Goal: Task Accomplishment & Management: Manage account settings

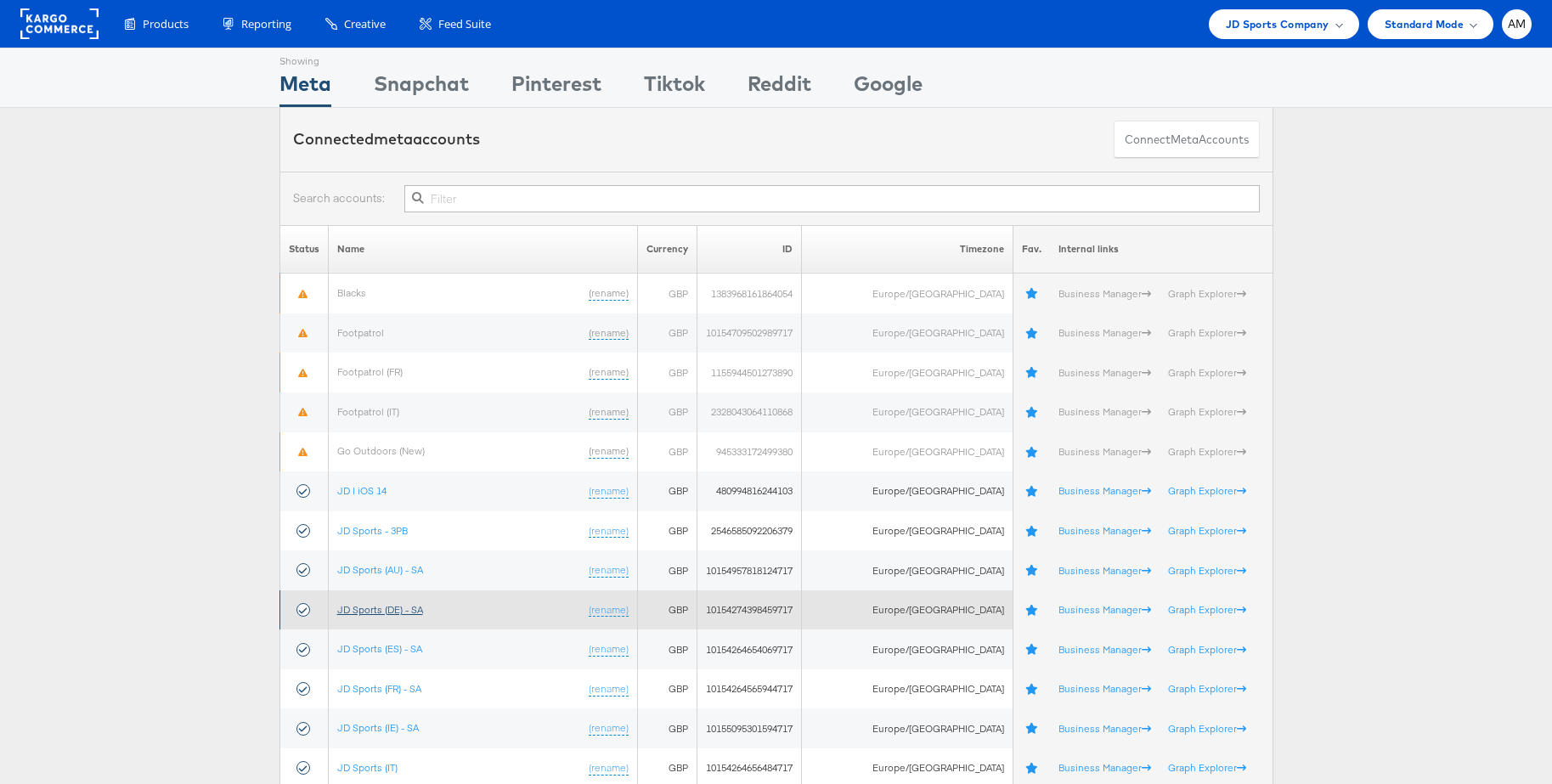
click at [417, 612] on link "JD Sports (DE) - SA" at bounding box center [380, 609] width 86 height 13
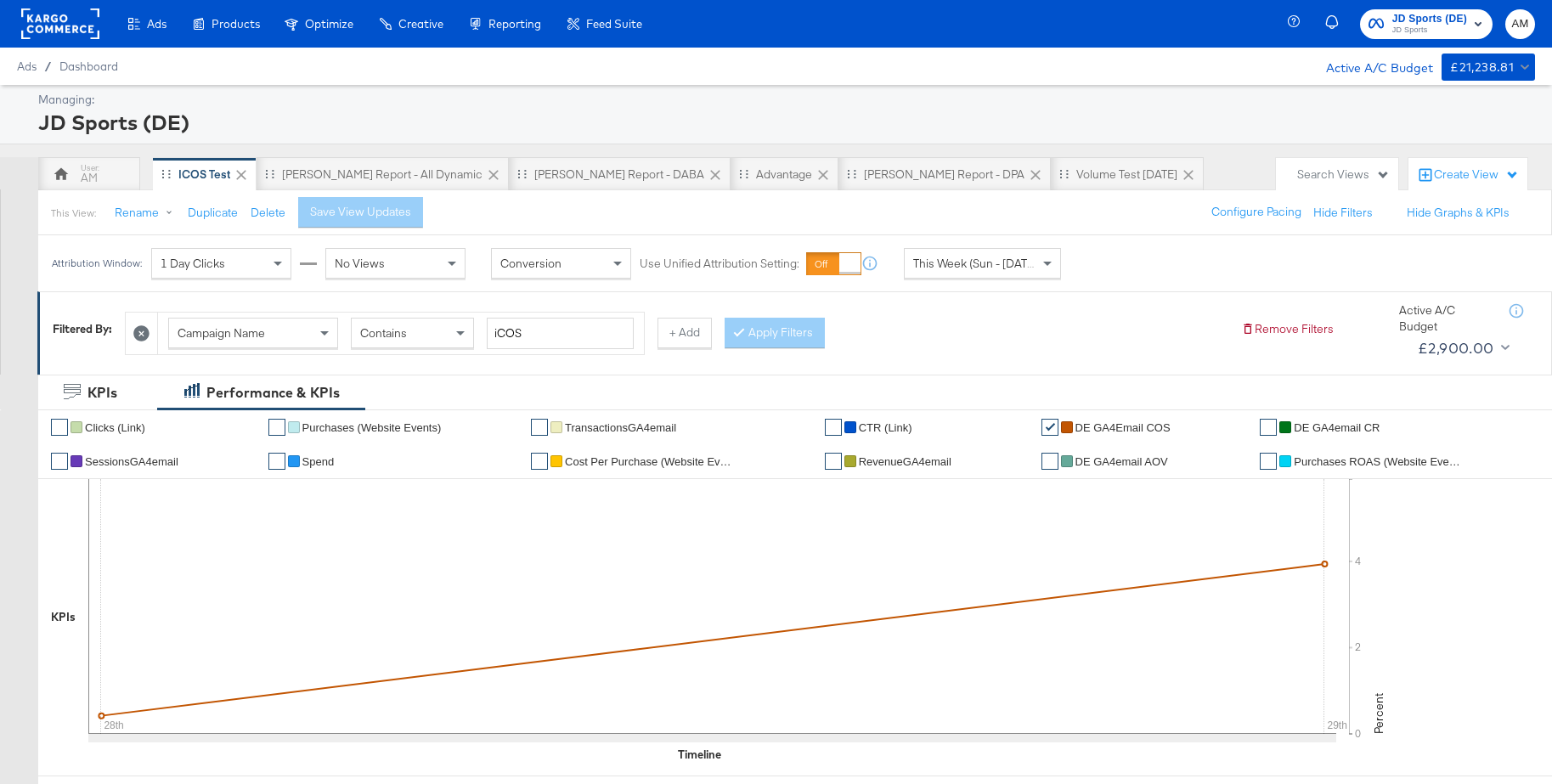
click at [0, 0] on div "Product Catalogs" at bounding box center [0, 0] width 0 height 0
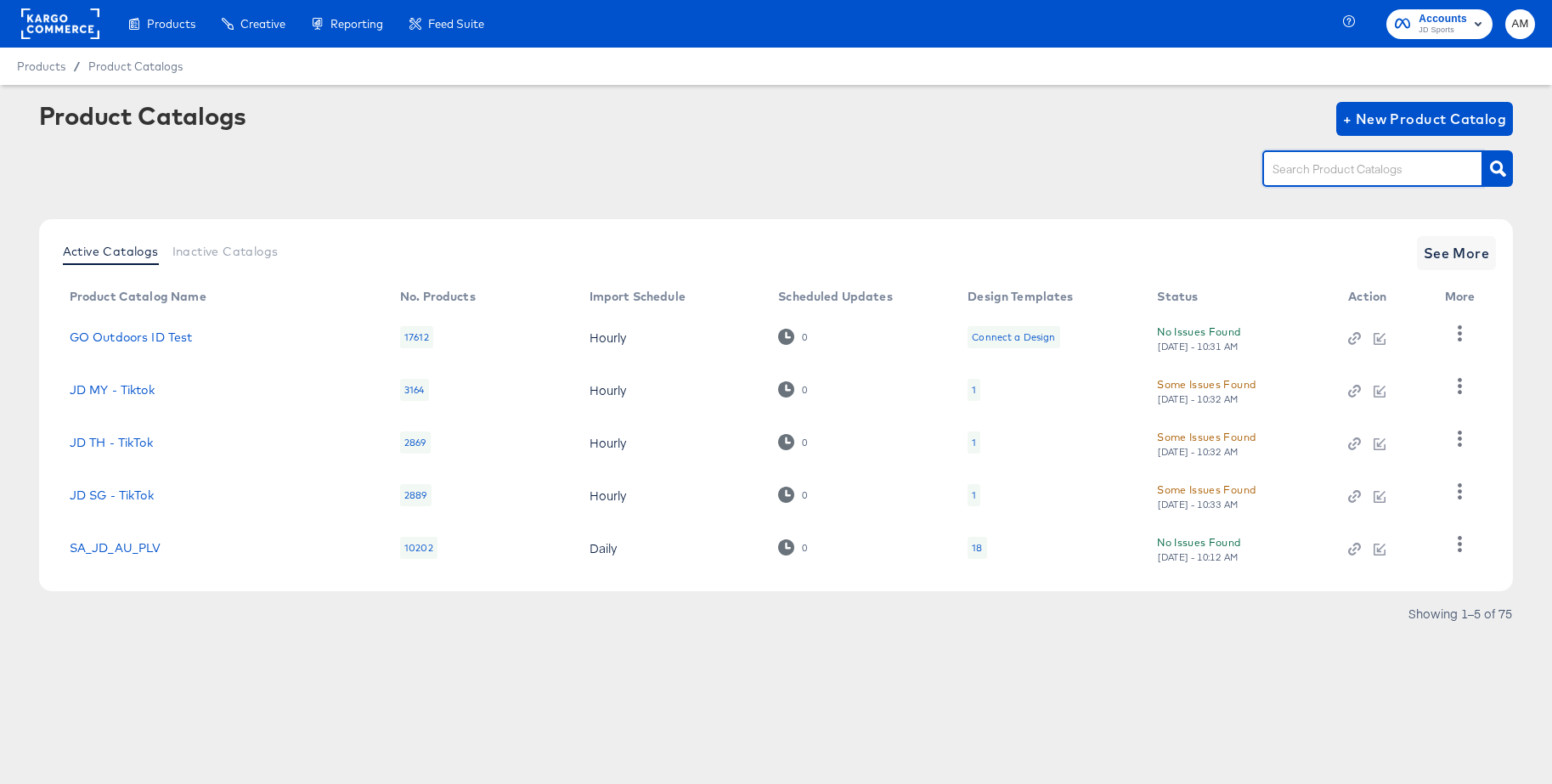
click at [1337, 169] on input "text" at bounding box center [1359, 169] width 181 height 19
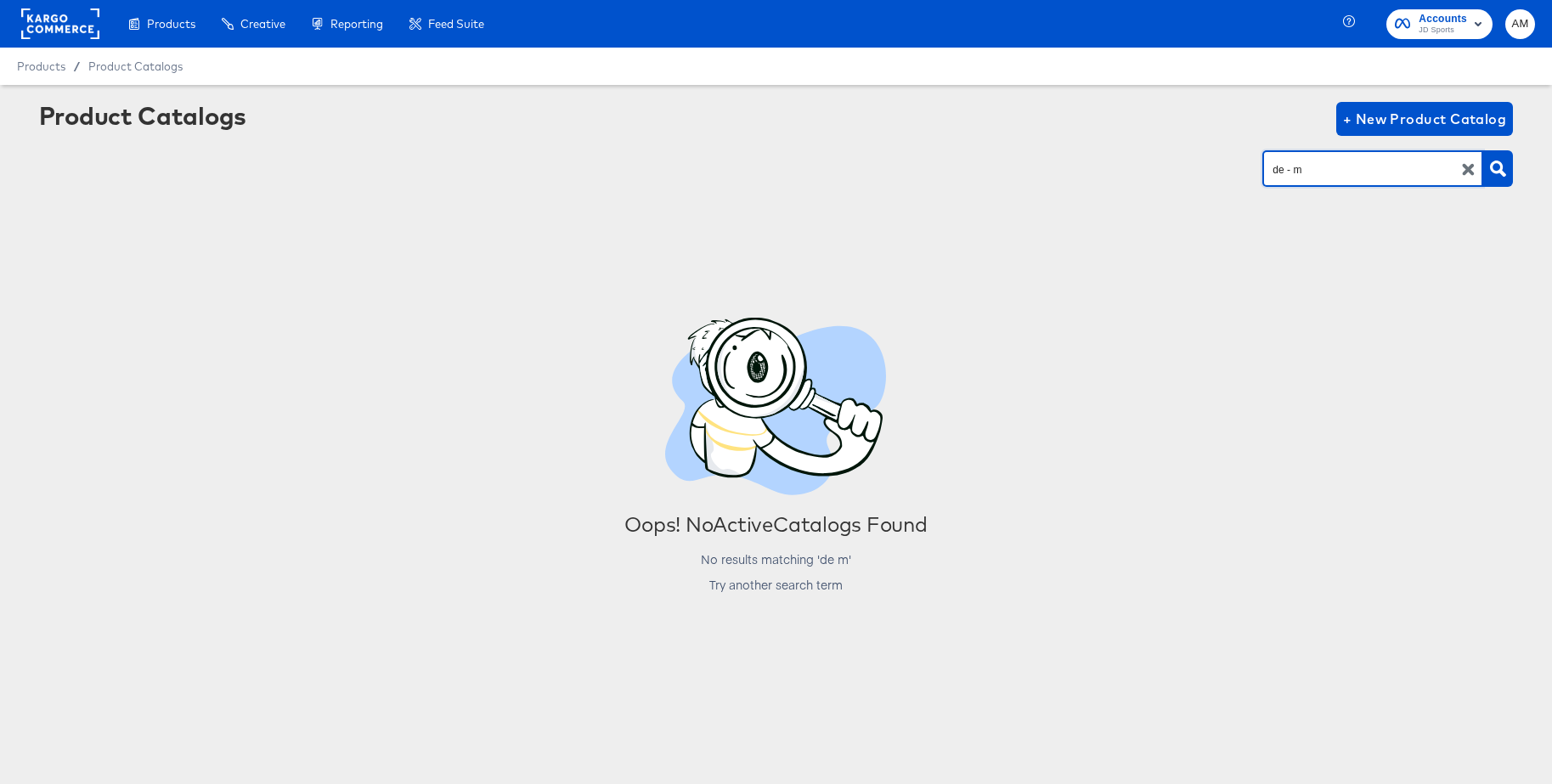
type input "de - m"
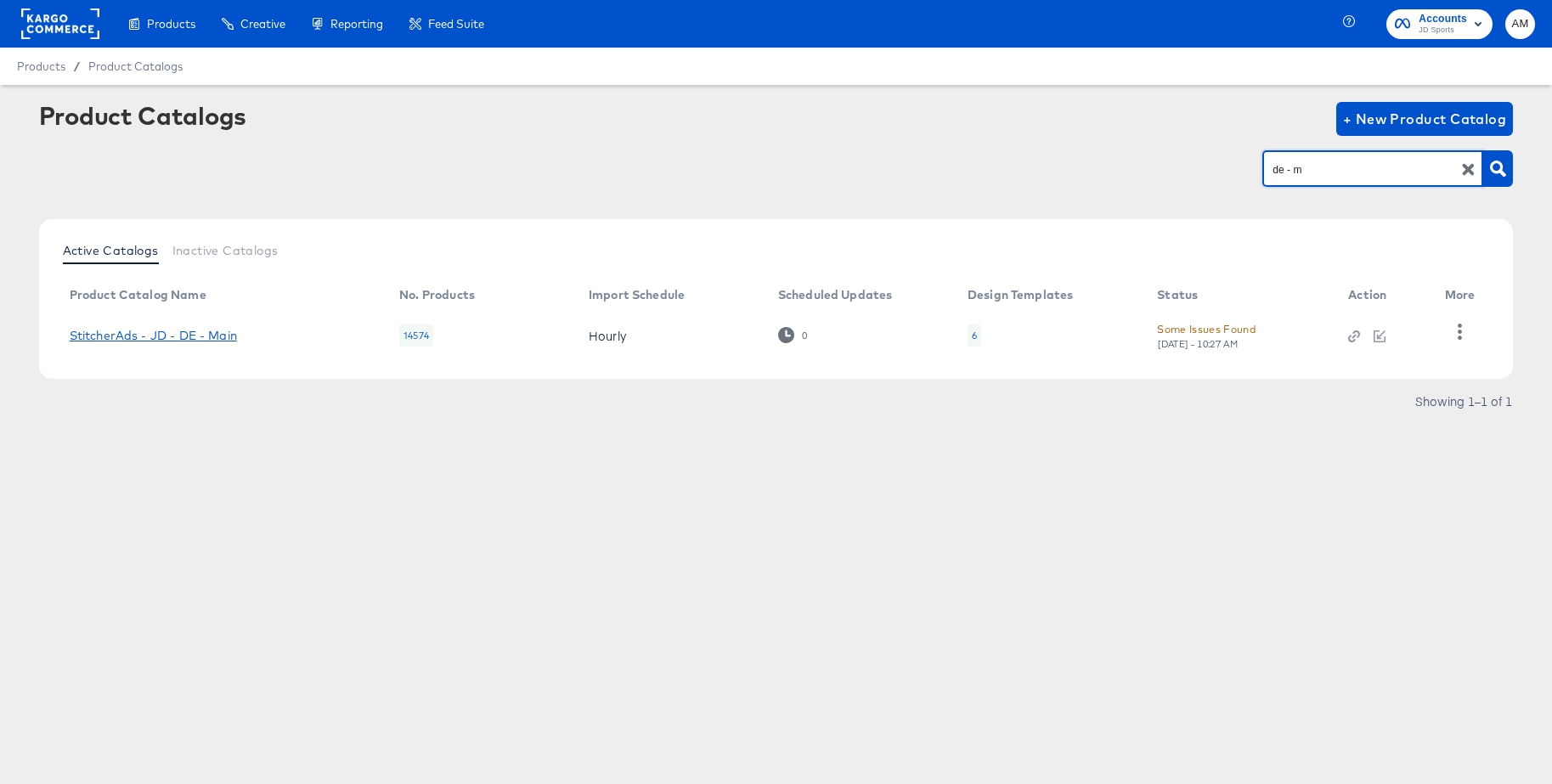
click at [213, 330] on link "StitcherAds - JD - DE - Main" at bounding box center [154, 336] width 167 height 14
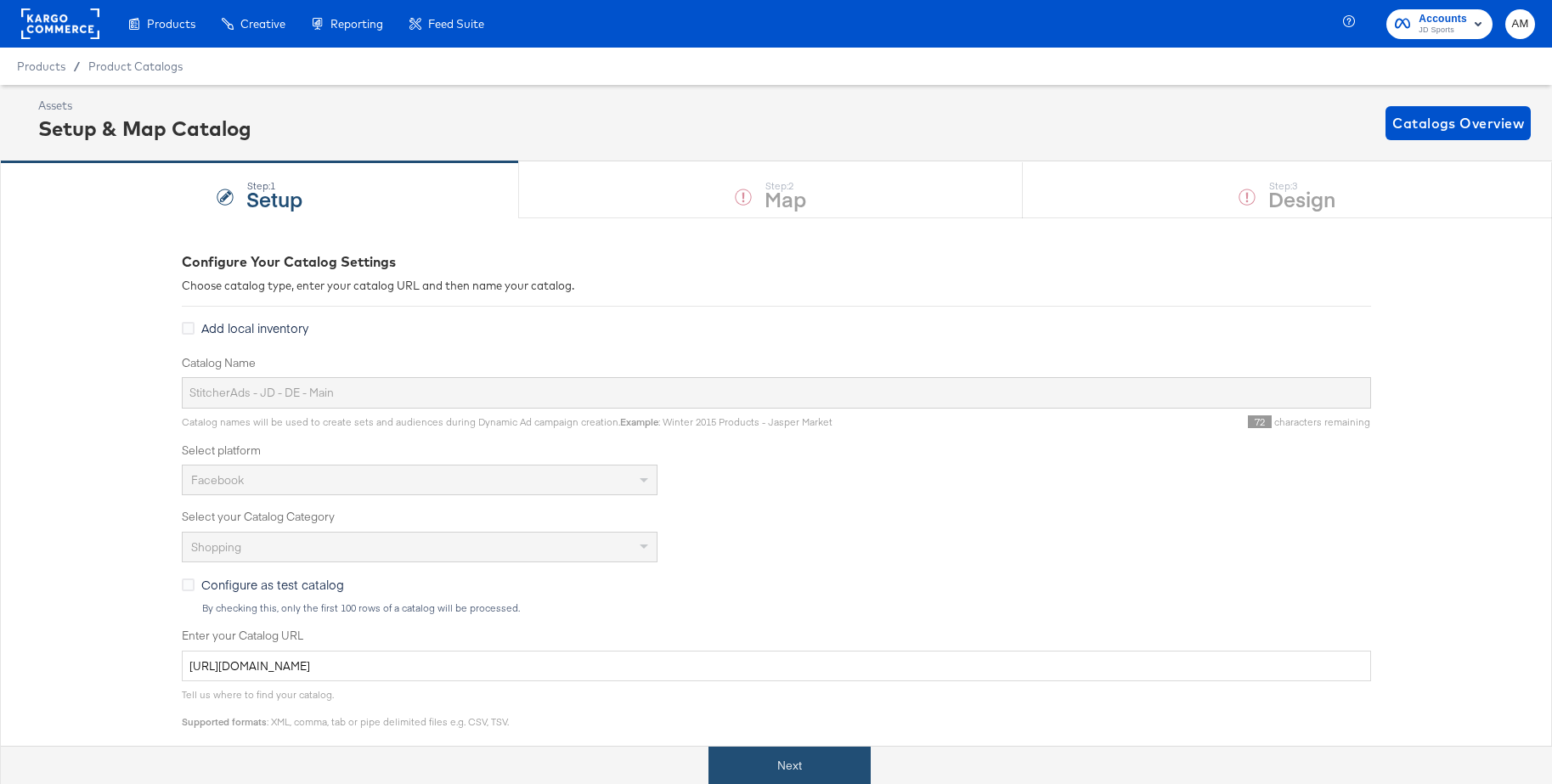
click at [786, 770] on button "Next" at bounding box center [789, 765] width 162 height 38
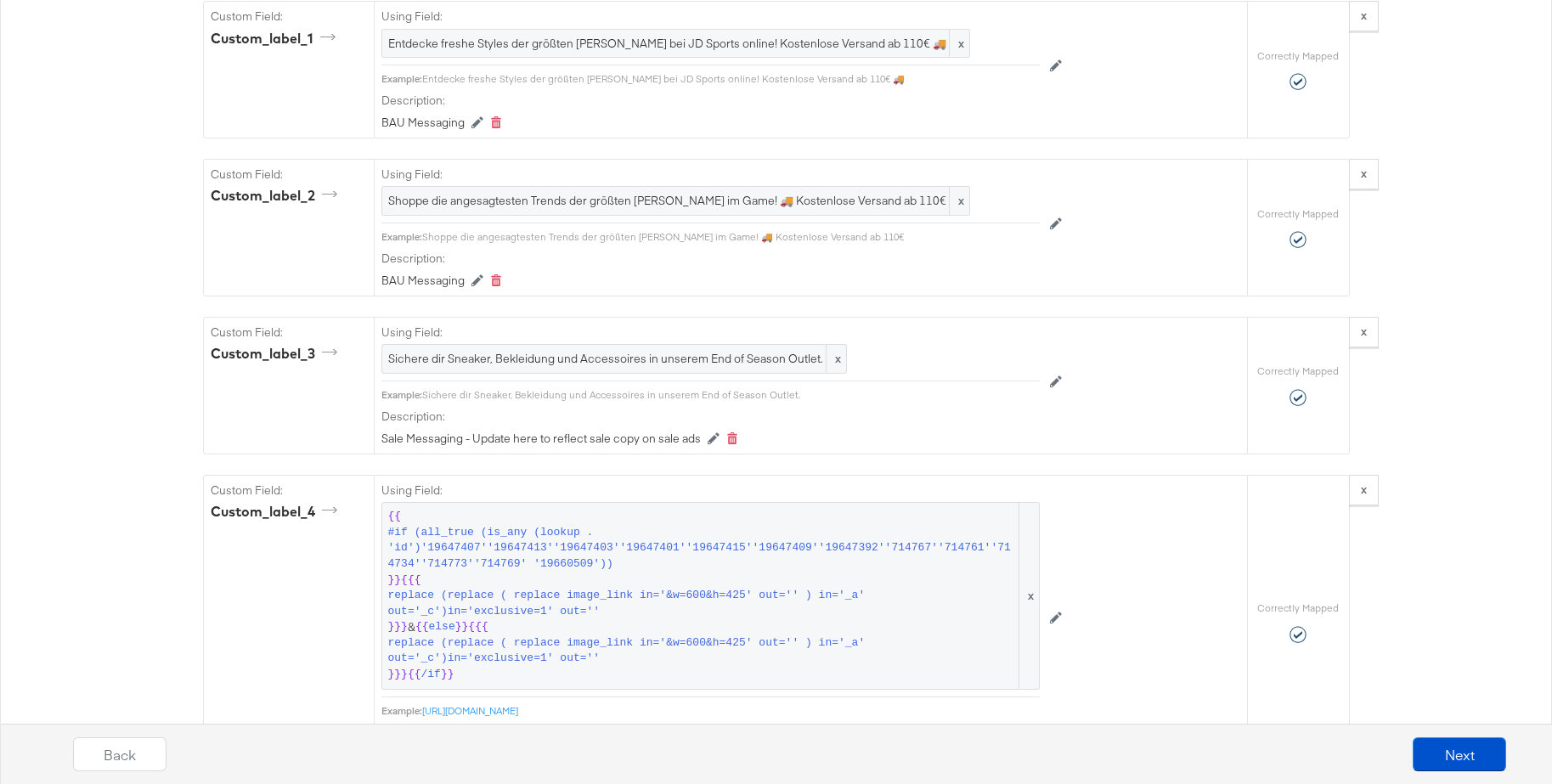
scroll to position [2619, 0]
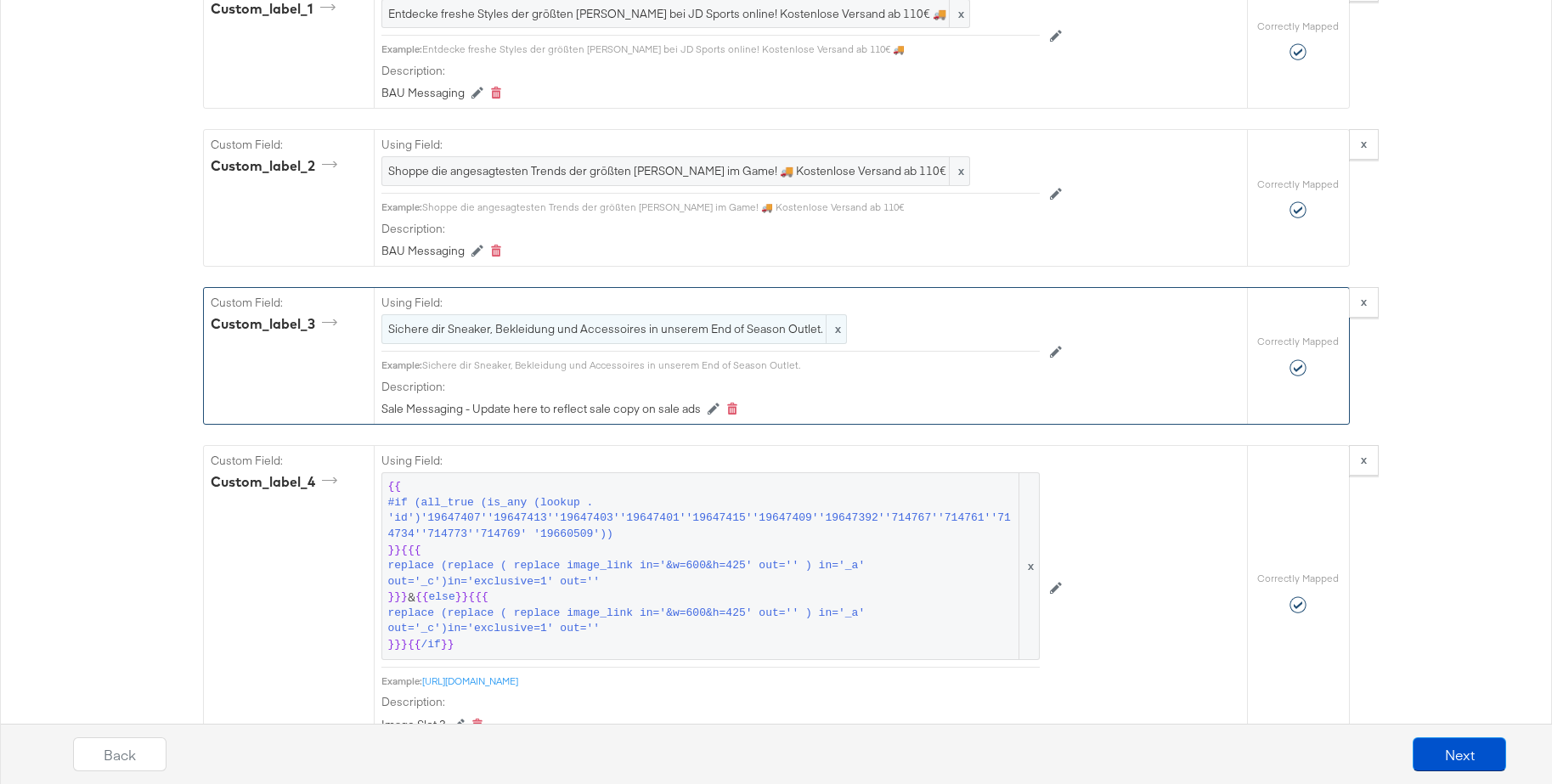
click at [597, 331] on span "Sichere dir Sneaker, Bekleidung und Accessoires in unserem End of Season Outlet." at bounding box center [614, 329] width 451 height 17
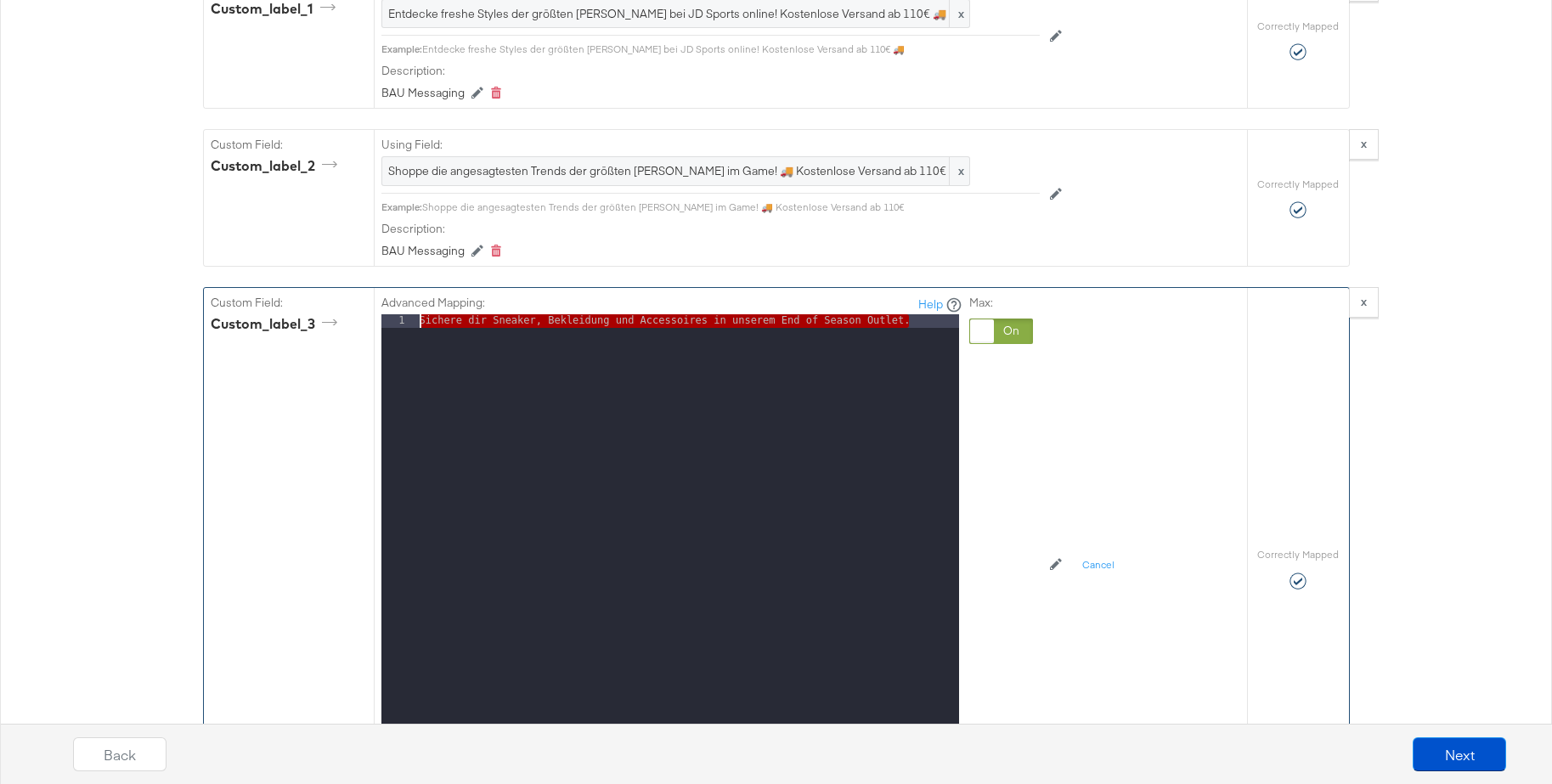
drag, startPoint x: 927, startPoint y: 327, endPoint x: 369, endPoint y: 297, distance: 558.8
click at [369, 297] on div "Custom Field: custom_label_3 Advanced Mapping: Help 1 Sichere dir Sneaker, Bekl…" at bounding box center [725, 568] width 1043 height 561
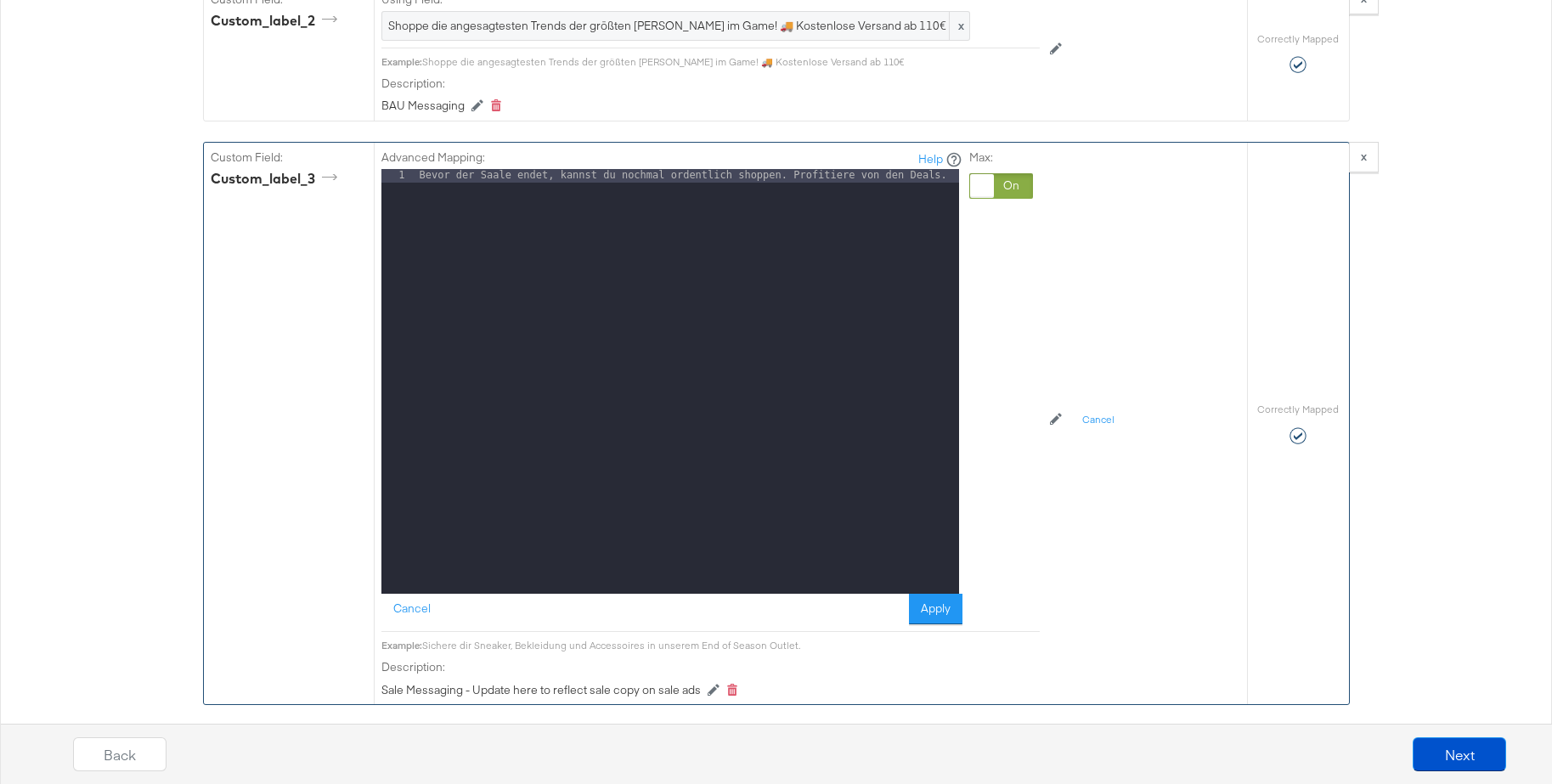
scroll to position [2890, 0]
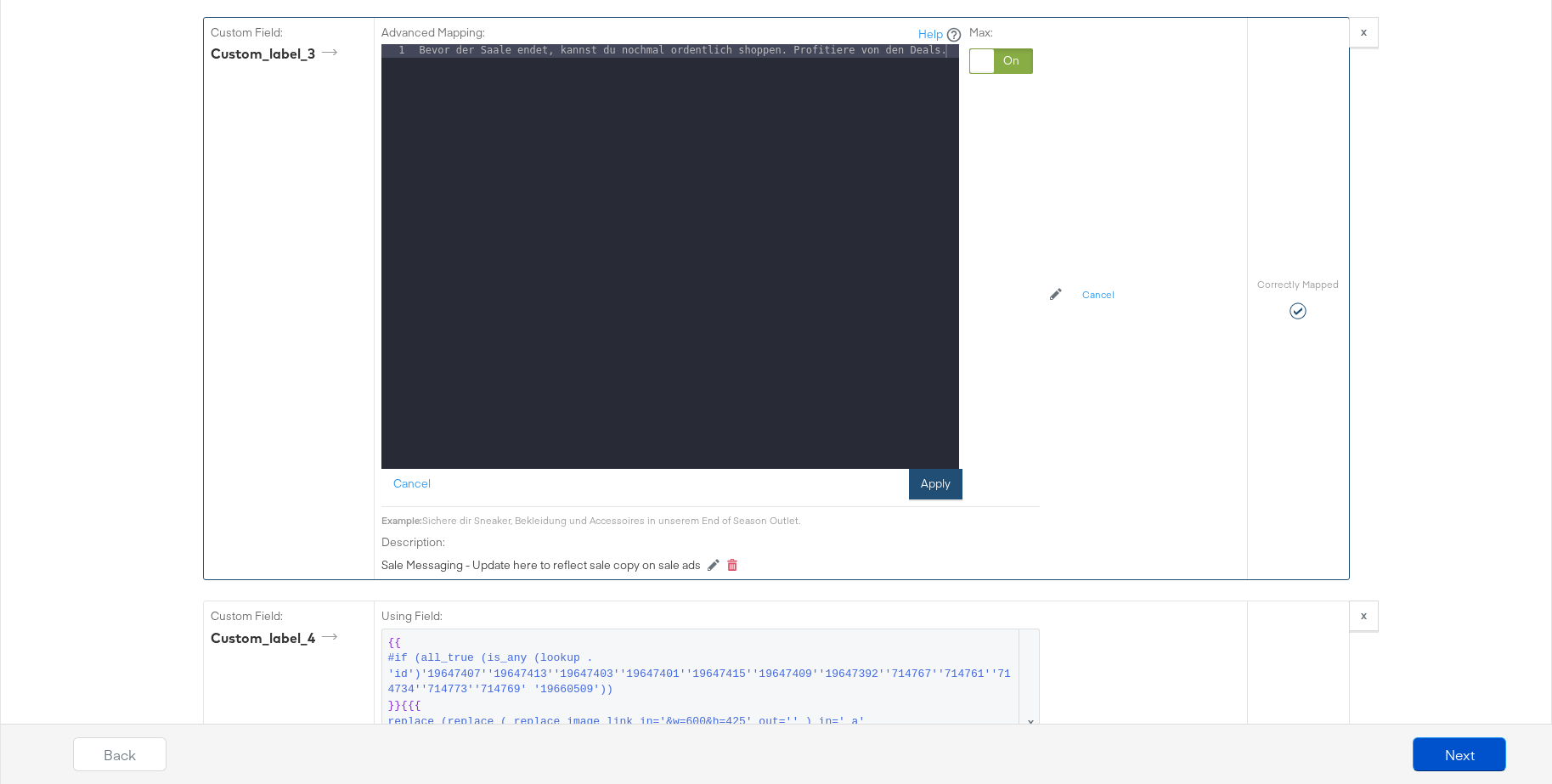
click at [923, 483] on button "Apply" at bounding box center [935, 483] width 54 height 30
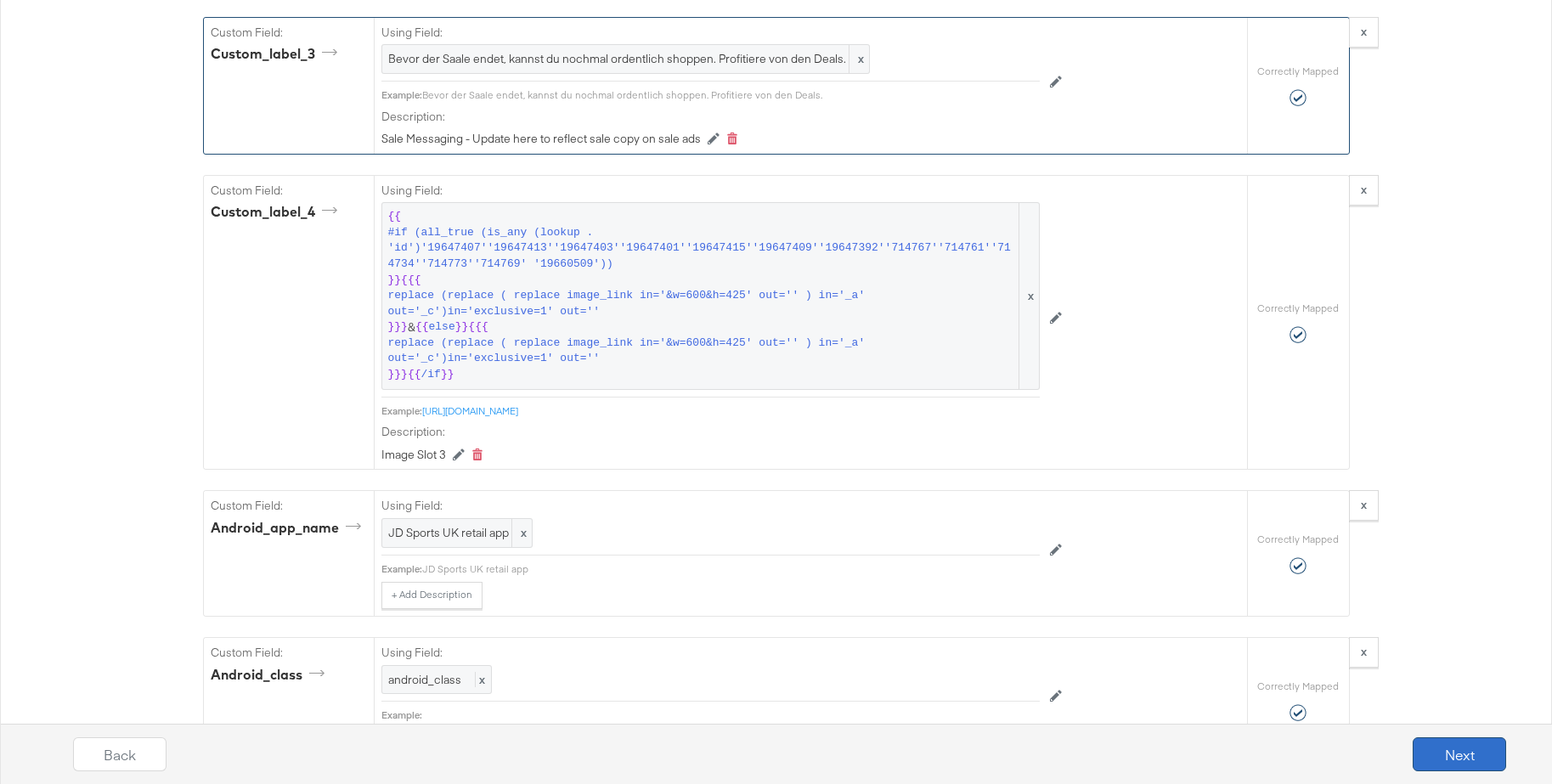
click at [1462, 748] on button "Next" at bounding box center [1459, 754] width 93 height 34
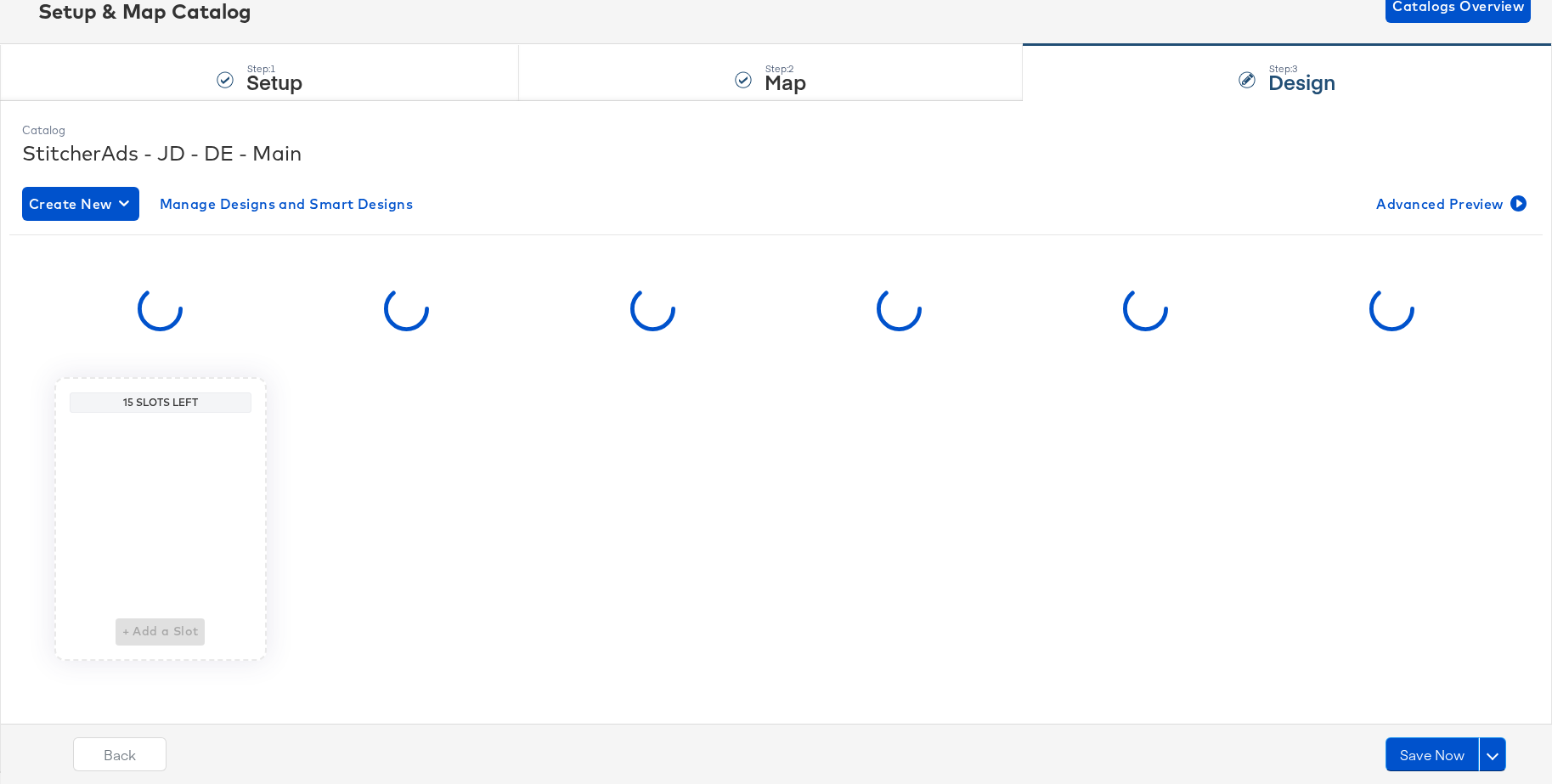
scroll to position [0, 0]
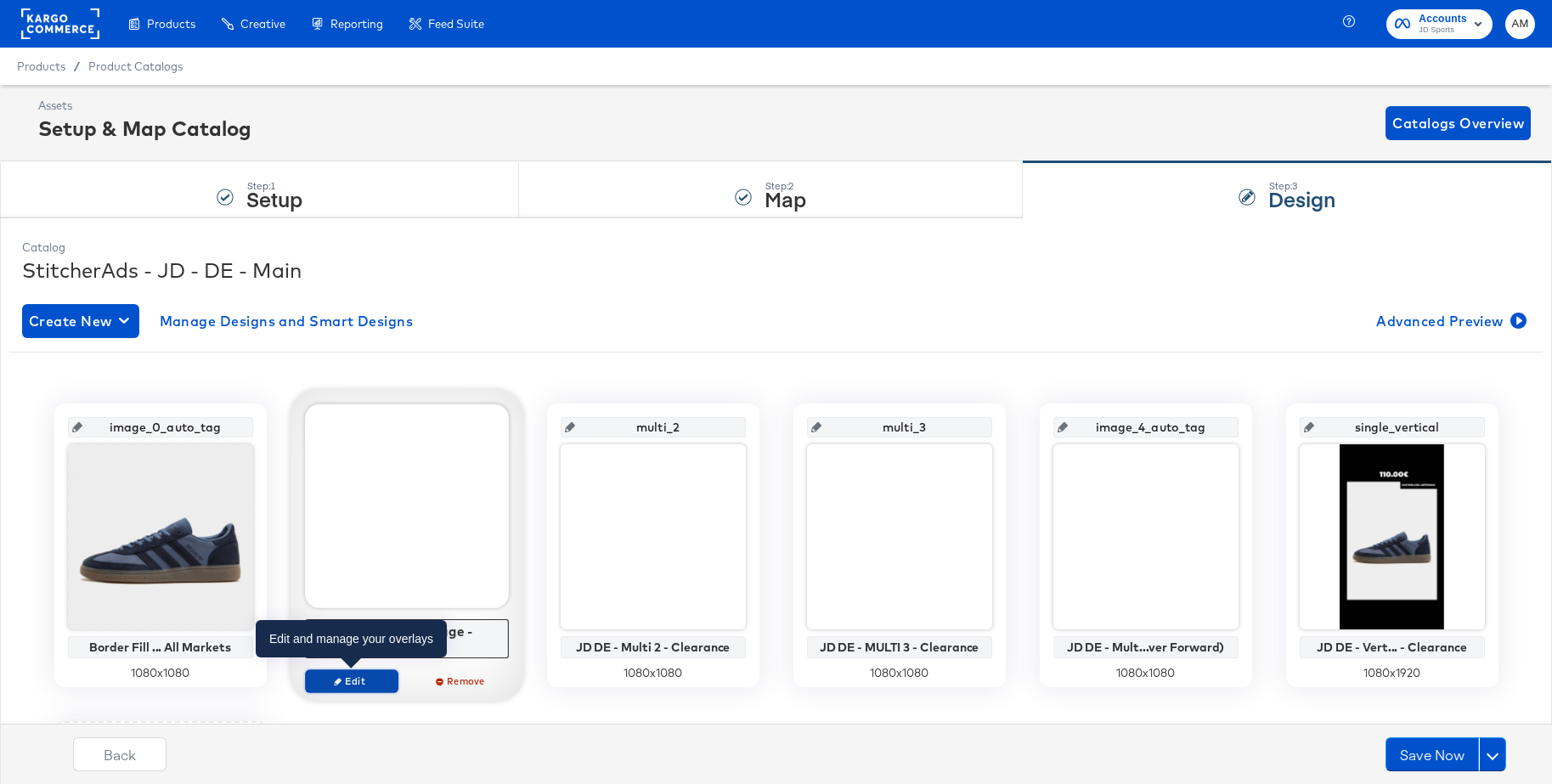
click at [343, 679] on span "Edit" at bounding box center [350, 680] width 78 height 13
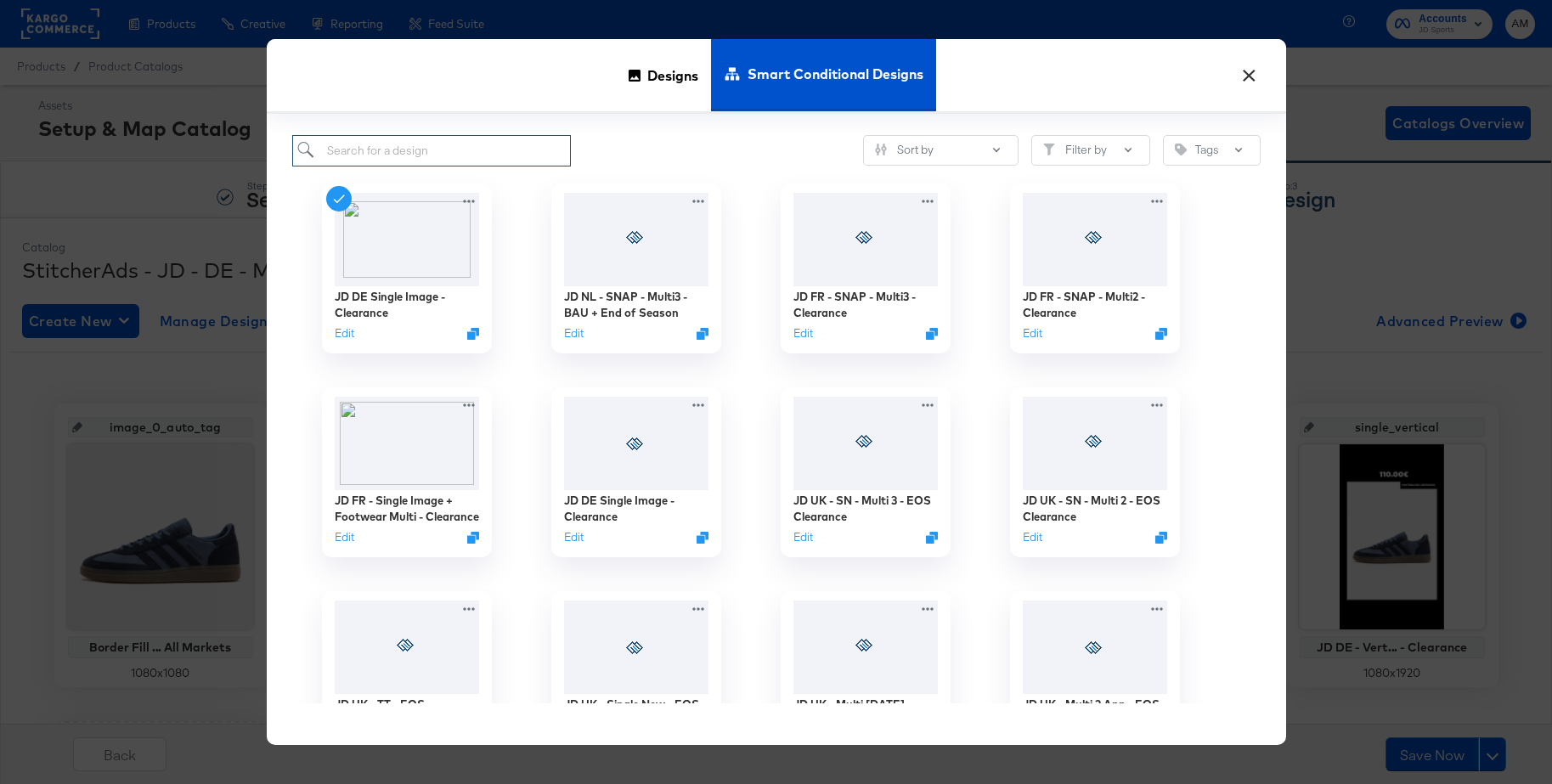
click at [464, 153] on input "search" at bounding box center [431, 151] width 279 height 31
paste input "JD DE single image (Forever forward with footwear)"
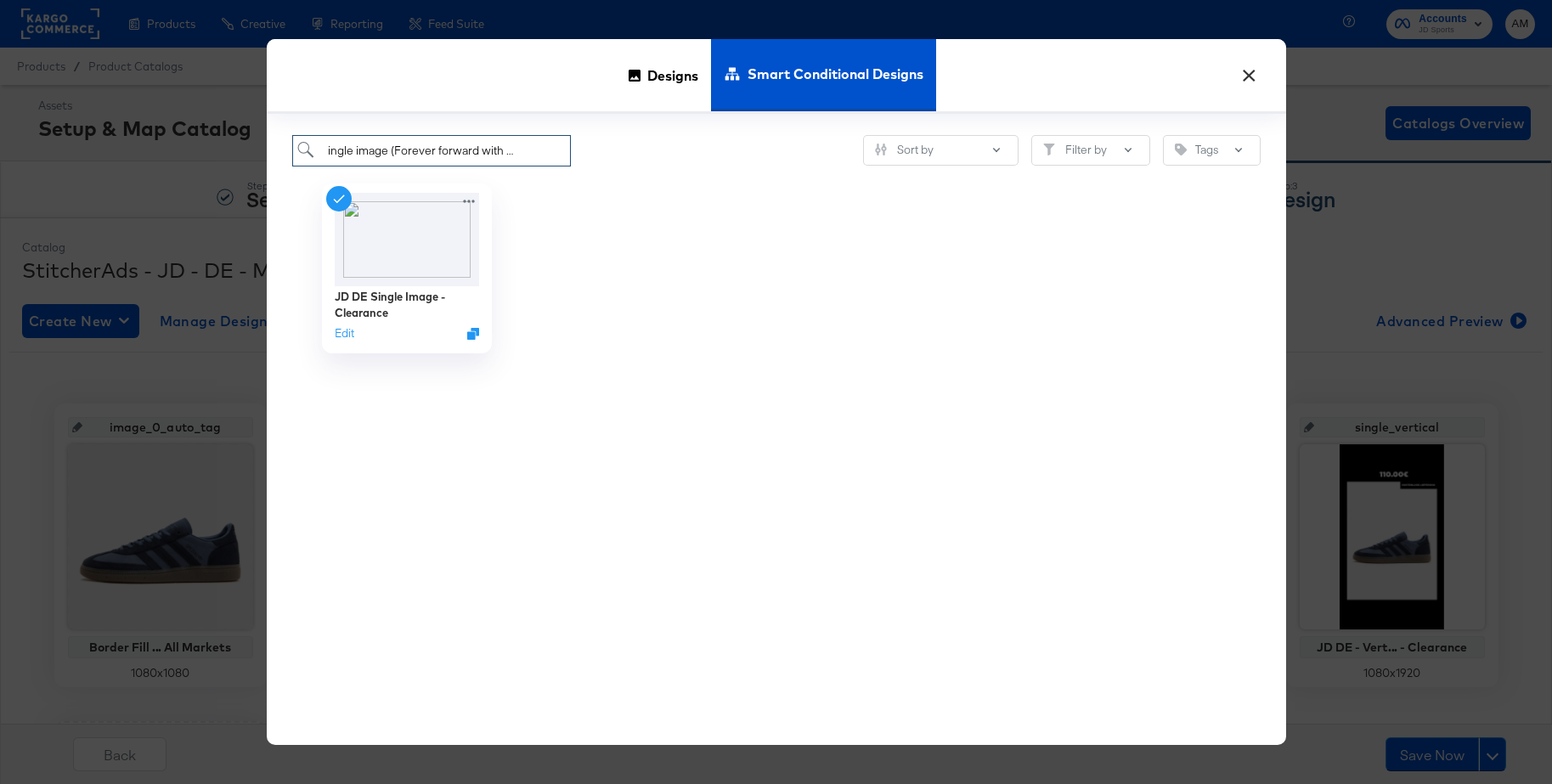
click at [446, 156] on input "JD DE single image (Forever forward with footwear)" at bounding box center [431, 151] width 279 height 31
drag, startPoint x: 390, startPoint y: 150, endPoint x: 563, endPoint y: 150, distance: 173.0
click at [563, 150] on input "JD DE single image (Forever forward with footwear)" at bounding box center [431, 151] width 279 height 31
drag, startPoint x: 557, startPoint y: 152, endPoint x: 431, endPoint y: 174, distance: 127.9
click at [390, 149] on input "JD DE single image (Forever forward with footwear)" at bounding box center [431, 151] width 279 height 31
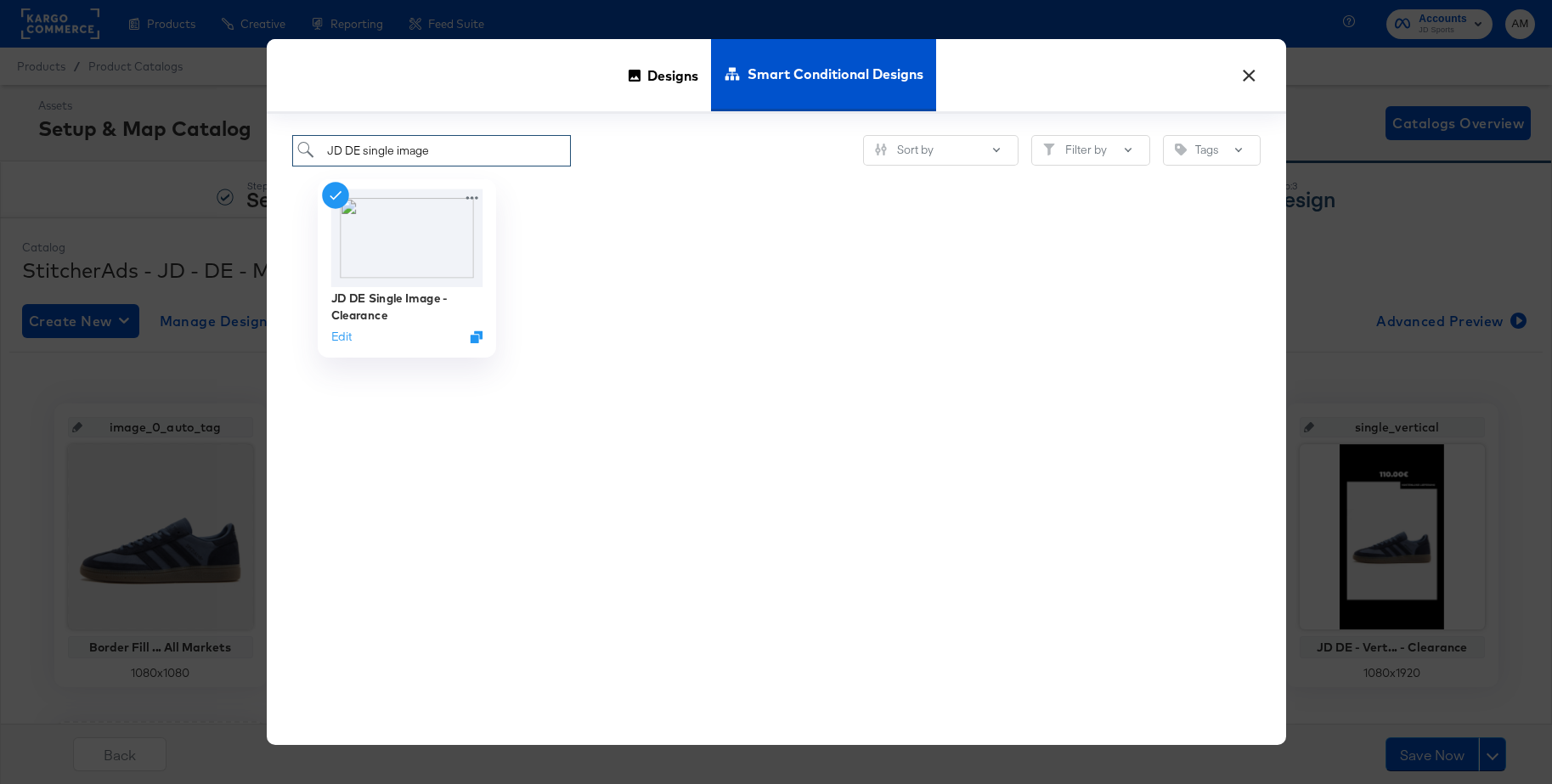
scroll to position [0, 0]
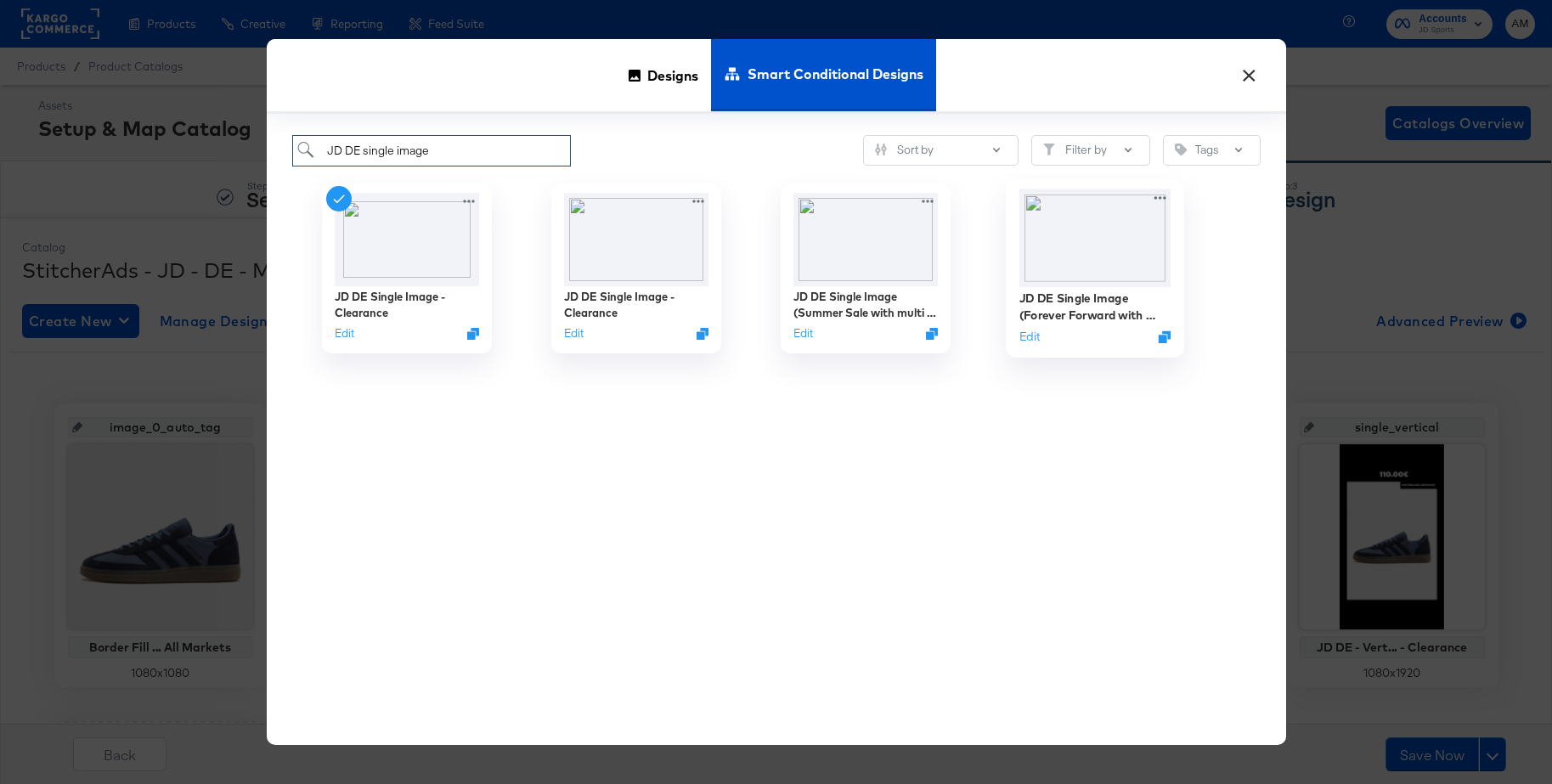
type input "JD DE single image"
click at [1078, 237] on img at bounding box center [1094, 237] width 152 height 97
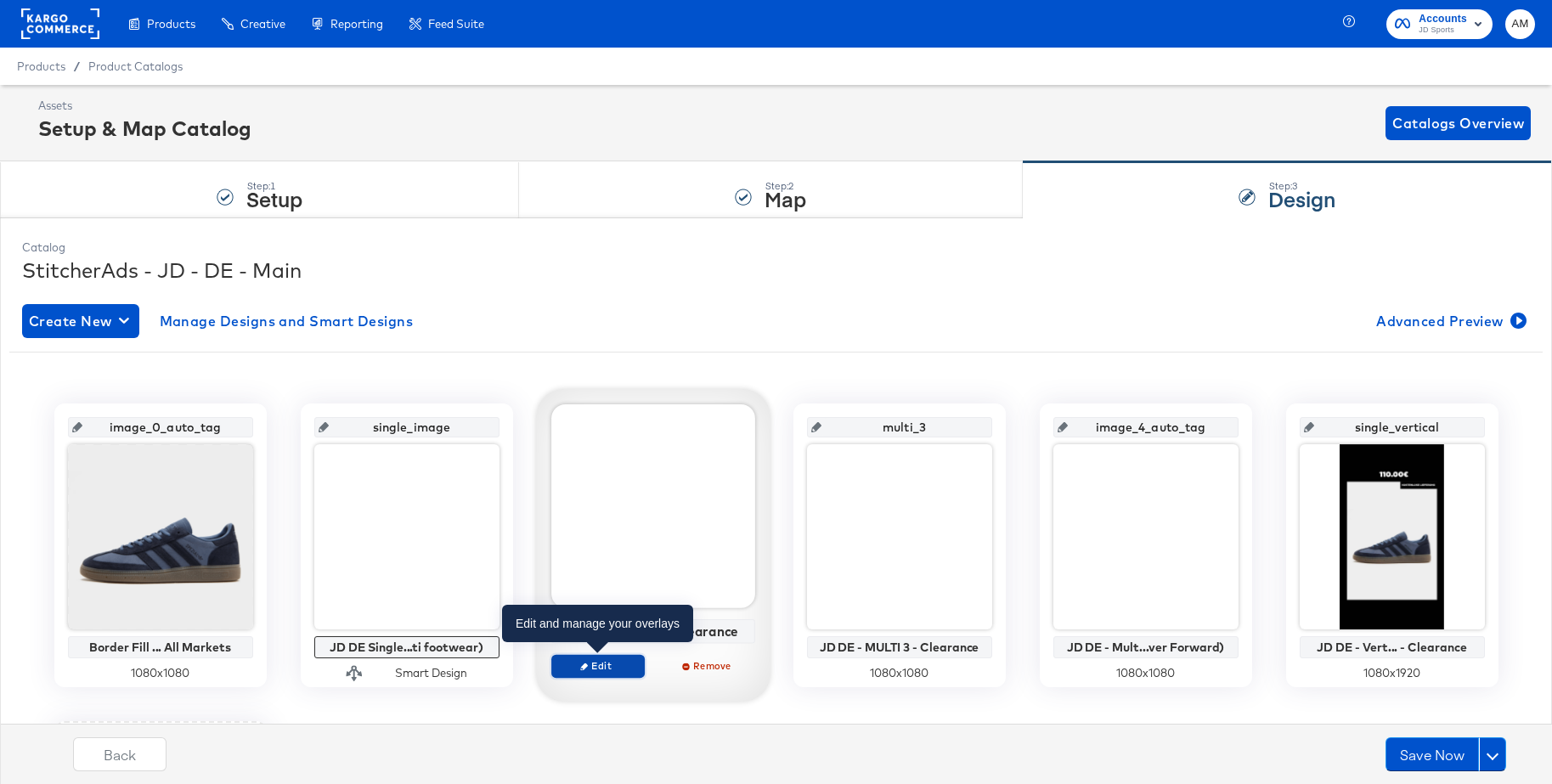
click at [588, 661] on span "Edit" at bounding box center [596, 664] width 78 height 13
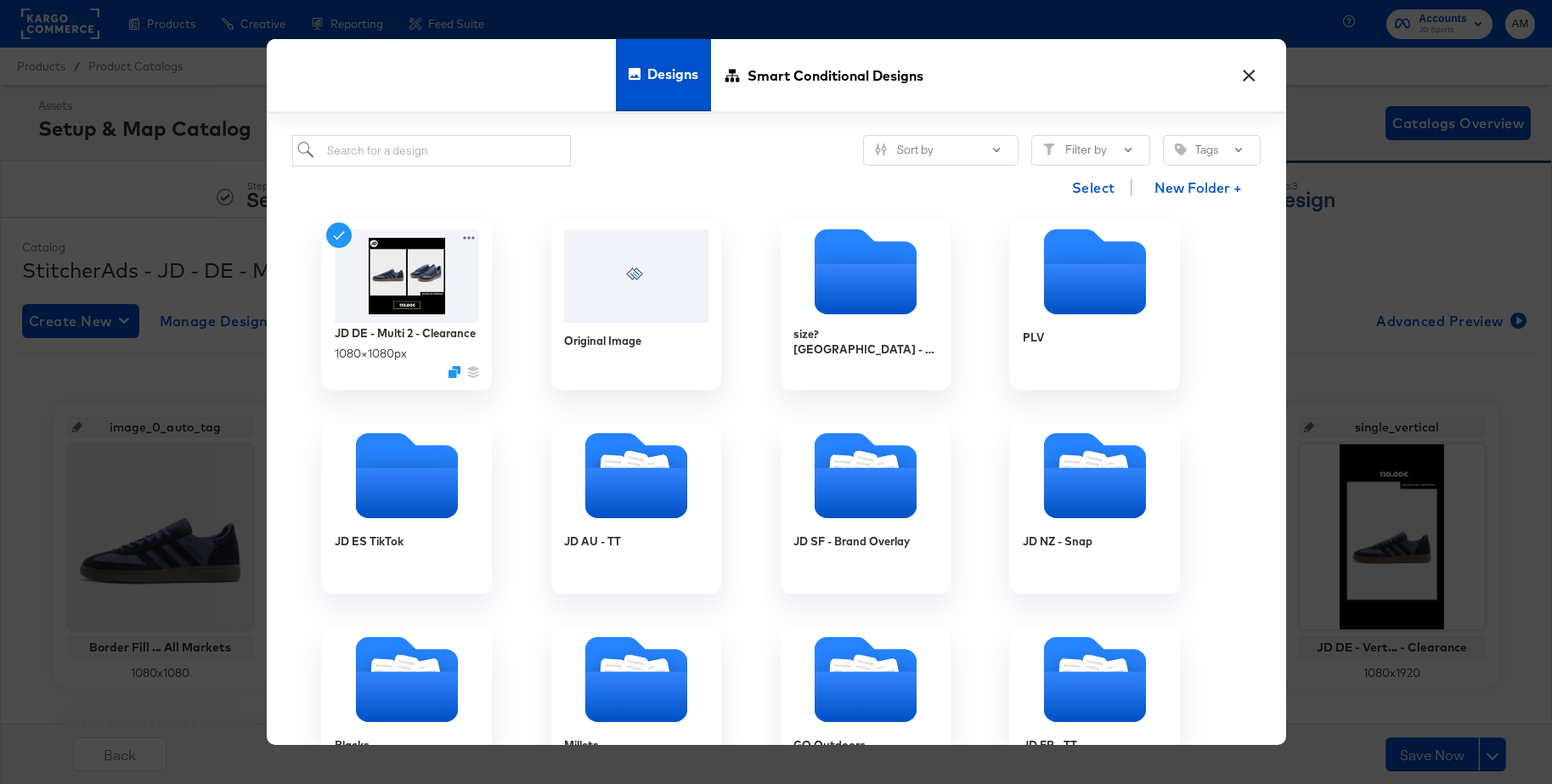
scroll to position [11, 0]
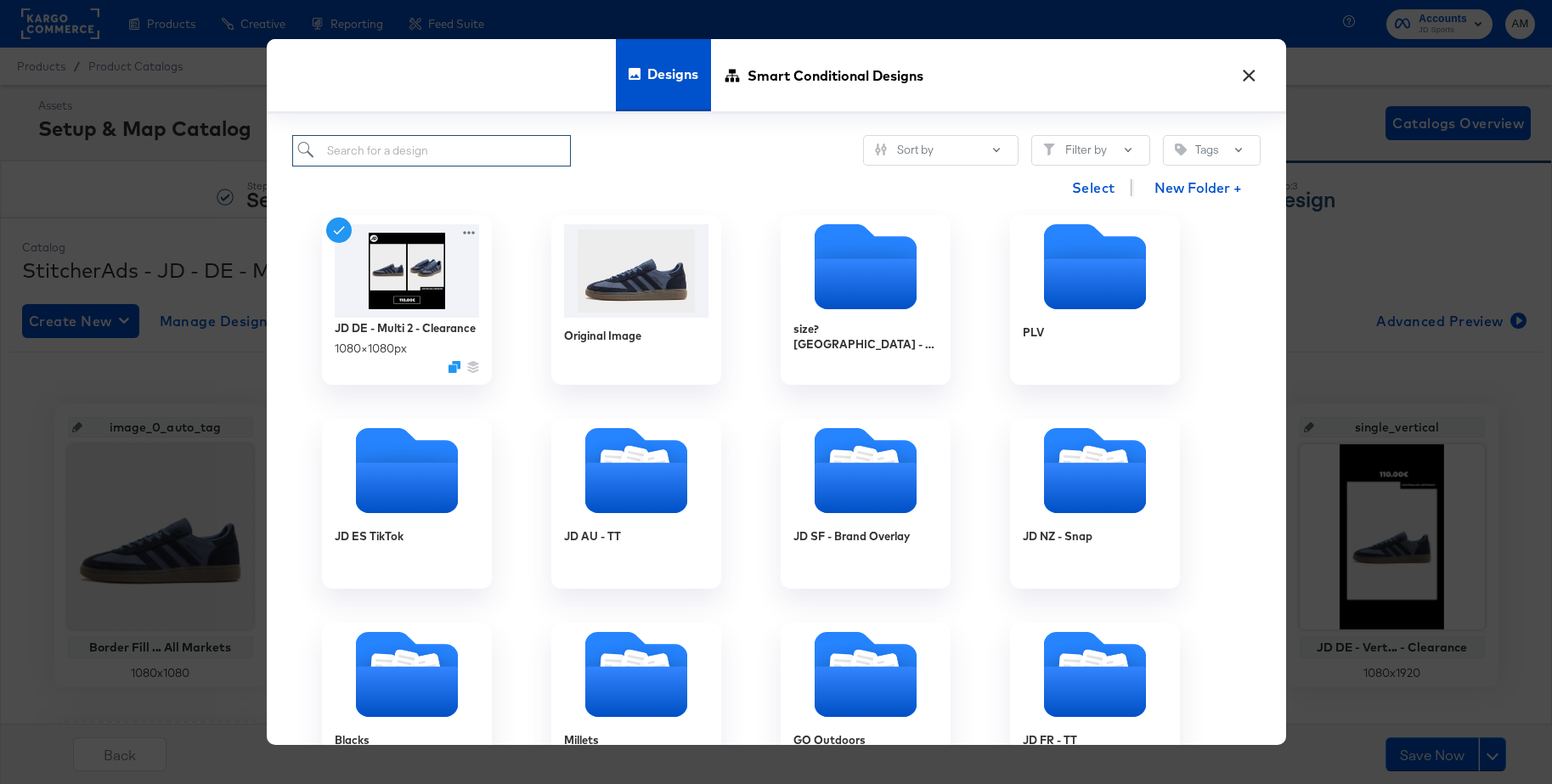
click at [392, 158] on input "search" at bounding box center [431, 151] width 279 height 31
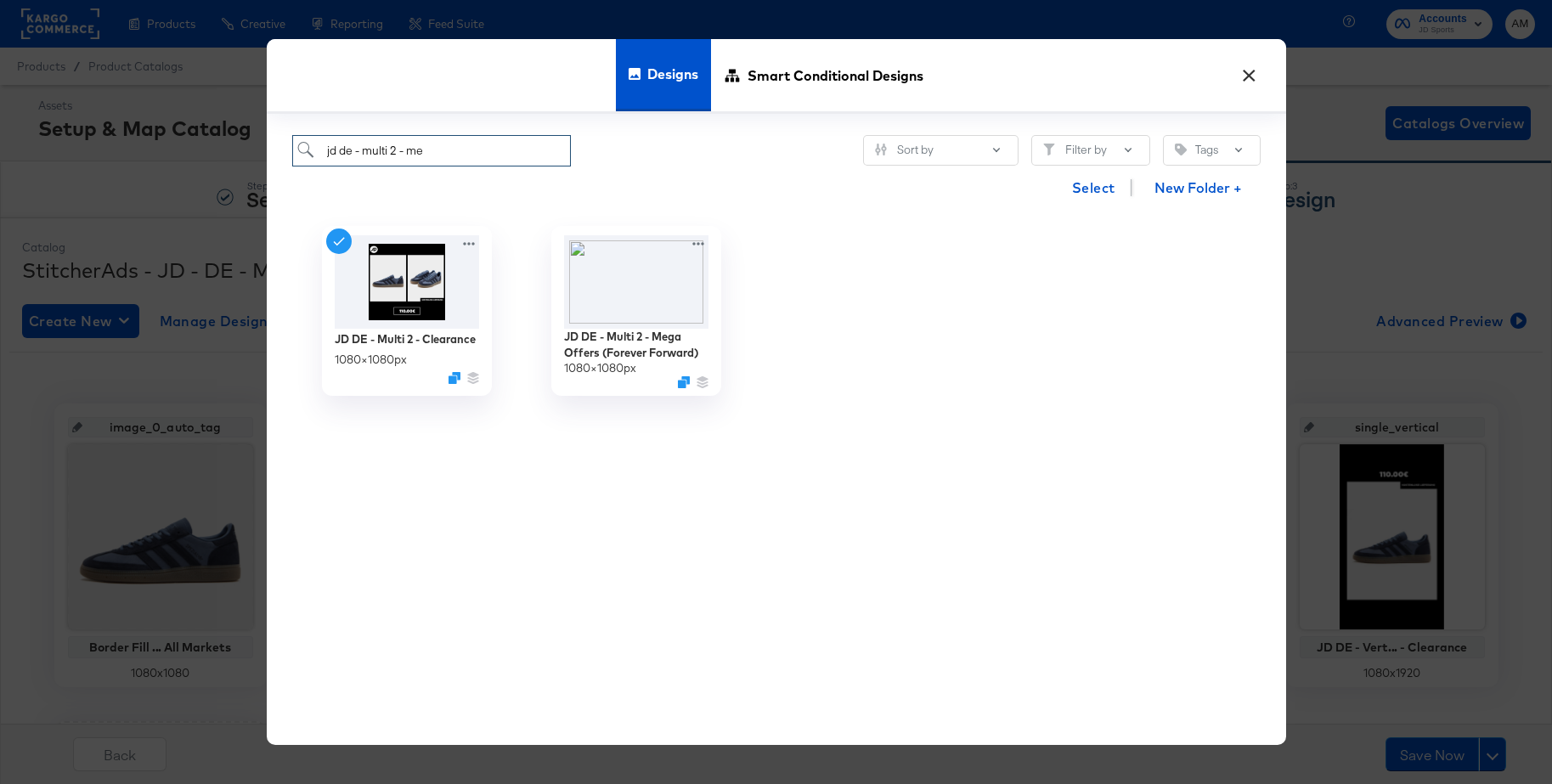
type input "jd de - multi 2 - me"
click at [625, 283] on img at bounding box center [635, 280] width 152 height 97
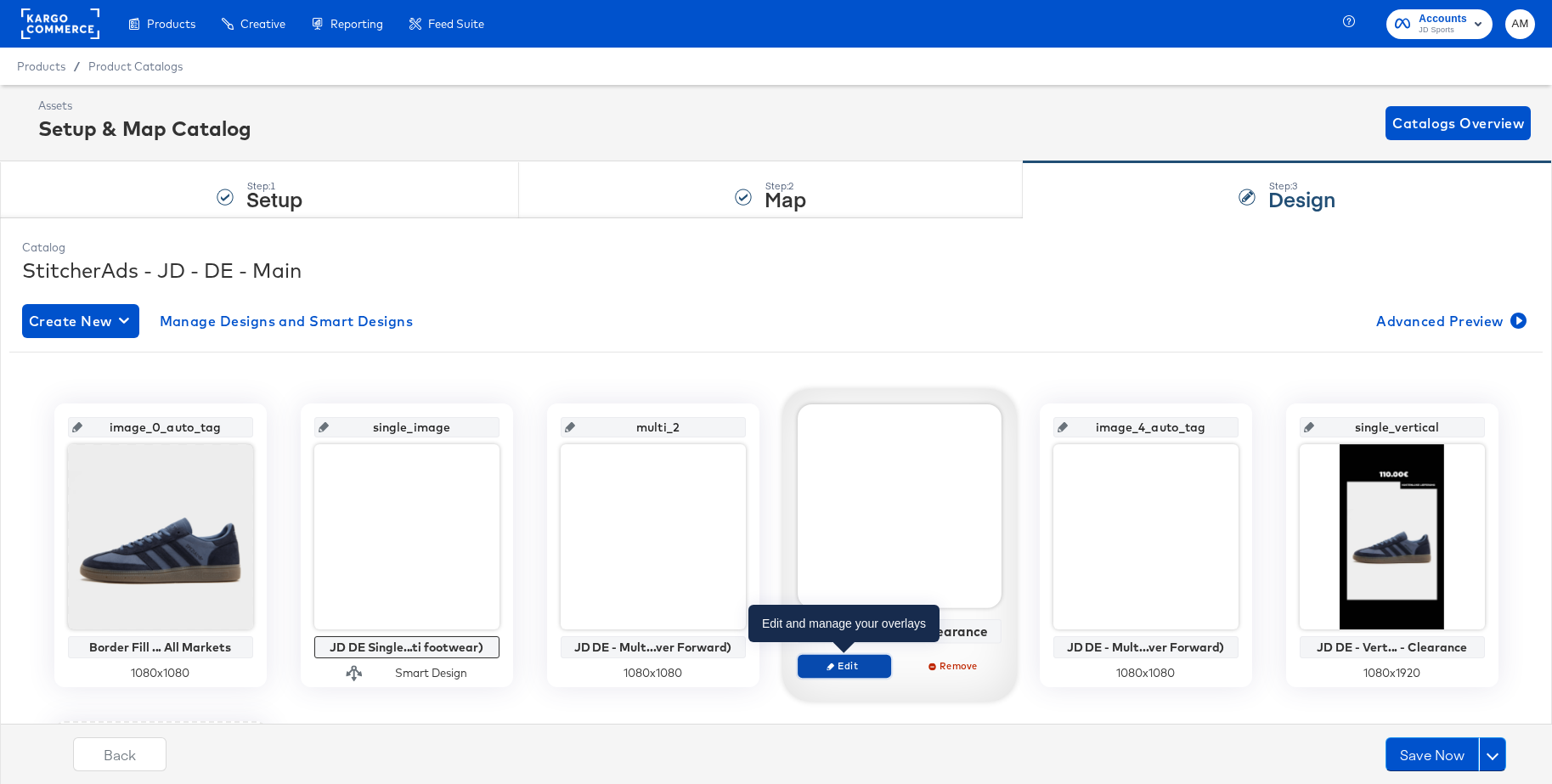
click at [835, 658] on button "Edit" at bounding box center [845, 665] width 93 height 23
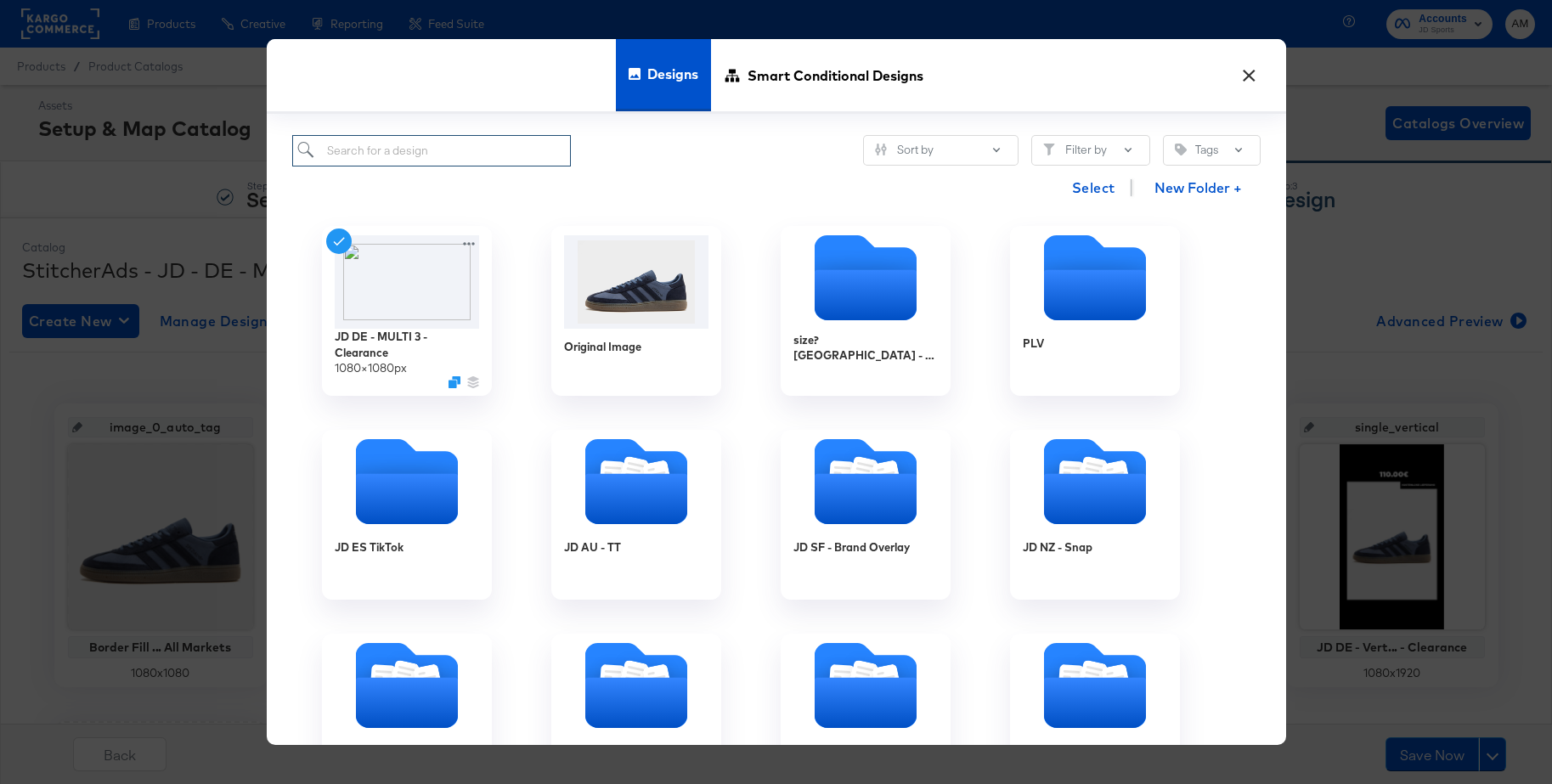
click at [390, 148] on input "search" at bounding box center [431, 151] width 279 height 31
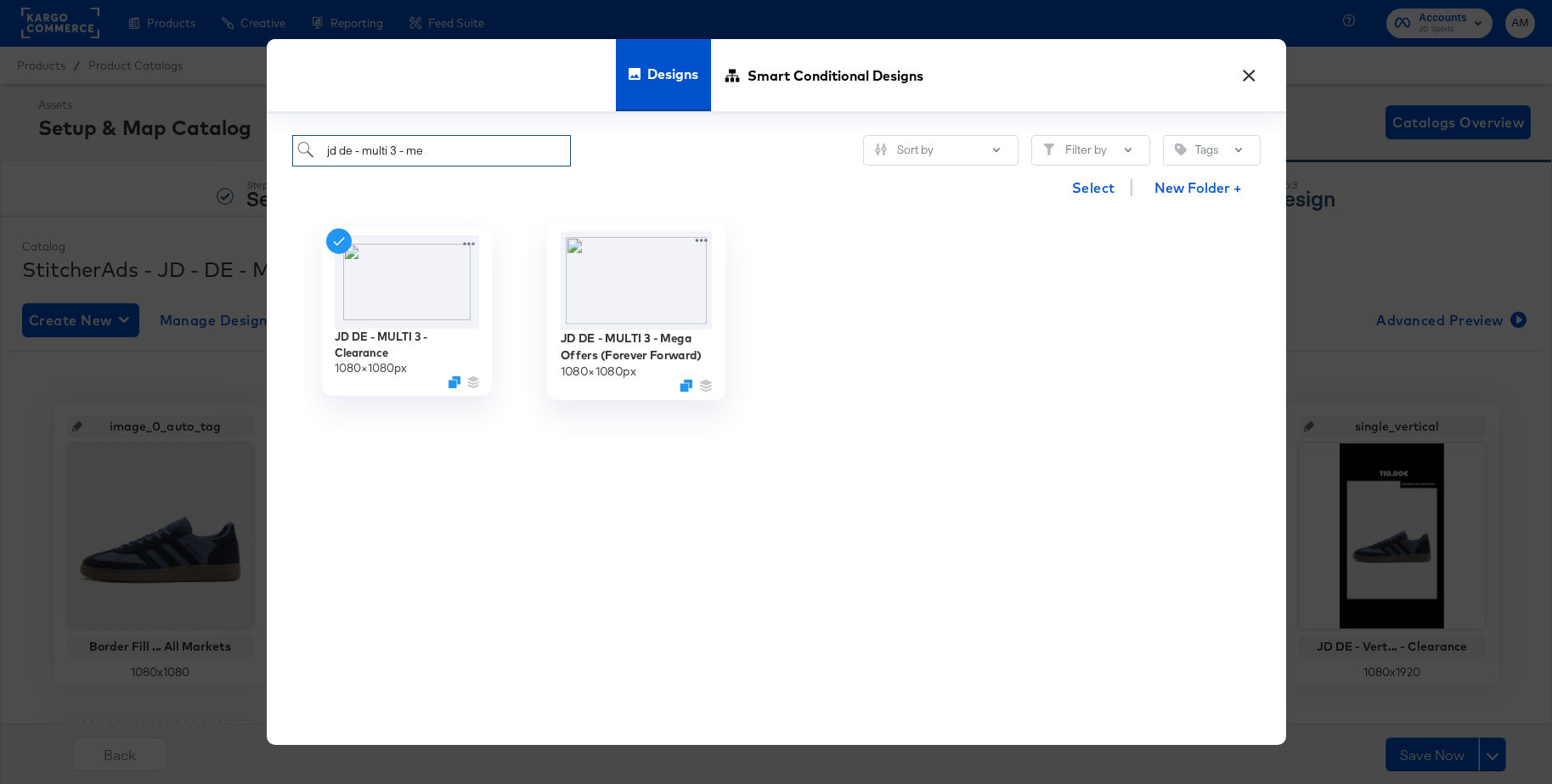
scroll to position [0, 0]
type input "jd de - multi 3 - me"
click at [625, 273] on img at bounding box center [635, 280] width 152 height 97
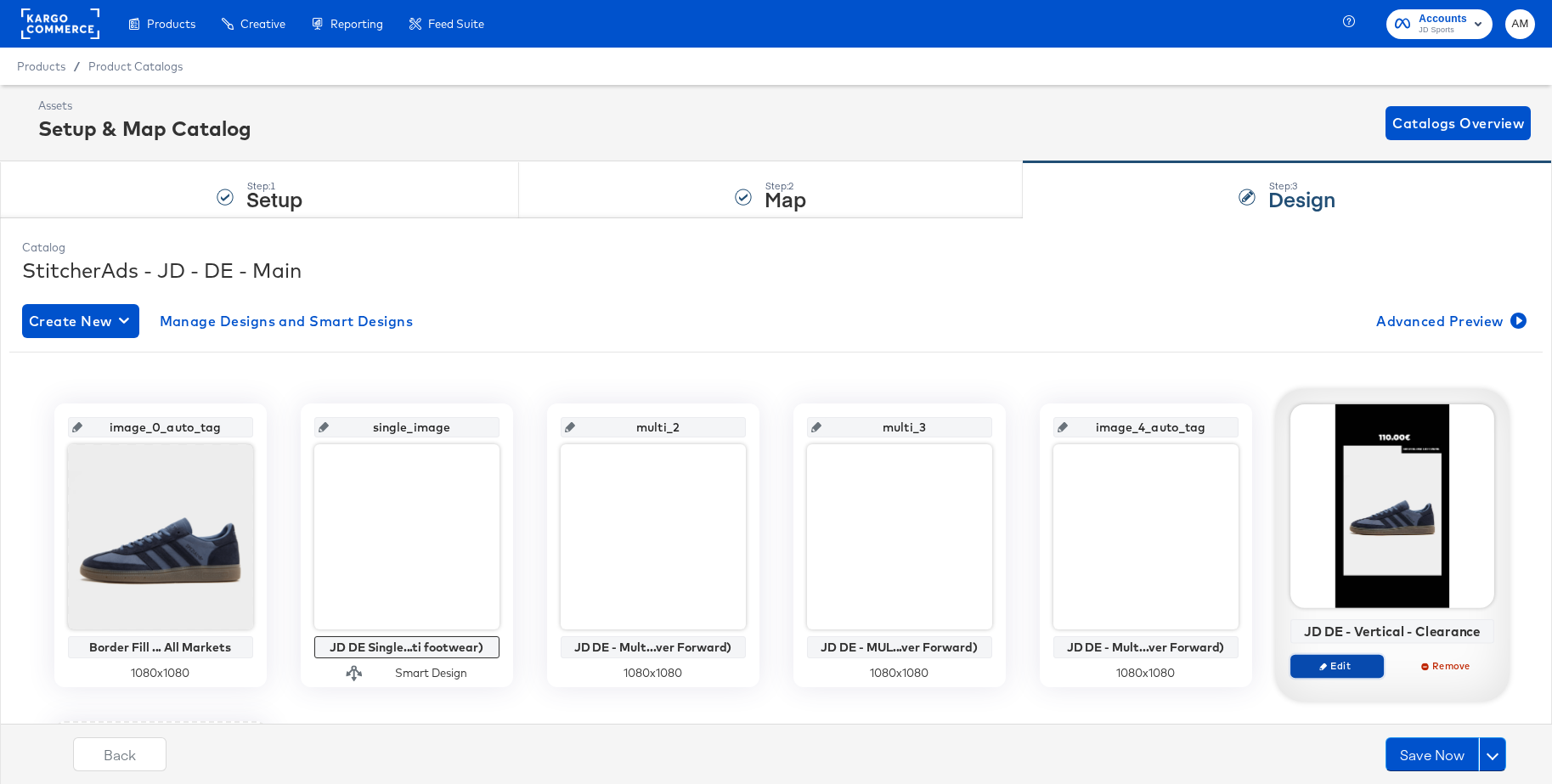
click at [1339, 669] on span "Edit" at bounding box center [1336, 664] width 78 height 13
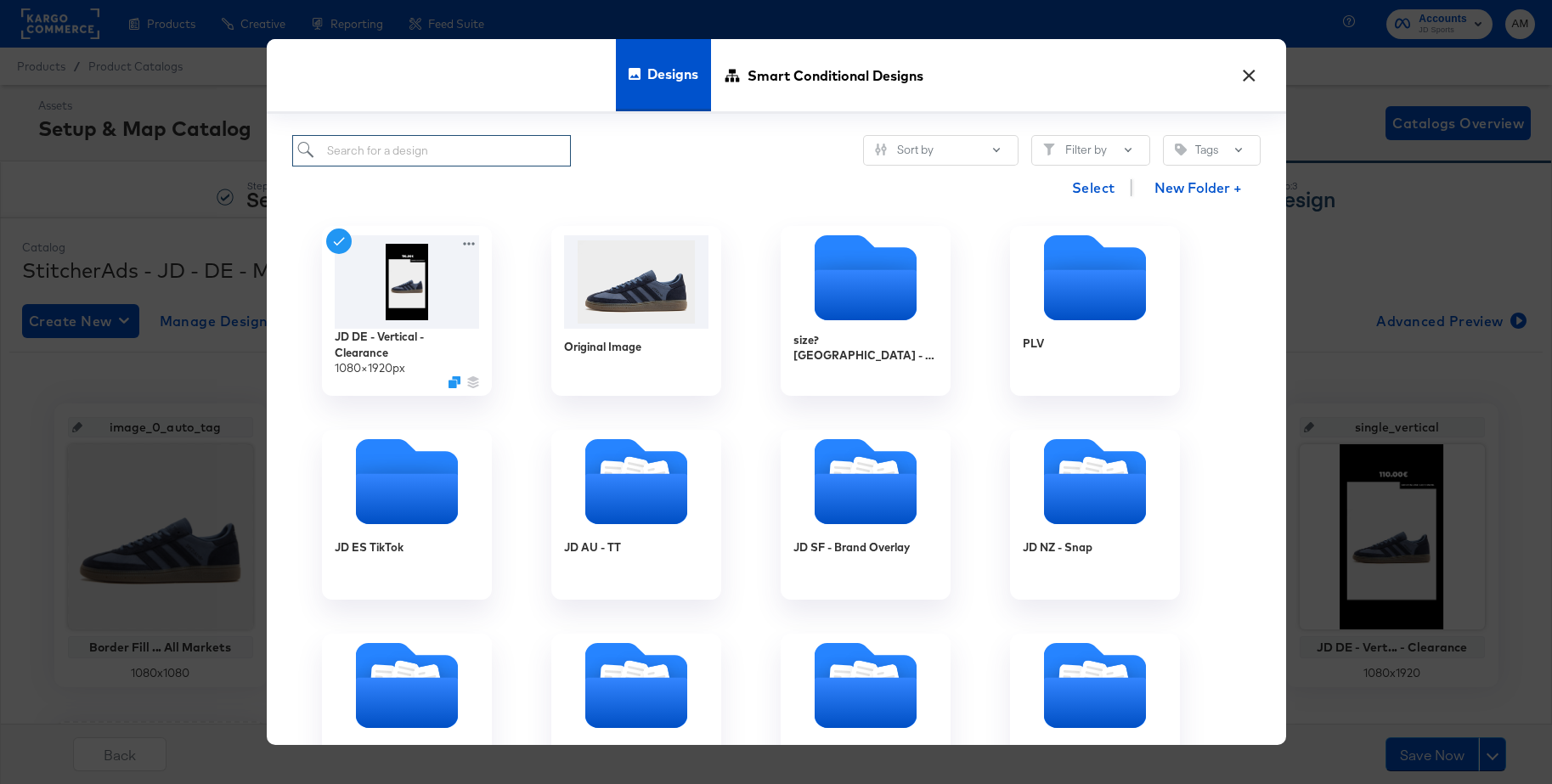
click at [444, 155] on input "search" at bounding box center [431, 151] width 279 height 31
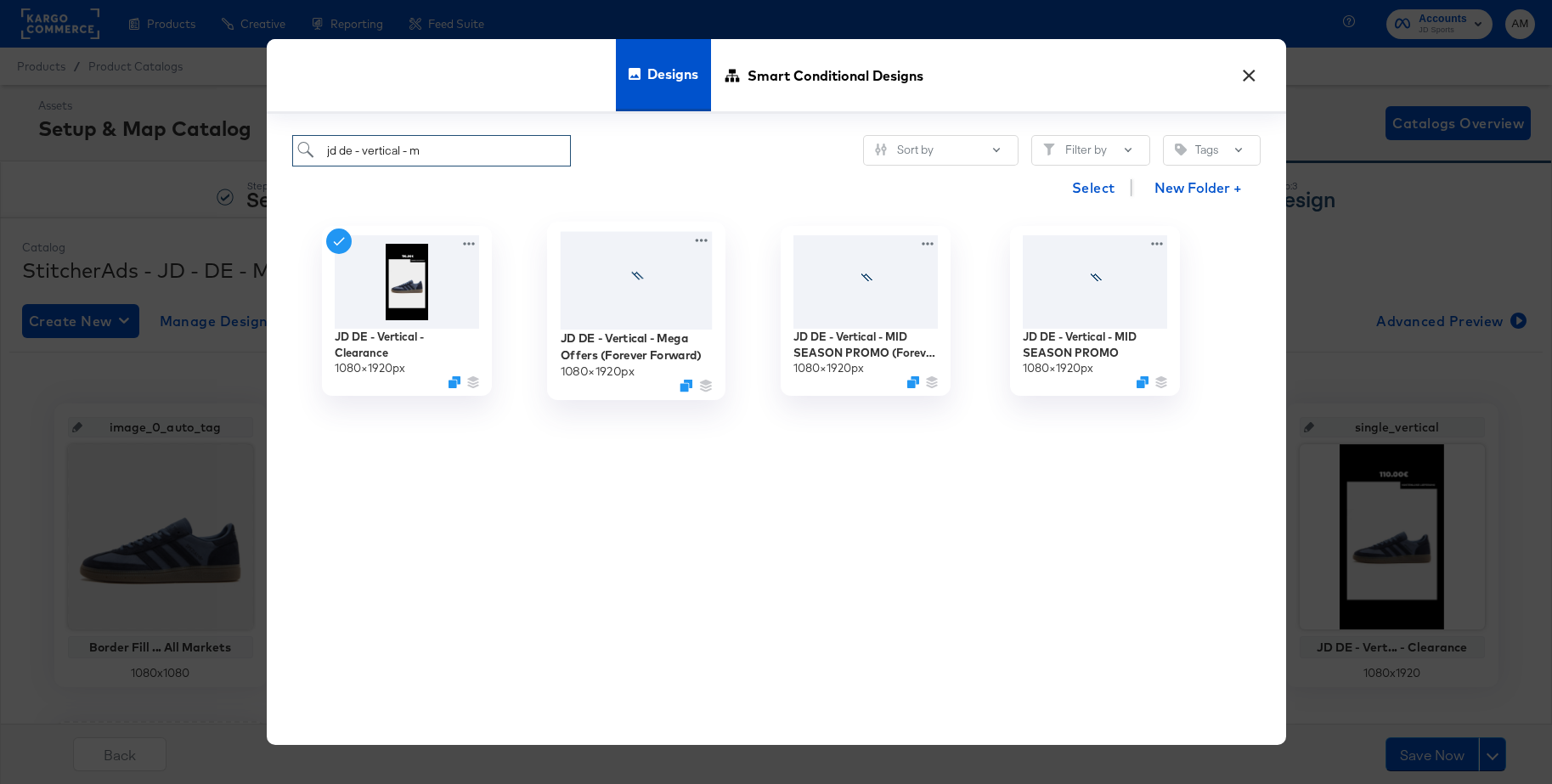
type input "jd de - vertical - m"
click at [621, 264] on div at bounding box center [635, 280] width 152 height 97
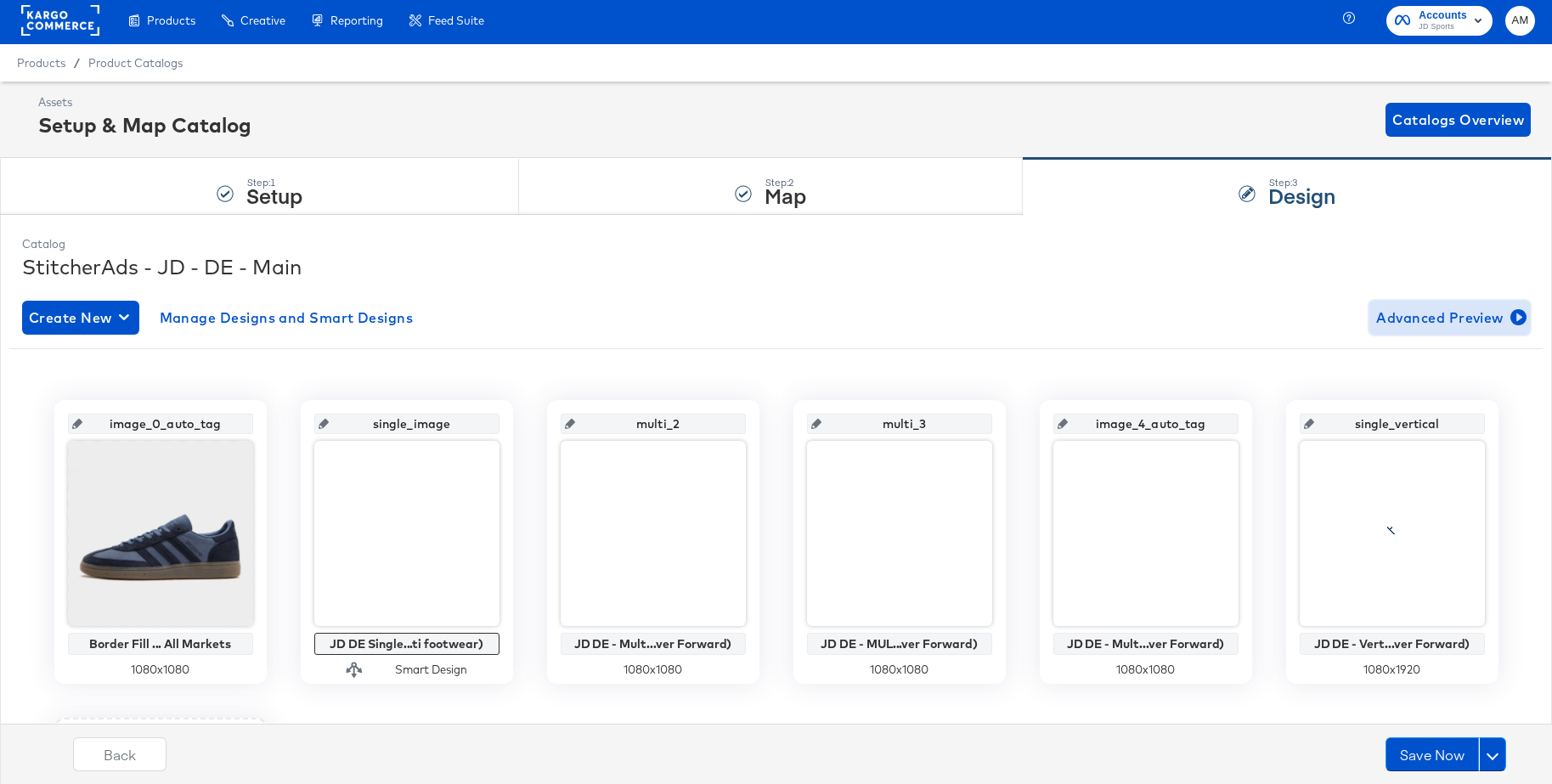
click at [1423, 324] on span "Advanced Preview" at bounding box center [1449, 317] width 147 height 23
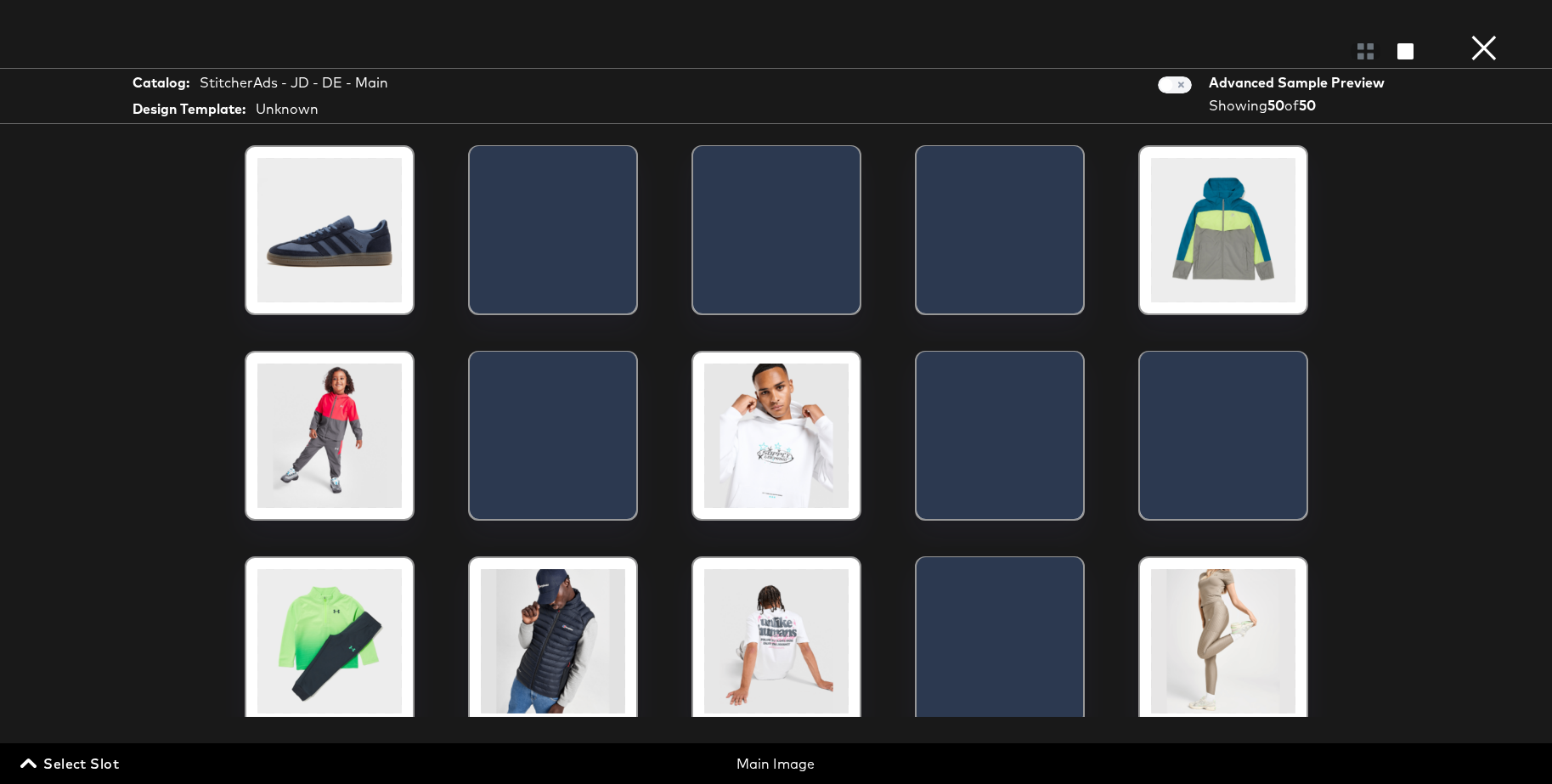
scroll to position [2, 0]
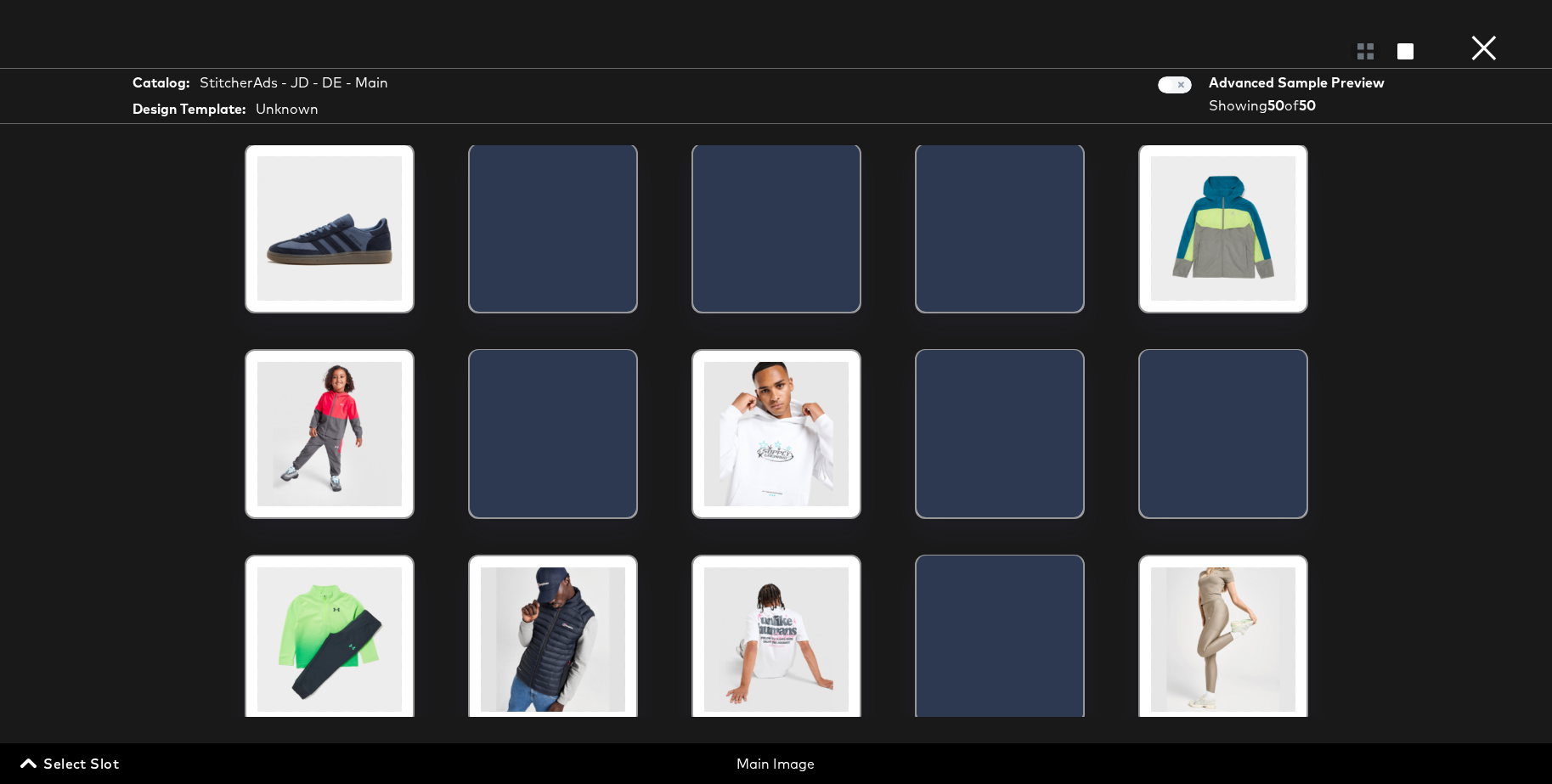
click at [91, 765] on span "Select Slot" at bounding box center [71, 763] width 95 height 23
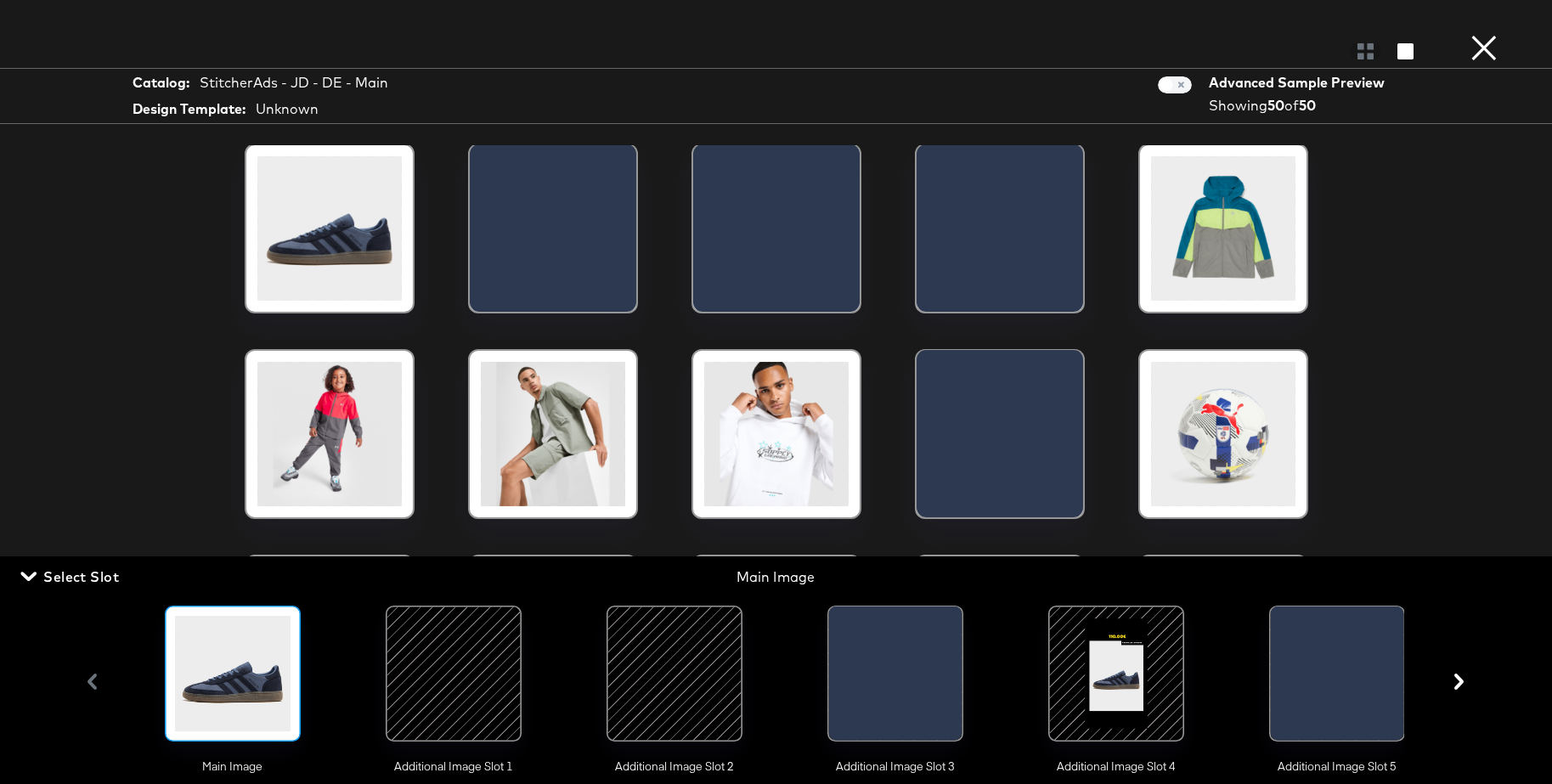
click at [482, 684] on div at bounding box center [453, 673] width 116 height 116
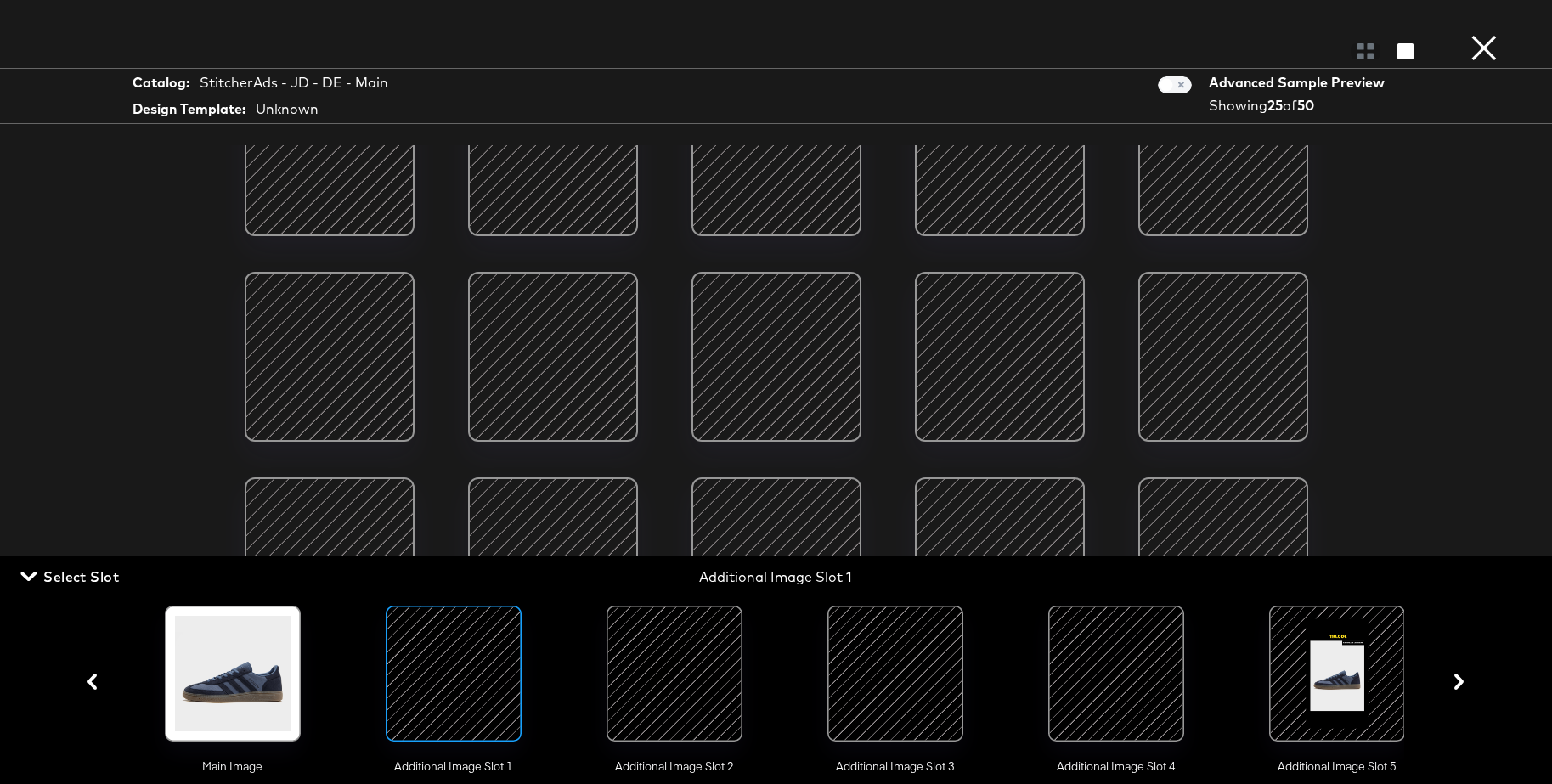
scroll to position [339, 0]
click at [656, 654] on div at bounding box center [674, 673] width 116 height 116
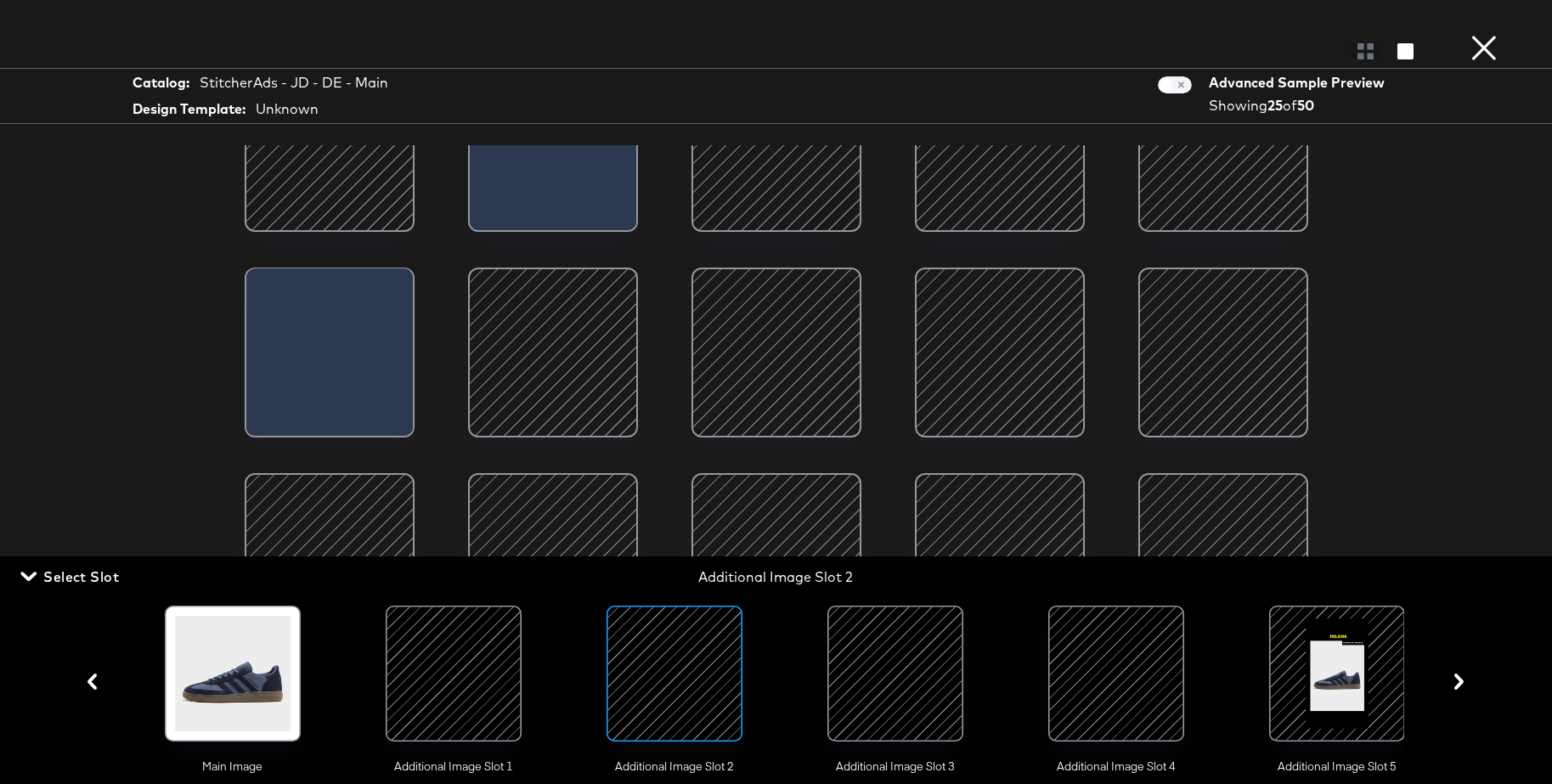
scroll to position [0, 0]
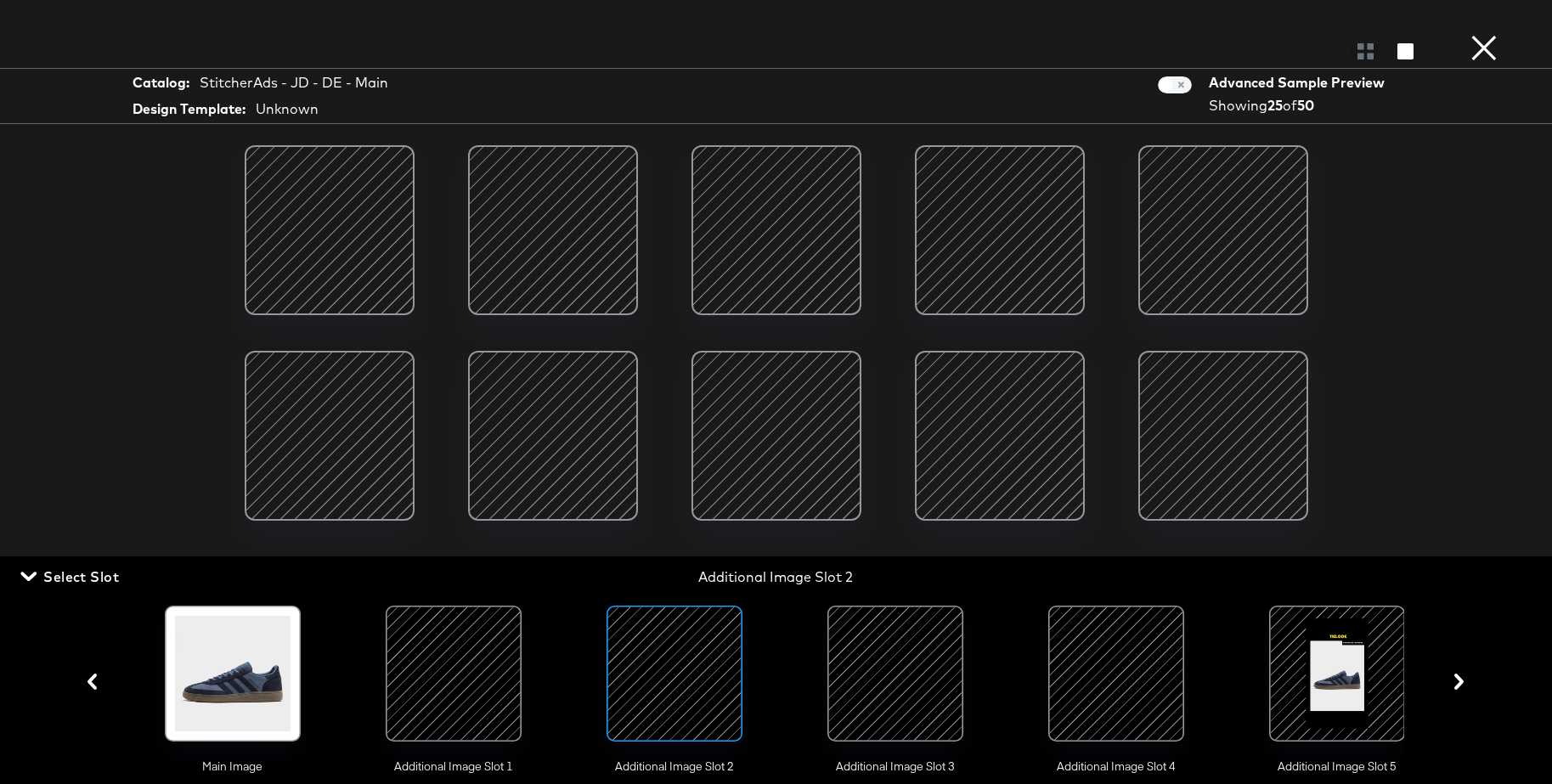
click at [909, 651] on div at bounding box center [895, 673] width 116 height 116
click at [1332, 670] on div at bounding box center [1336, 673] width 116 height 116
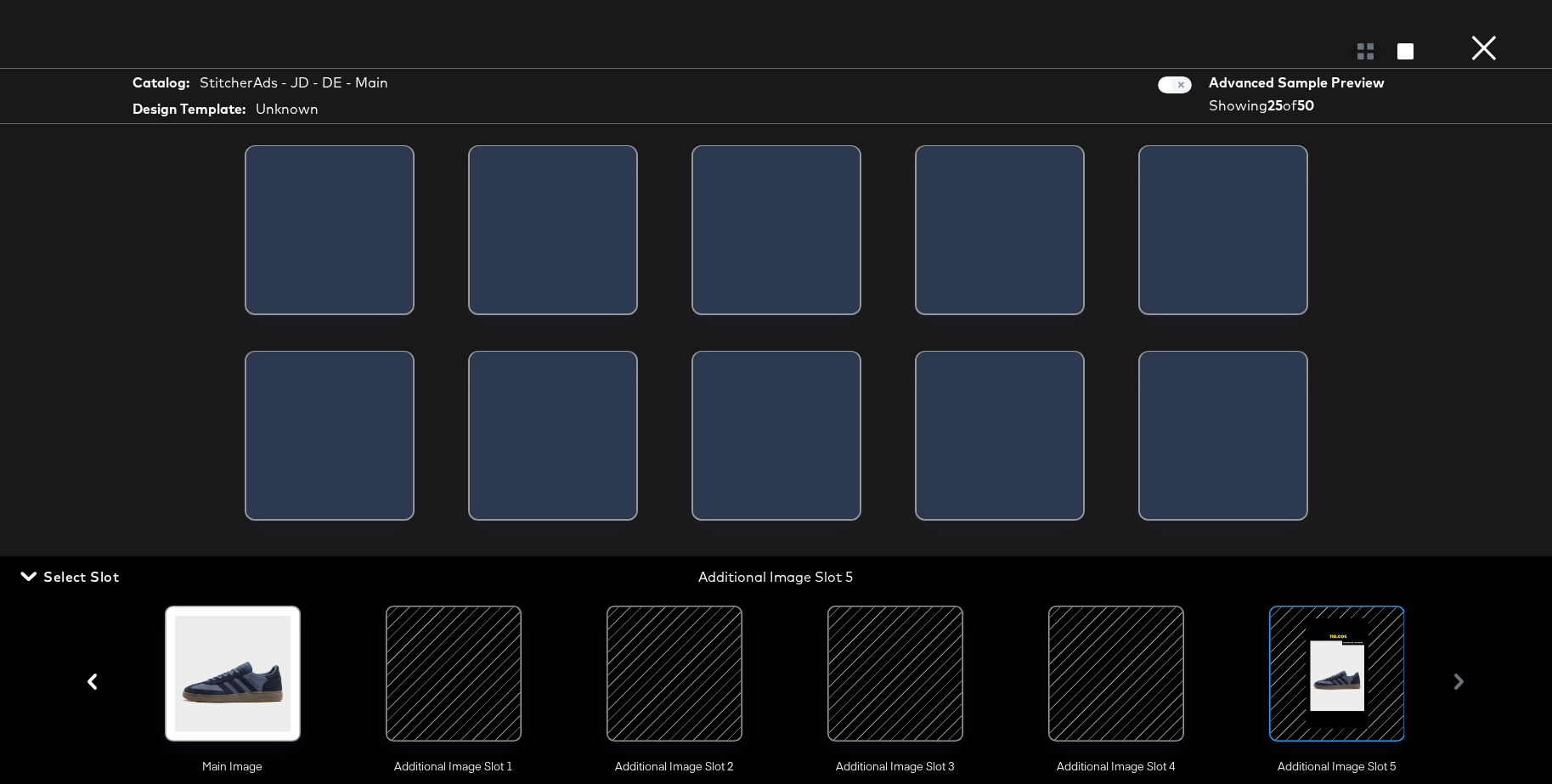
scroll to position [0, 17]
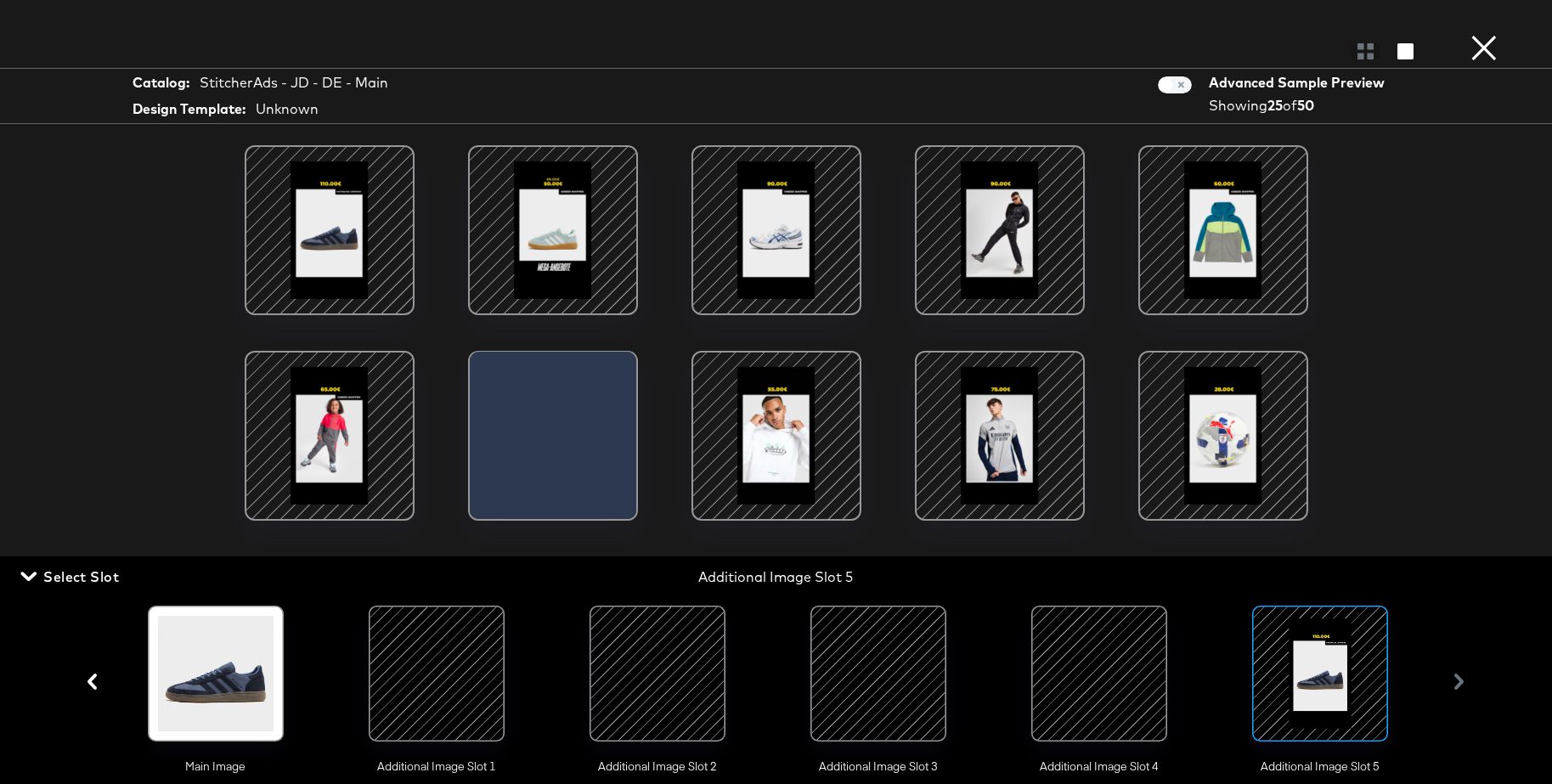
click at [1479, 34] on button "×" at bounding box center [1483, 17] width 34 height 34
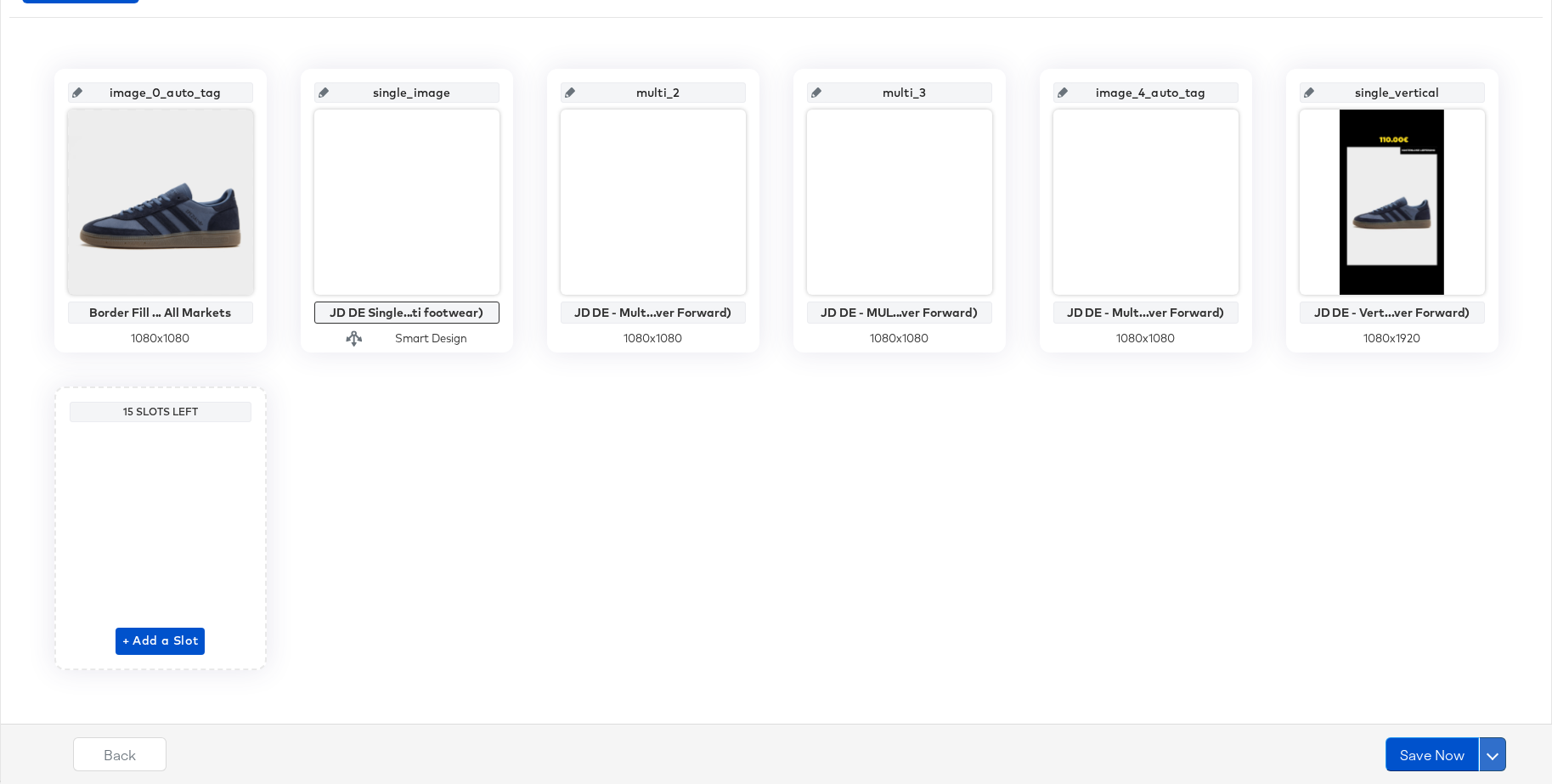
click at [1496, 758] on button at bounding box center [1493, 754] width 27 height 34
click at [1452, 725] on div "Schedule Save" at bounding box center [1451, 721] width 77 height 17
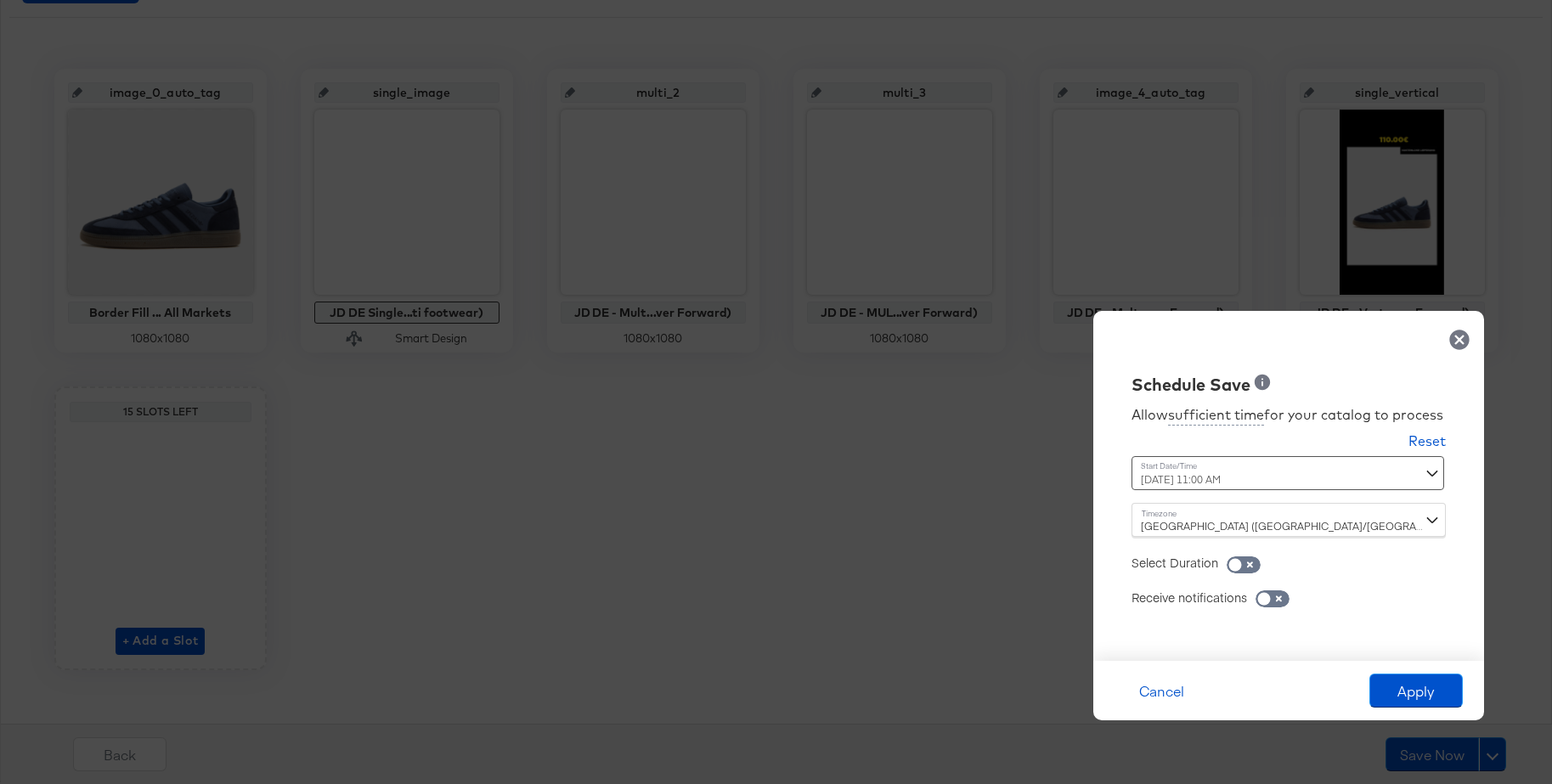
click at [1210, 476] on div "September 30th 2025 11:00 AM ‹ September 2025 › Su Mo Tu We Th Fr Sa 31 1 2 3 4…" at bounding box center [1246, 473] width 231 height 34
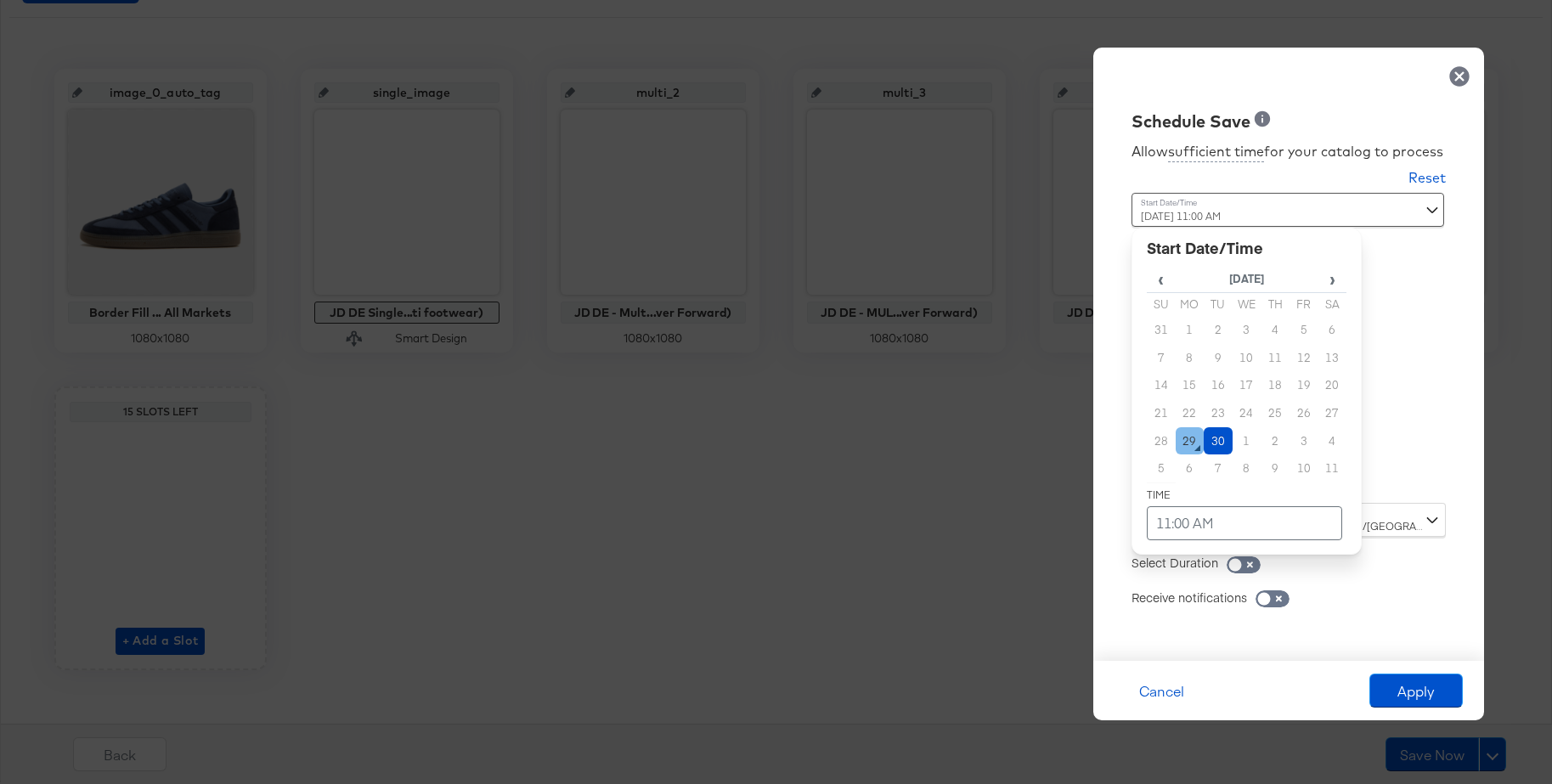
click at [1190, 442] on td "29" at bounding box center [1190, 441] width 29 height 28
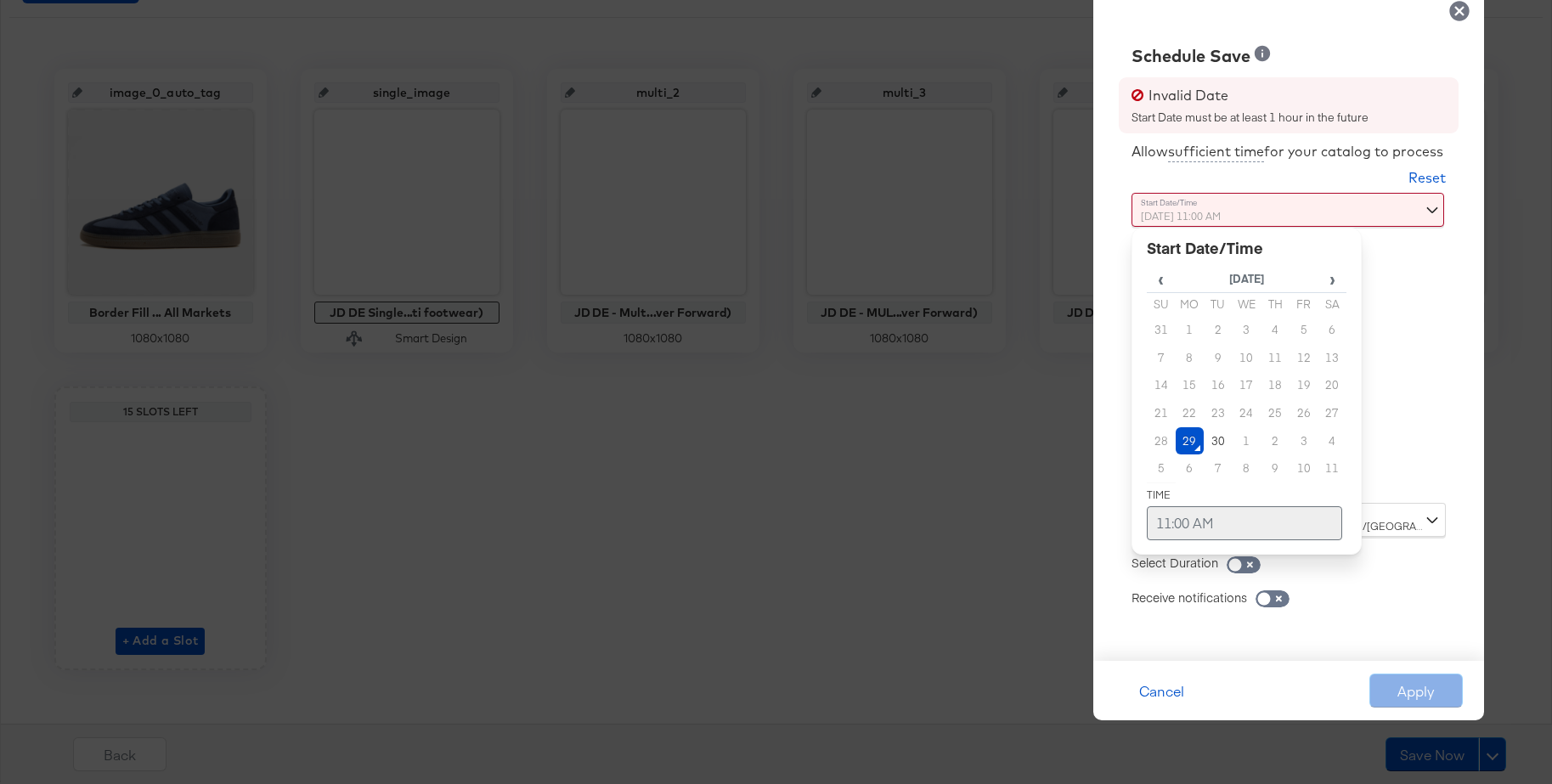
click at [1164, 523] on td "11:00 AM" at bounding box center [1244, 522] width 196 height 34
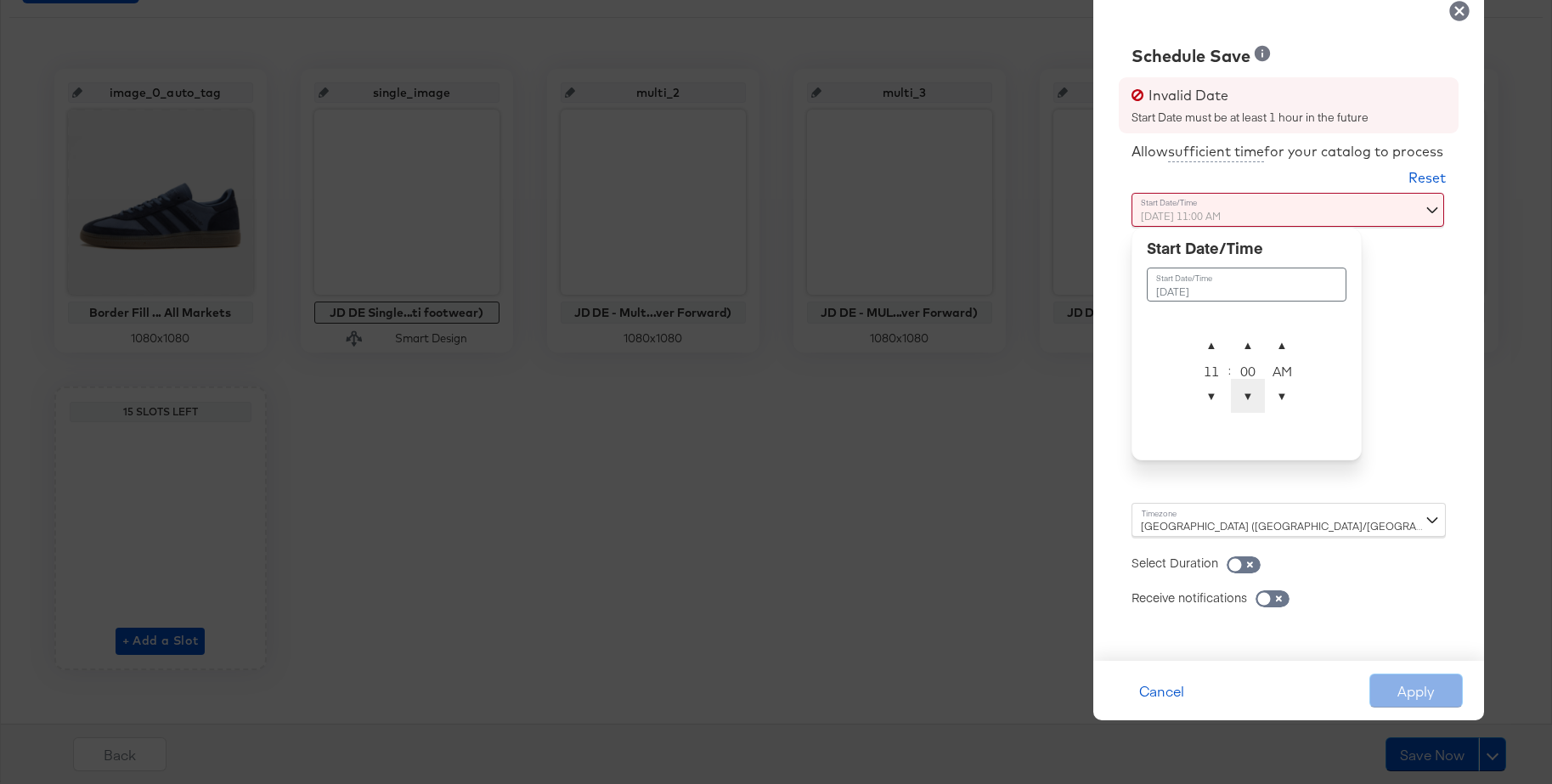
click at [1246, 390] on span "▼" at bounding box center [1247, 395] width 34 height 34
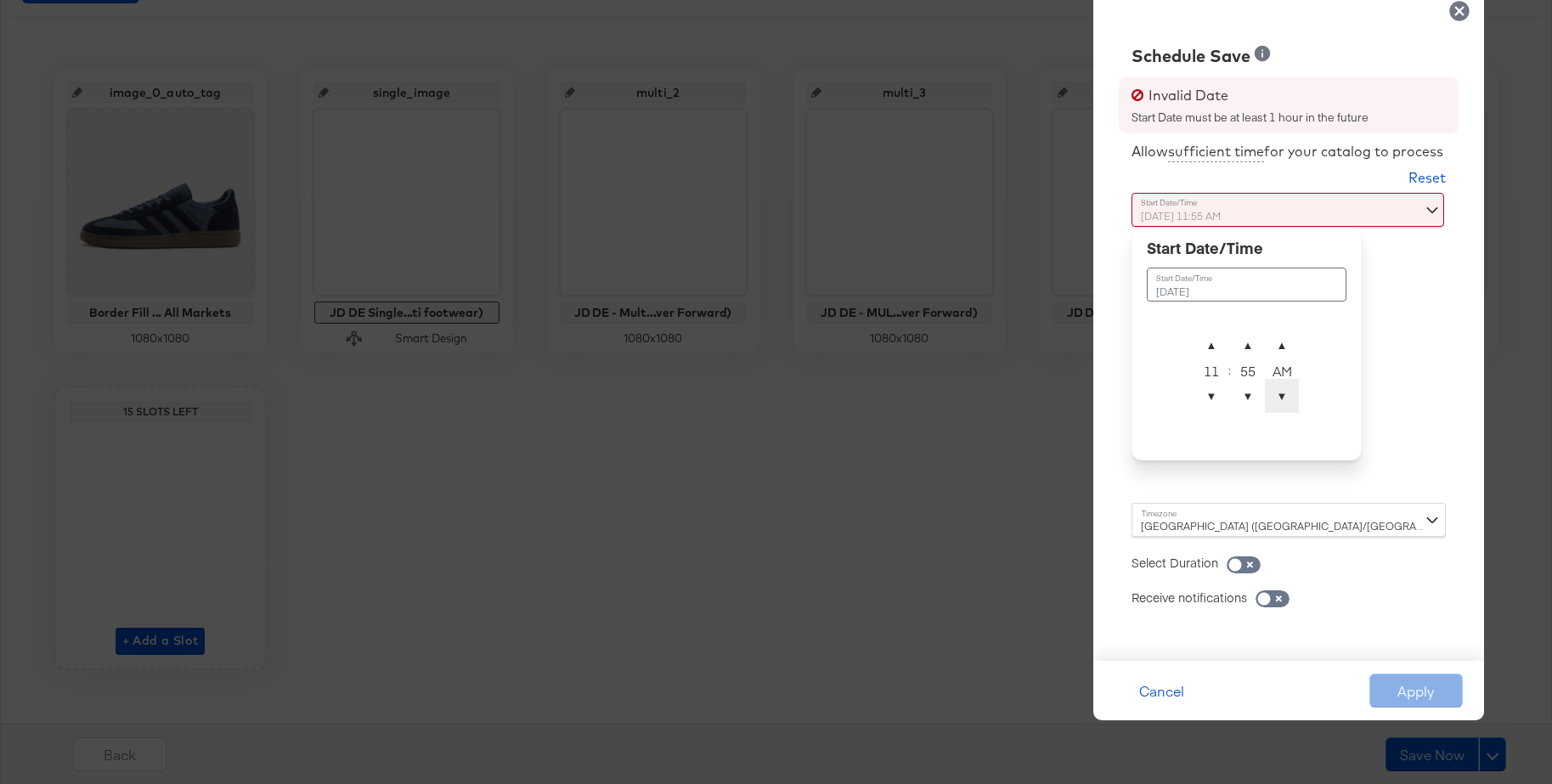
type input "September 29th 2025 11:55 PM"
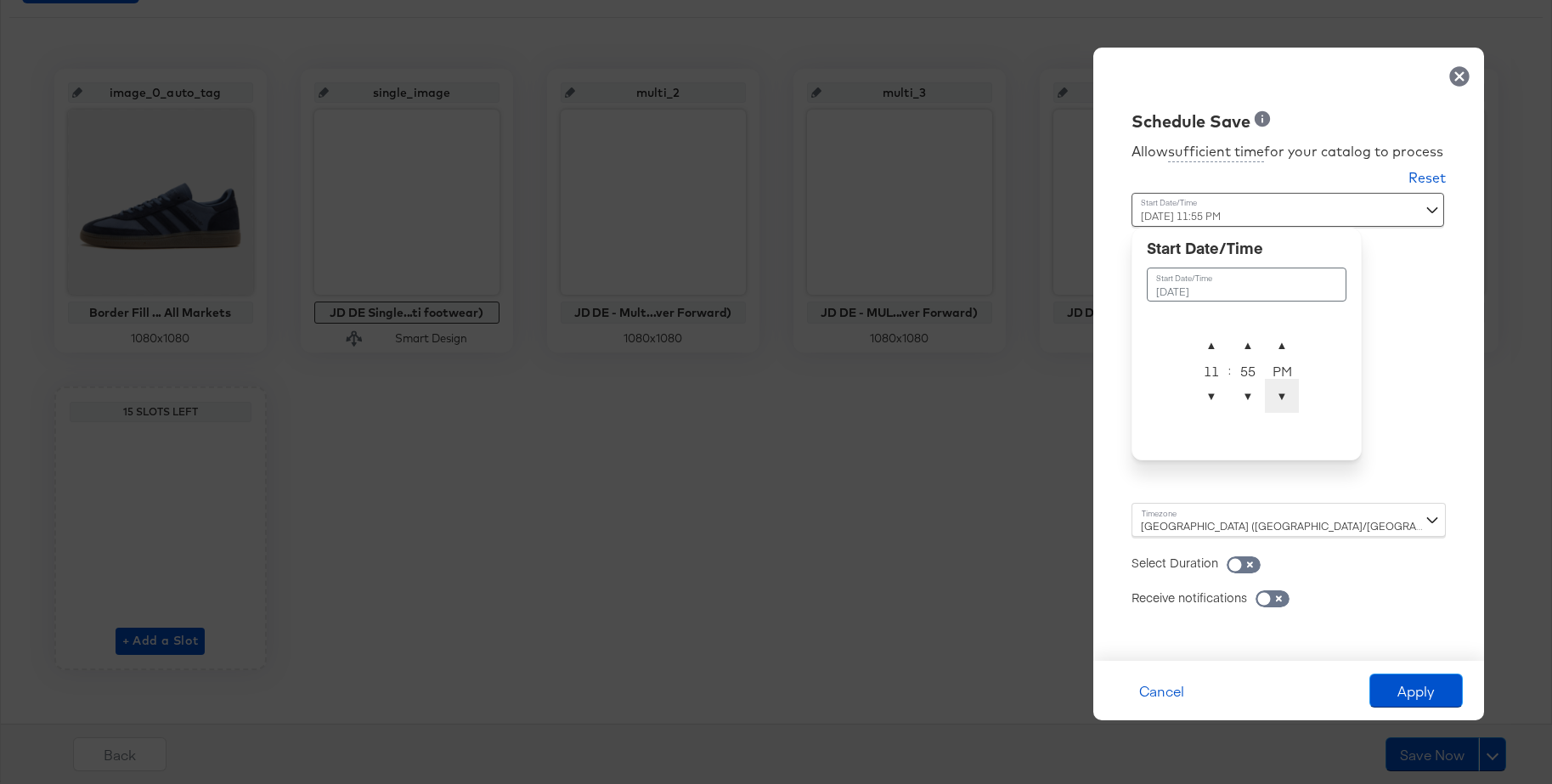
click at [1281, 397] on span "▼" at bounding box center [1281, 395] width 34 height 34
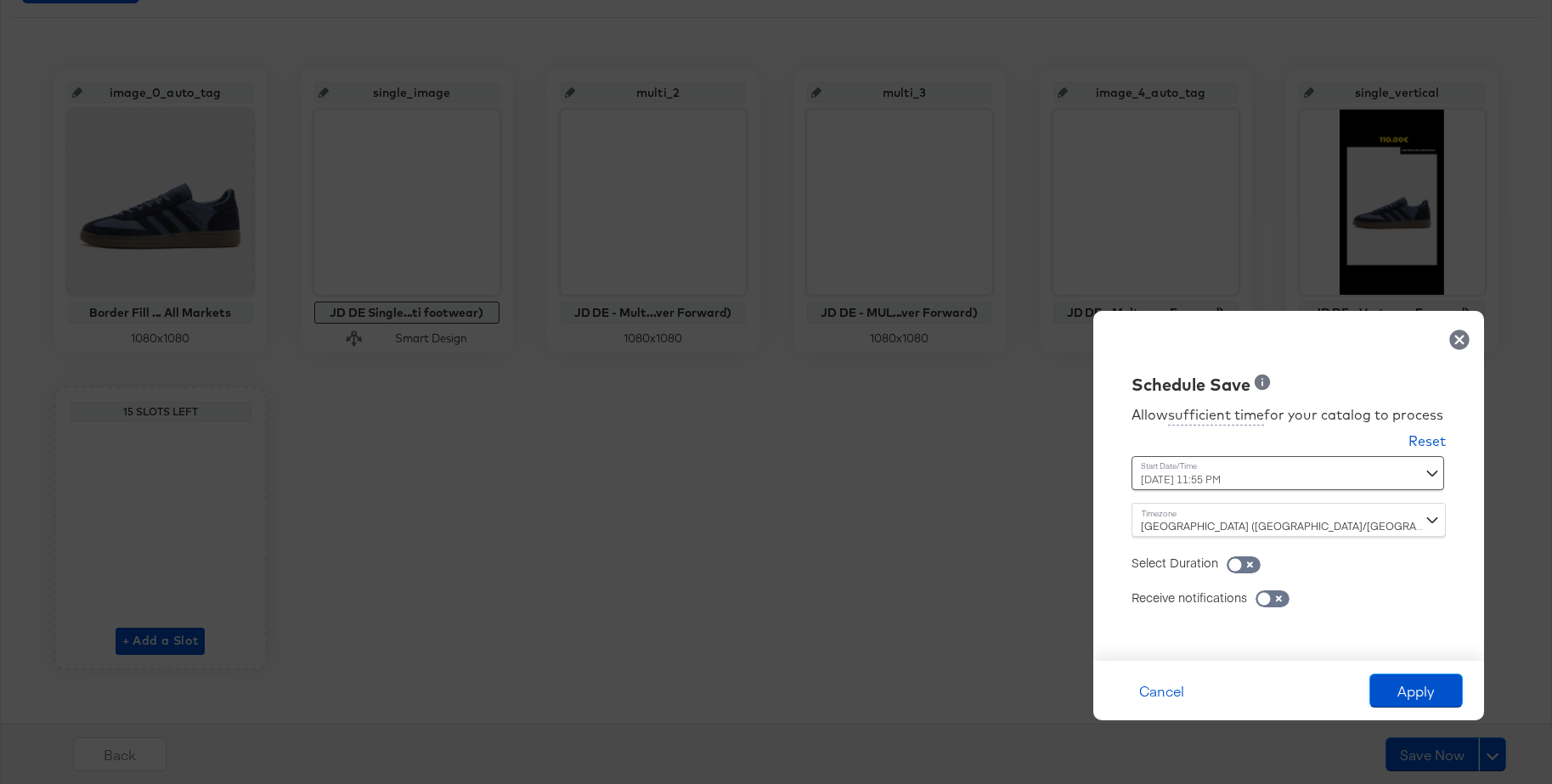
click at [1398, 360] on div "Schedule Save Allow sufficient time for your catalog to process Reset Time : Se…" at bounding box center [1287, 485] width 390 height 350
click at [1394, 690] on button "Apply" at bounding box center [1416, 690] width 93 height 34
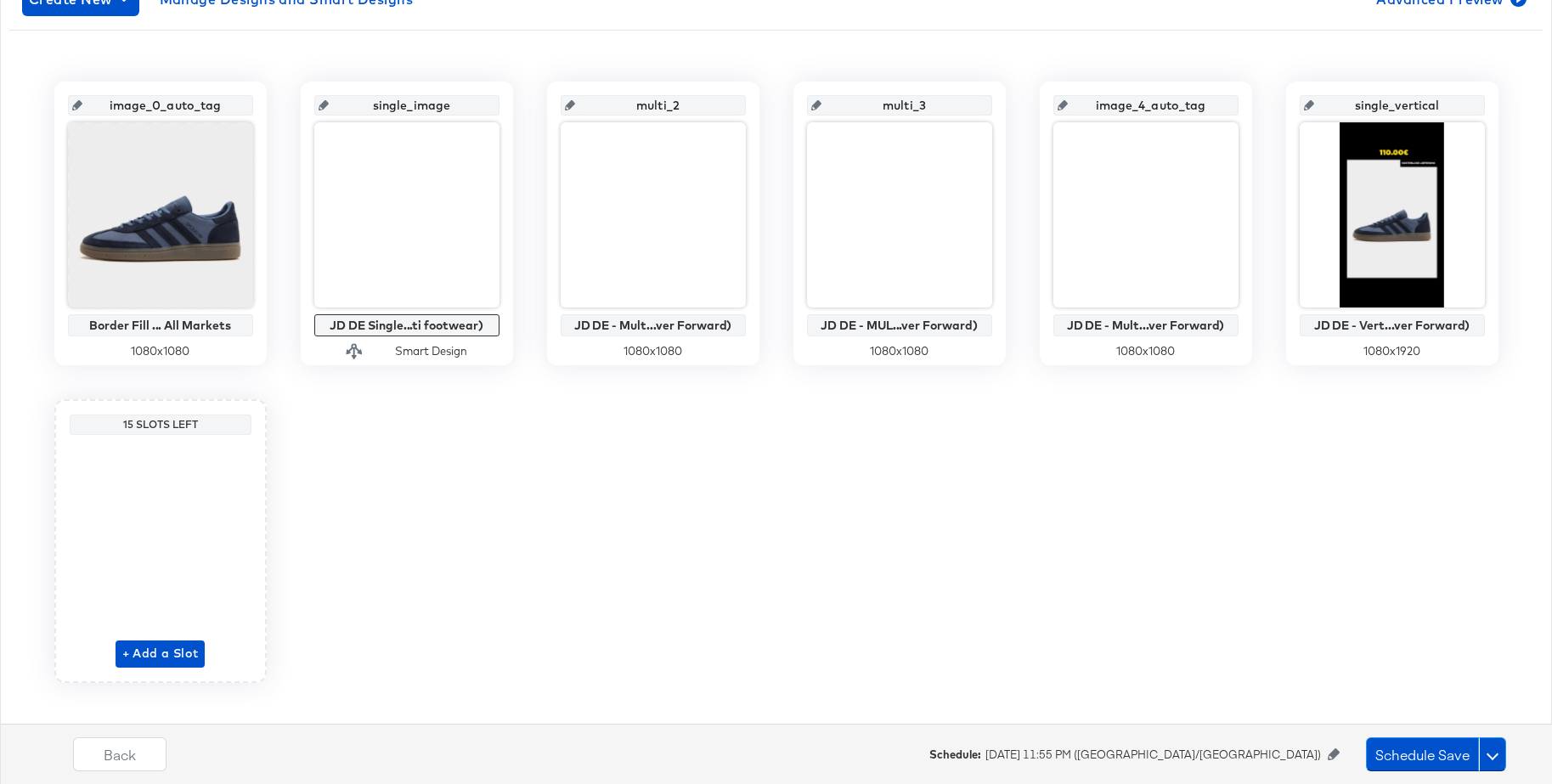
scroll to position [317, 0]
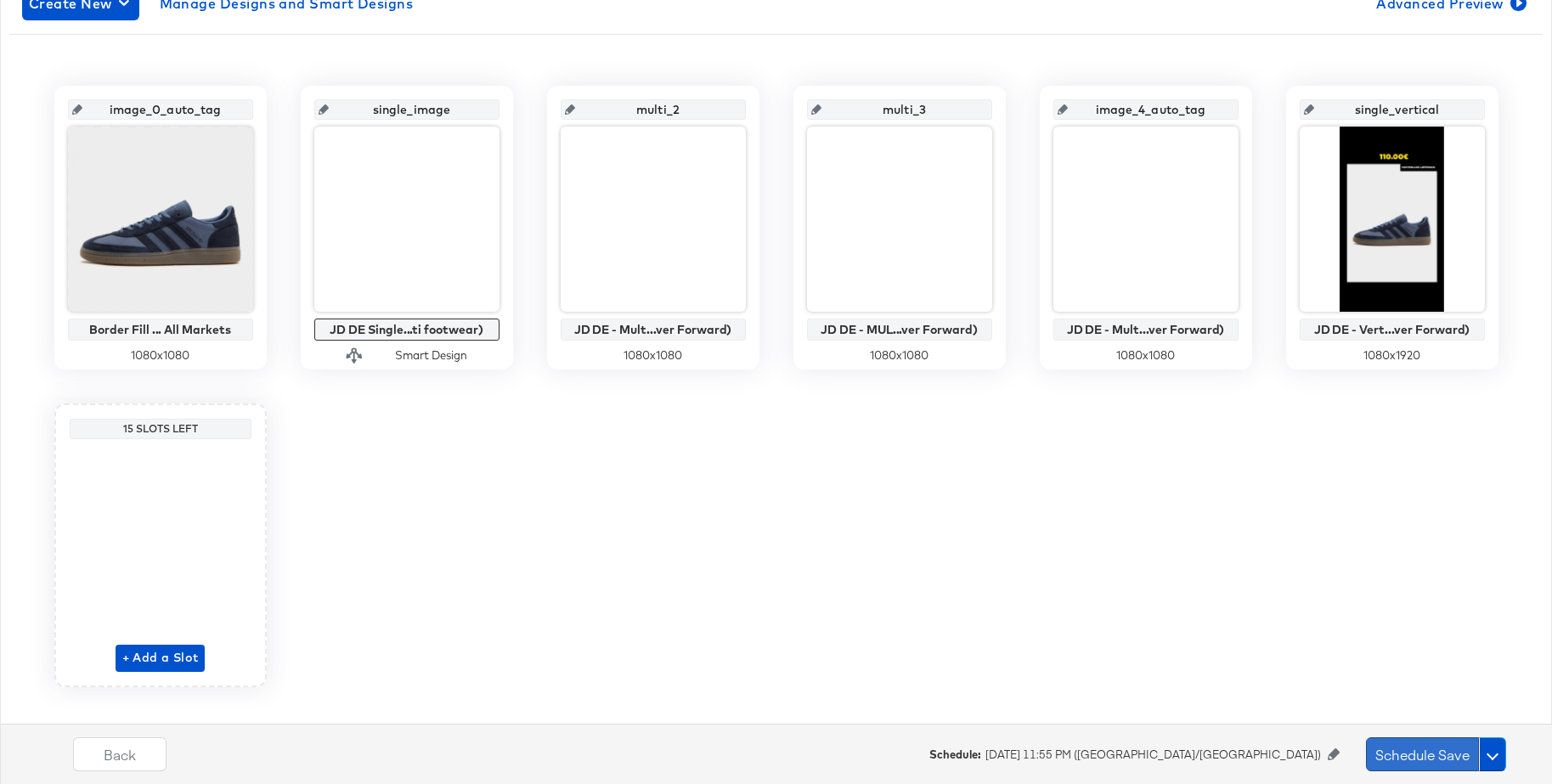
click at [1401, 753] on button "Schedule Save" at bounding box center [1422, 754] width 113 height 34
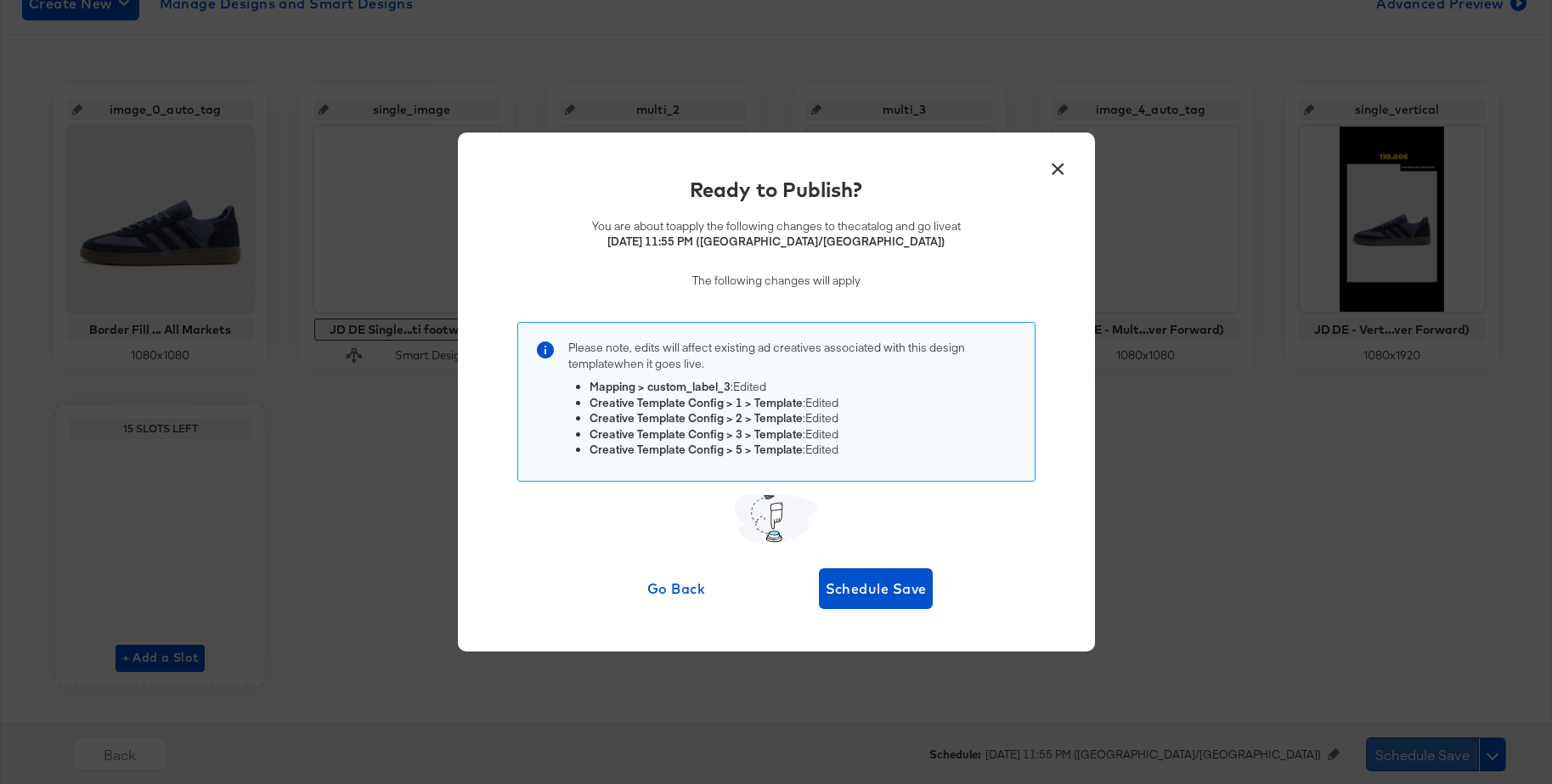
scroll to position [0, 0]
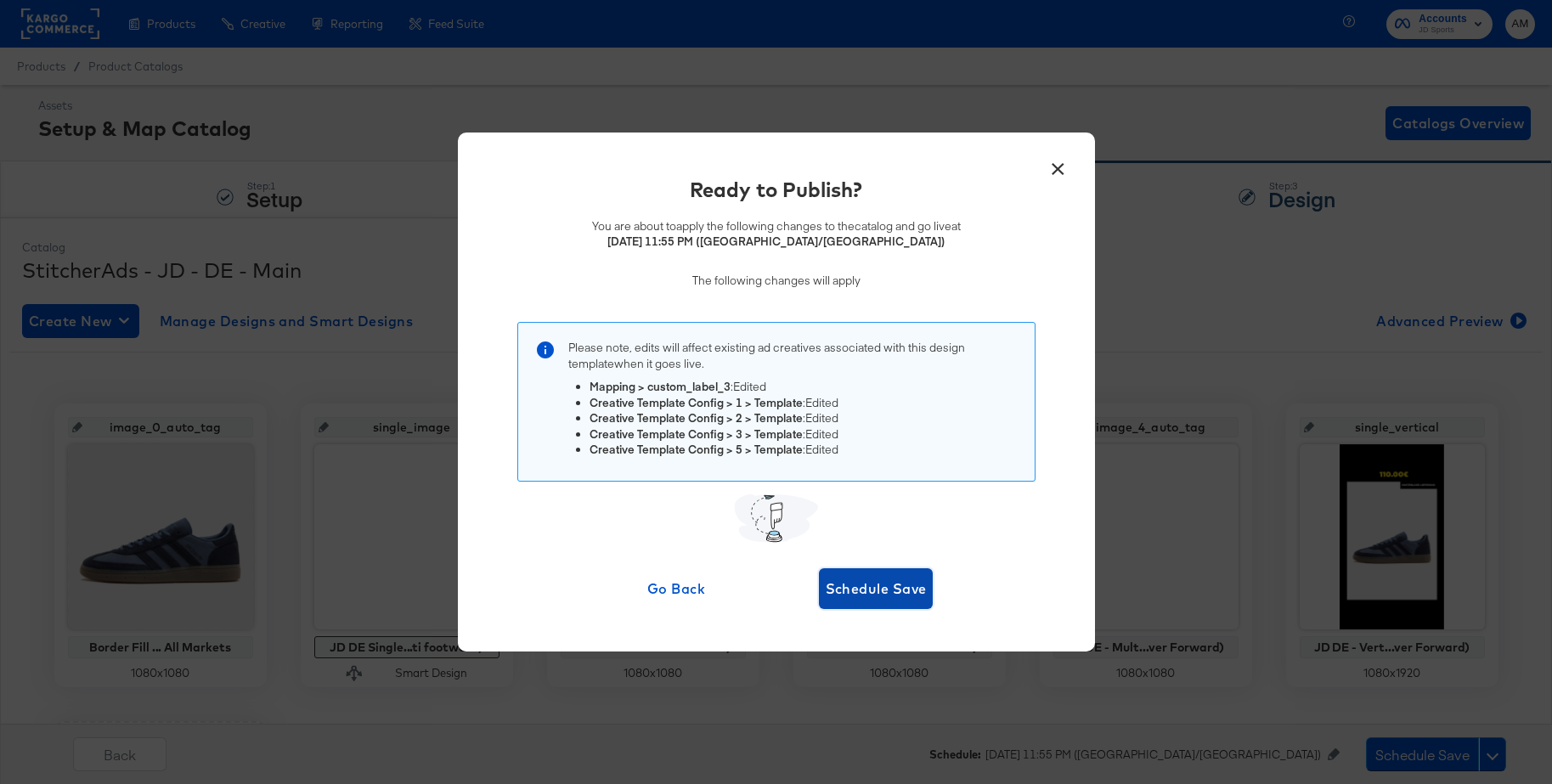
click at [861, 591] on span "Schedule Save" at bounding box center [876, 588] width 101 height 23
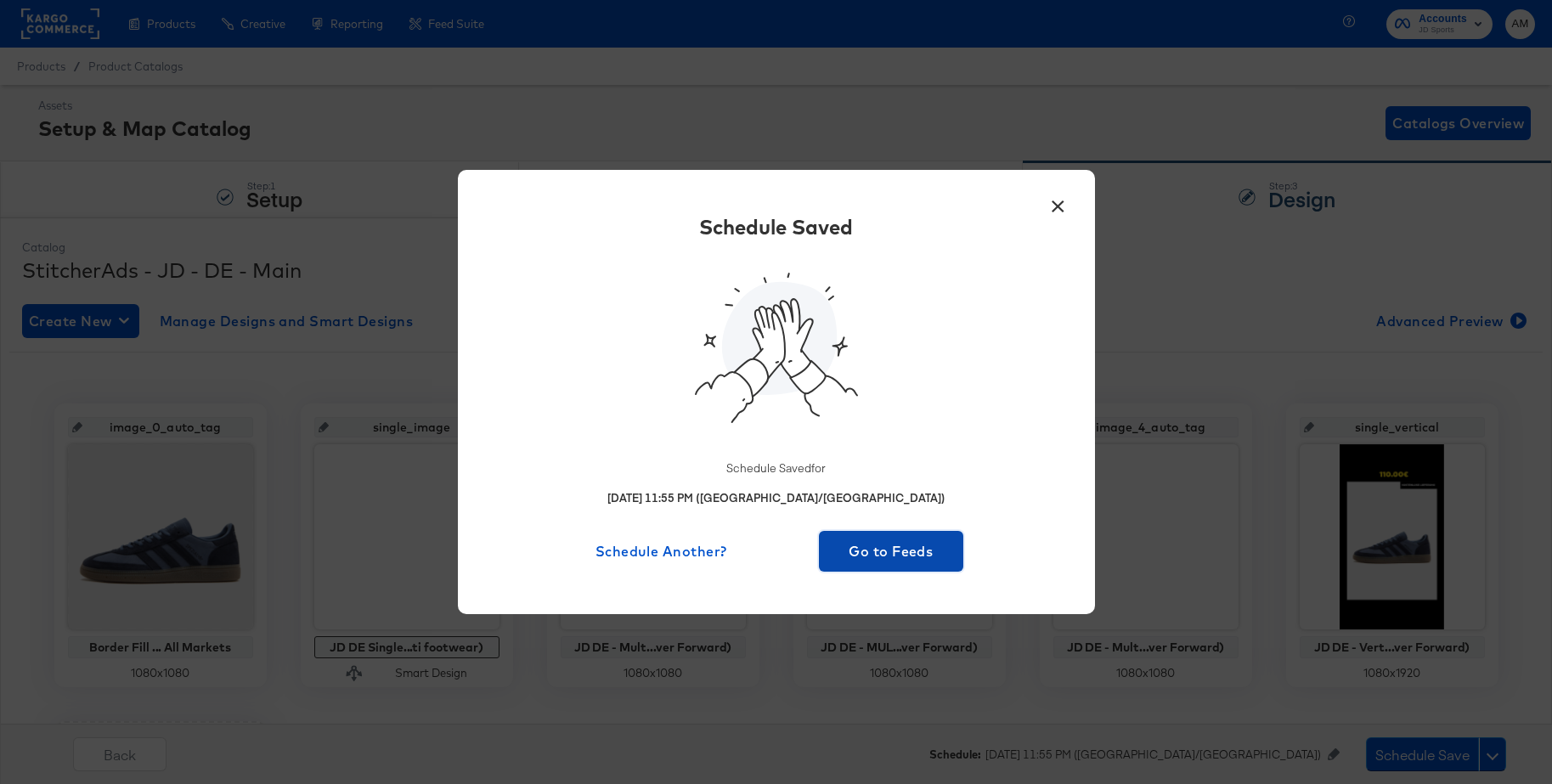
click at [869, 551] on span "Go to Feeds" at bounding box center [890, 551] width 131 height 23
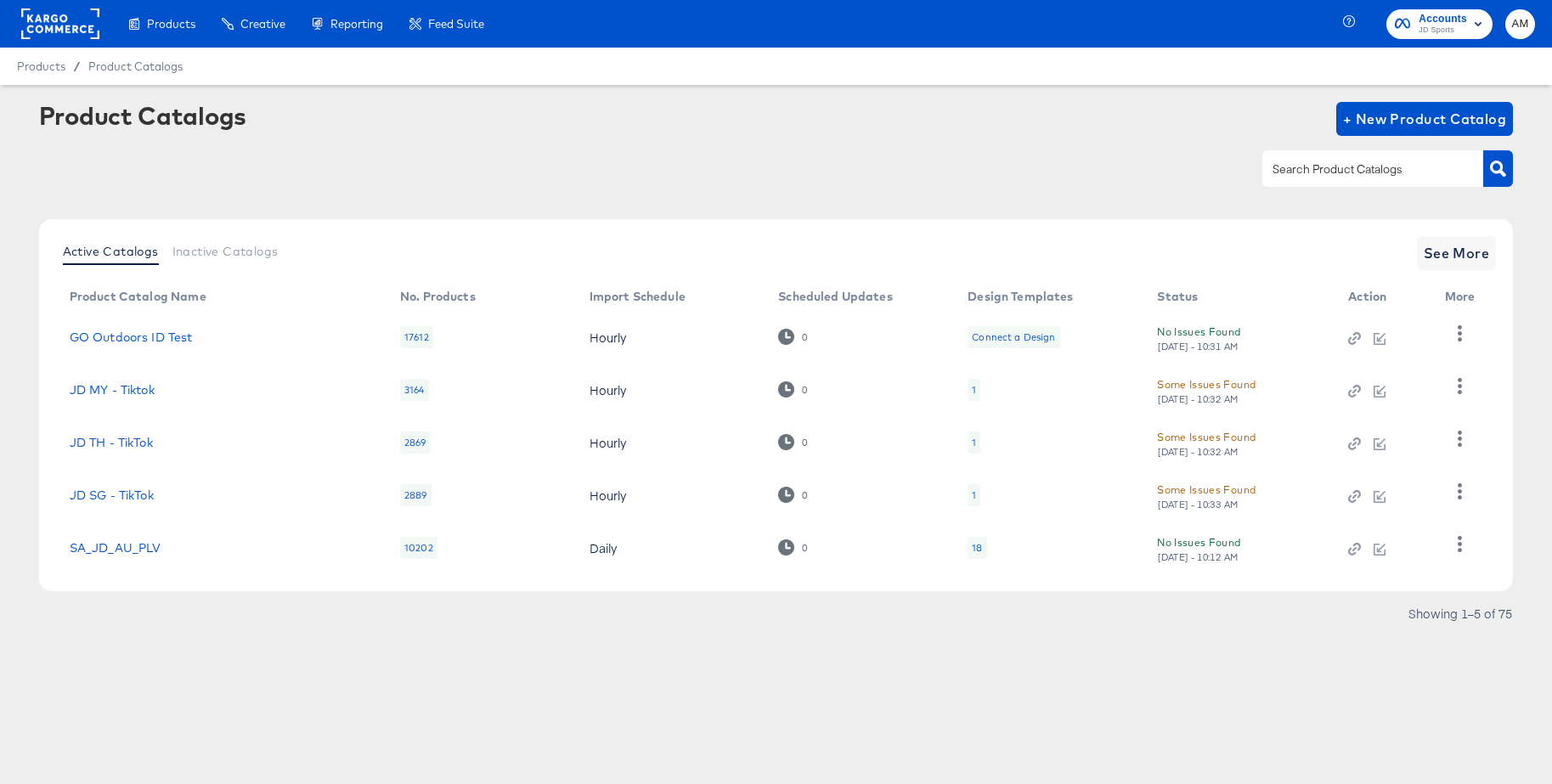
click at [56, 25] on rect at bounding box center [60, 23] width 78 height 30
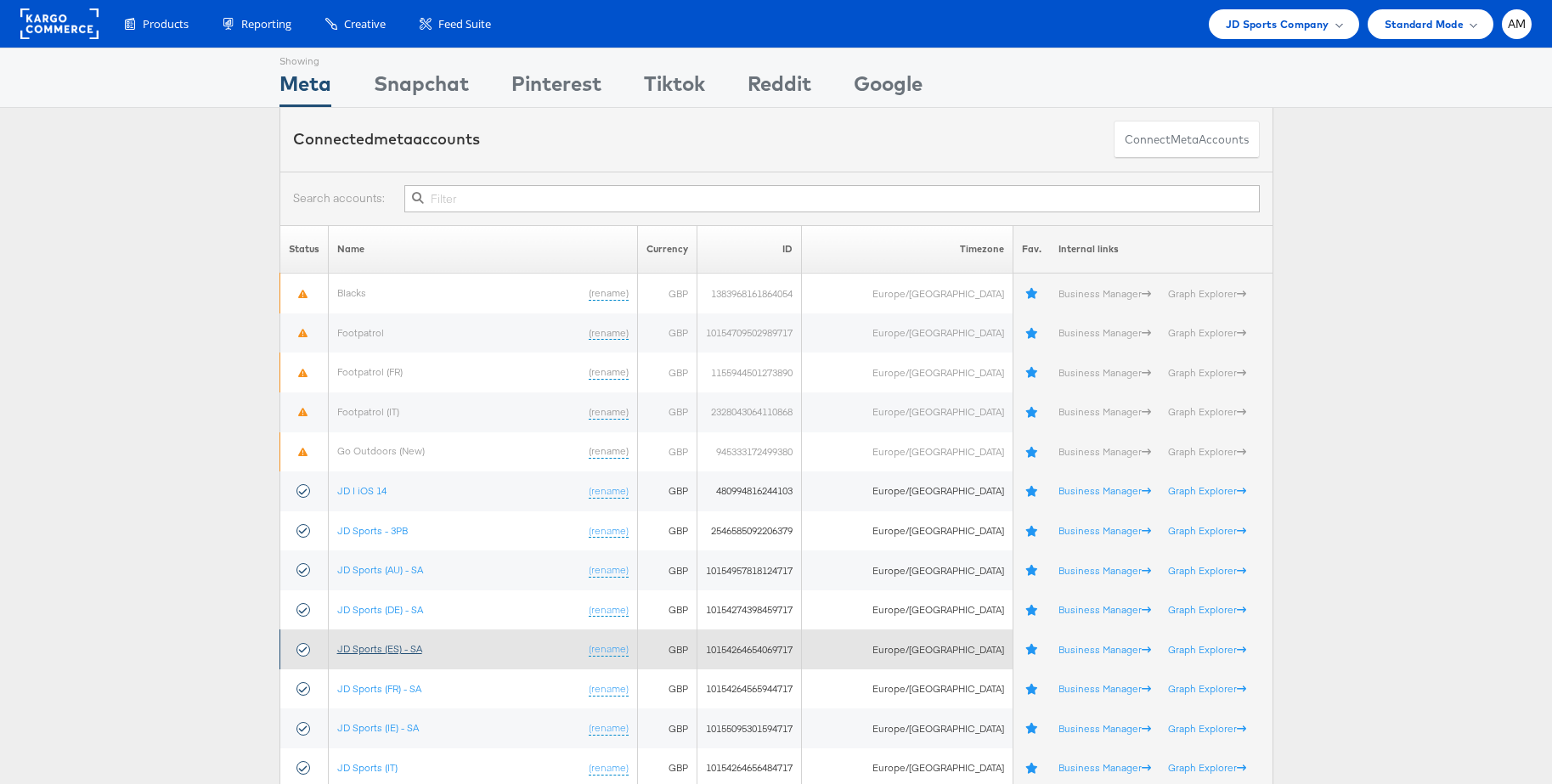
click at [394, 644] on link "JD Sports (ES) - SA" at bounding box center [379, 648] width 85 height 13
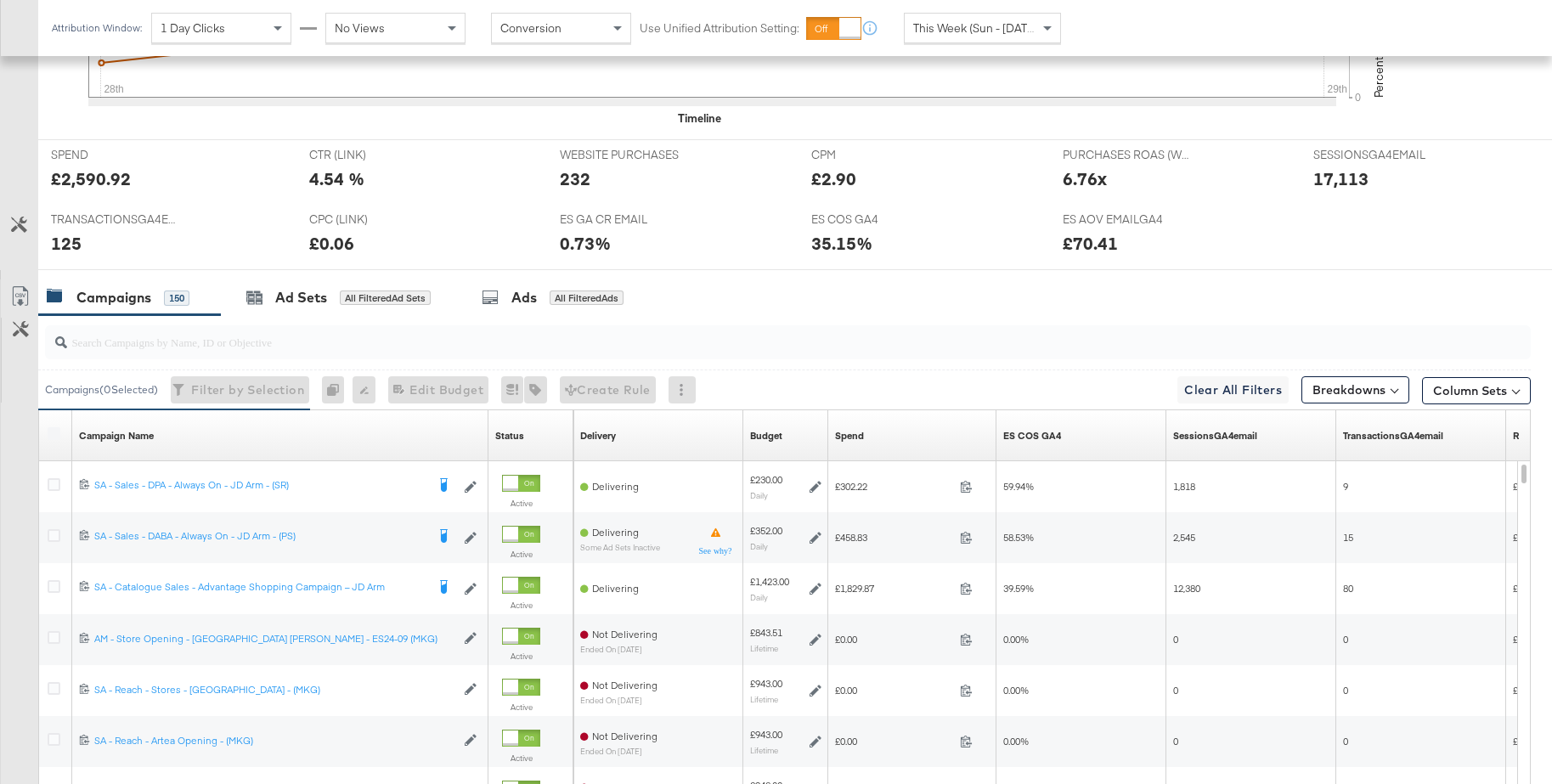
scroll to position [849, 0]
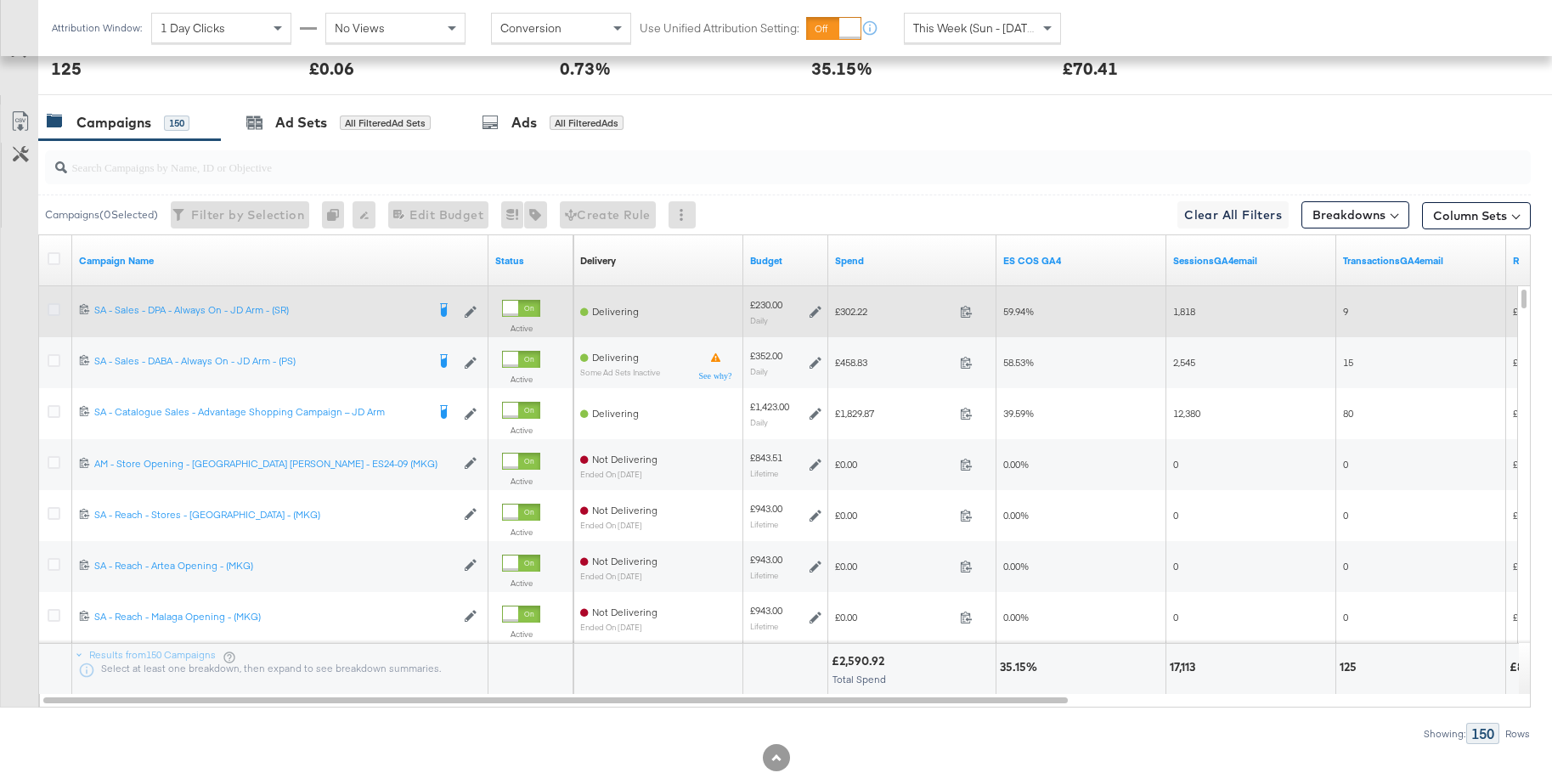
click at [51, 310] on icon at bounding box center [54, 309] width 13 height 13
click at [0, 0] on input "checkbox" at bounding box center [0, 0] width 0 height 0
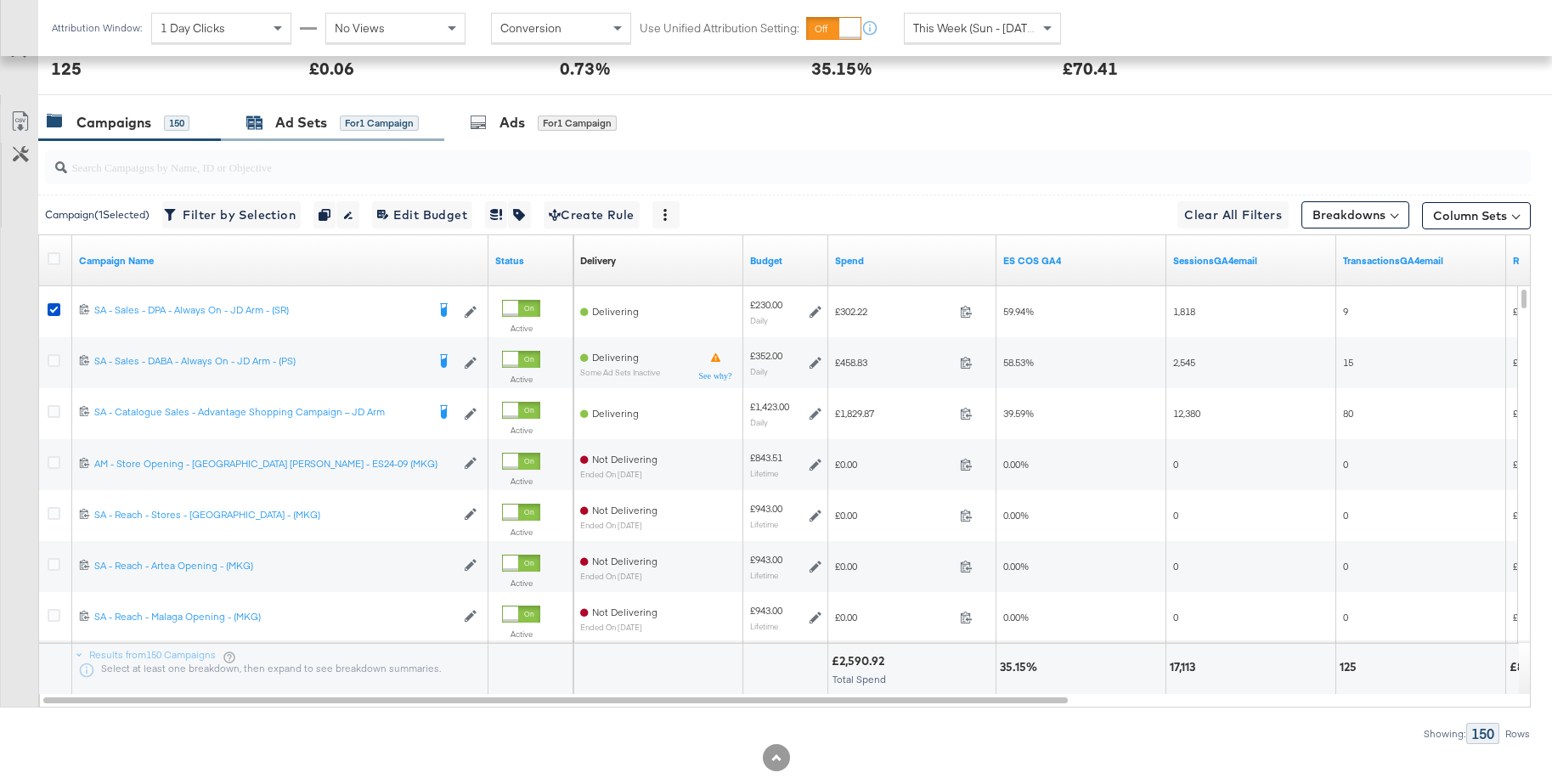
click at [303, 122] on div "Ad Sets" at bounding box center [301, 123] width 52 height 19
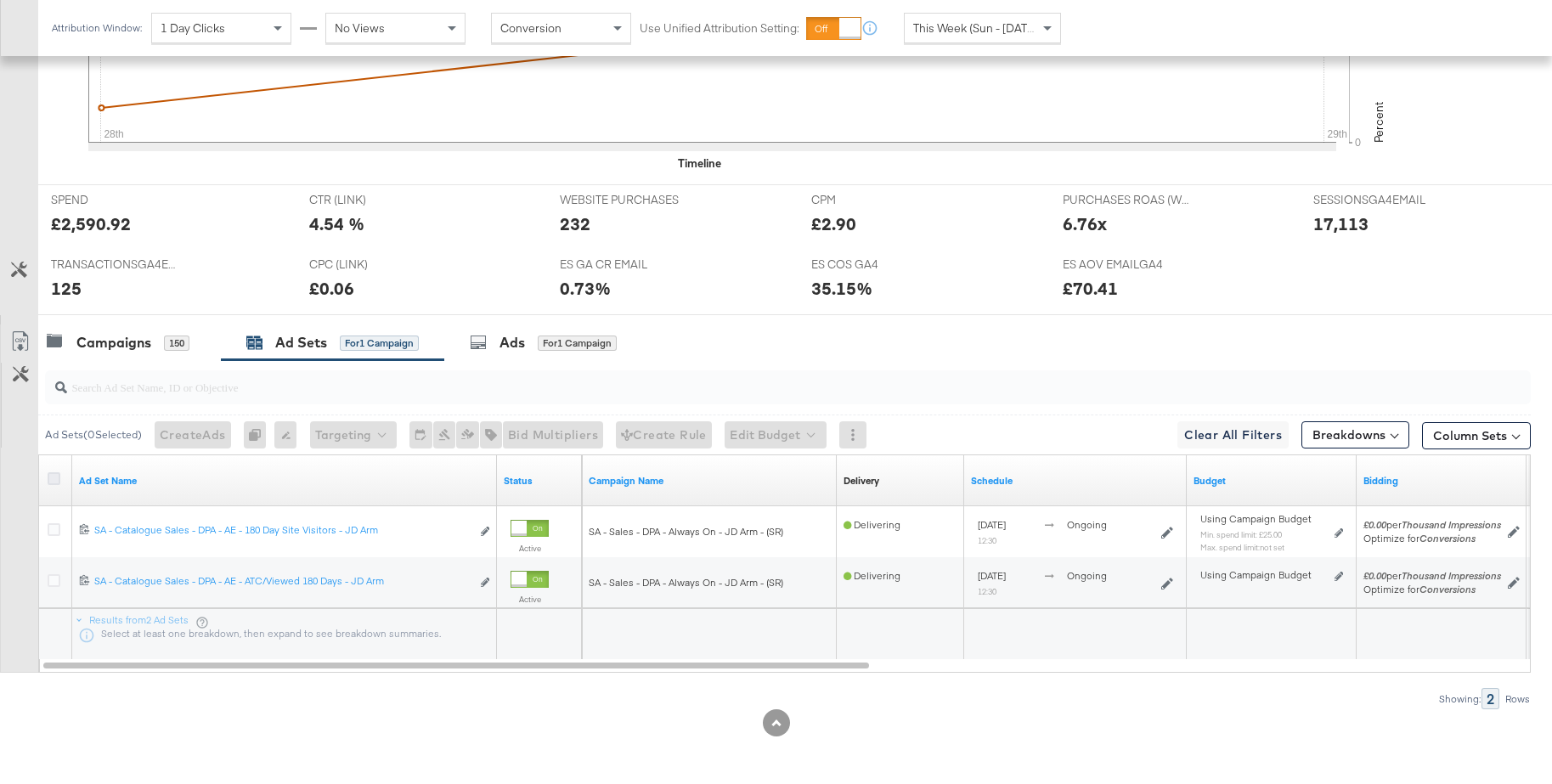
click at [54, 478] on icon at bounding box center [54, 478] width 13 height 13
click at [0, 0] on input "checkbox" at bounding box center [0, 0] width 0 height 0
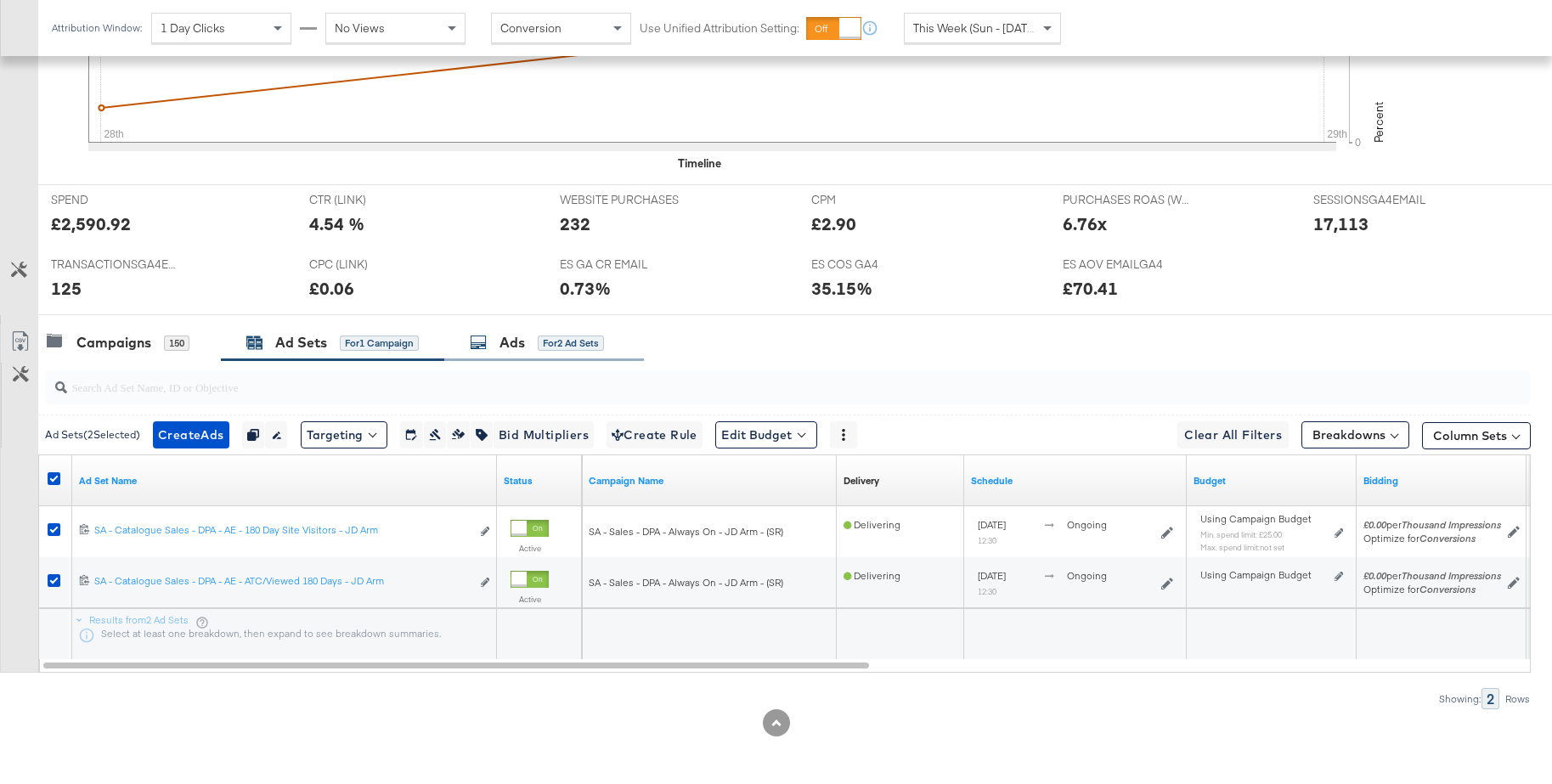
click at [513, 343] on div "Ads" at bounding box center [512, 342] width 25 height 19
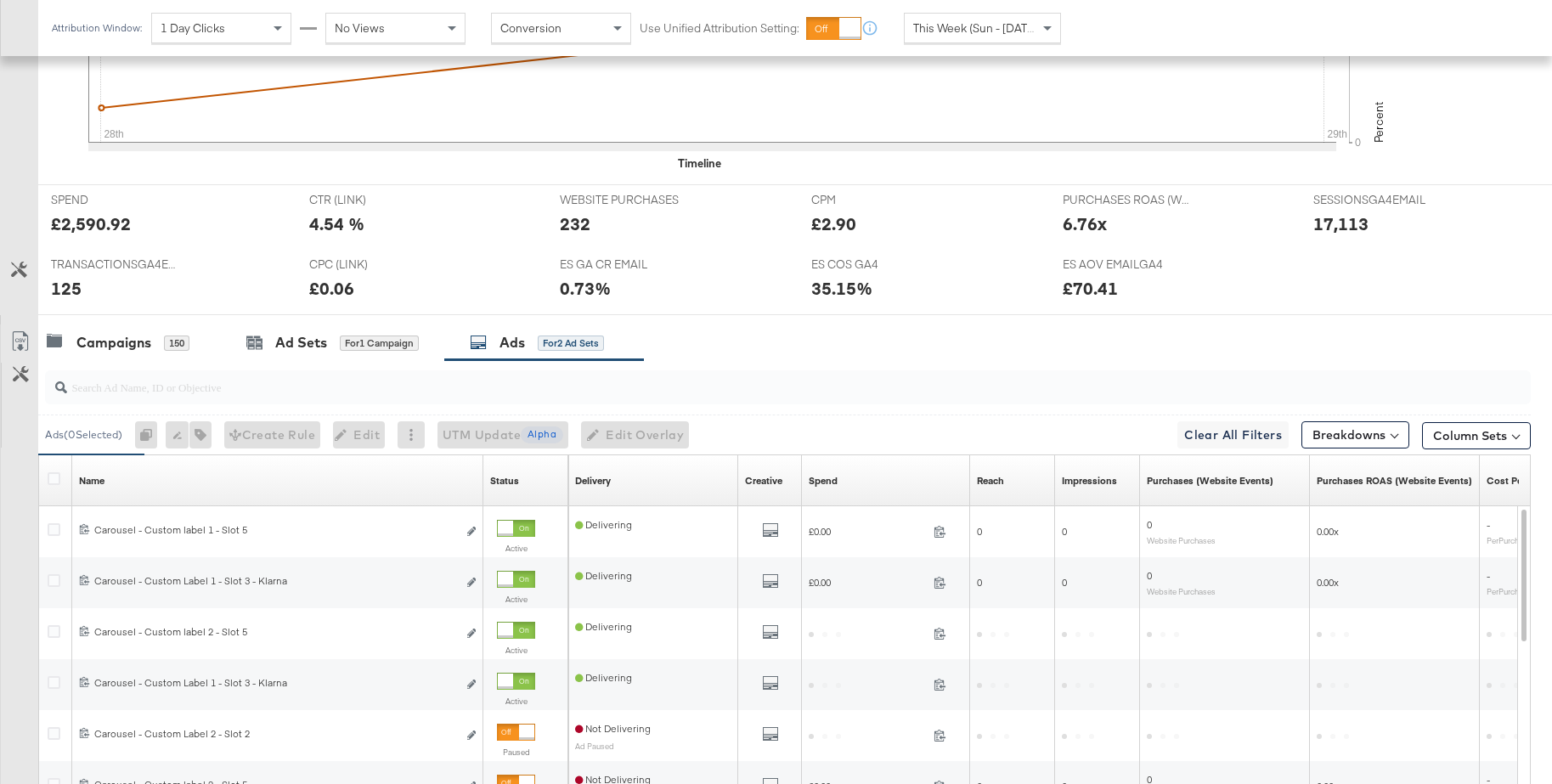
scroll to position [849, 0]
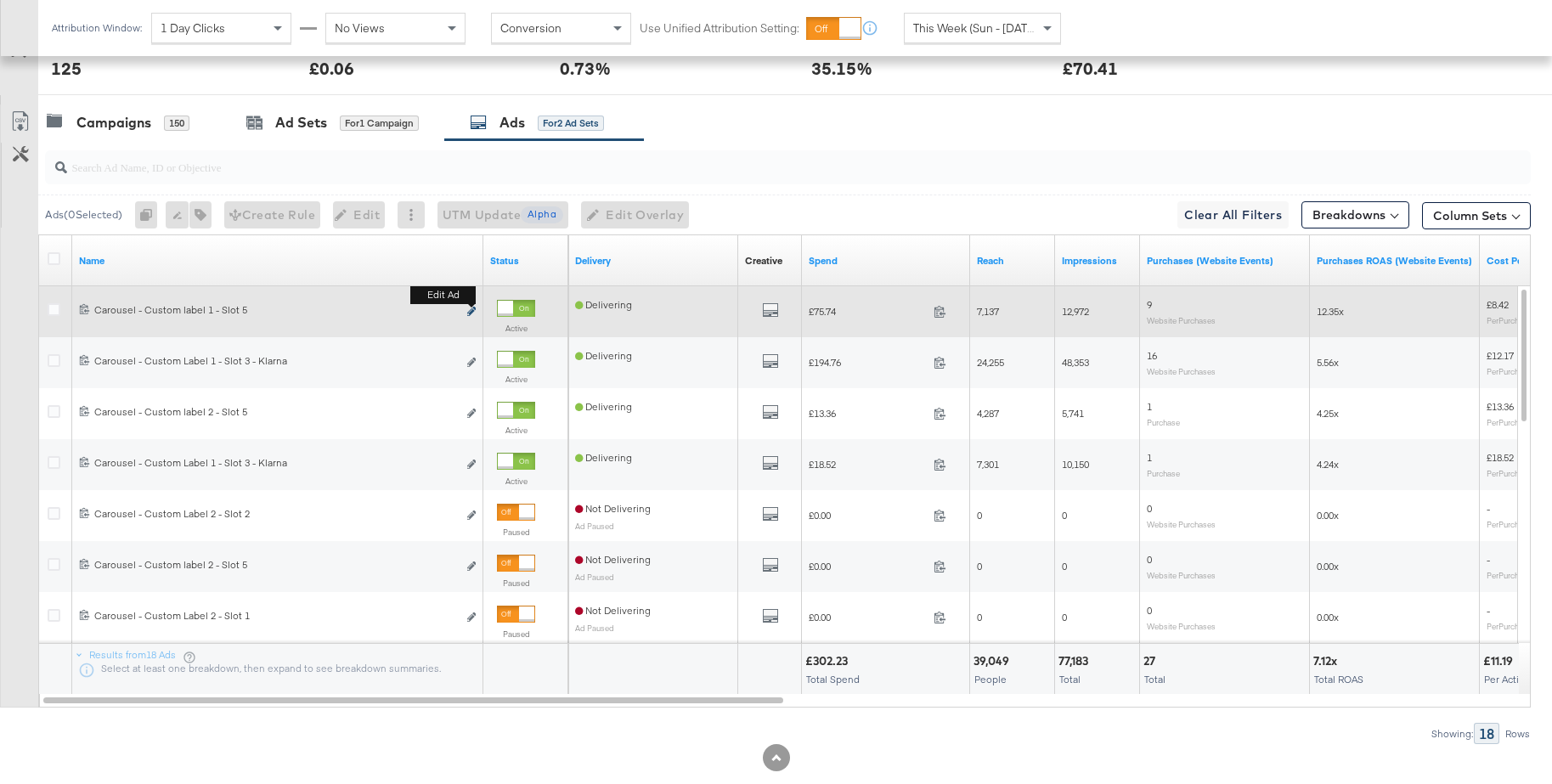
click at [475, 310] on icon "link" at bounding box center [471, 311] width 9 height 10
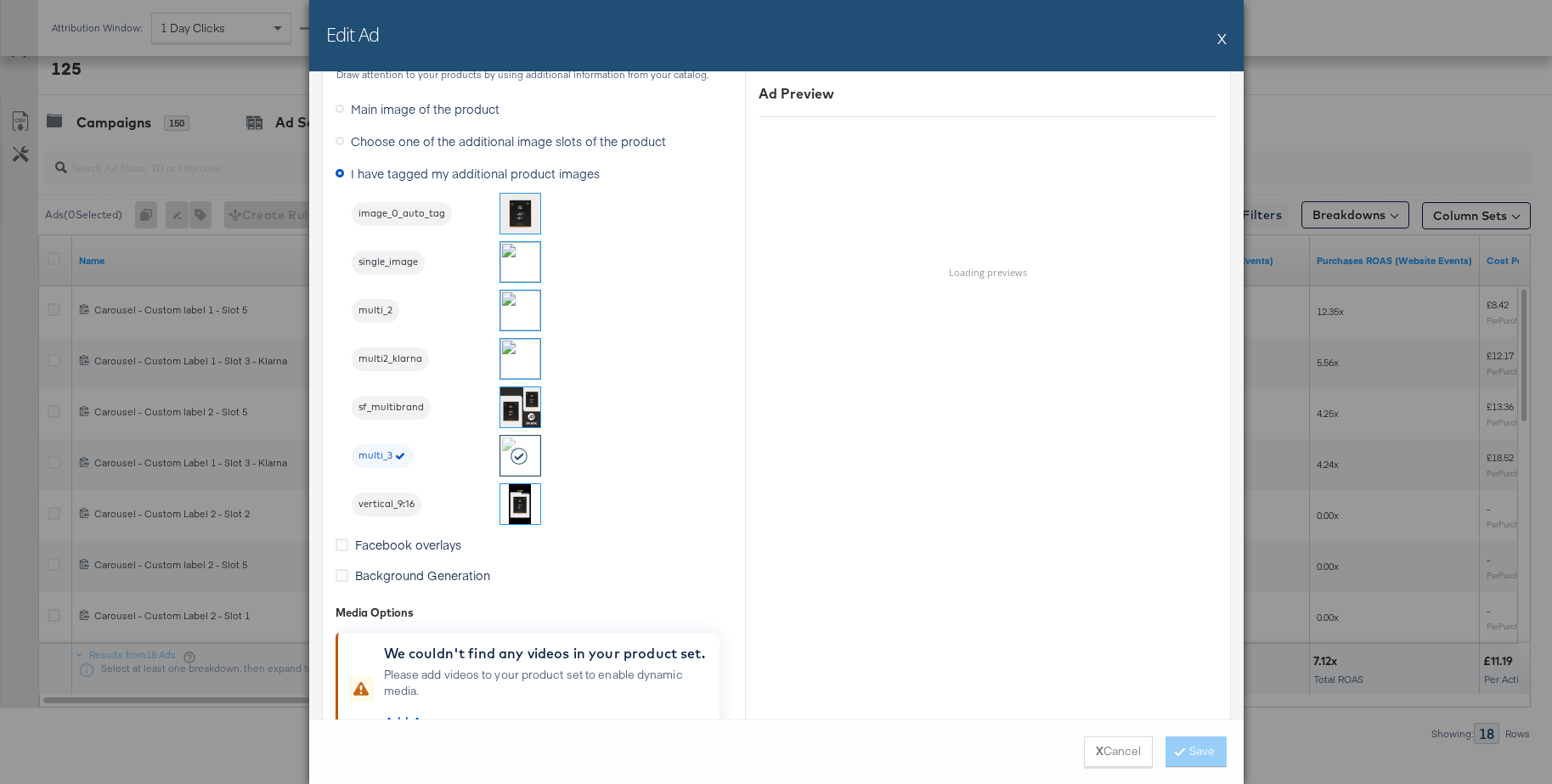
scroll to position [1538, 0]
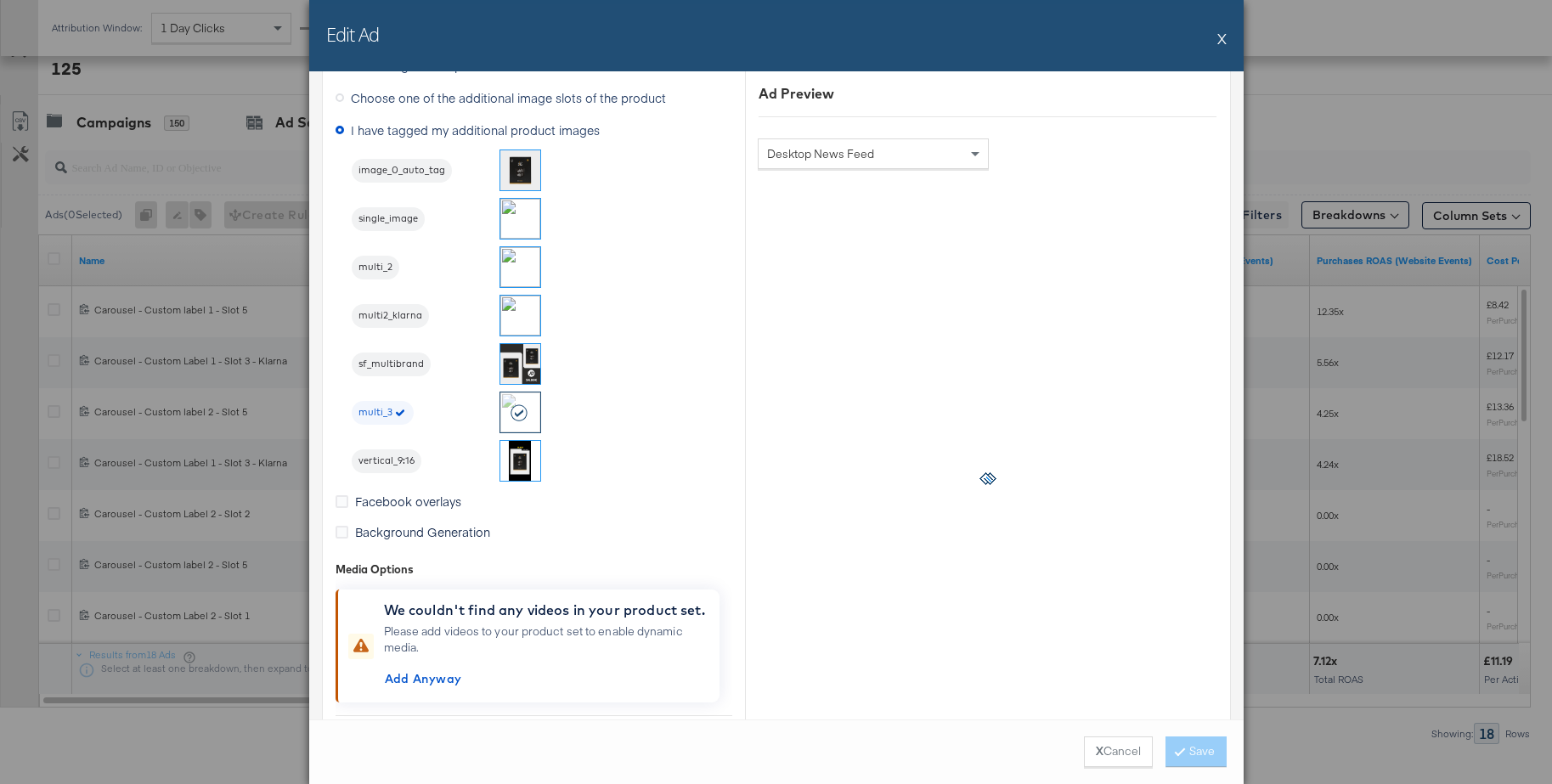
click at [1223, 42] on button "X" at bounding box center [1222, 38] width 10 height 34
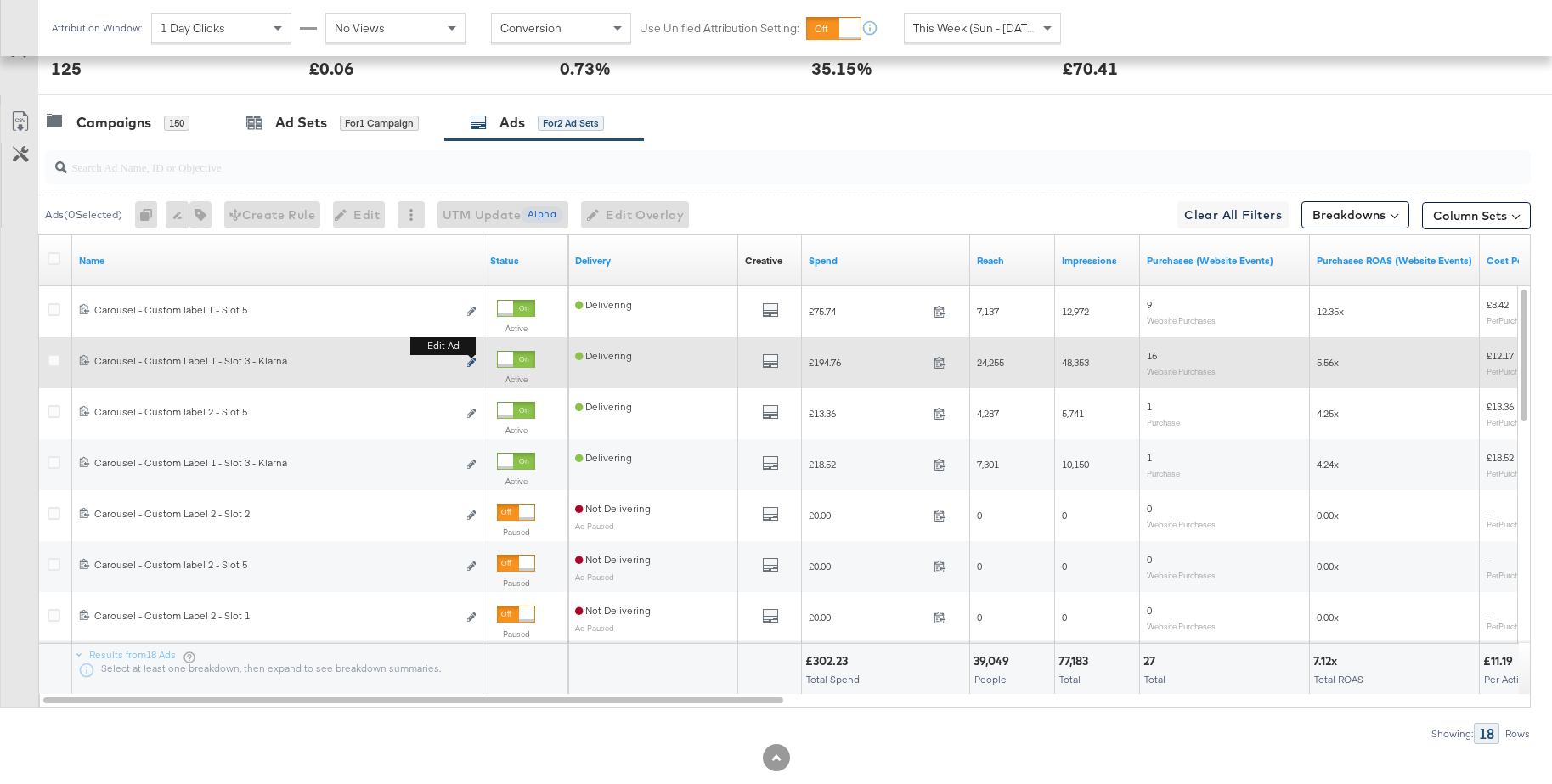
click at [472, 360] on icon "link" at bounding box center [471, 362] width 9 height 10
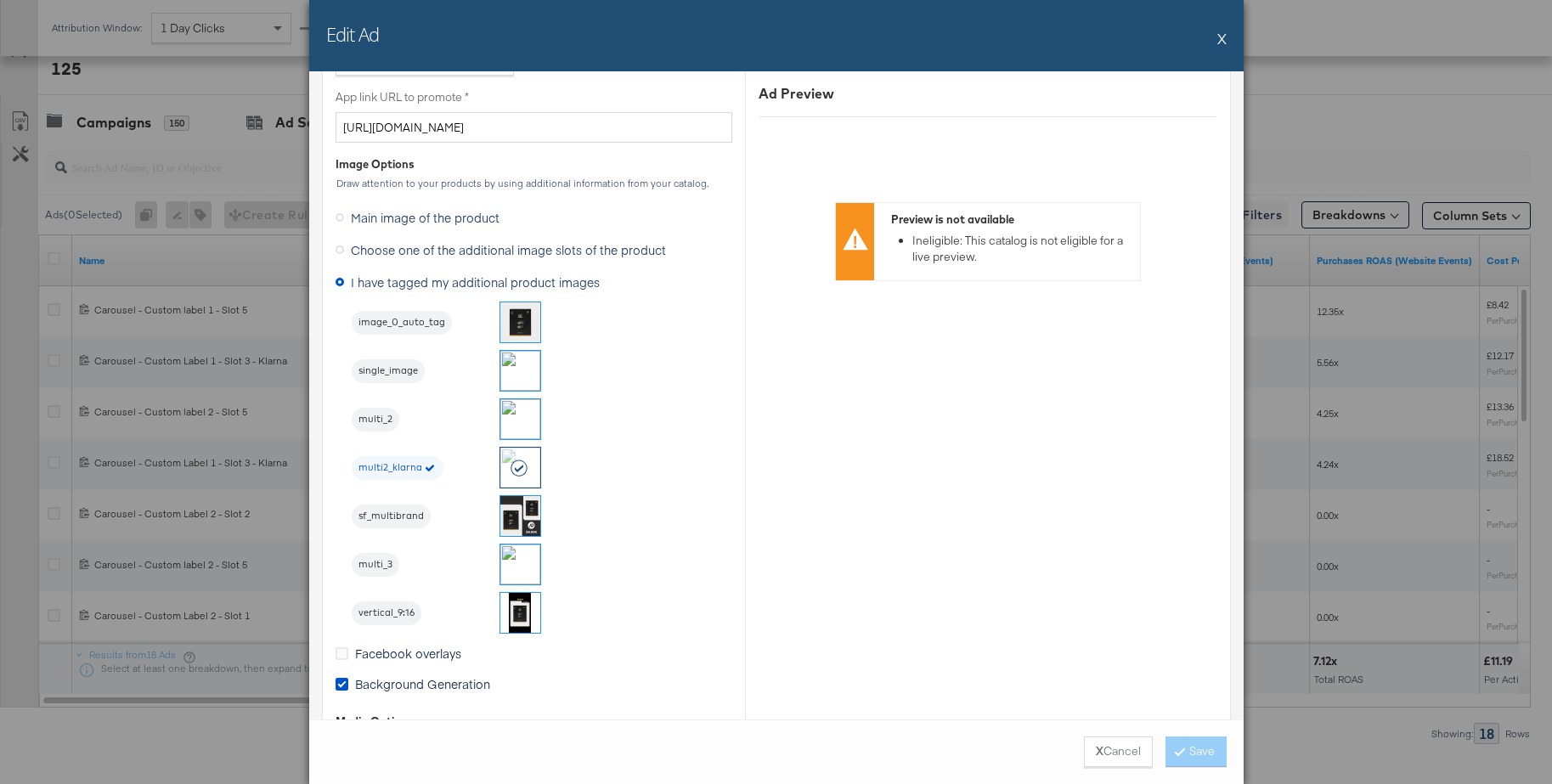
scroll to position [1438, 0]
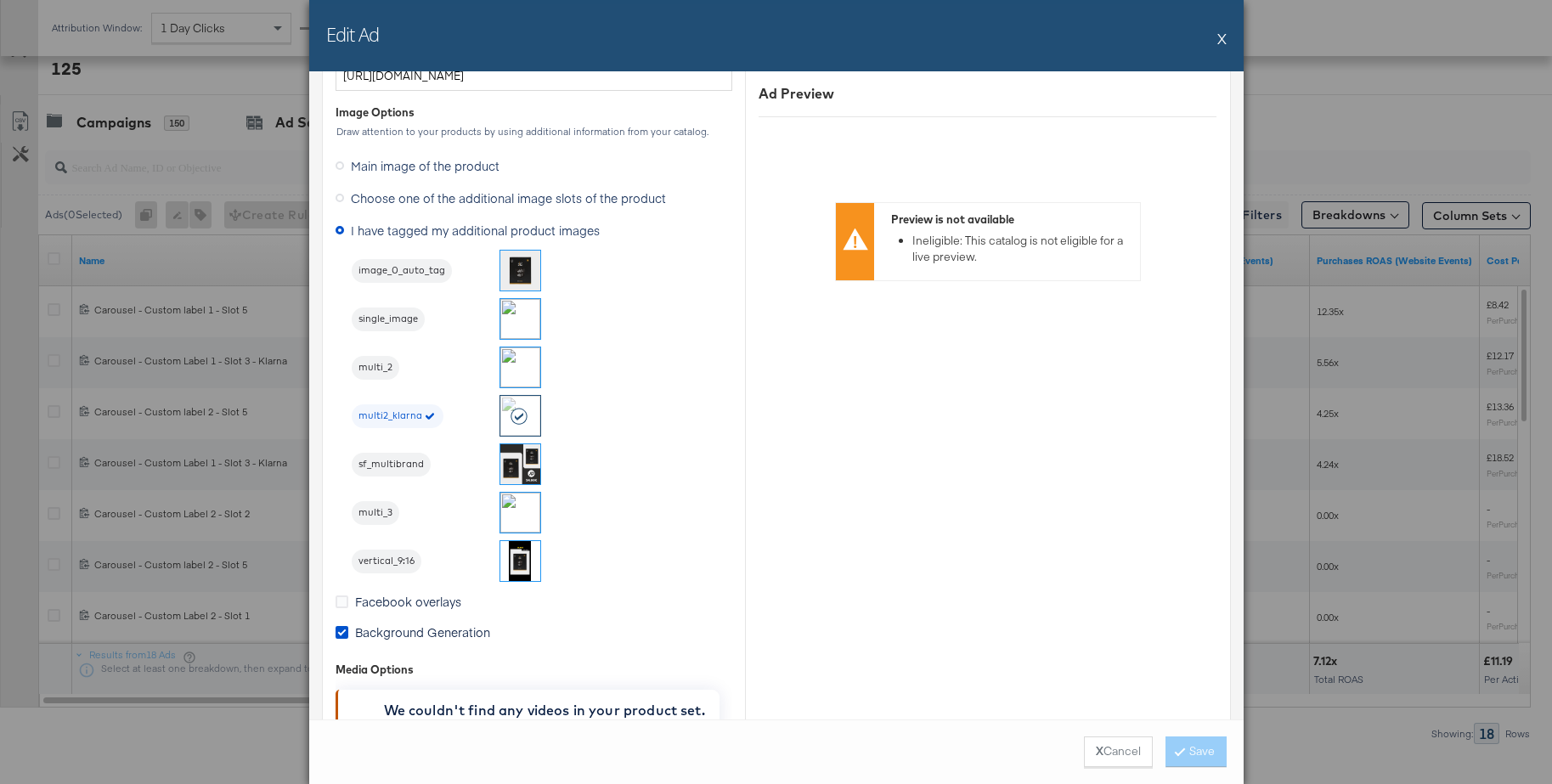
click at [1221, 40] on button "X" at bounding box center [1222, 38] width 10 height 34
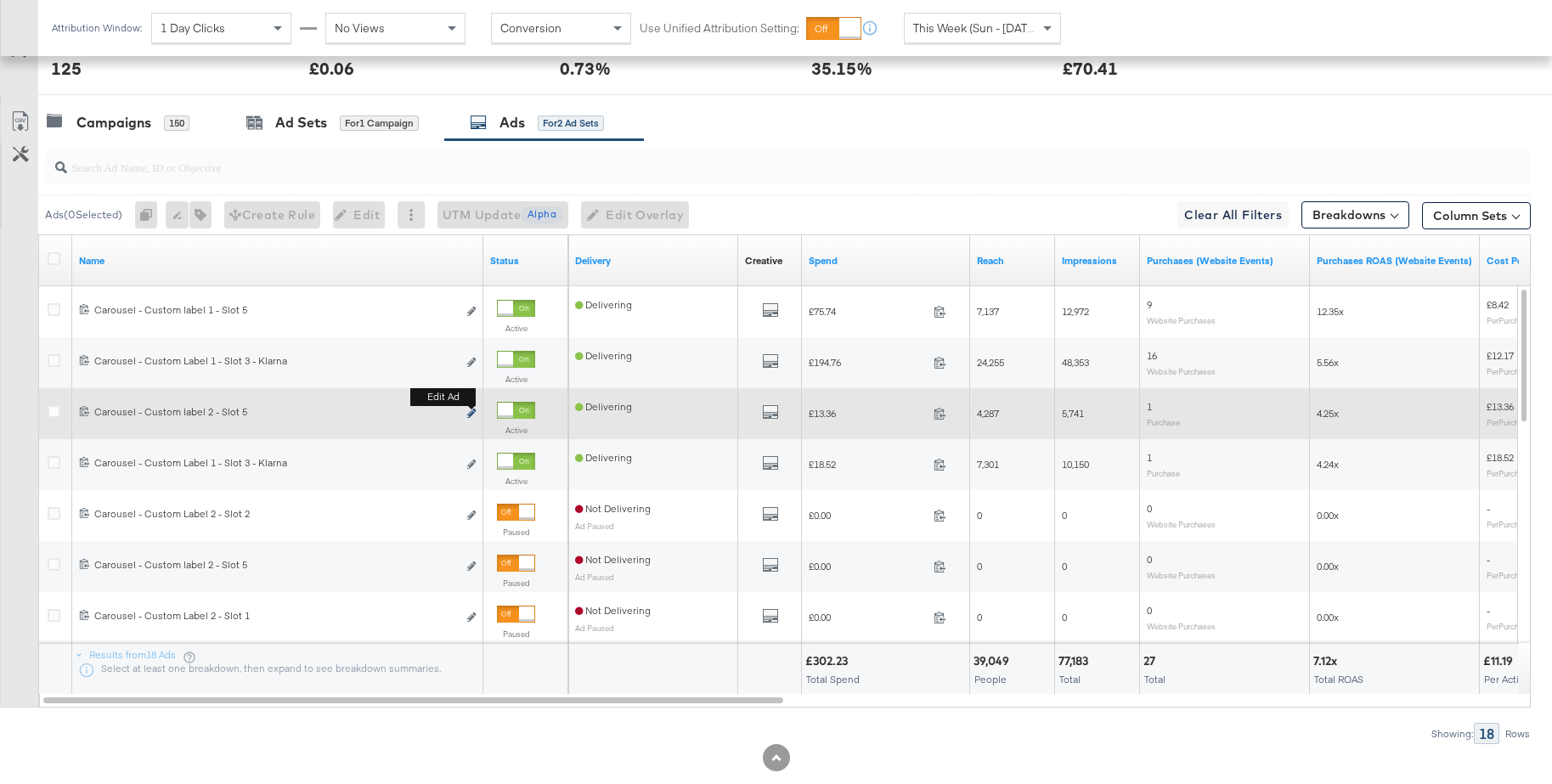
click at [470, 410] on icon "link" at bounding box center [471, 413] width 9 height 10
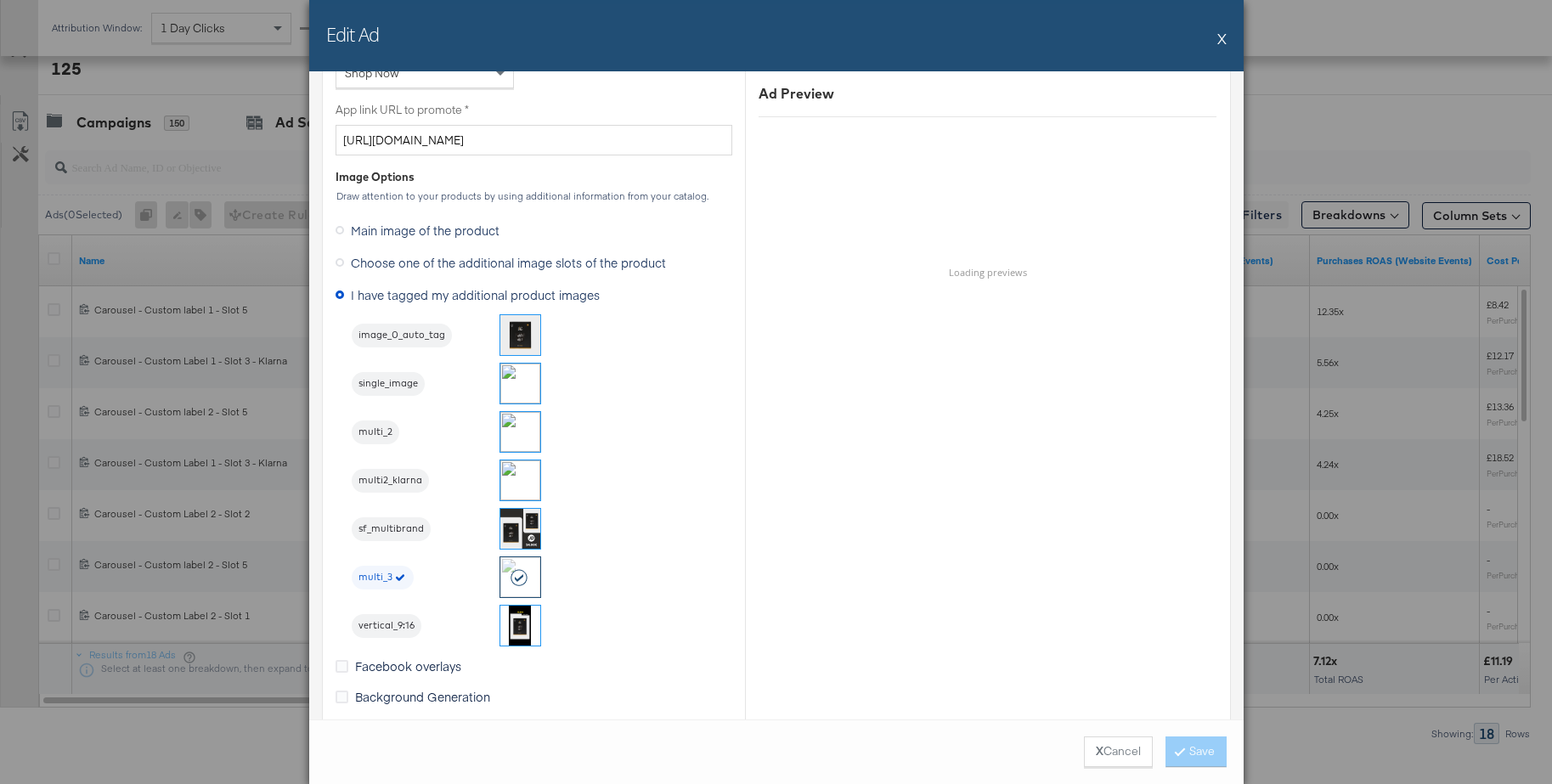
scroll to position [1377, 0]
click at [1223, 37] on button "X" at bounding box center [1222, 38] width 10 height 34
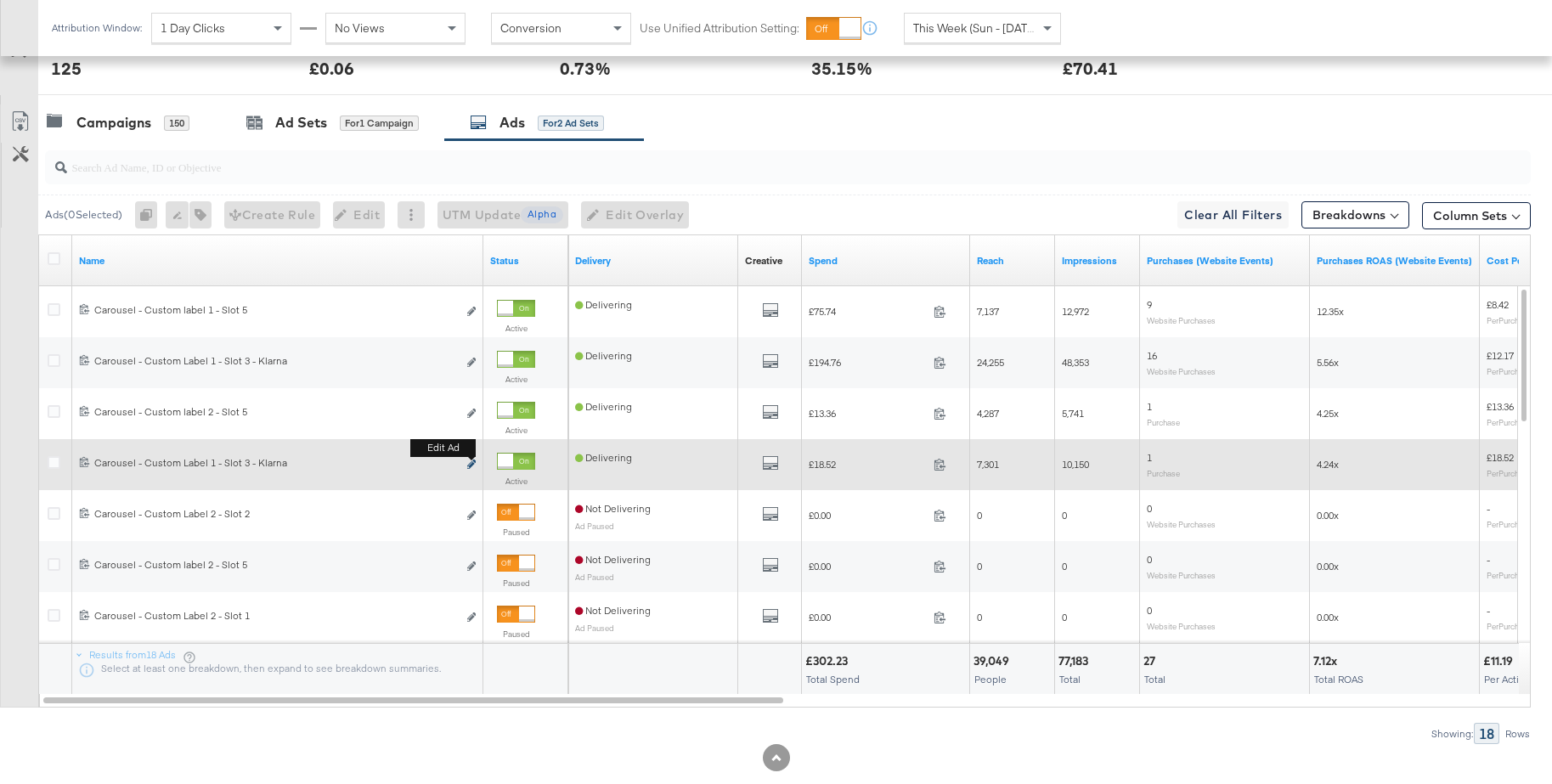
click at [473, 464] on icon "link" at bounding box center [471, 464] width 9 height 10
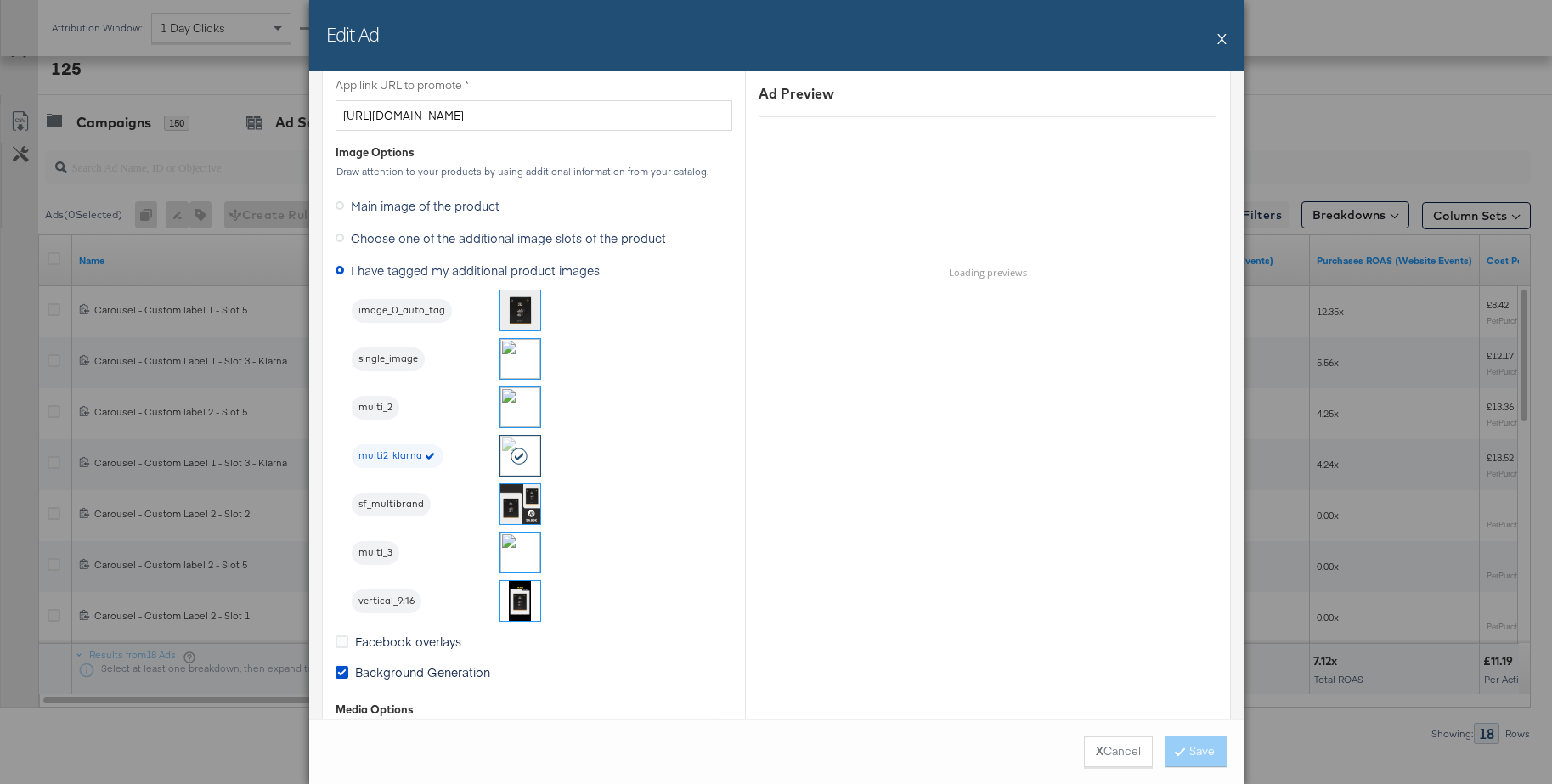
scroll to position [1410, 0]
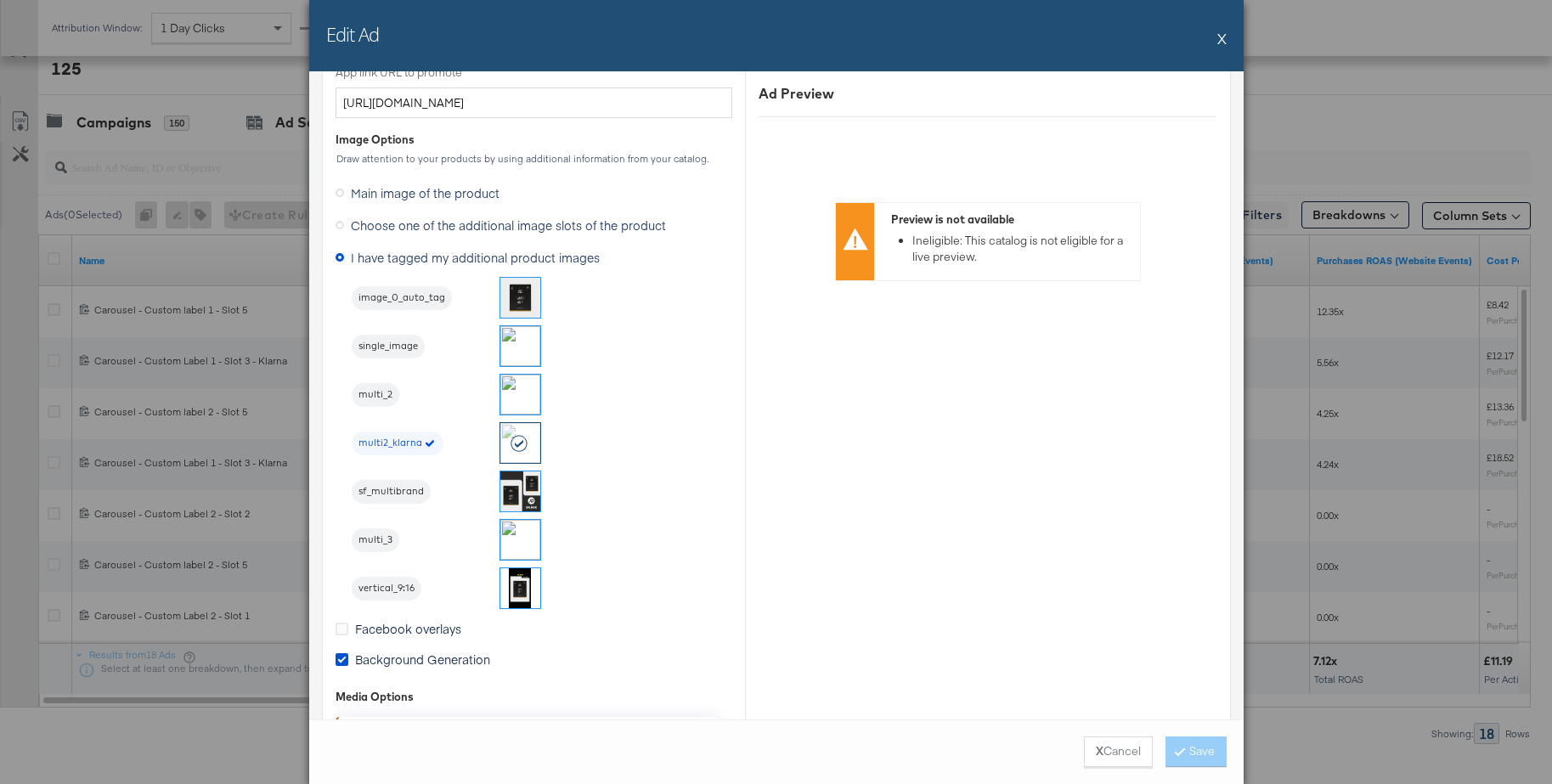
click at [1219, 39] on button "X" at bounding box center [1222, 38] width 10 height 34
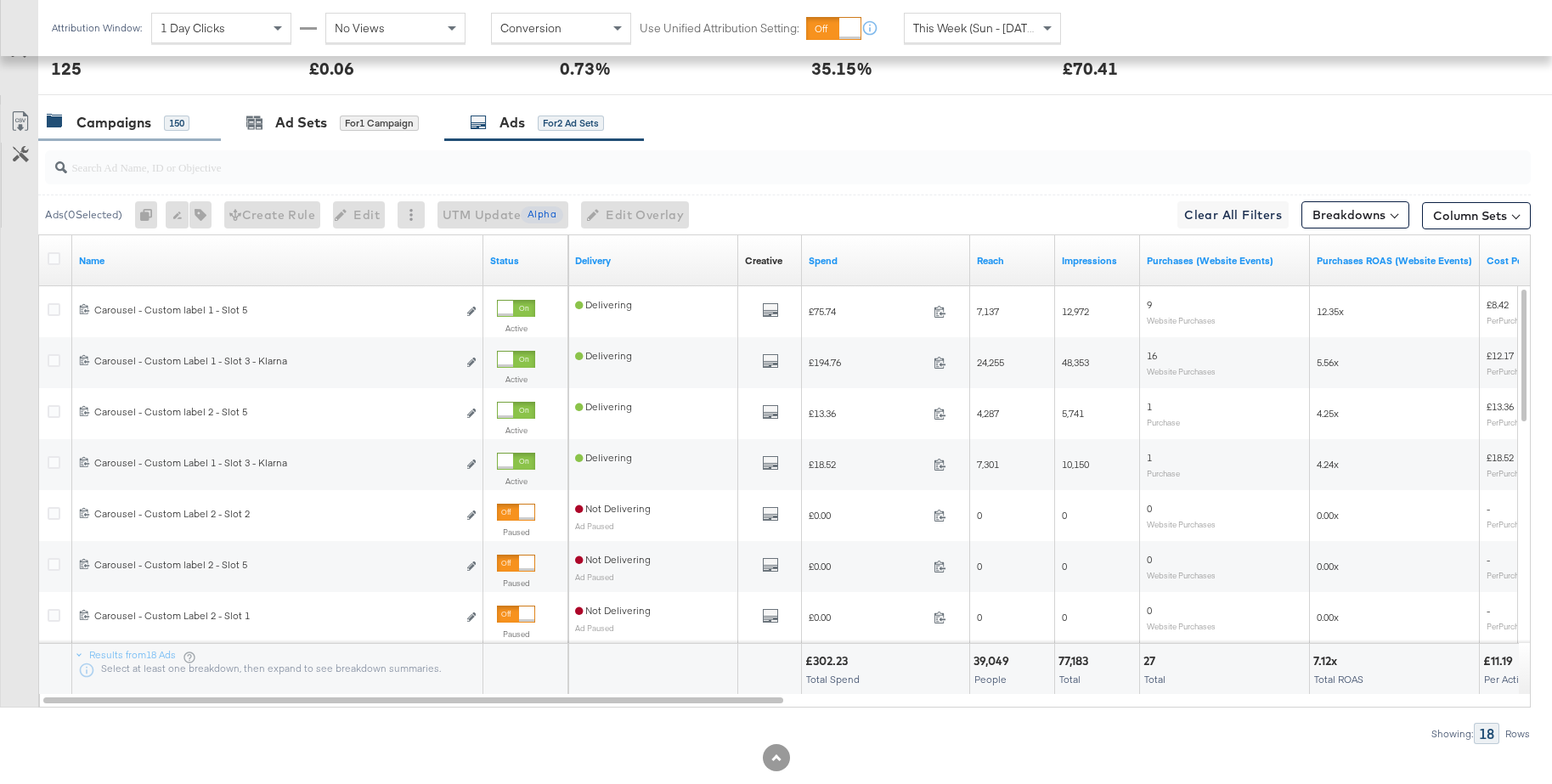
click at [129, 128] on div "Campaigns" at bounding box center [114, 123] width 75 height 19
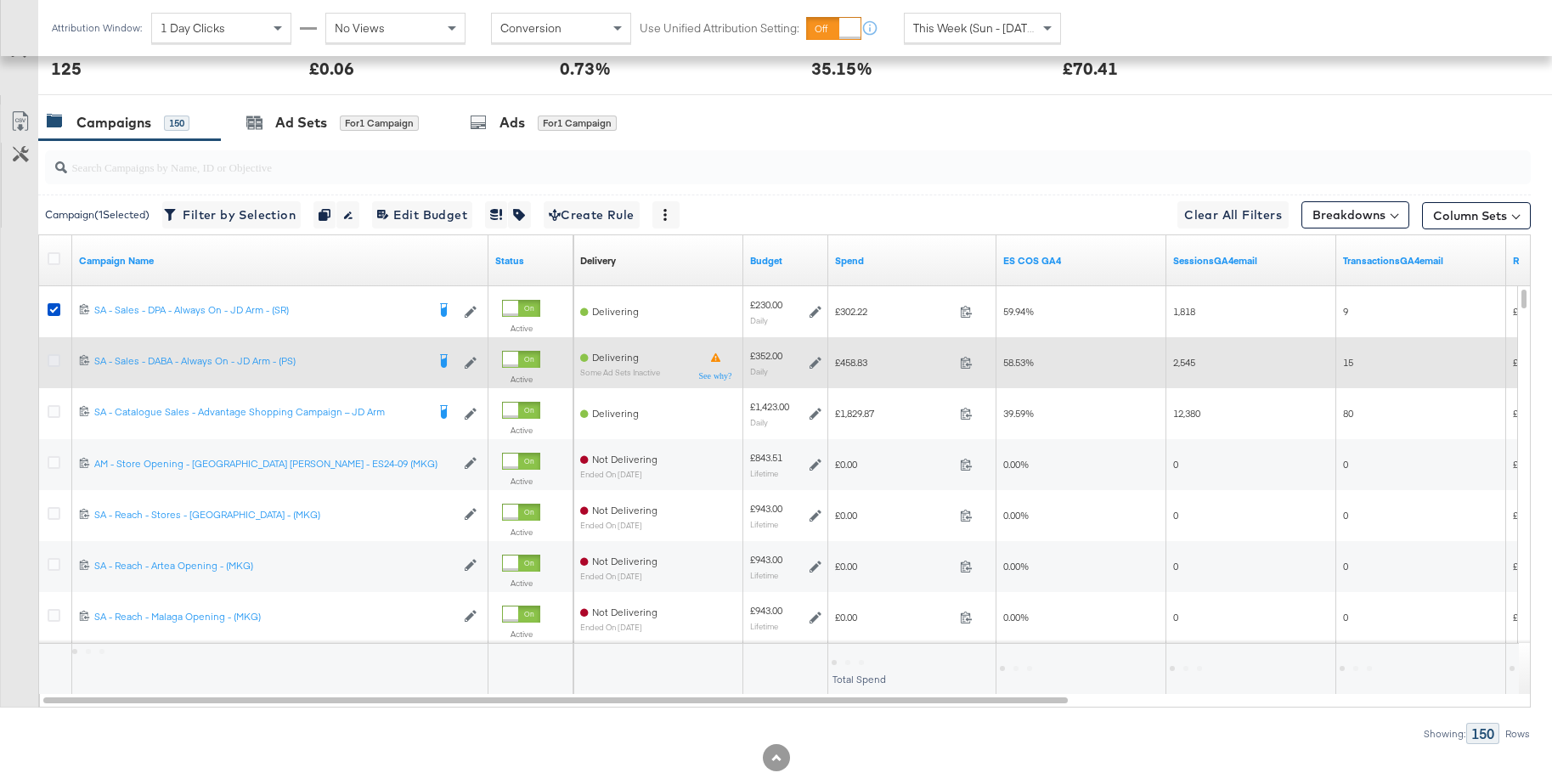
click at [55, 363] on icon at bounding box center [54, 360] width 13 height 13
click at [0, 0] on input "checkbox" at bounding box center [0, 0] width 0 height 0
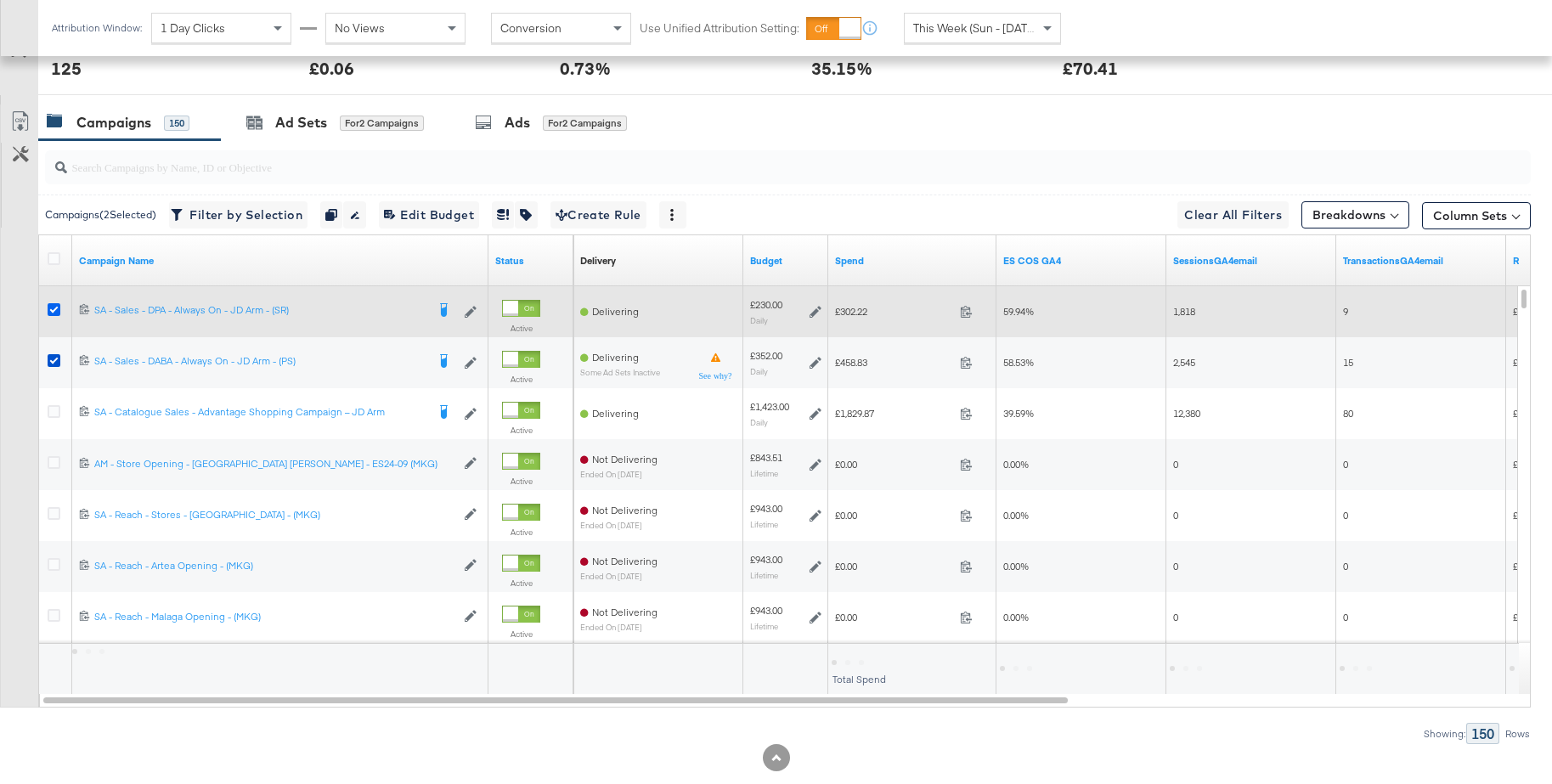
click at [53, 312] on icon at bounding box center [54, 309] width 13 height 13
click at [0, 0] on input "checkbox" at bounding box center [0, 0] width 0 height 0
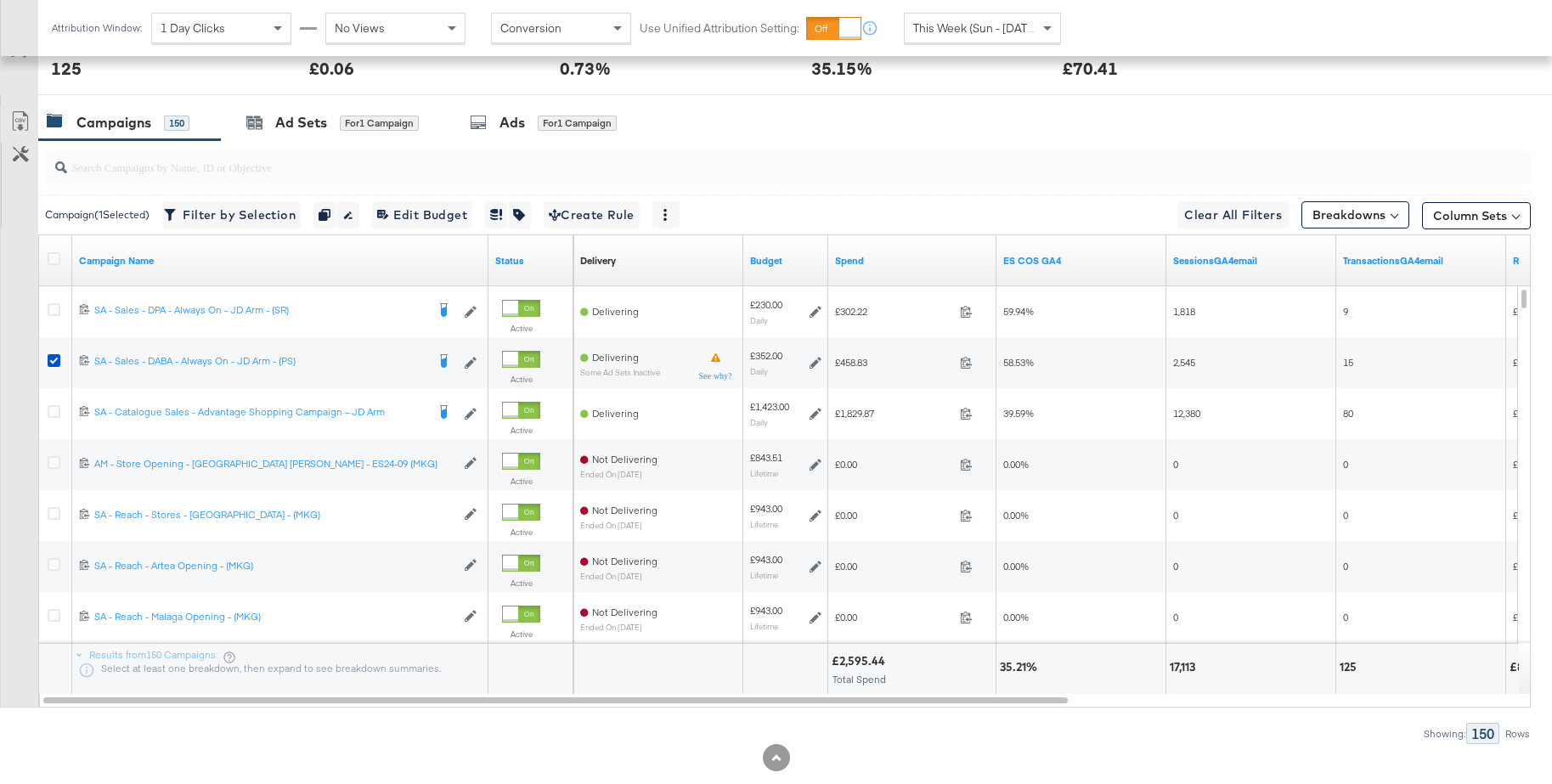
click at [301, 127] on div "Ad Sets" at bounding box center [301, 123] width 52 height 19
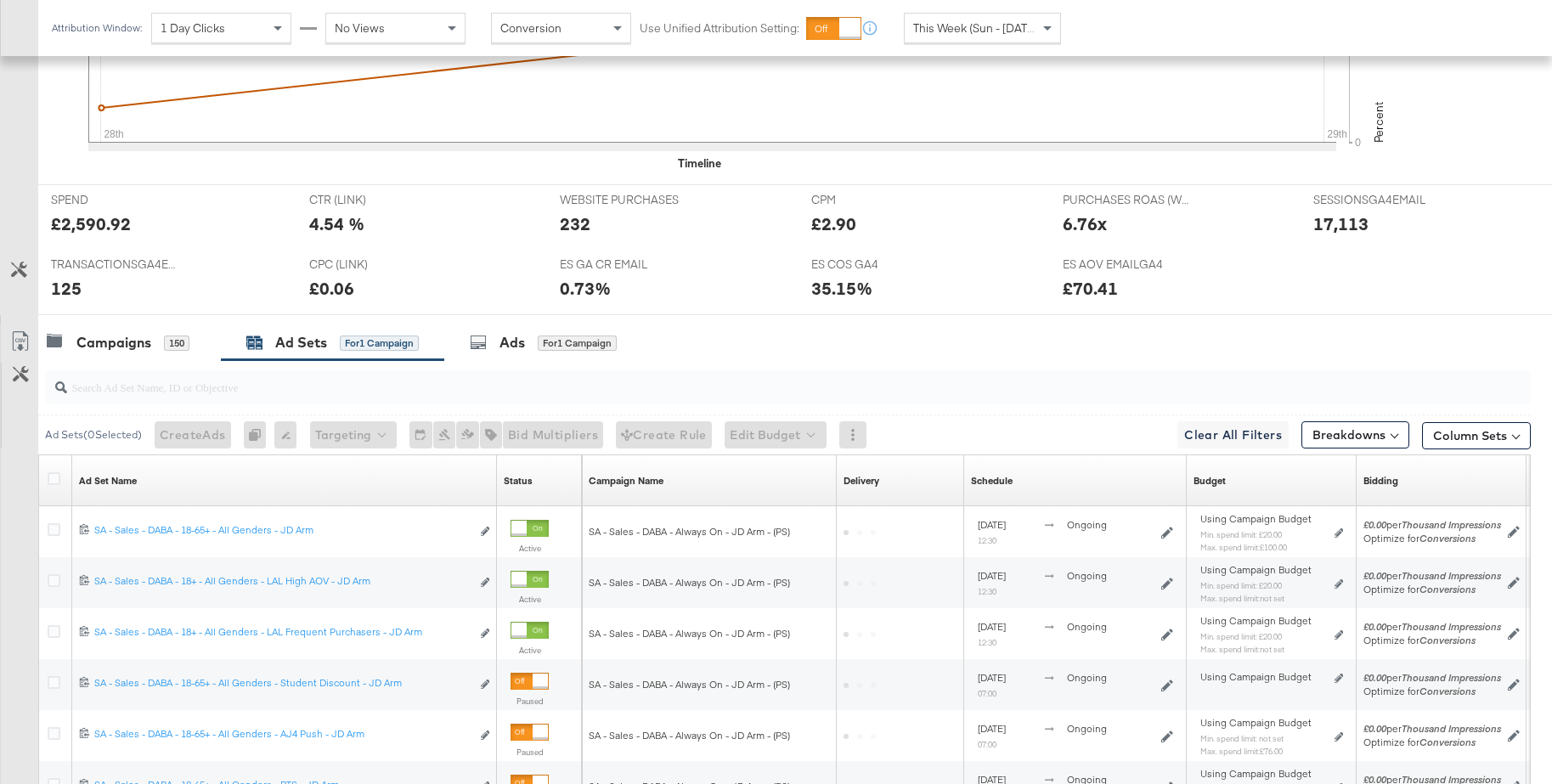
scroll to position [833, 0]
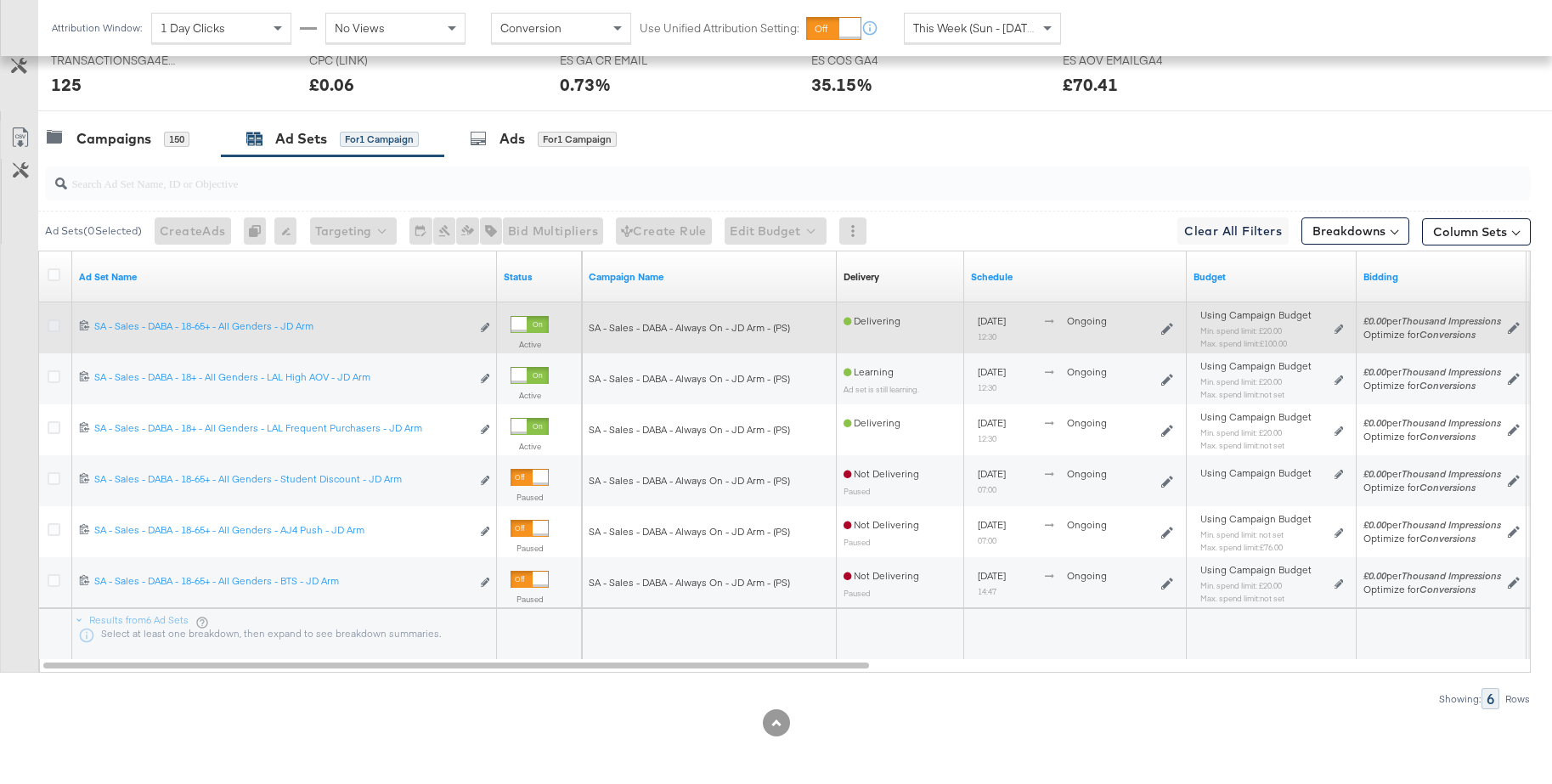
click at [51, 323] on icon at bounding box center [54, 325] width 13 height 13
click at [0, 0] on input "checkbox" at bounding box center [0, 0] width 0 height 0
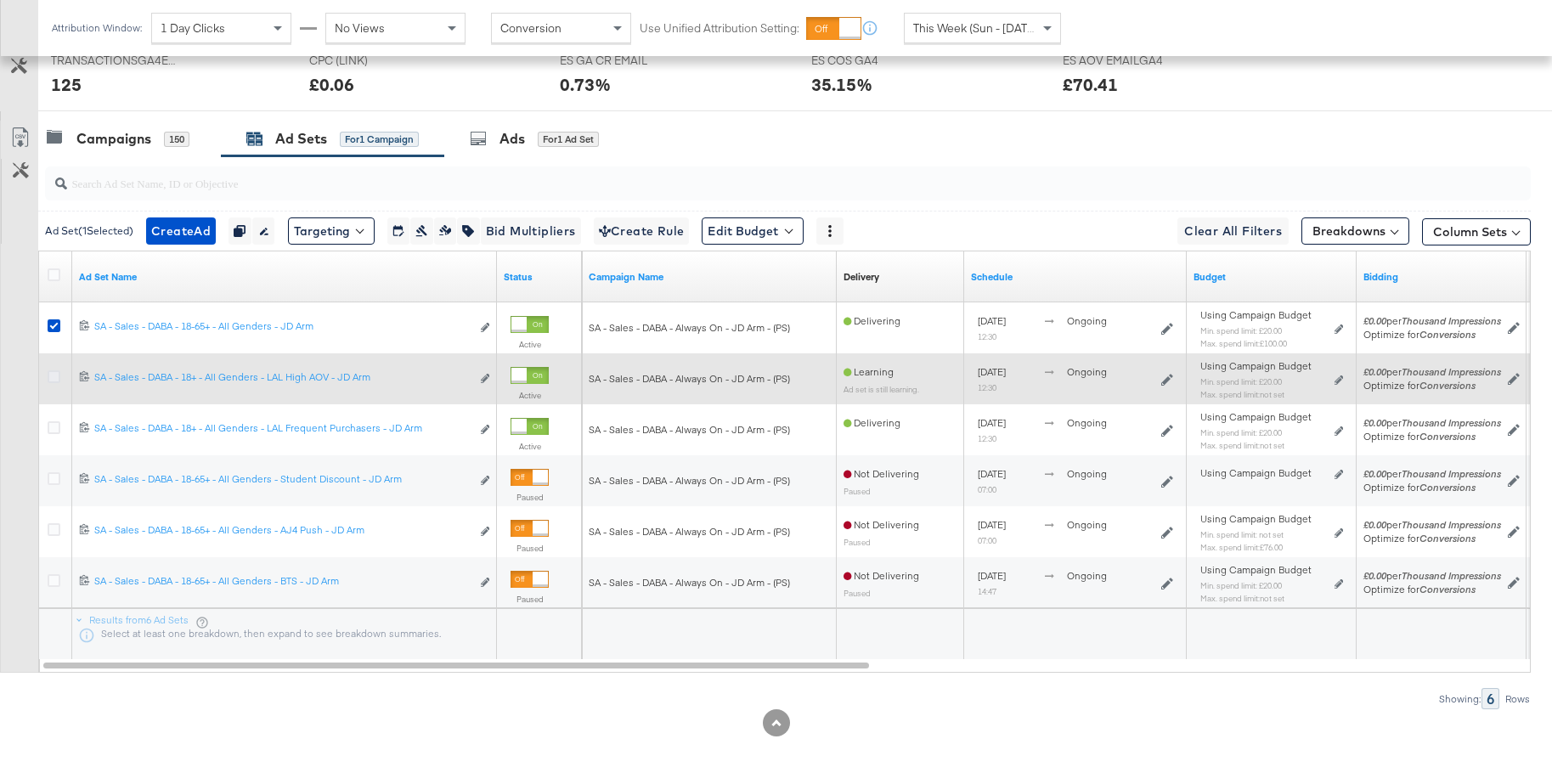
click at [54, 375] on icon at bounding box center [54, 376] width 13 height 13
click at [0, 0] on input "checkbox" at bounding box center [0, 0] width 0 height 0
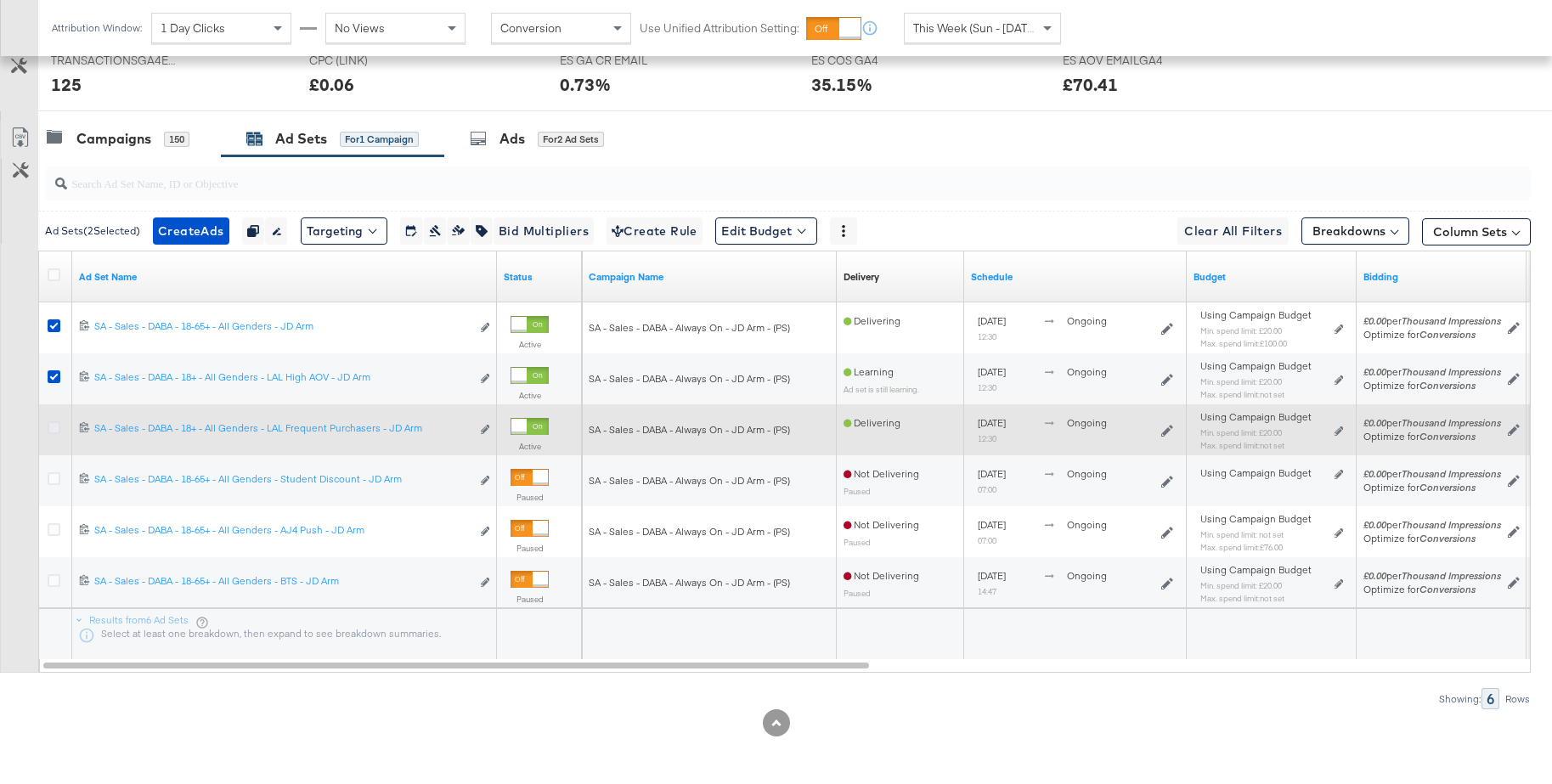
click at [54, 426] on icon at bounding box center [54, 427] width 13 height 13
click at [0, 0] on input "checkbox" at bounding box center [0, 0] width 0 height 0
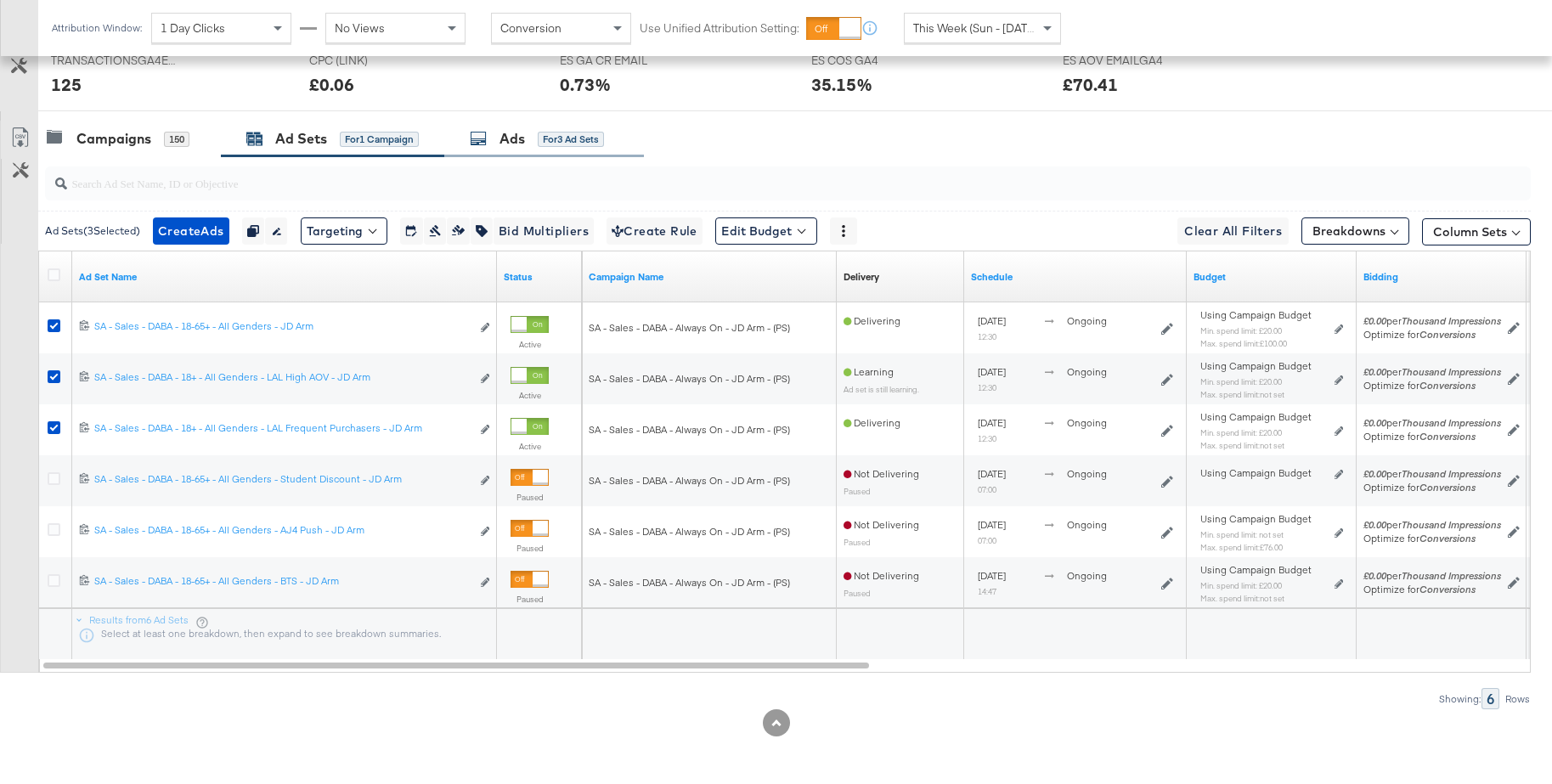
click at [517, 144] on div "Ads" at bounding box center [512, 139] width 25 height 19
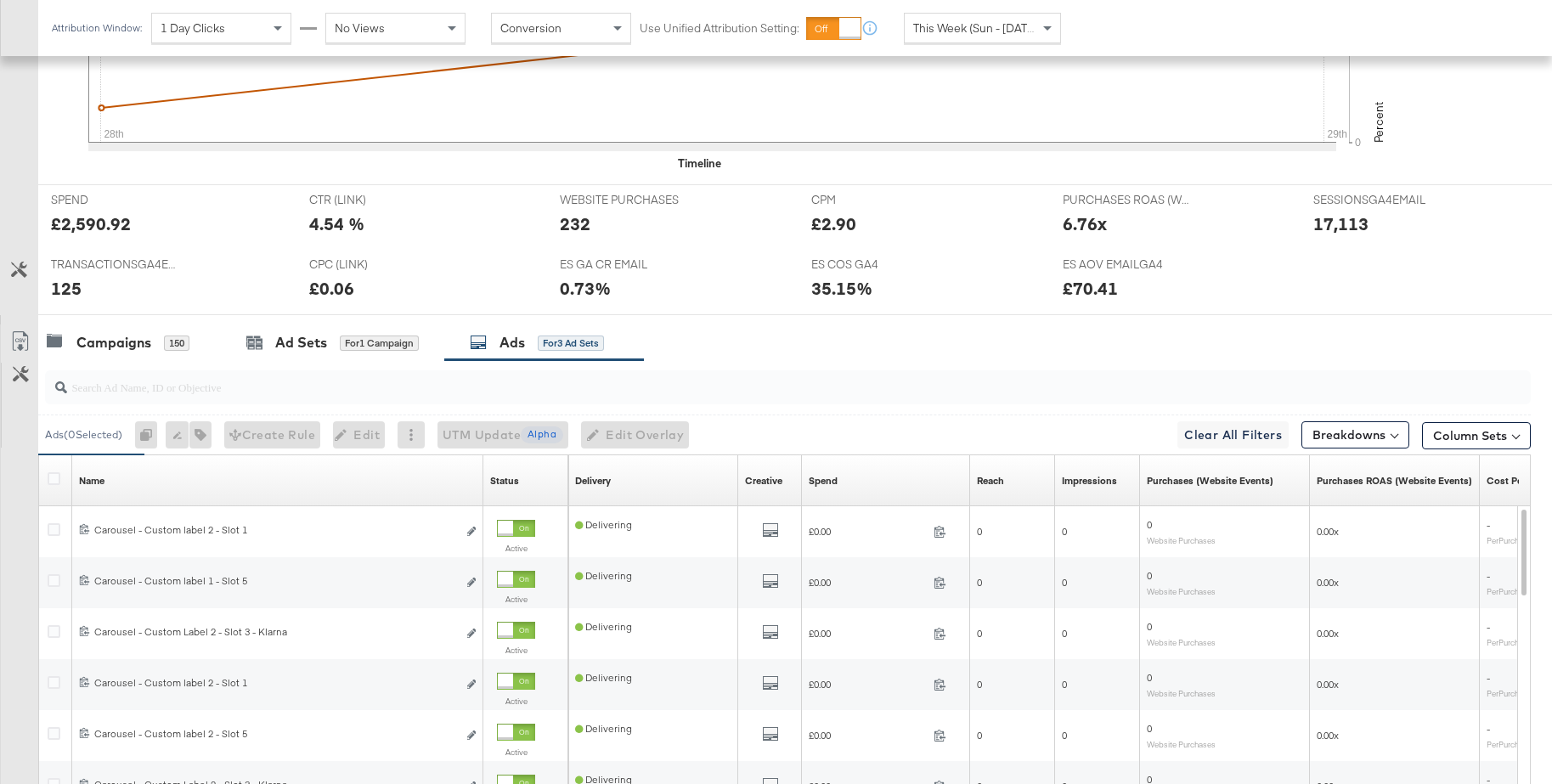
scroll to position [849, 0]
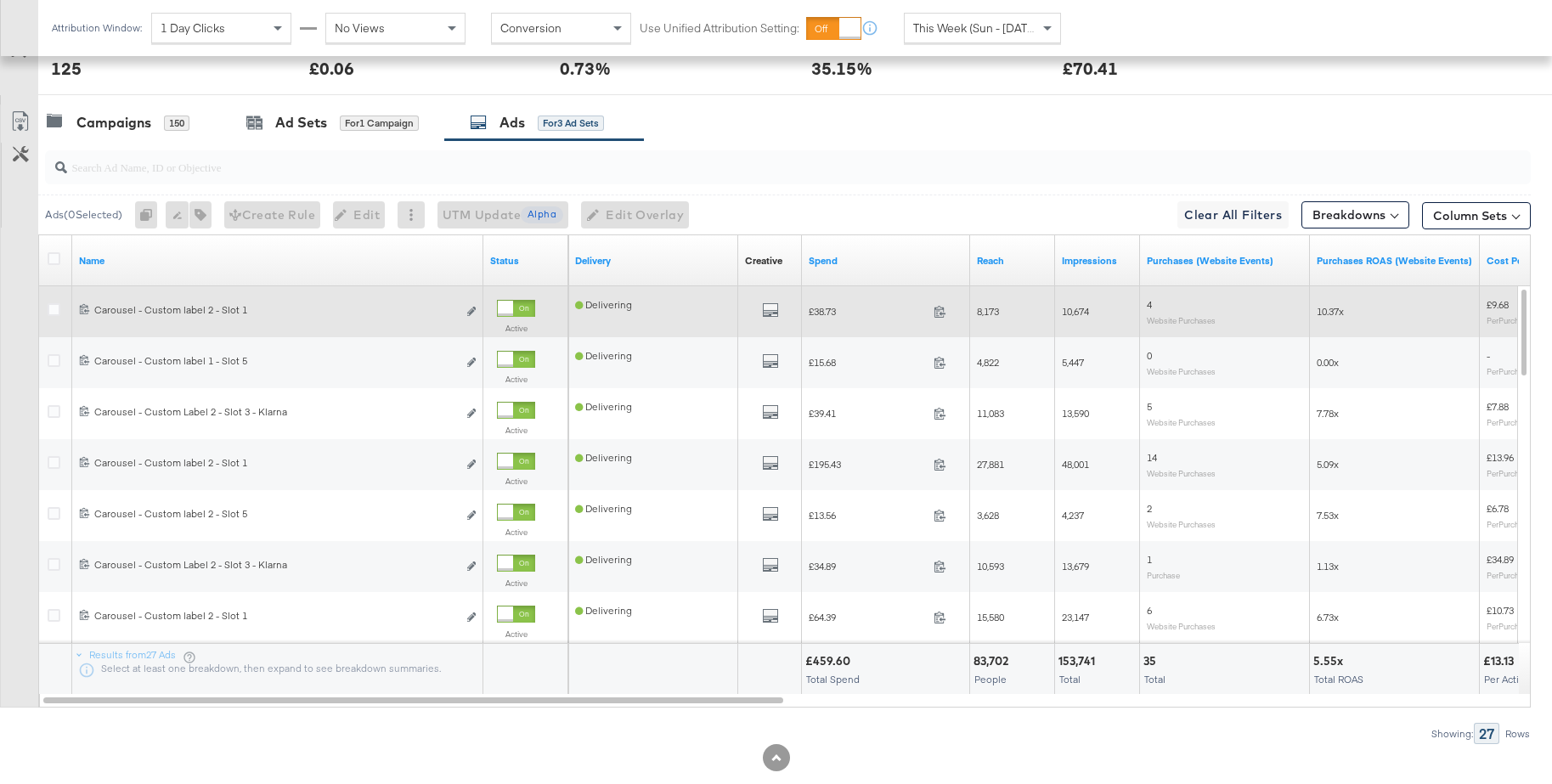
drag, startPoint x: 54, startPoint y: 261, endPoint x: 119, endPoint y: 334, distance: 97.7
click at [54, 261] on icon at bounding box center [54, 258] width 13 height 13
click at [0, 0] on input "checkbox" at bounding box center [0, 0] width 0 height 0
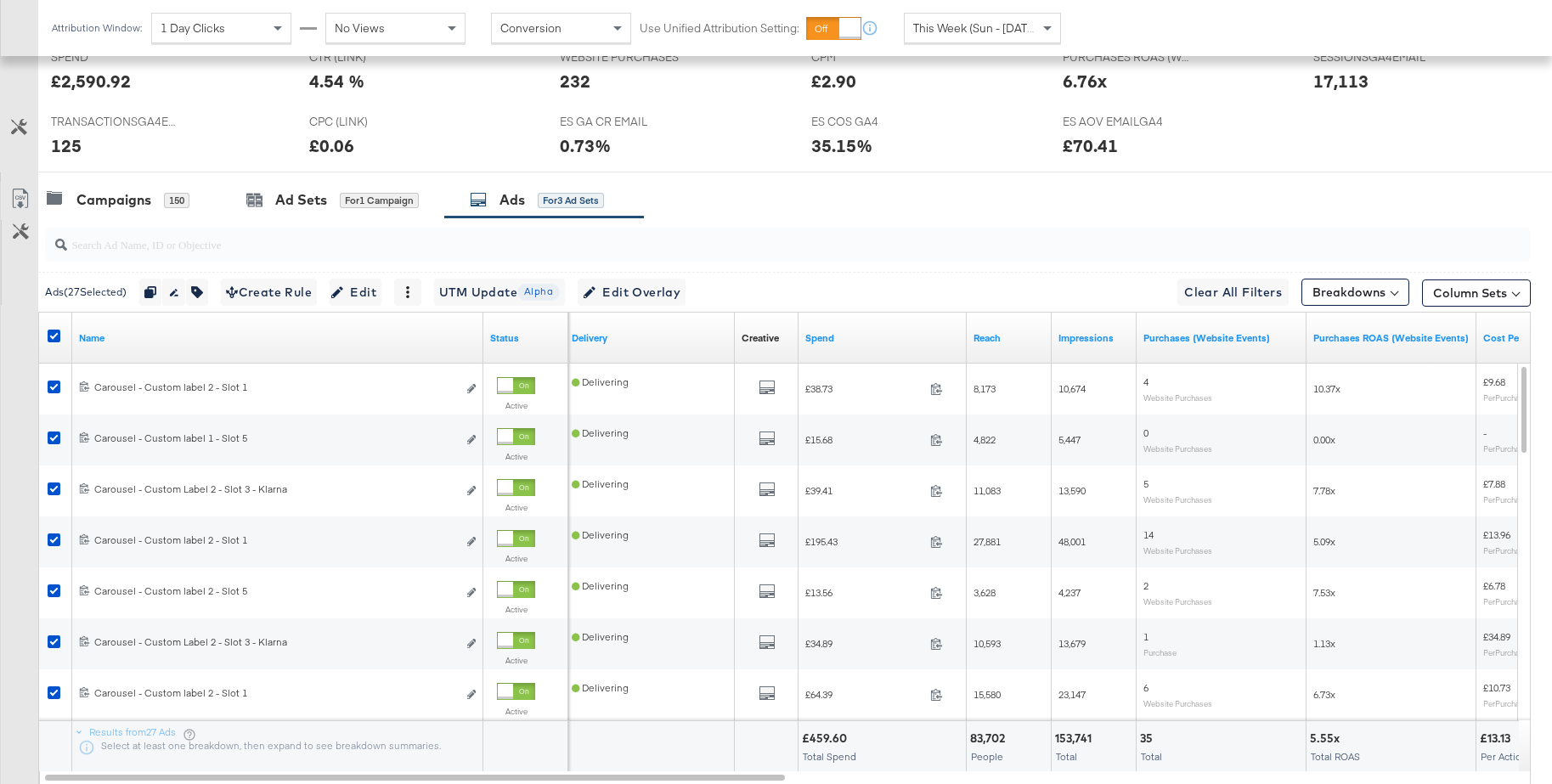
scroll to position [766, 0]
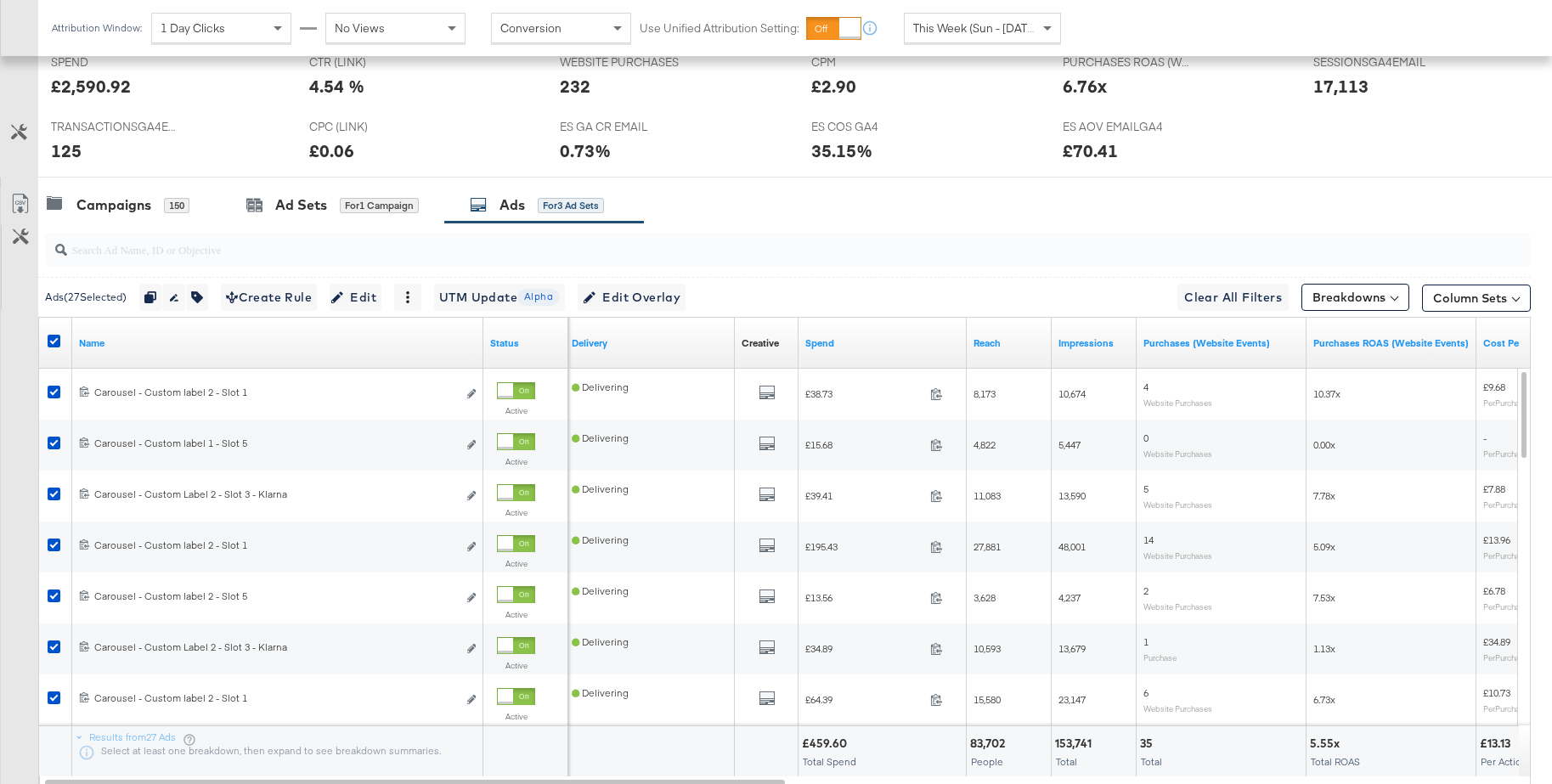
click at [54, 338] on icon at bounding box center [54, 340] width 13 height 13
click at [0, 0] on input "checkbox" at bounding box center [0, 0] width 0 height 0
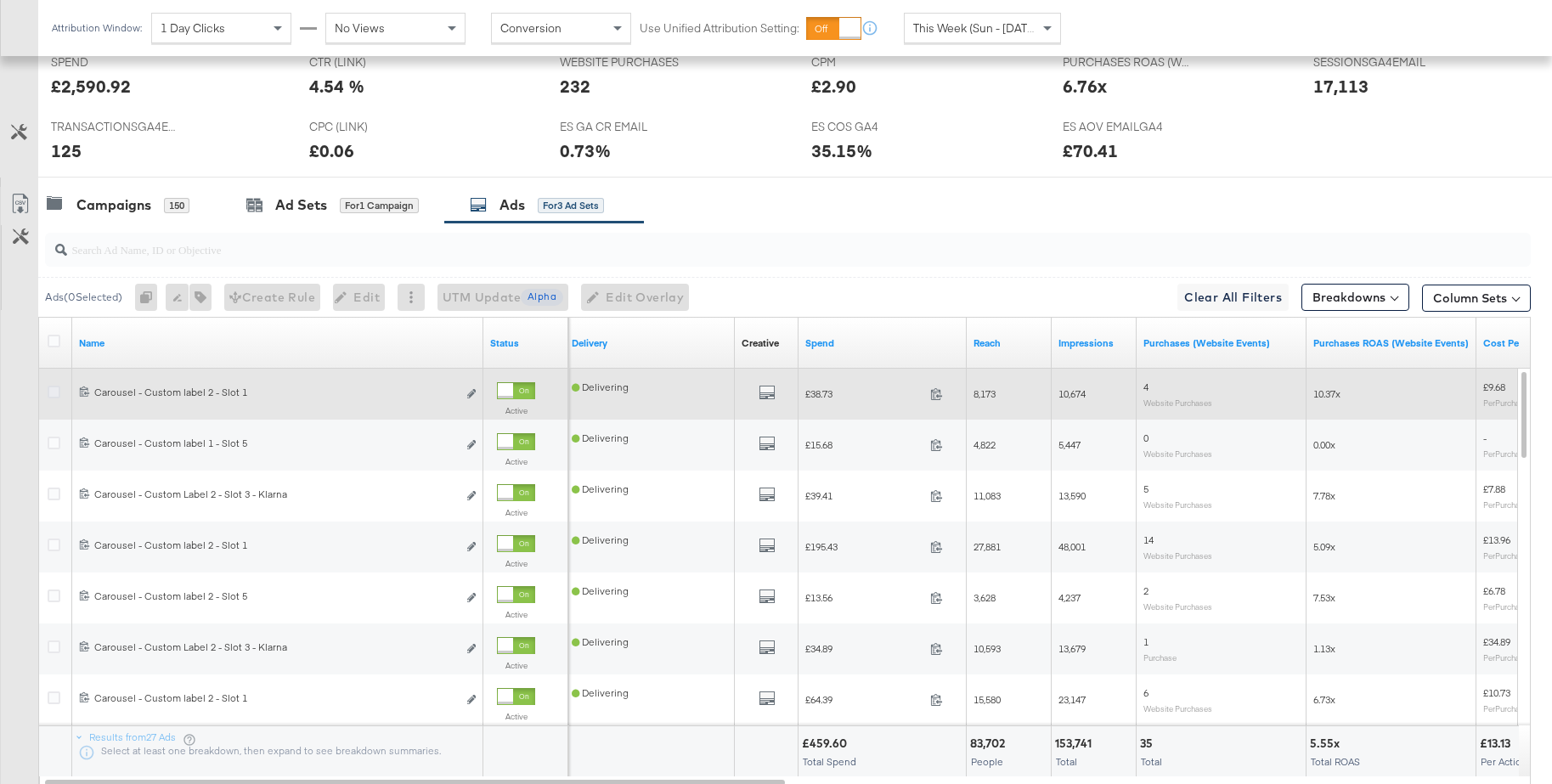
click at [54, 390] on icon at bounding box center [54, 391] width 13 height 13
click at [0, 0] on input "checkbox" at bounding box center [0, 0] width 0 height 0
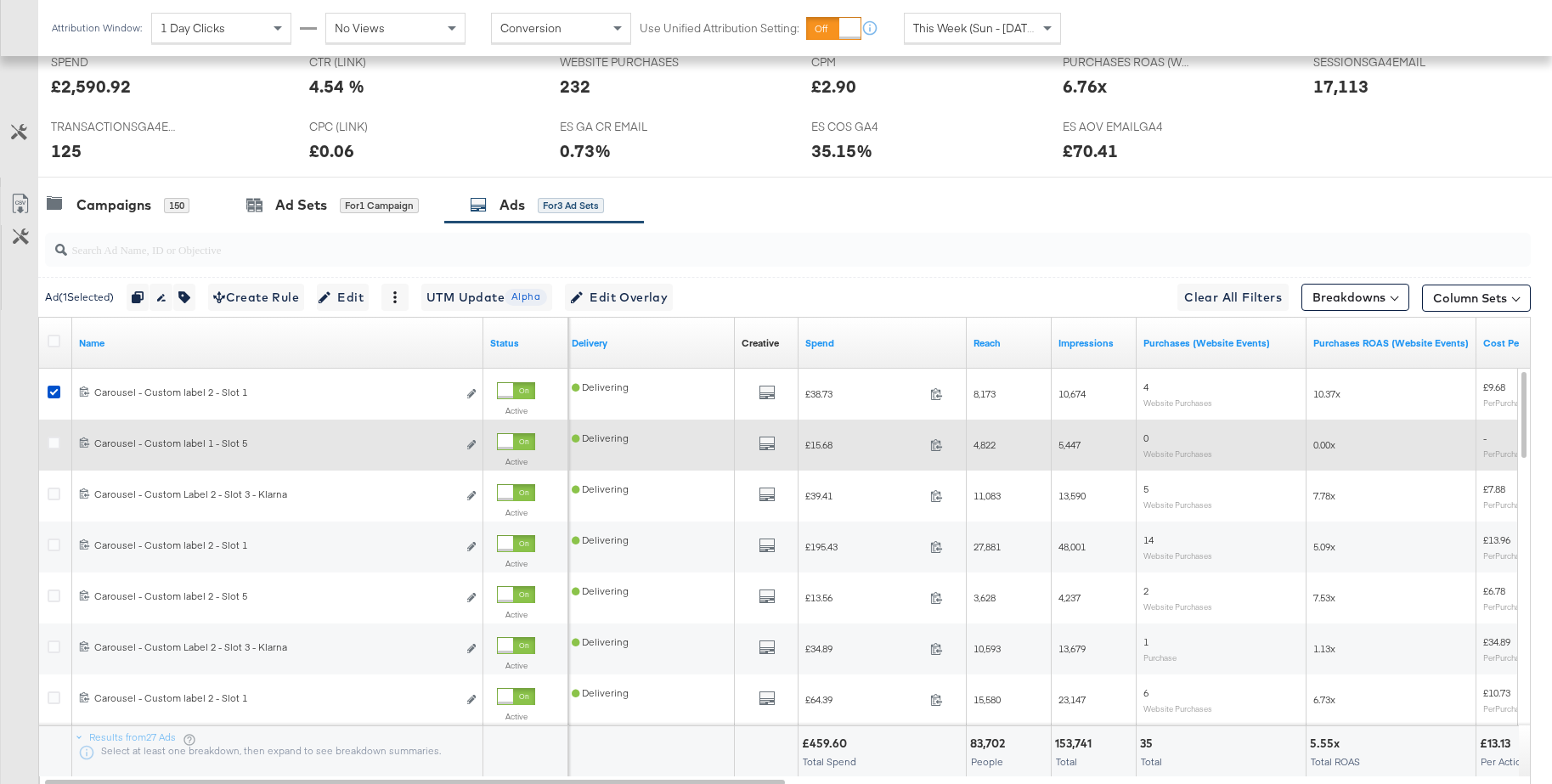
drag, startPoint x: 55, startPoint y: 444, endPoint x: 55, endPoint y: 464, distance: 20.0
click at [54, 444] on icon at bounding box center [54, 443] width 13 height 13
click at [0, 0] on input "checkbox" at bounding box center [0, 0] width 0 height 0
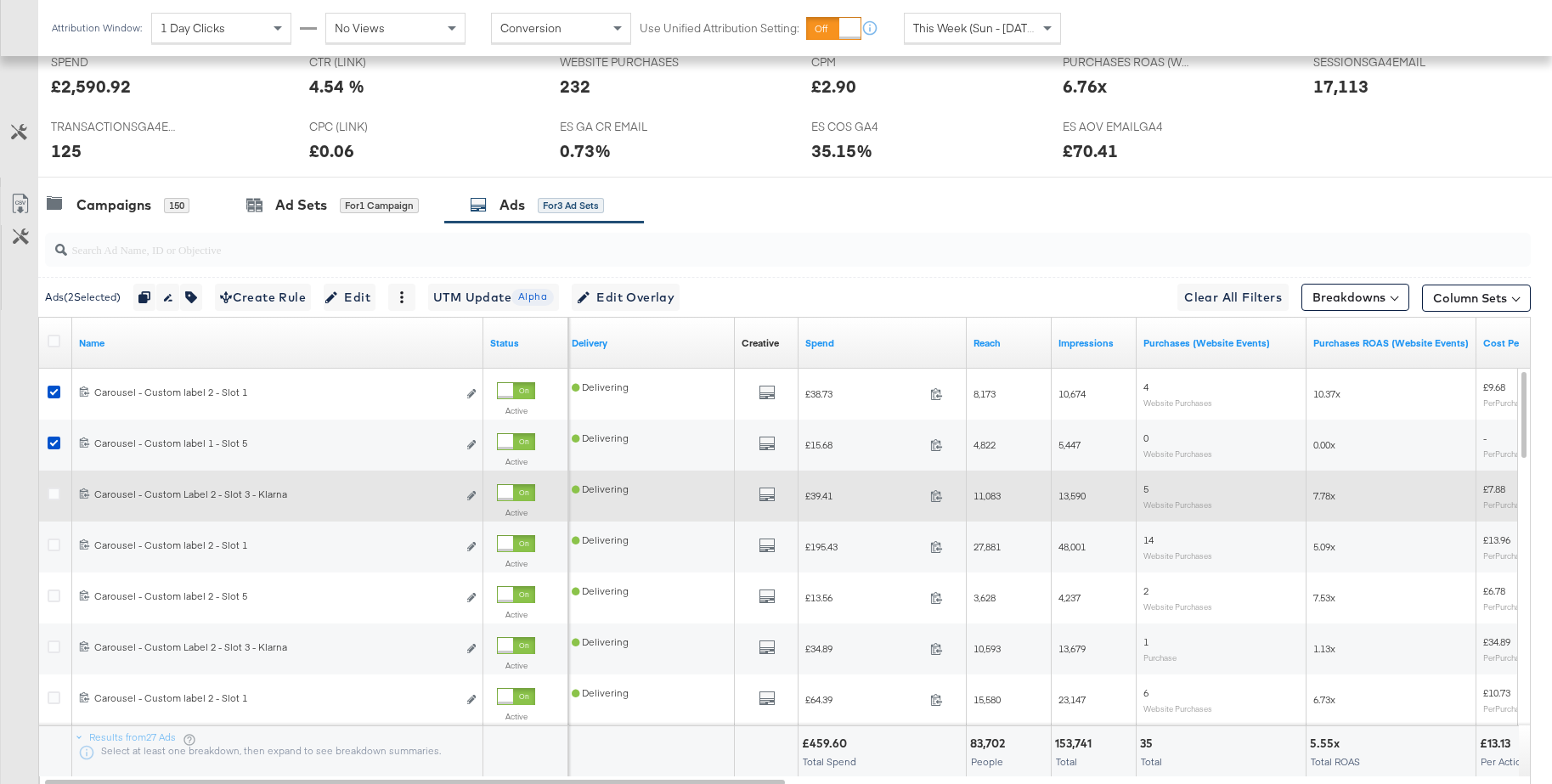
click at [54, 496] on icon at bounding box center [54, 493] width 13 height 13
click at [0, 0] on input "checkbox" at bounding box center [0, 0] width 0 height 0
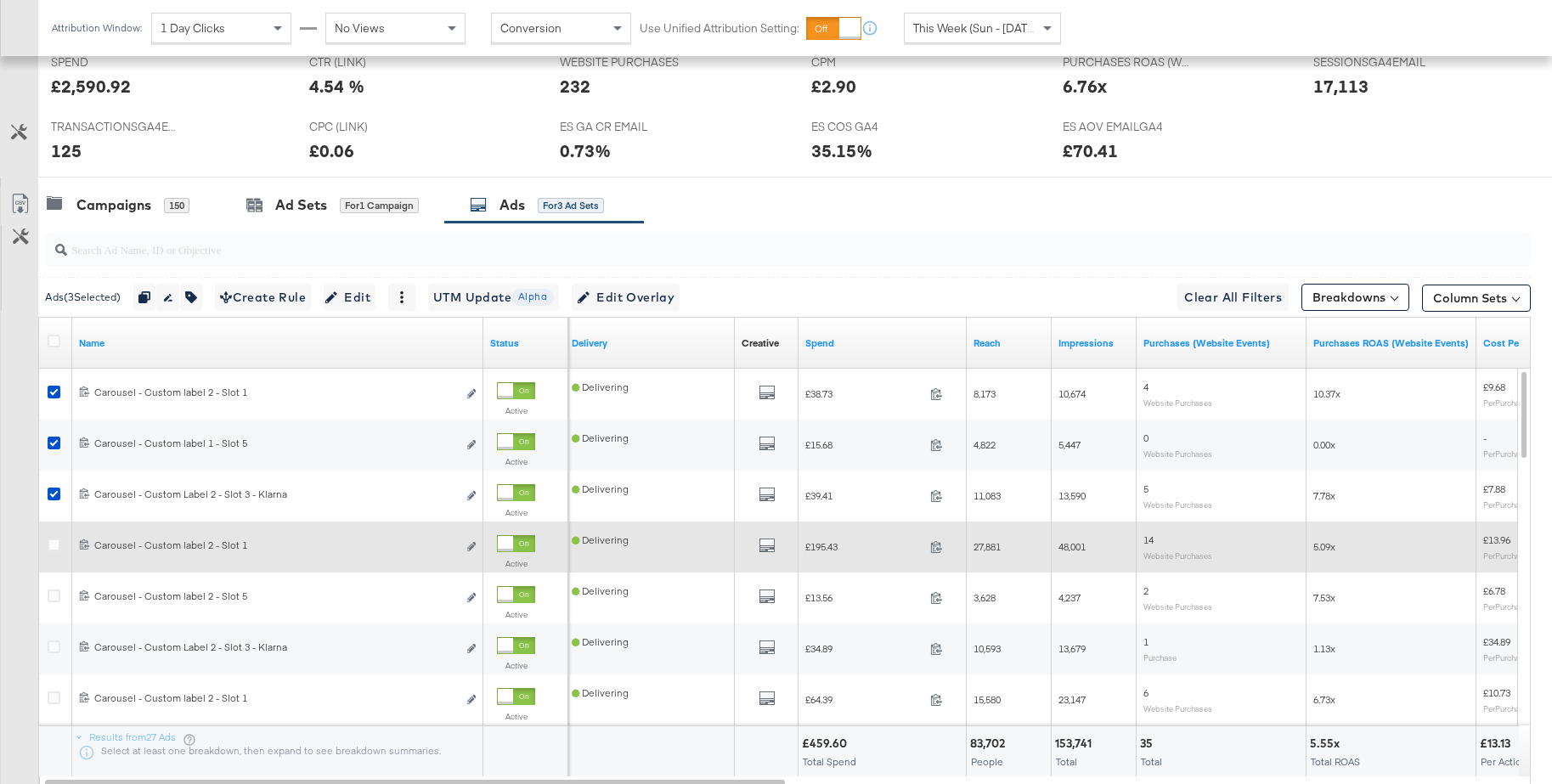
drag, startPoint x: 55, startPoint y: 545, endPoint x: 54, endPoint y: 556, distance: 11.0
click at [55, 546] on icon at bounding box center [54, 544] width 13 height 13
click at [0, 0] on input "checkbox" at bounding box center [0, 0] width 0 height 0
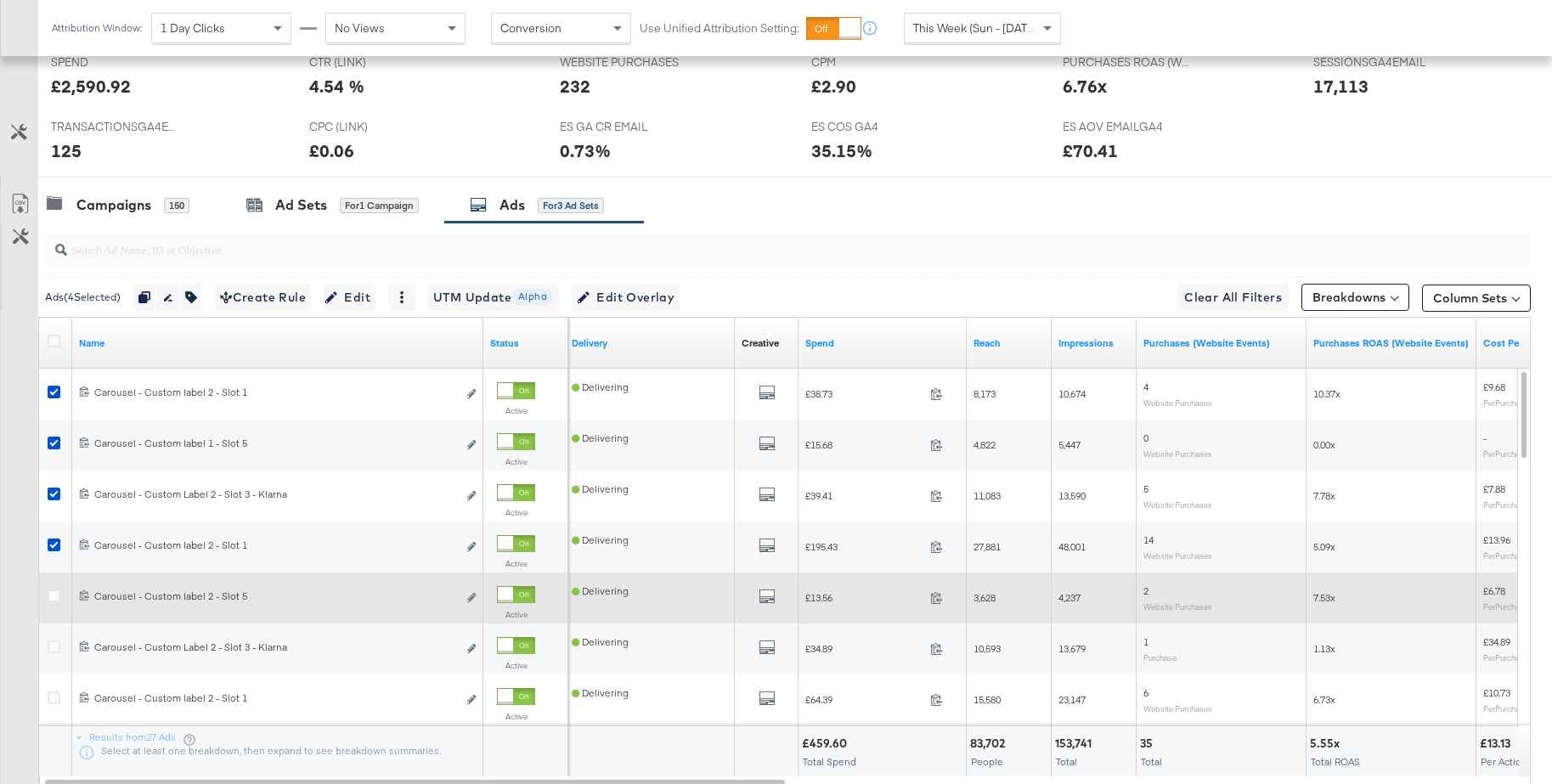
drag, startPoint x: 50, startPoint y: 595, endPoint x: 80, endPoint y: 586, distance: 31.3
click at [50, 595] on icon at bounding box center [54, 595] width 13 height 13
click at [0, 0] on input "checkbox" at bounding box center [0, 0] width 0 height 0
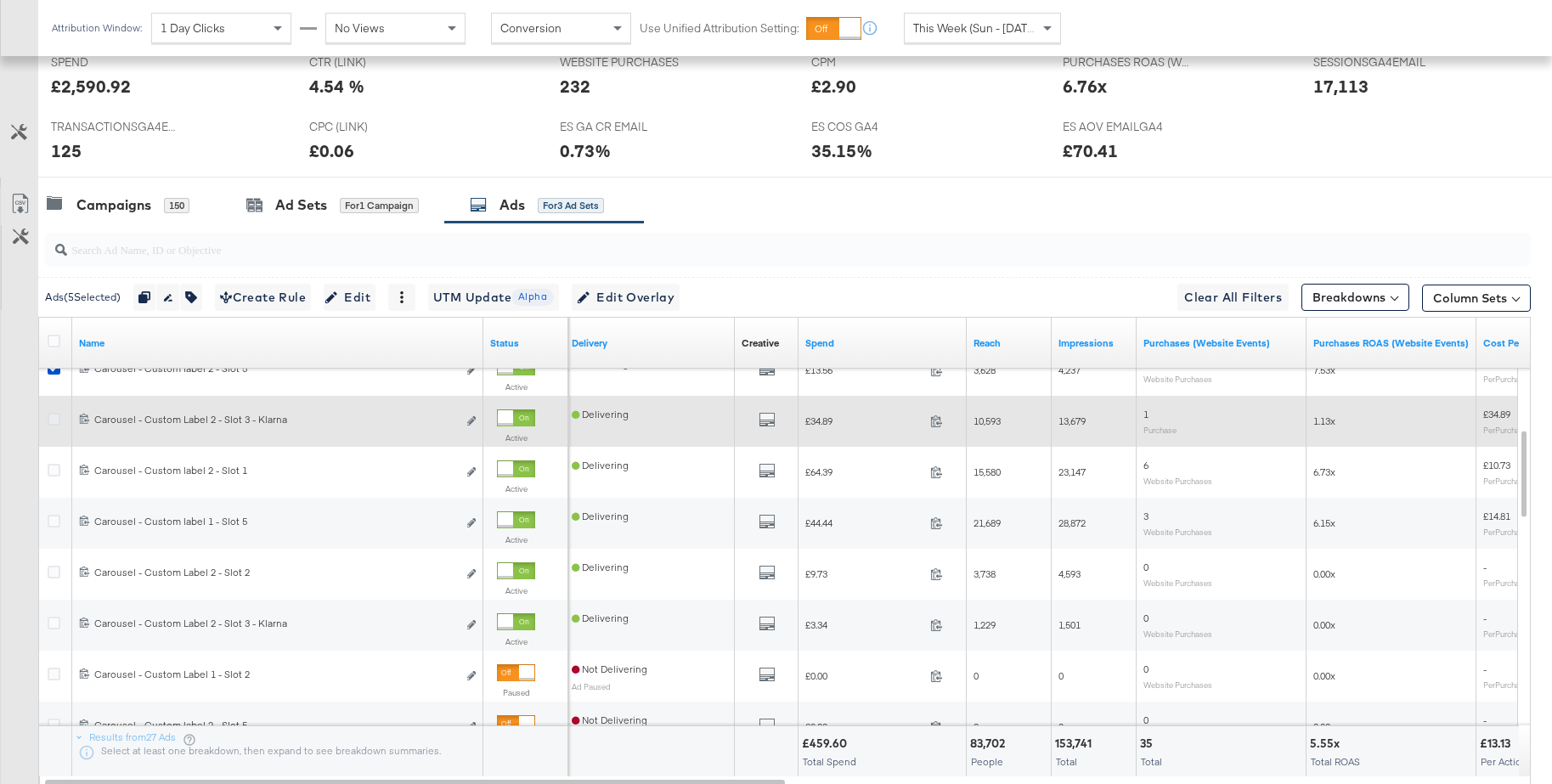
click at [50, 417] on icon at bounding box center [54, 418] width 13 height 13
click at [0, 0] on input "checkbox" at bounding box center [0, 0] width 0 height 0
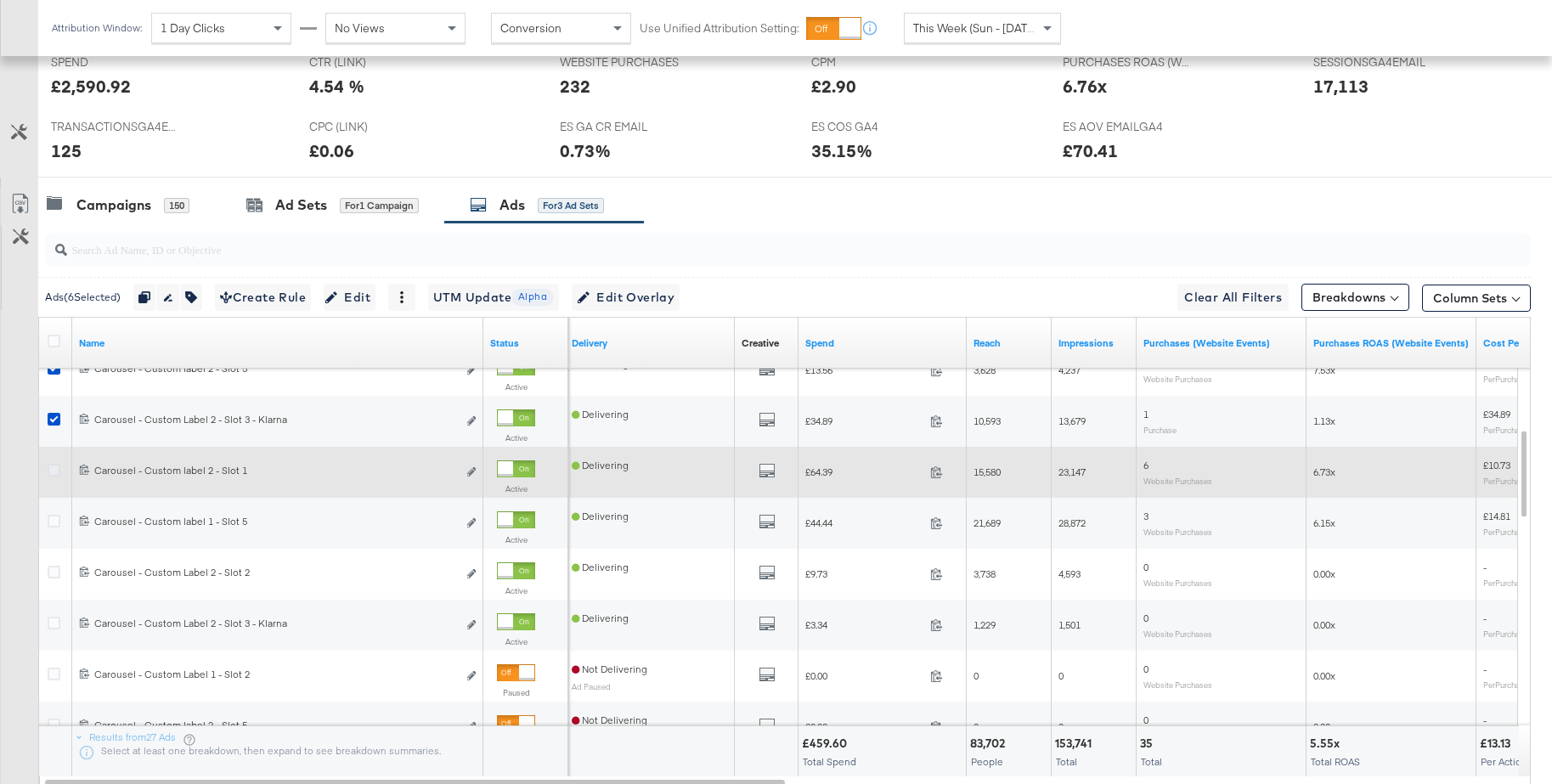
click at [52, 468] on icon at bounding box center [54, 470] width 13 height 13
click at [0, 0] on input "checkbox" at bounding box center [0, 0] width 0 height 0
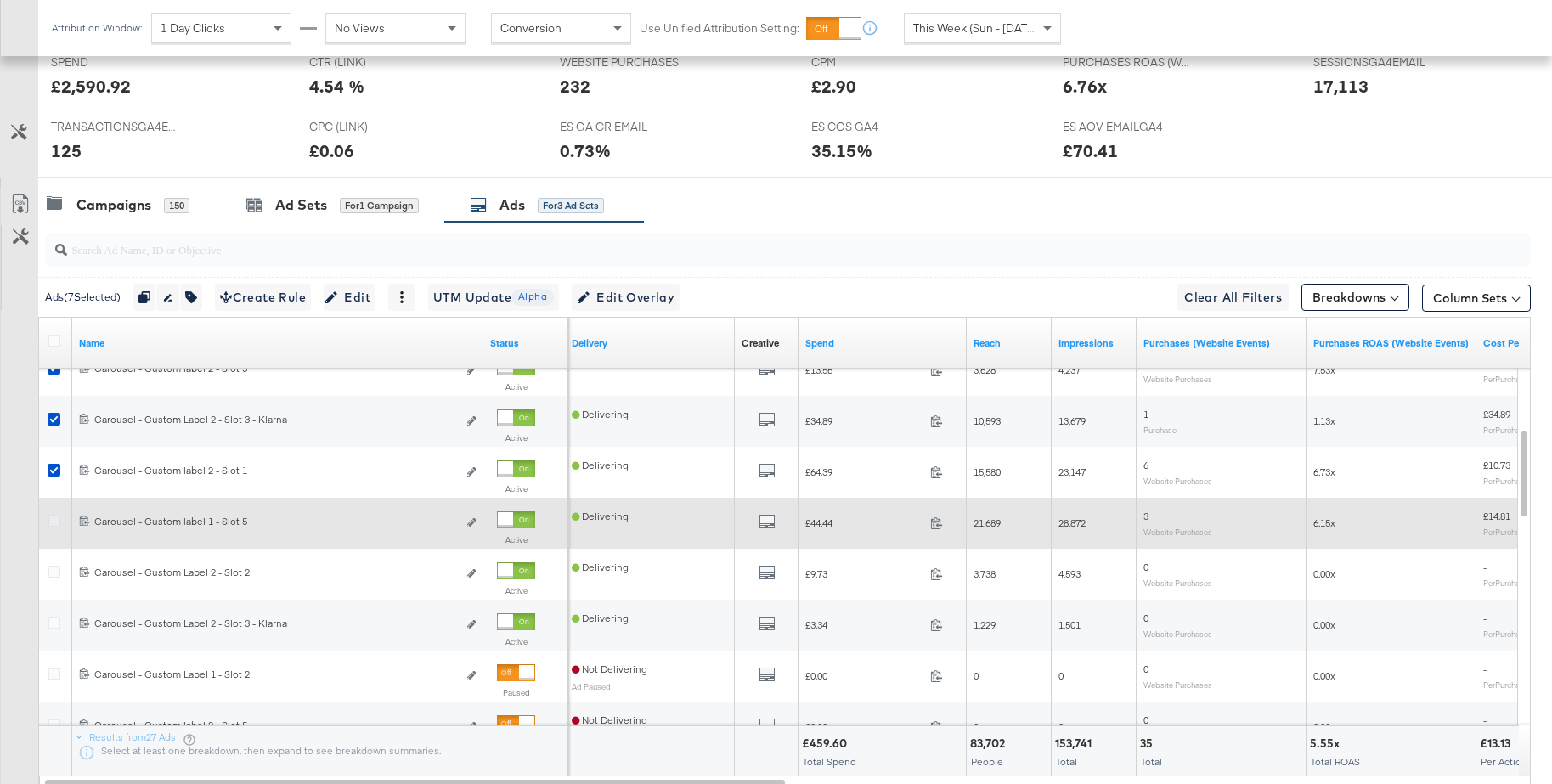
click at [56, 519] on icon at bounding box center [54, 520] width 13 height 13
click at [0, 0] on input "checkbox" at bounding box center [0, 0] width 0 height 0
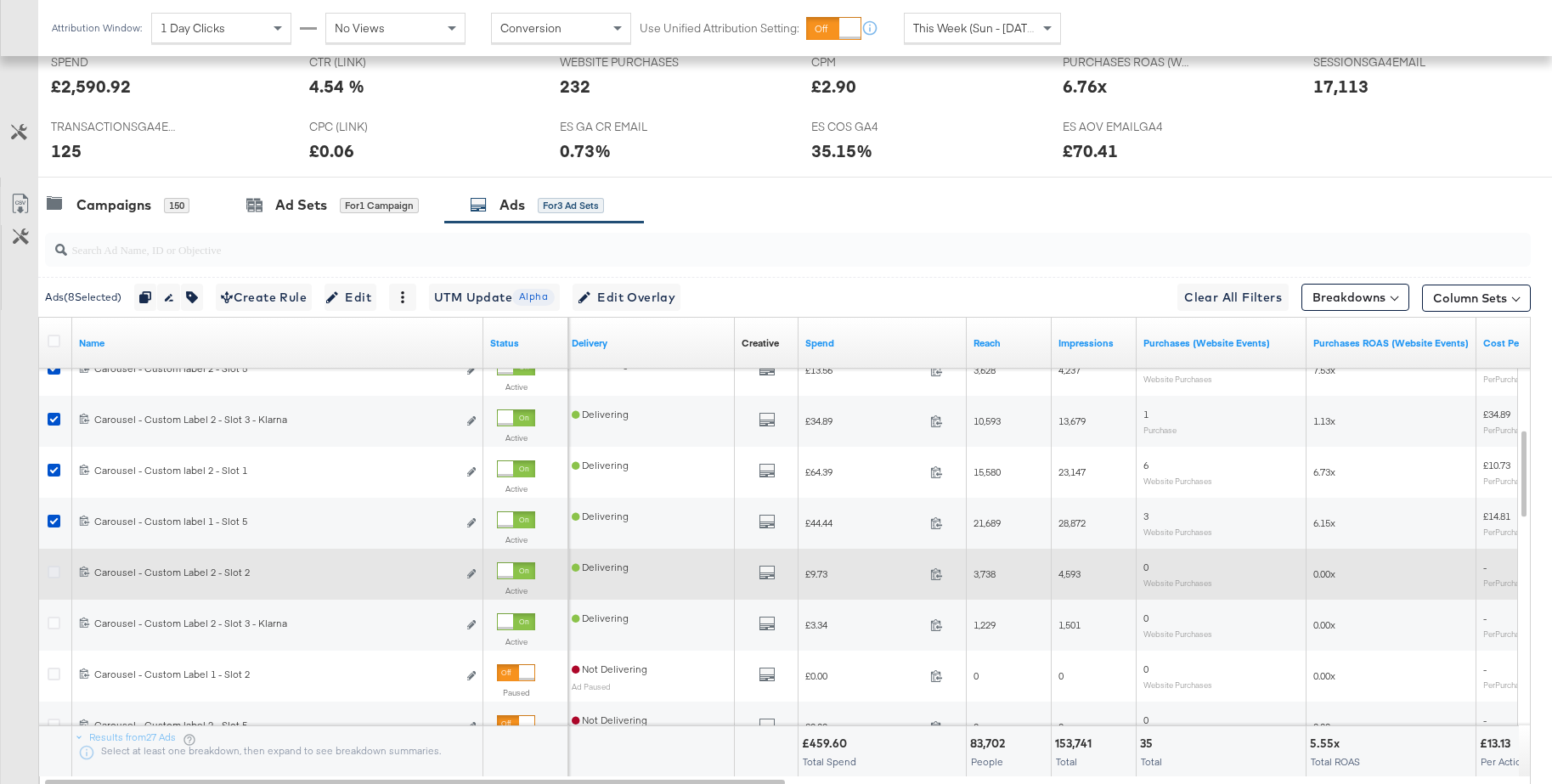
click at [54, 569] on icon at bounding box center [54, 571] width 13 height 13
click at [0, 0] on input "checkbox" at bounding box center [0, 0] width 0 height 0
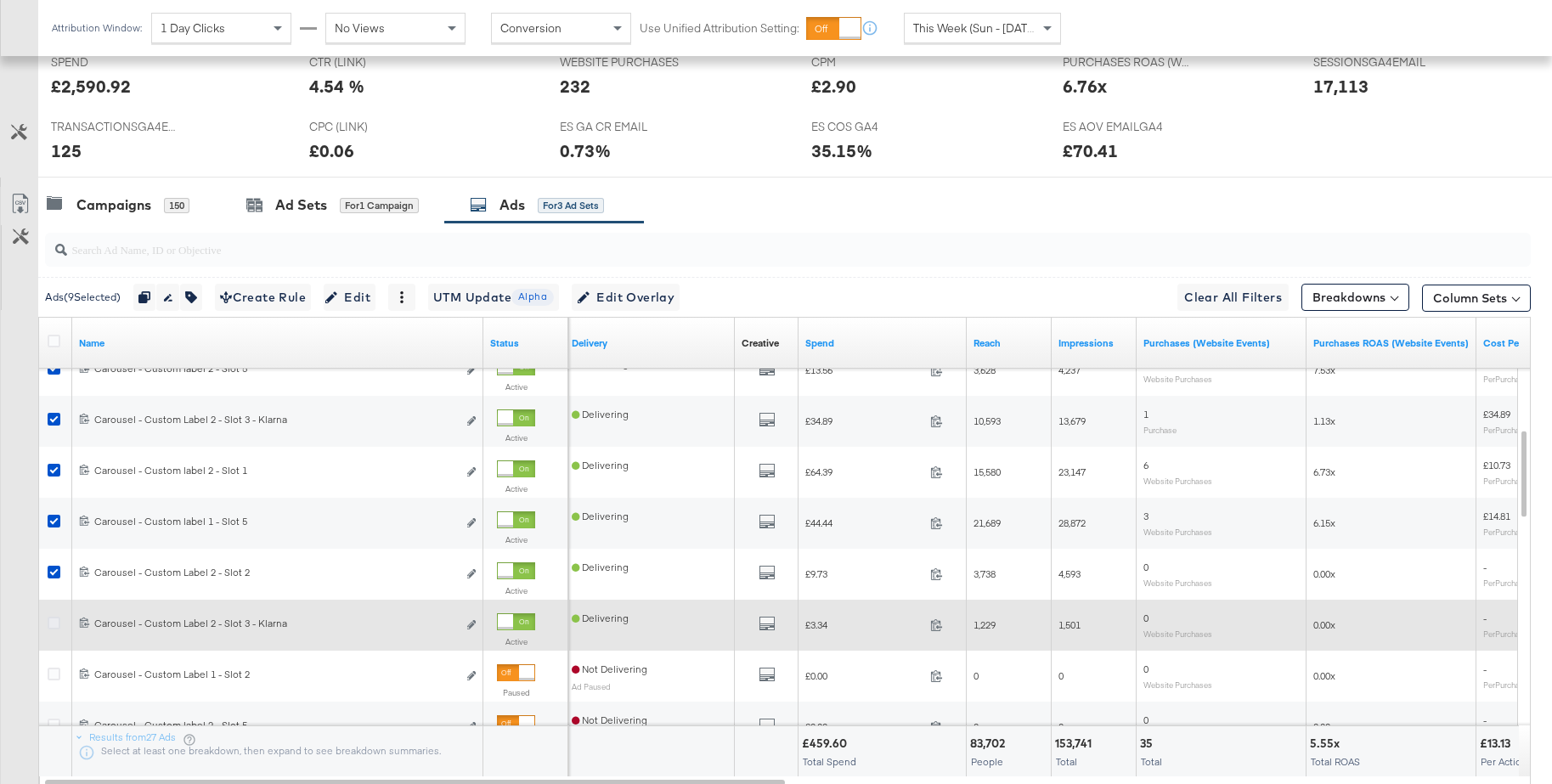
click at [54, 624] on icon at bounding box center [54, 623] width 13 height 13
click at [0, 0] on input "checkbox" at bounding box center [0, 0] width 0 height 0
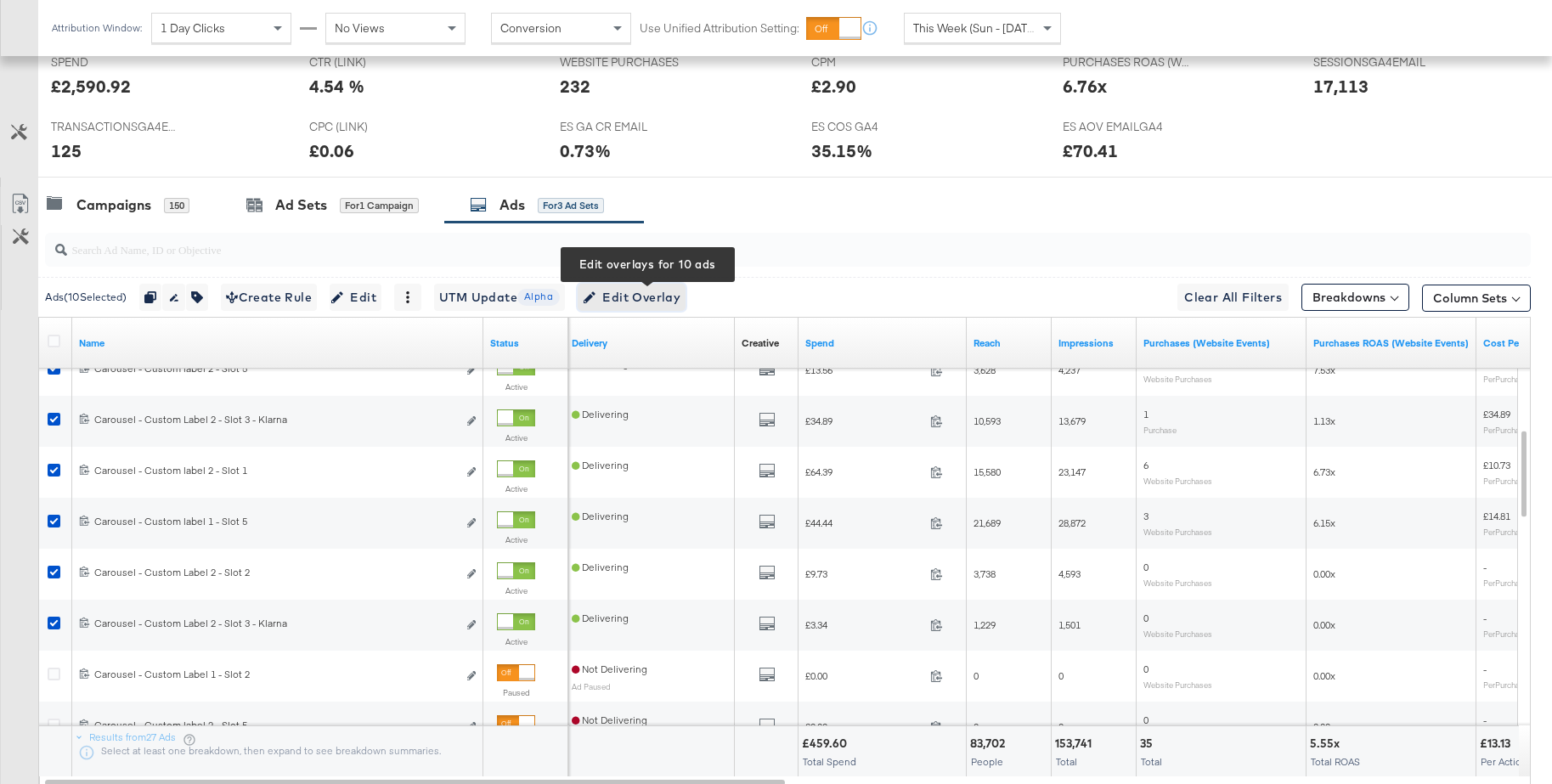
click at [639, 299] on span "Edit Overlay Edit overlays for 10 ads" at bounding box center [632, 298] width 97 height 21
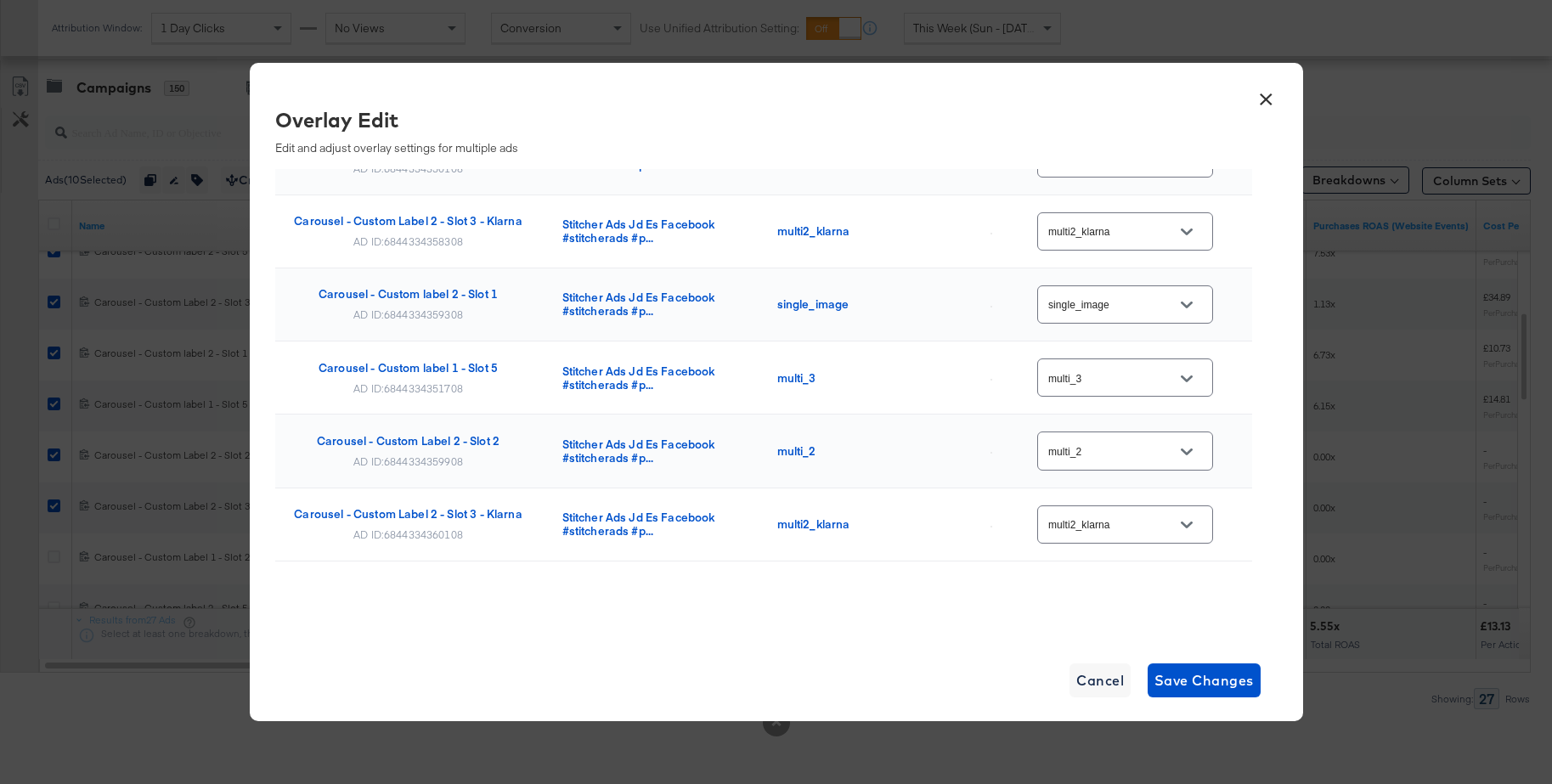
scroll to position [388, 0]
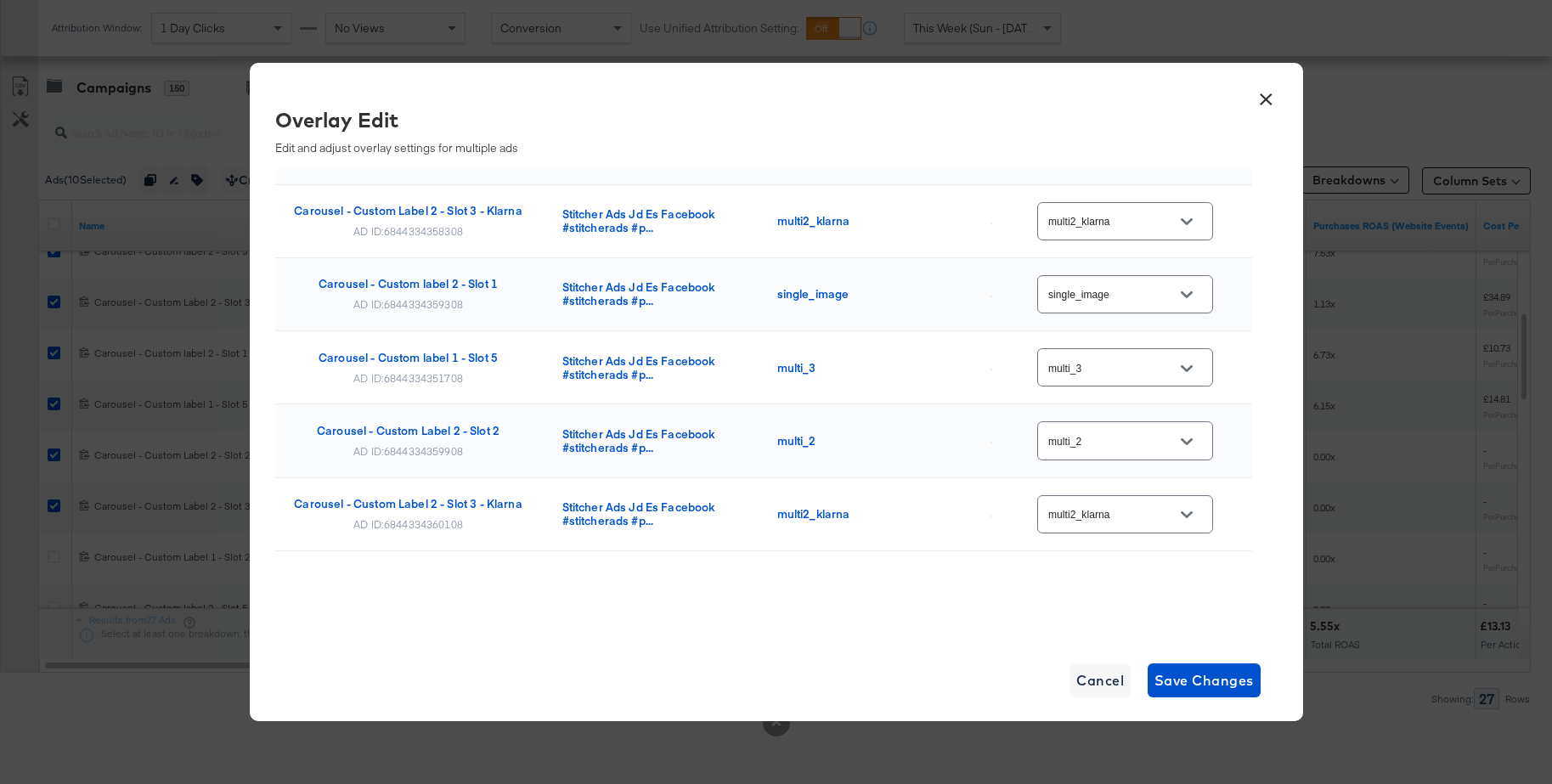
click at [1269, 96] on button "×" at bounding box center [1266, 94] width 30 height 30
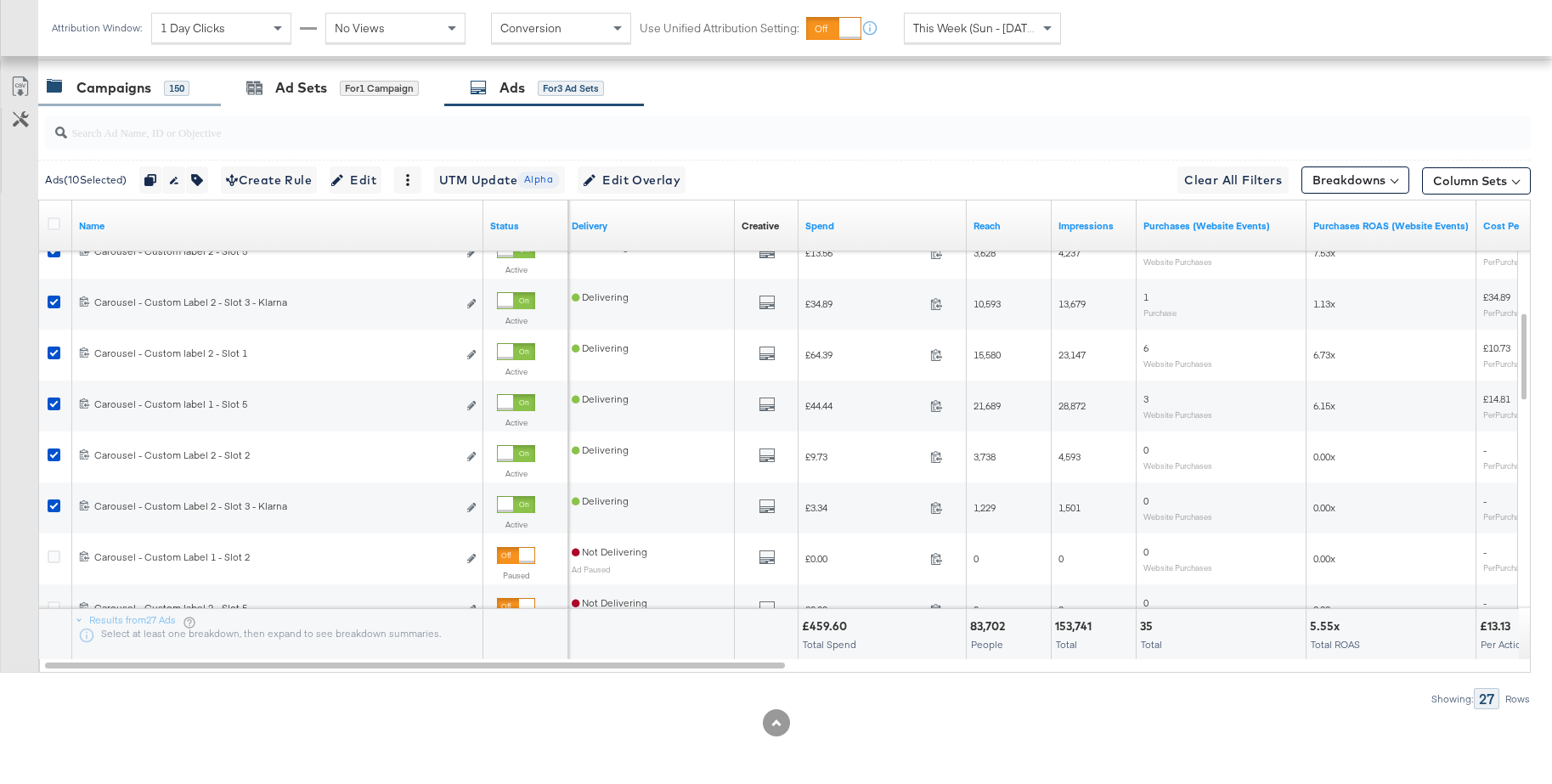
click at [90, 96] on div "Campaigns" at bounding box center [114, 88] width 75 height 19
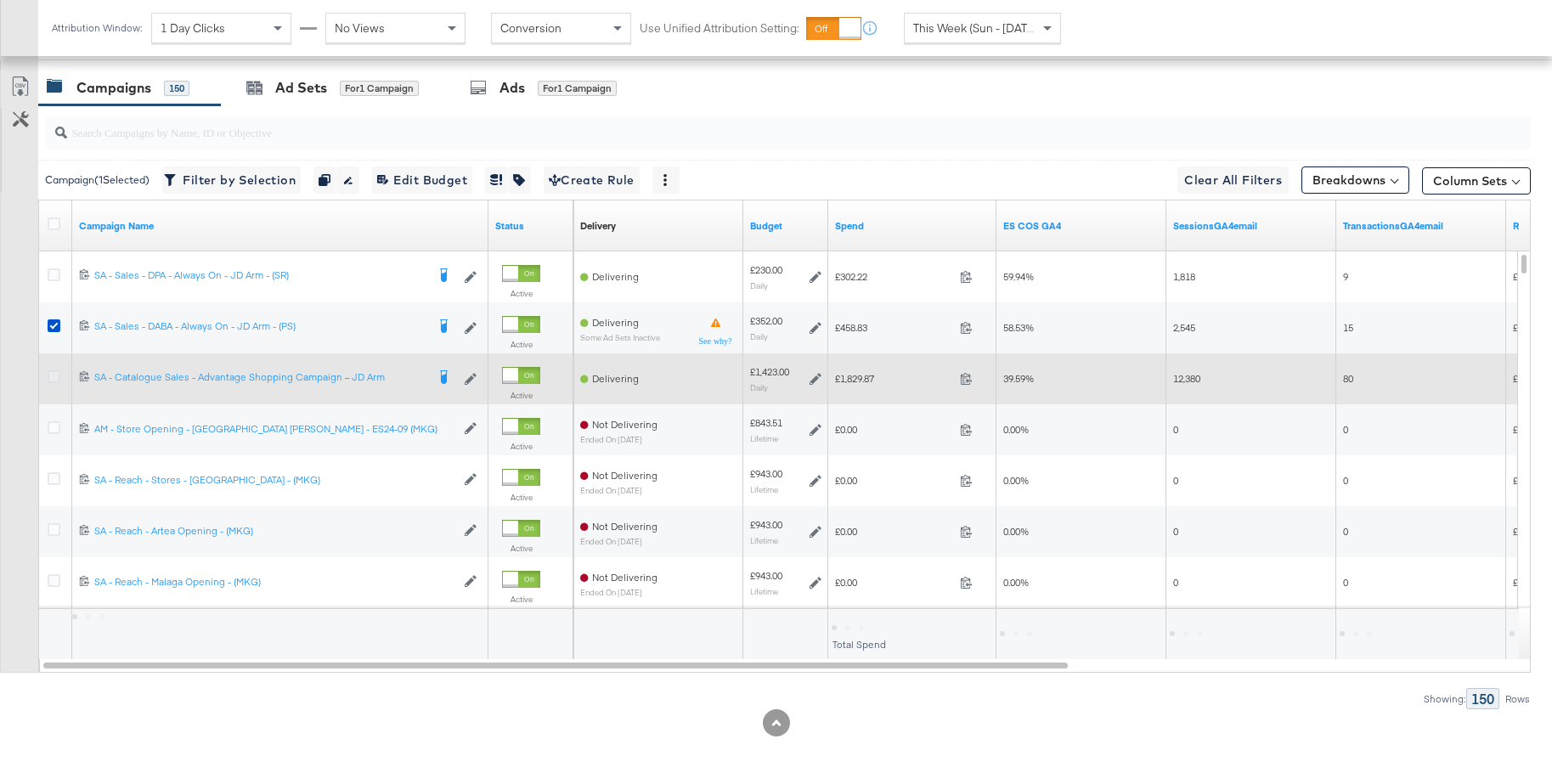
click at [54, 378] on icon at bounding box center [54, 376] width 13 height 13
click at [0, 0] on input "checkbox" at bounding box center [0, 0] width 0 height 0
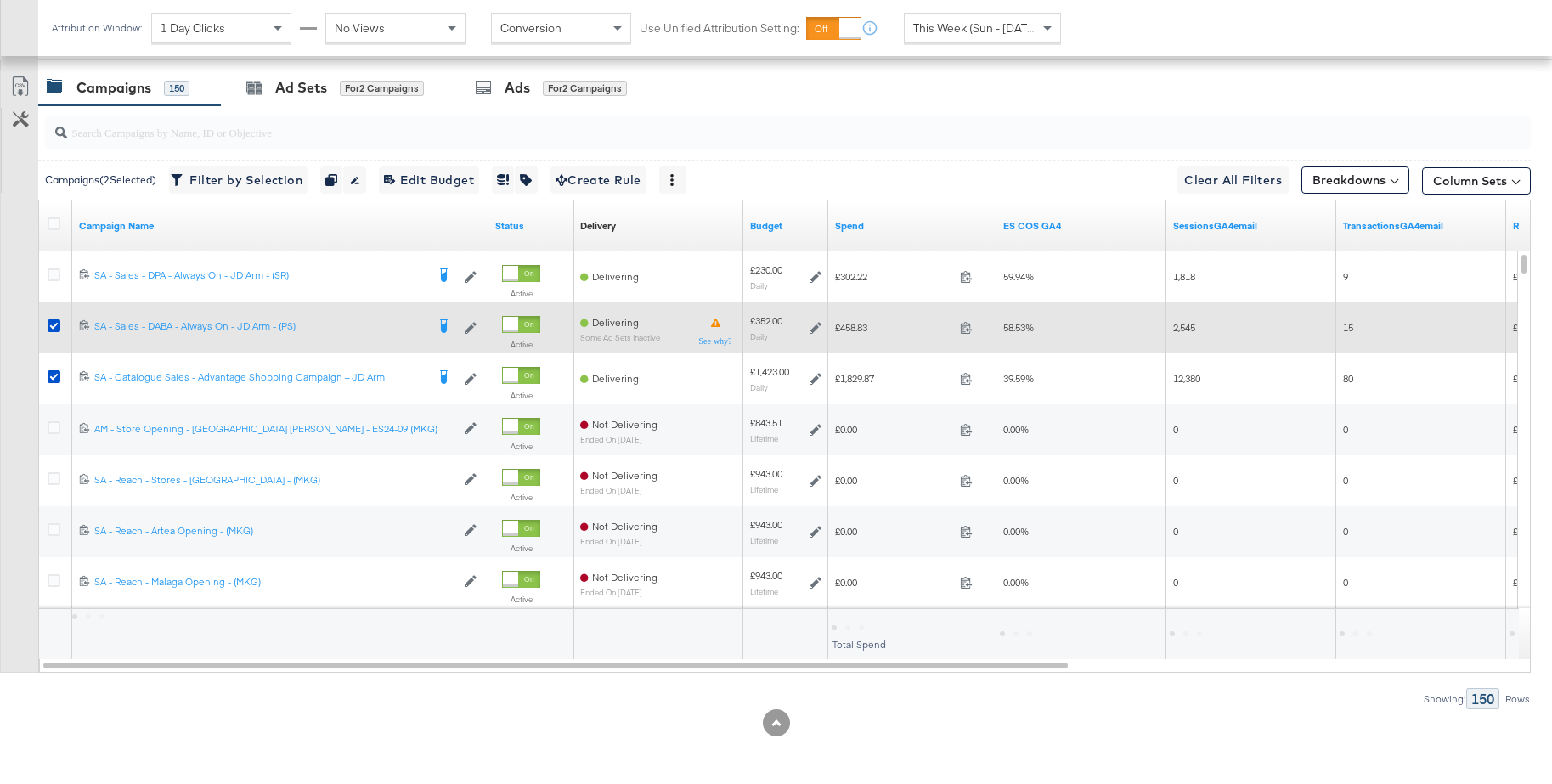
drag, startPoint x: 56, startPoint y: 325, endPoint x: 56, endPoint y: 334, distance: 9.0
click at [56, 325] on icon at bounding box center [54, 325] width 13 height 13
click at [0, 0] on input "checkbox" at bounding box center [0, 0] width 0 height 0
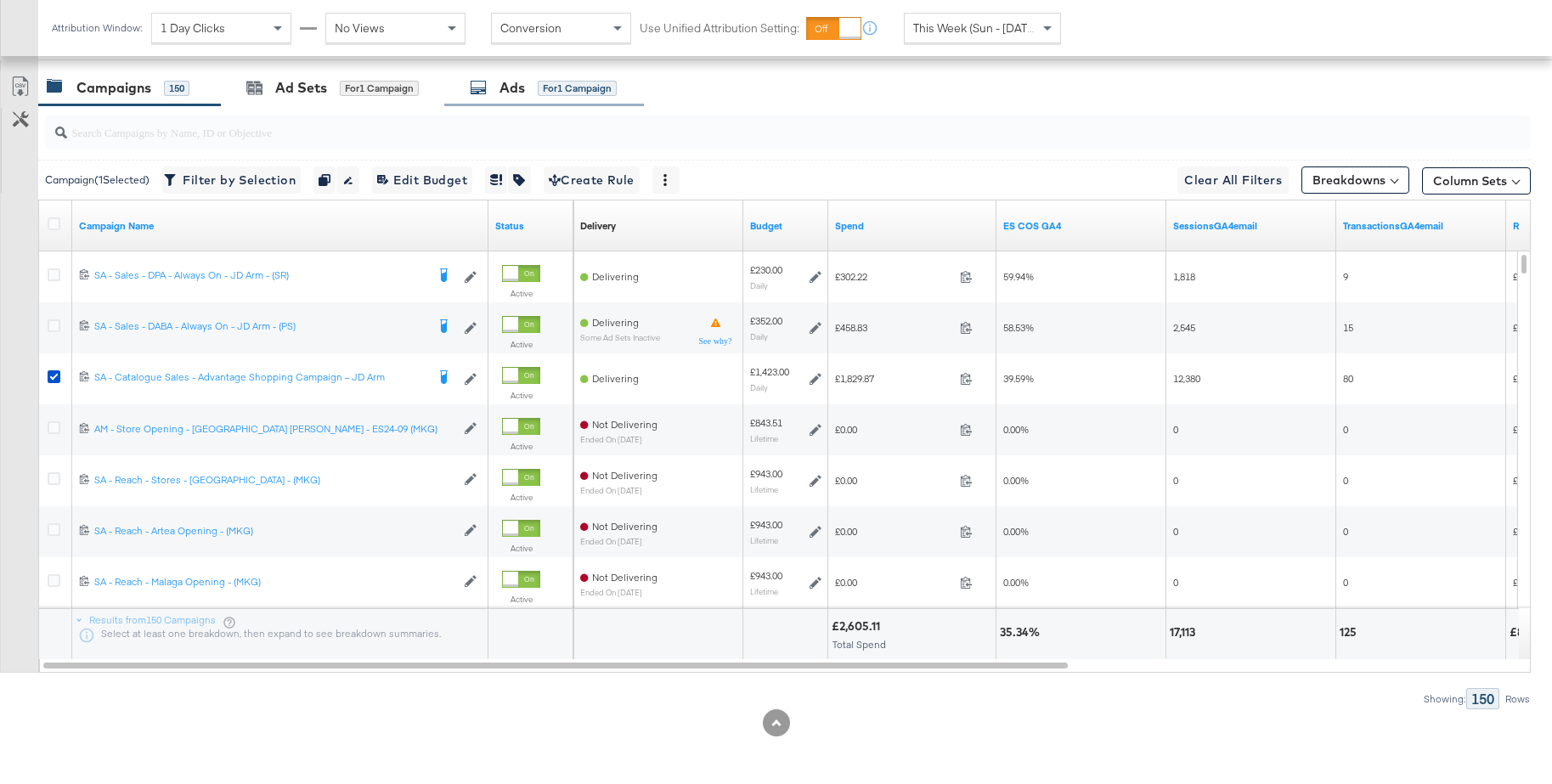
click at [501, 92] on div "Ads" at bounding box center [512, 88] width 25 height 19
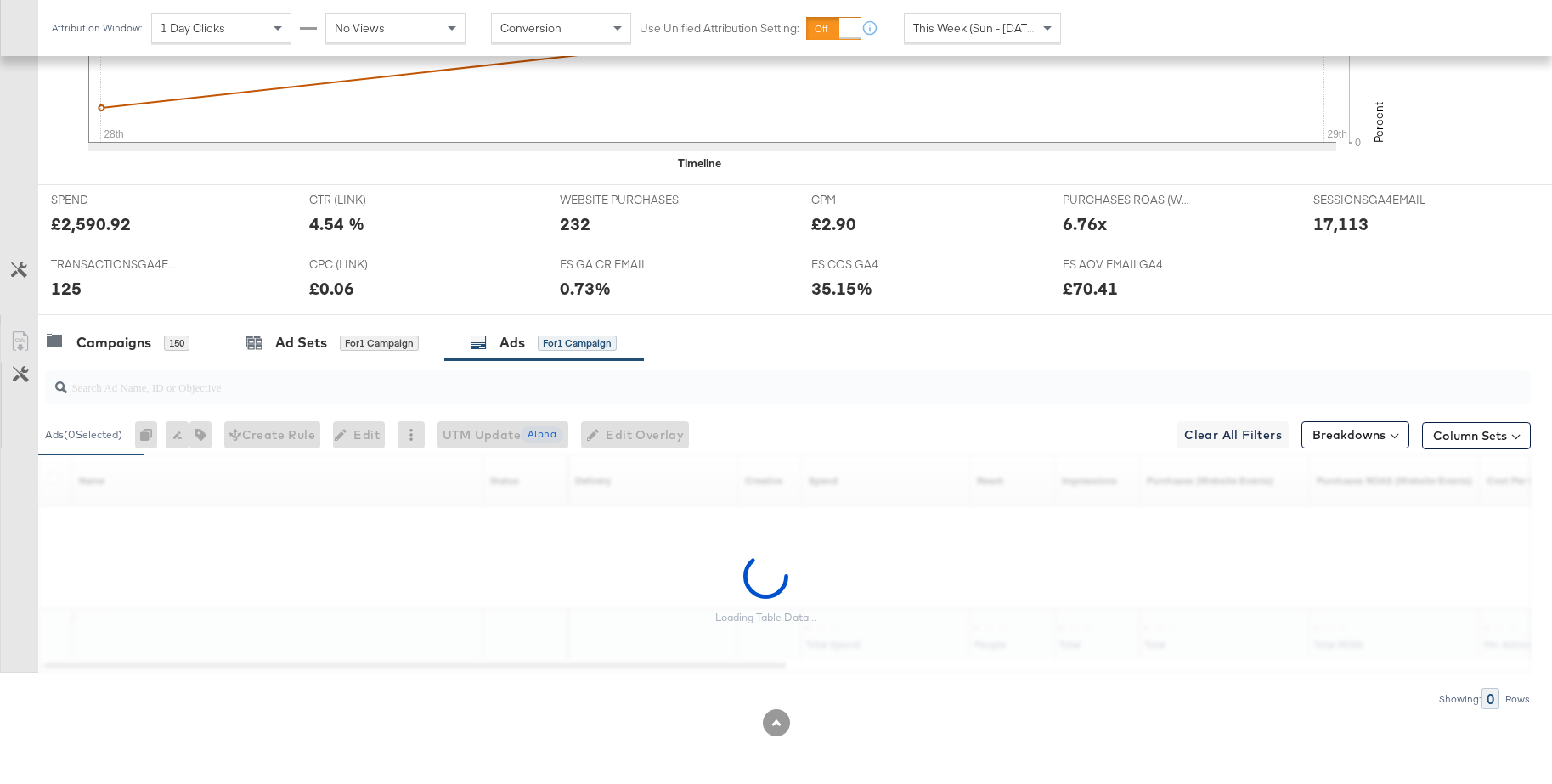
scroll to position [884, 0]
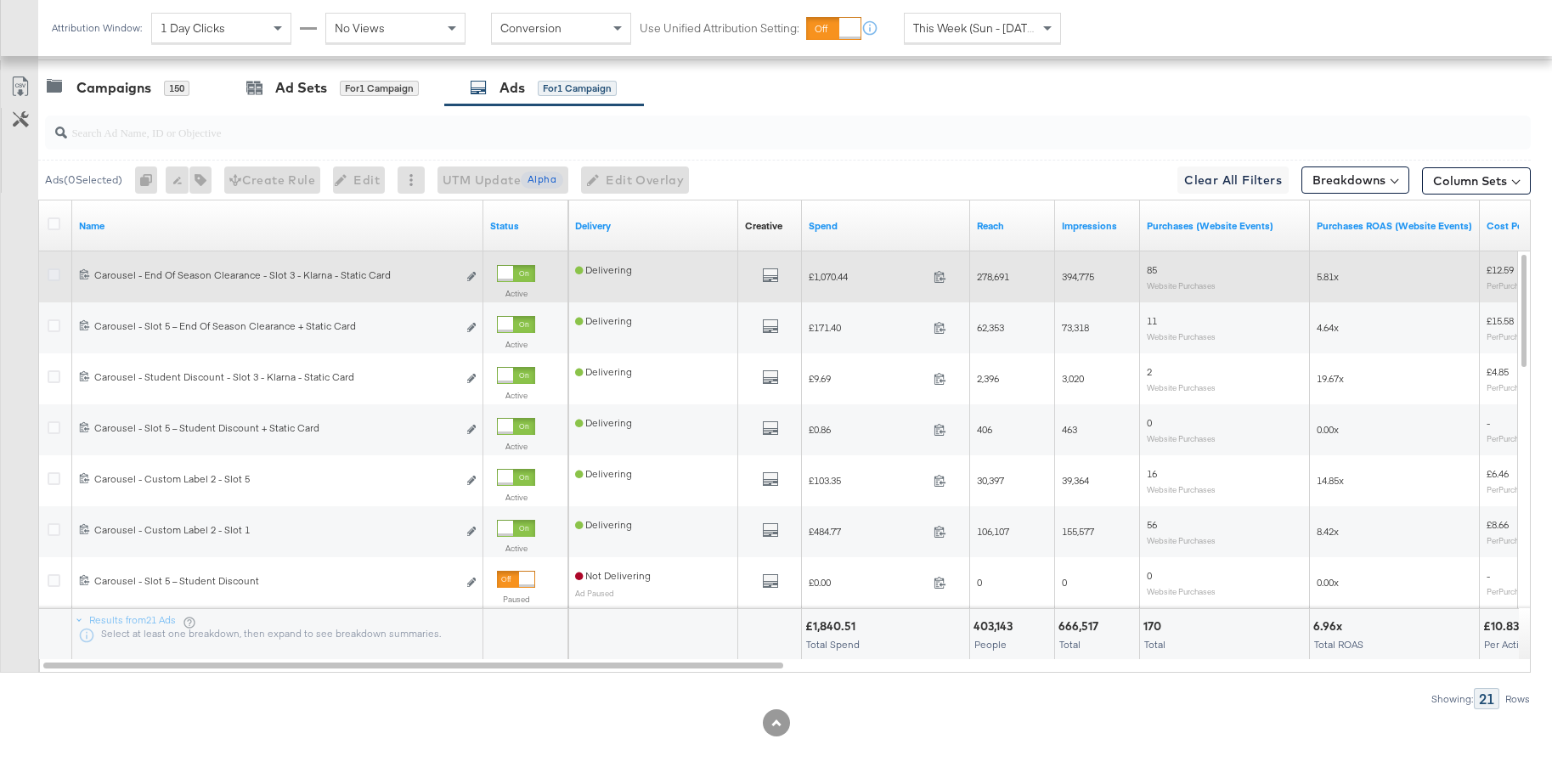
click at [56, 270] on icon at bounding box center [54, 274] width 13 height 13
click at [0, 0] on input "checkbox" at bounding box center [0, 0] width 0 height 0
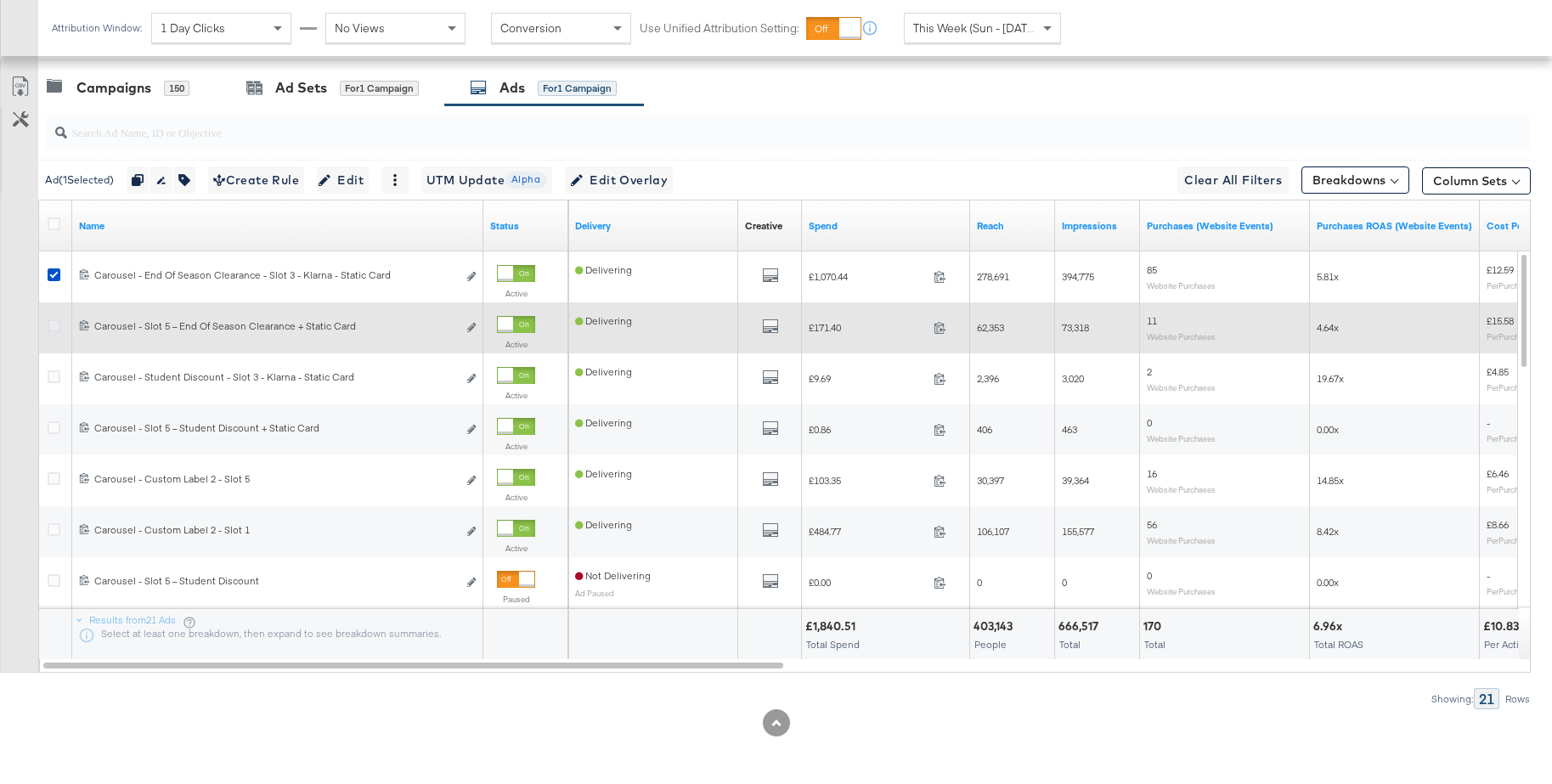
click at [50, 325] on icon at bounding box center [54, 325] width 13 height 13
click at [0, 0] on input "checkbox" at bounding box center [0, 0] width 0 height 0
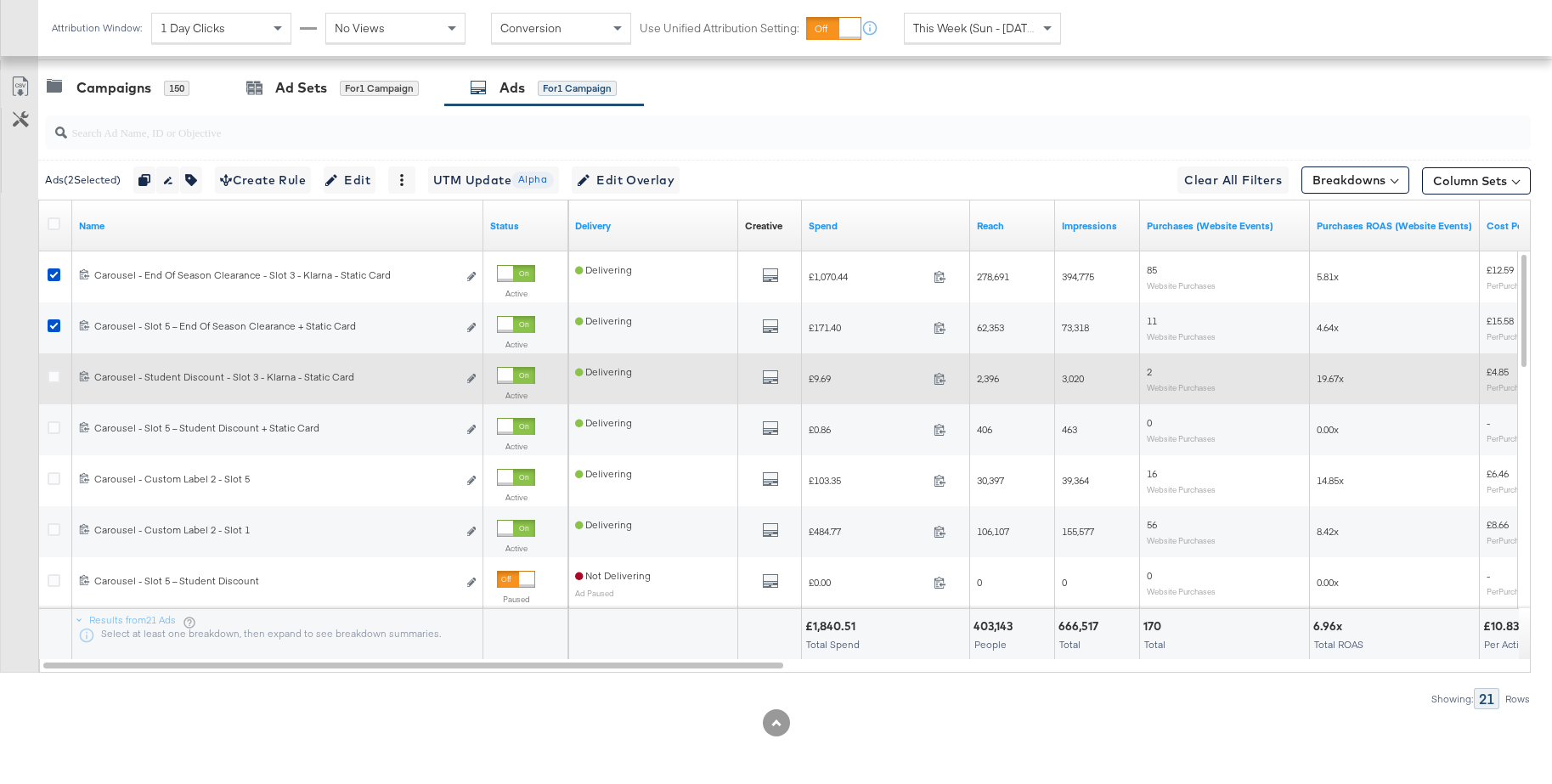
click at [54, 377] on icon at bounding box center [54, 376] width 13 height 13
click at [0, 0] on input "checkbox" at bounding box center [0, 0] width 0 height 0
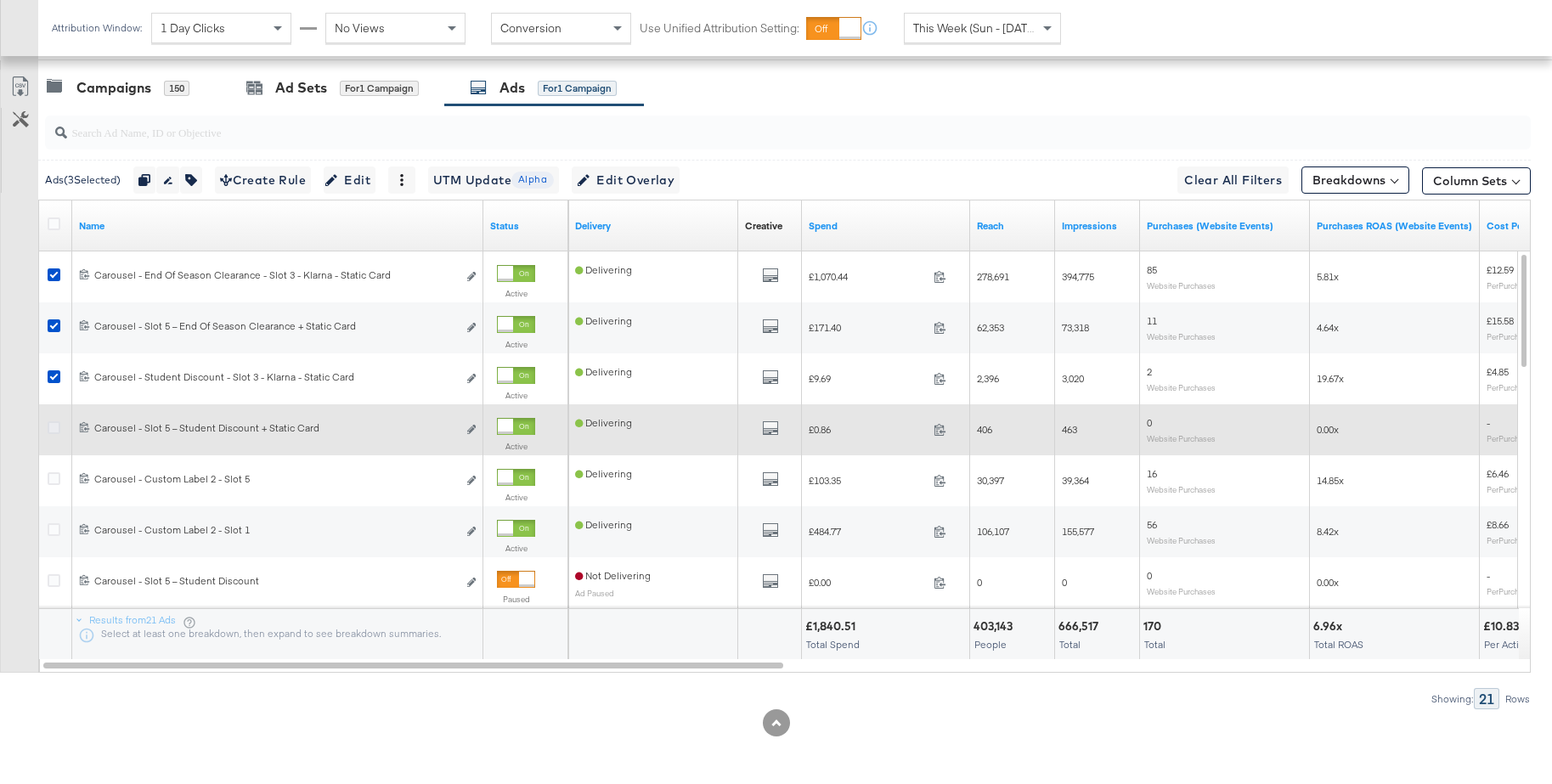
click at [56, 425] on icon at bounding box center [54, 427] width 13 height 13
click at [0, 0] on input "checkbox" at bounding box center [0, 0] width 0 height 0
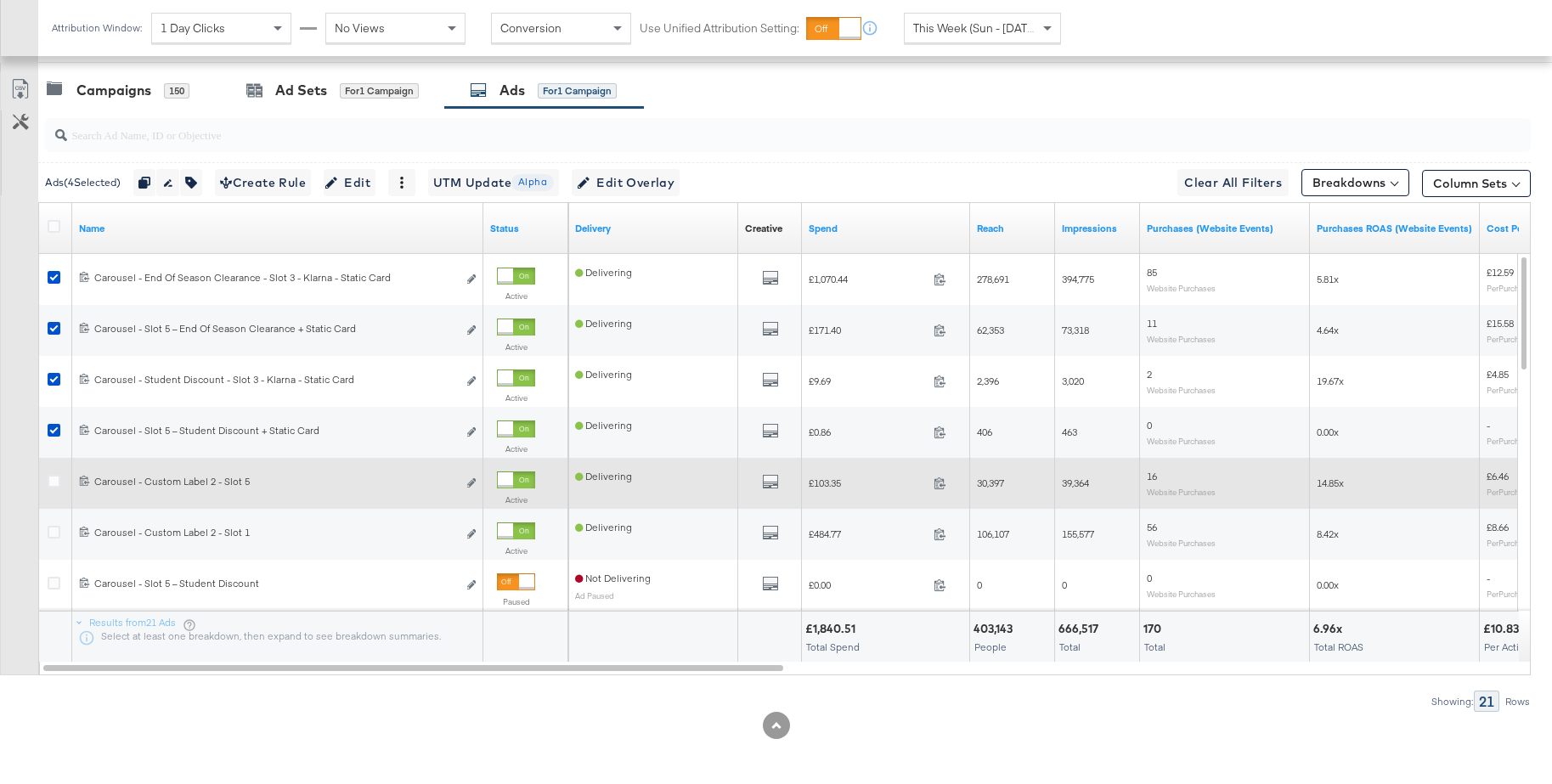
drag, startPoint x: 54, startPoint y: 482, endPoint x: 55, endPoint y: 505, distance: 23.0
click at [54, 482] on icon at bounding box center [54, 481] width 13 height 13
click at [0, 0] on input "checkbox" at bounding box center [0, 0] width 0 height 0
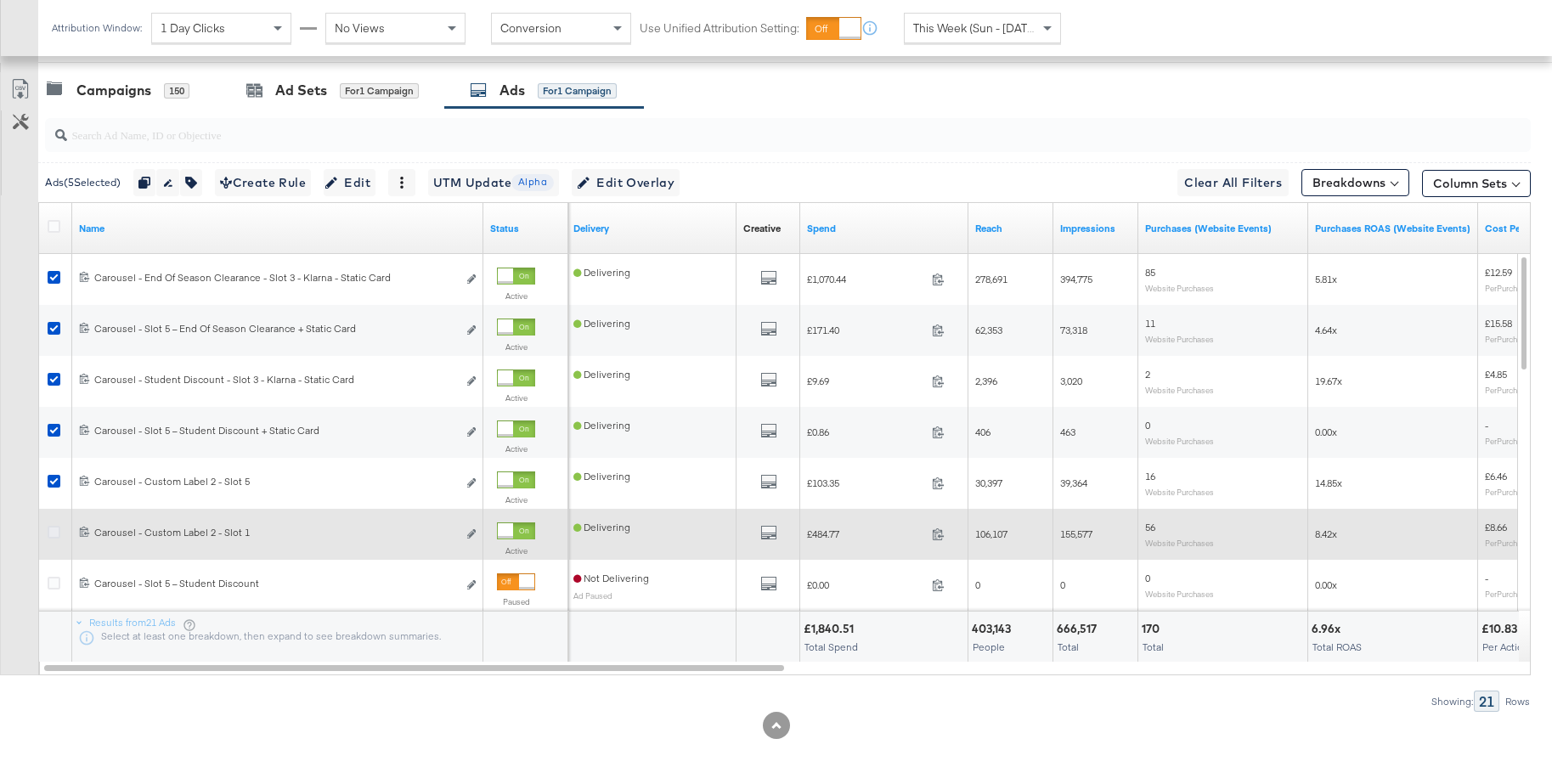
click at [53, 530] on icon at bounding box center [54, 531] width 13 height 13
click at [0, 0] on input "checkbox" at bounding box center [0, 0] width 0 height 0
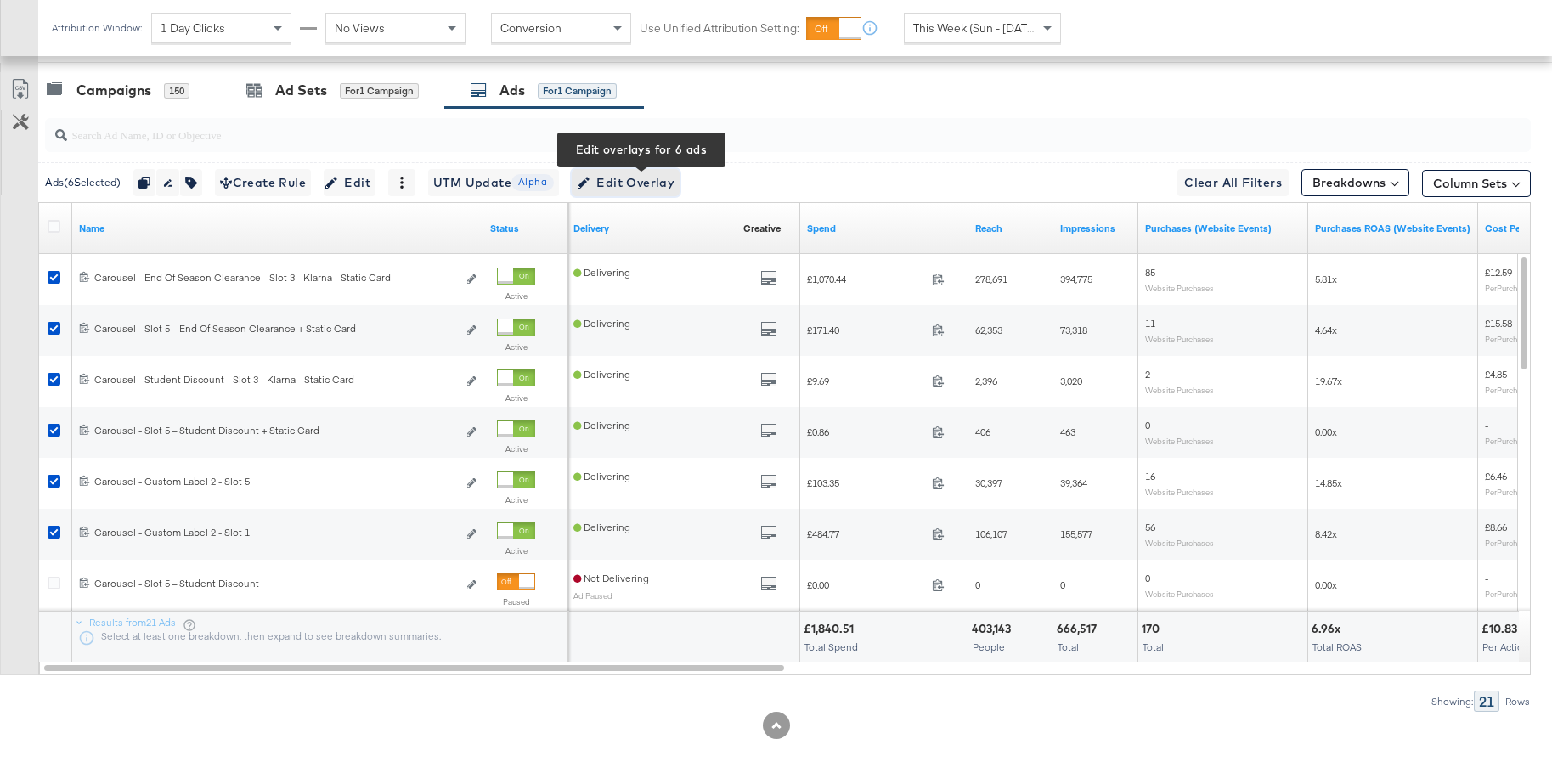
click at [627, 188] on span "Edit Overlay Edit overlays for 6 ads" at bounding box center [626, 183] width 97 height 21
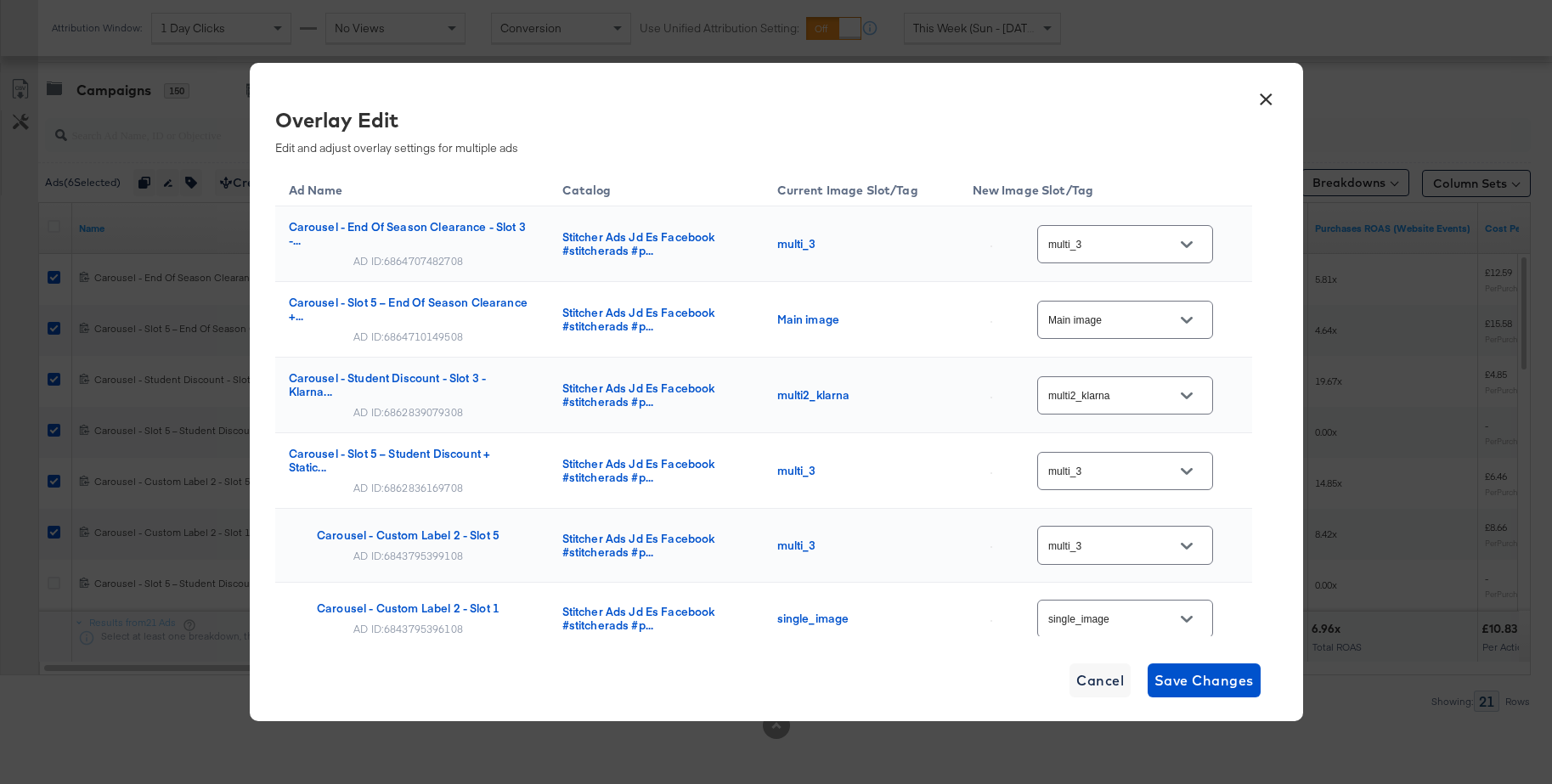
scroll to position [884, 0]
click at [1262, 97] on button "×" at bounding box center [1266, 94] width 30 height 30
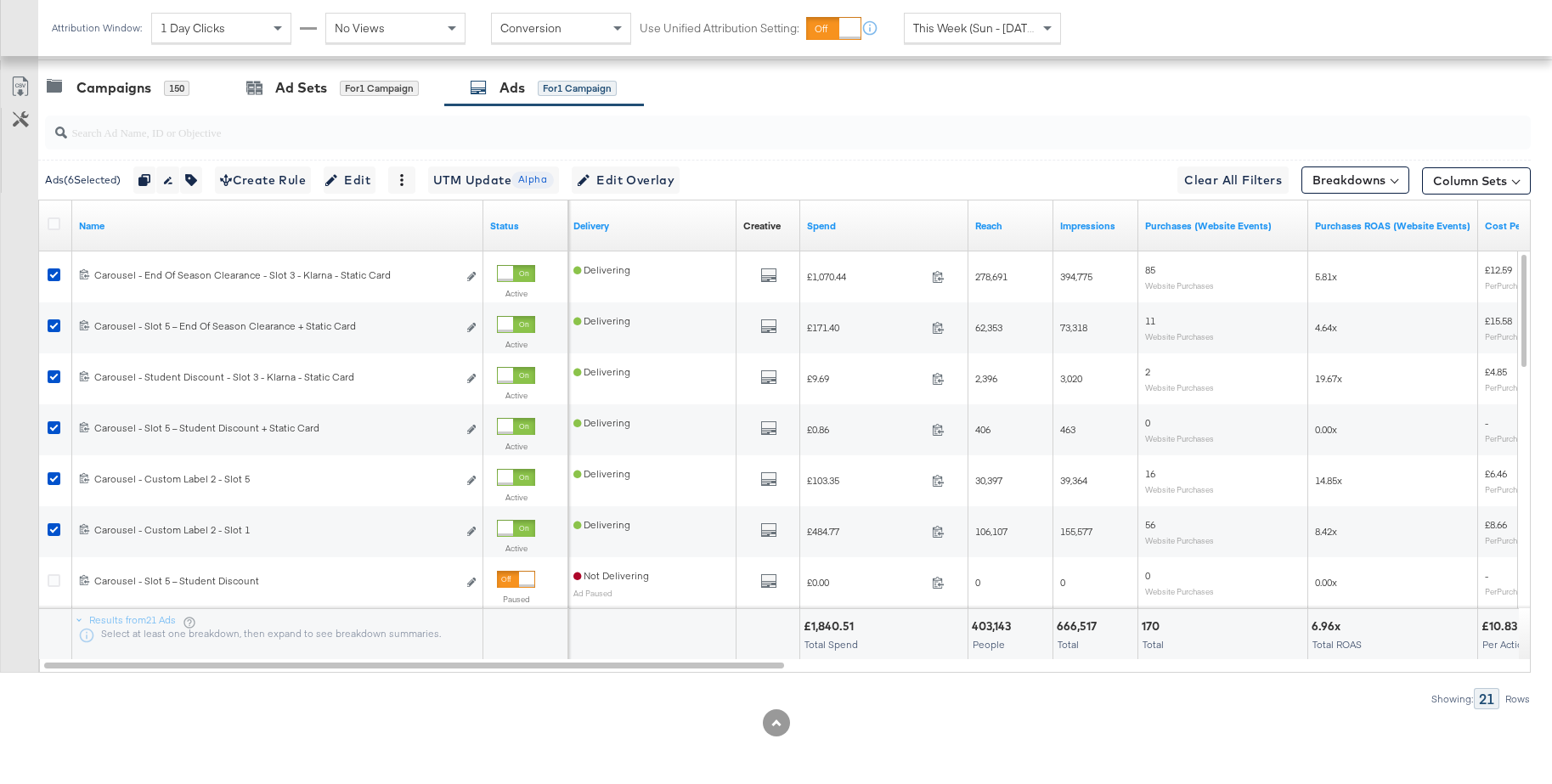
click at [56, 216] on div at bounding box center [56, 225] width 31 height 30
click at [56, 225] on icon at bounding box center [54, 223] width 13 height 13
click at [0, 0] on input "checkbox" at bounding box center [0, 0] width 0 height 0
click at [56, 225] on icon at bounding box center [54, 223] width 13 height 13
click at [0, 0] on input "checkbox" at bounding box center [0, 0] width 0 height 0
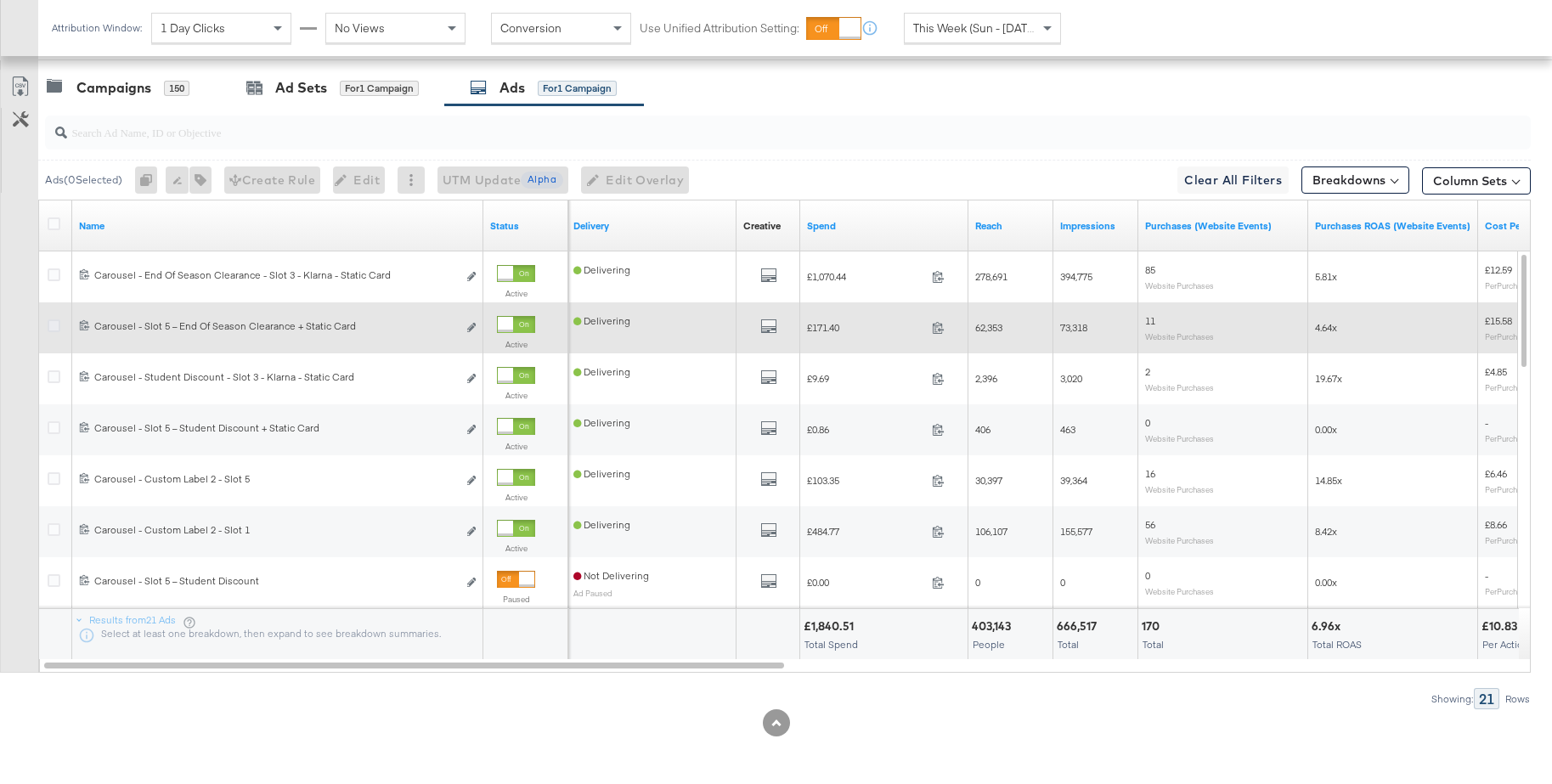
click at [54, 326] on icon at bounding box center [54, 325] width 13 height 13
click at [0, 0] on input "checkbox" at bounding box center [0, 0] width 0 height 0
click at [473, 323] on button "Edit ad" at bounding box center [471, 328] width 10 height 18
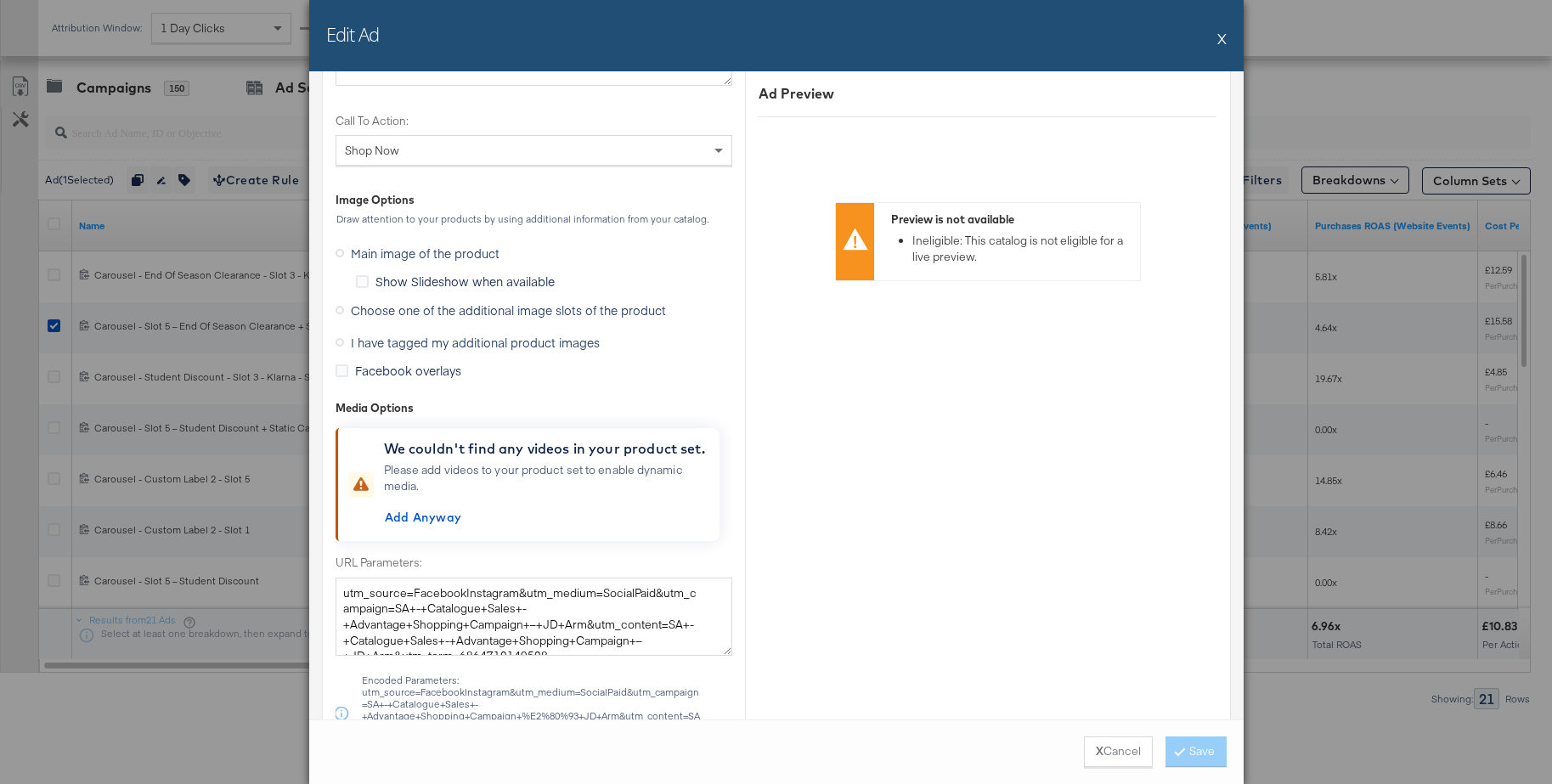
scroll to position [2152, 0]
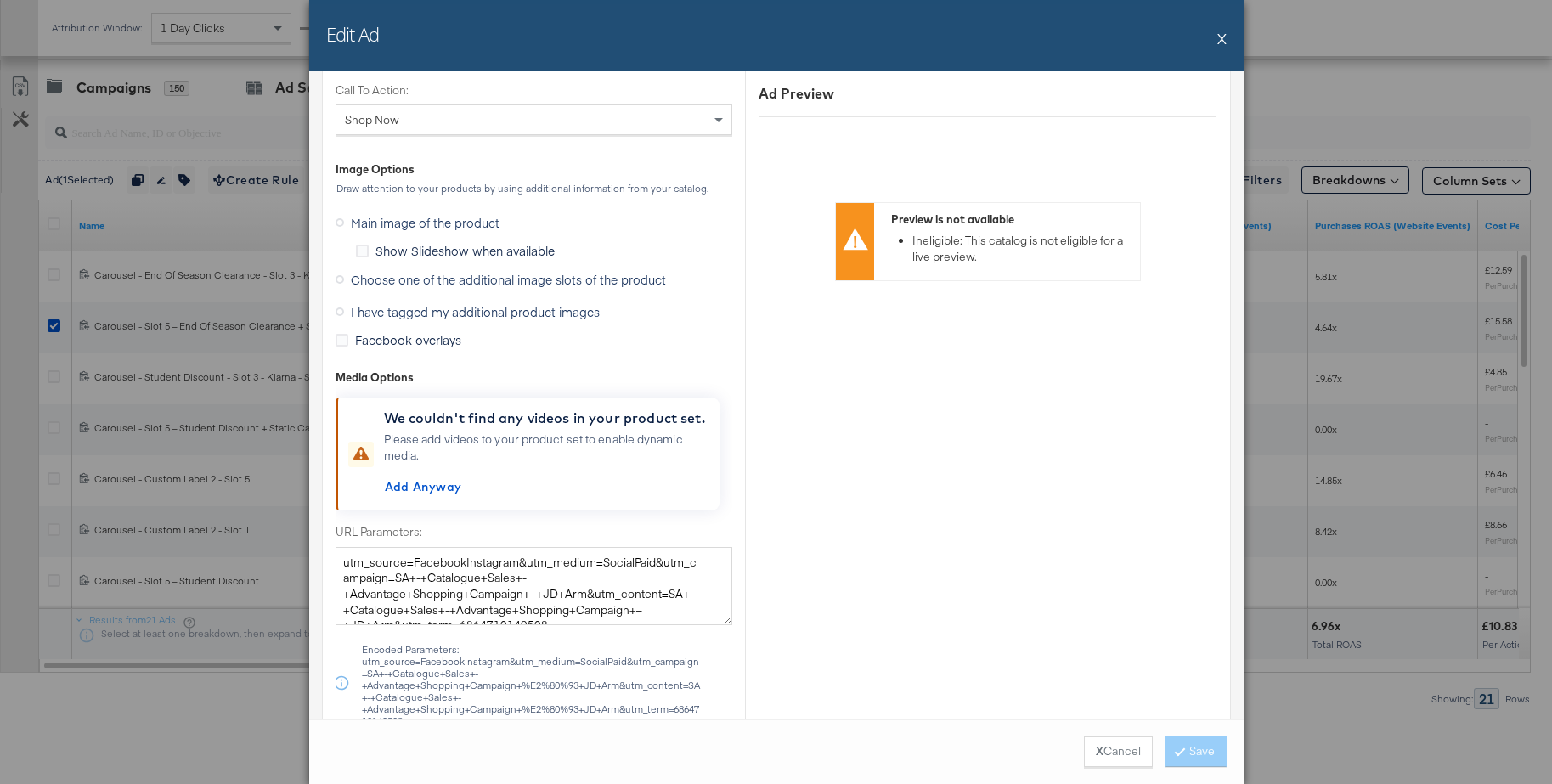
click at [1218, 36] on button "X" at bounding box center [1222, 38] width 10 height 34
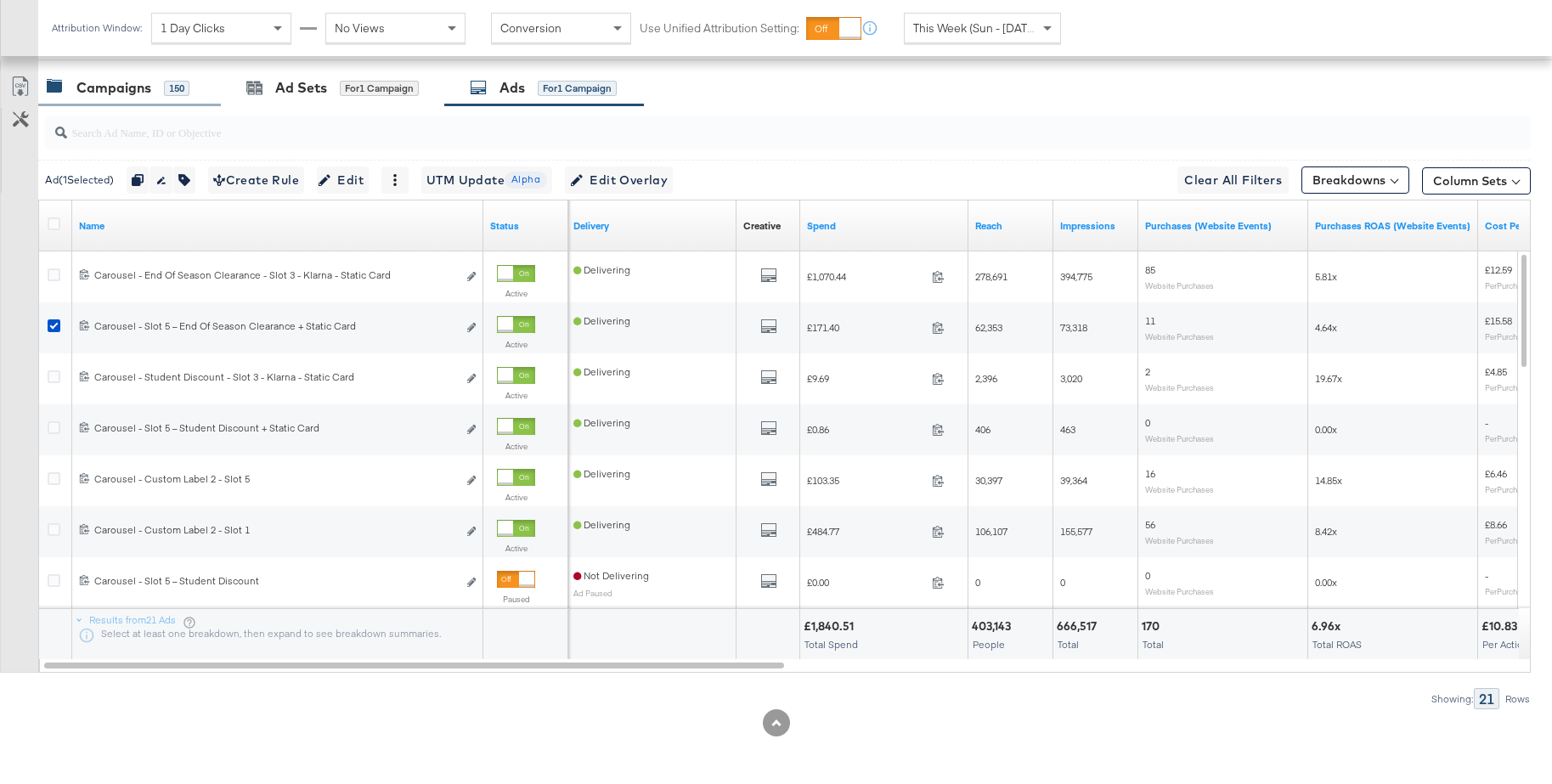
click at [115, 100] on div "Campaigns 150" at bounding box center [129, 89] width 183 height 37
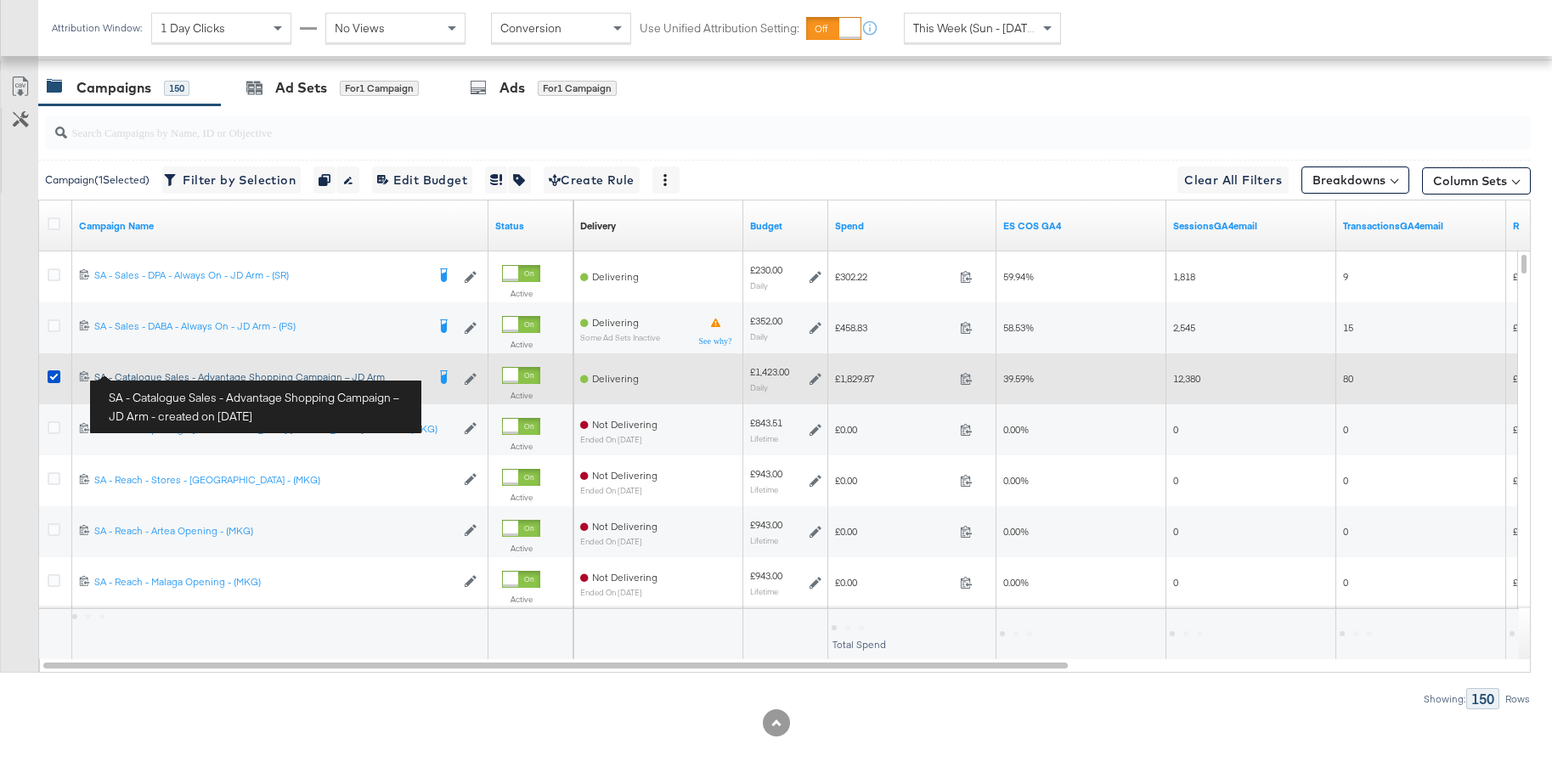
click at [154, 373] on div "SA - Catalogue Sales - Advantage Shopping Campaign – JD Arm SA - Catalogue Sale…" at bounding box center [260, 377] width 331 height 14
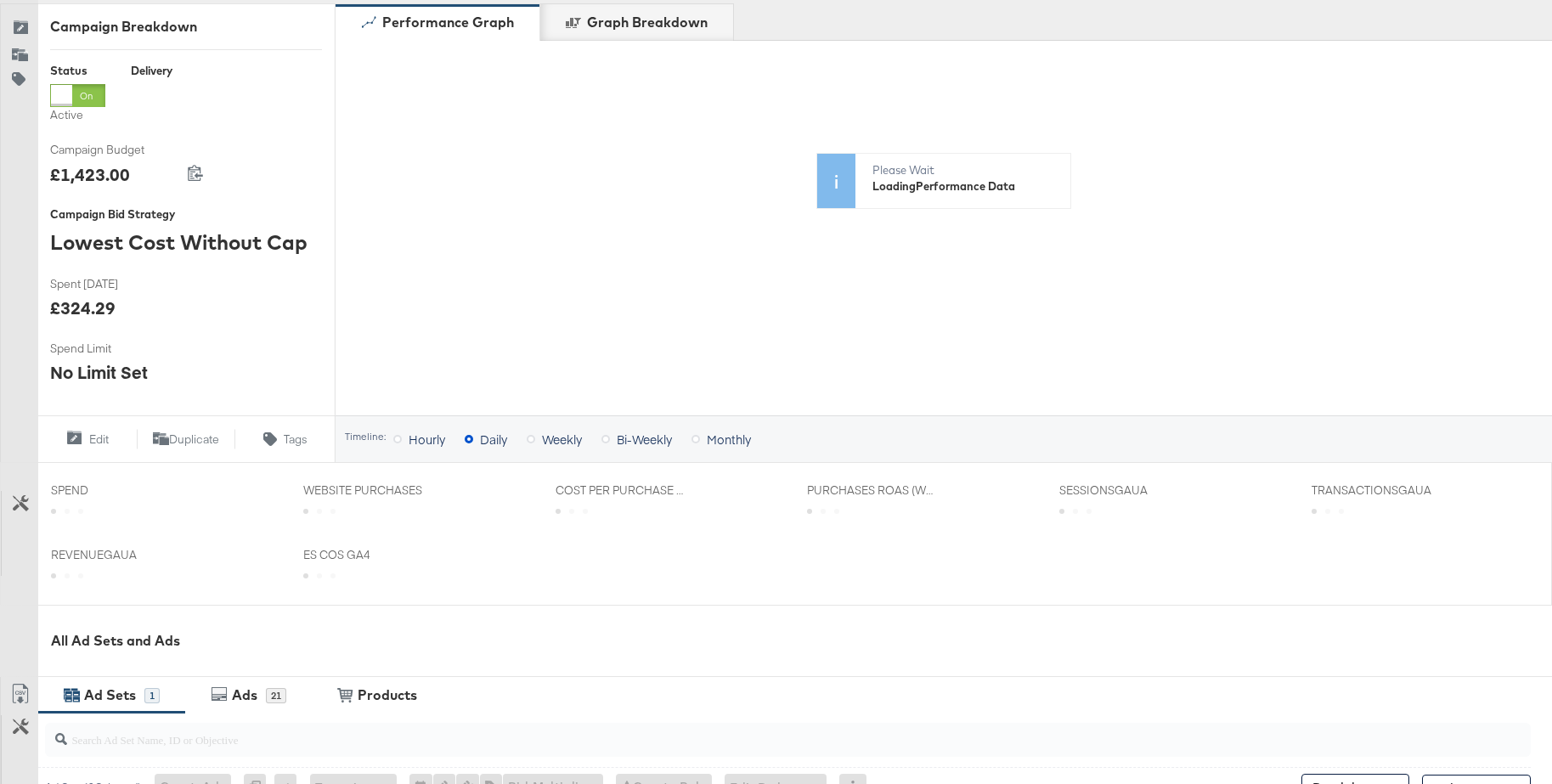
scroll to position [623, 0]
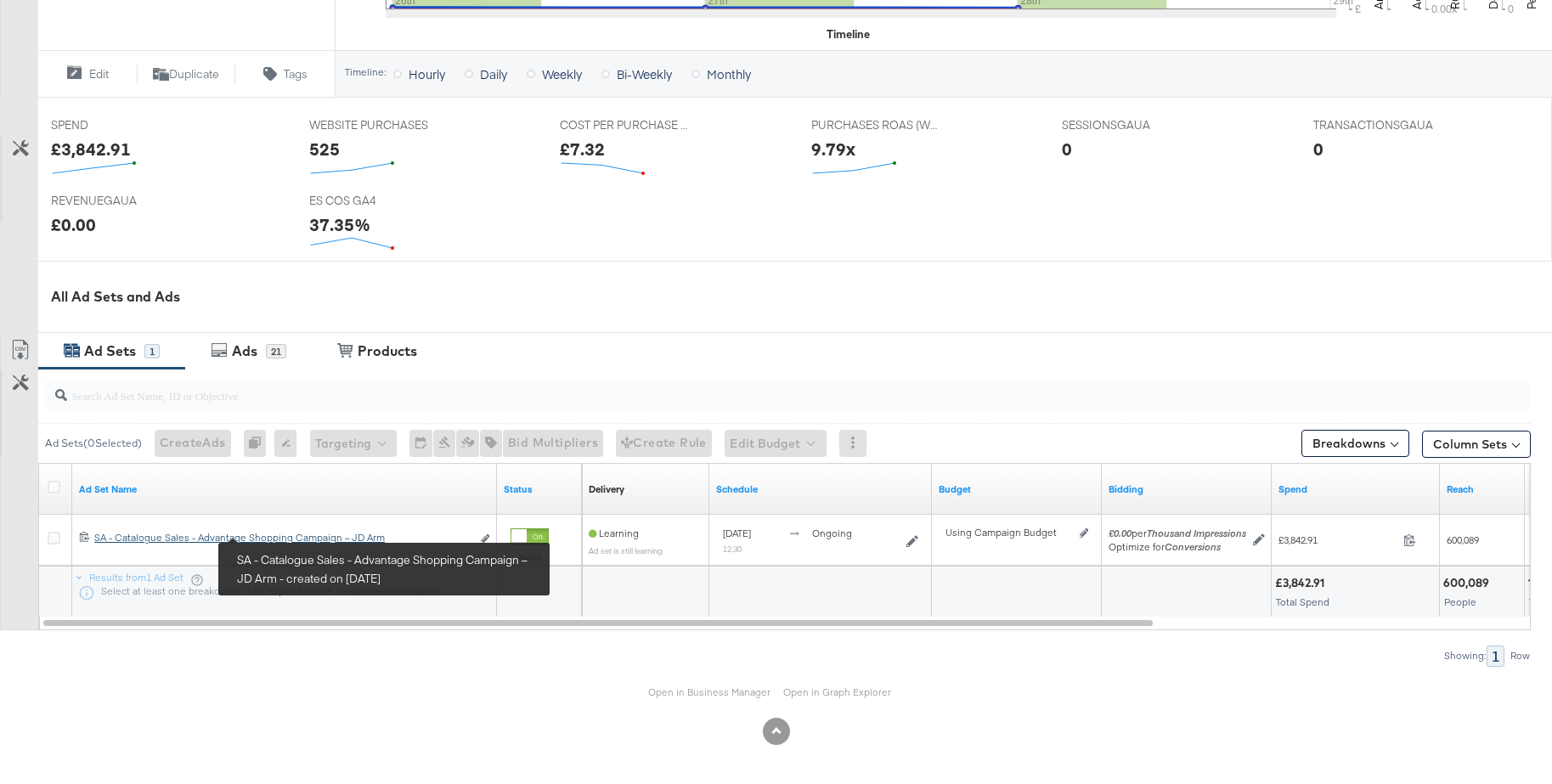
click at [153, 535] on div "SA - Catalogue Sales - Advantage Shopping Campaign – JD Arm SA - Catalogue Sale…" at bounding box center [282, 537] width 377 height 14
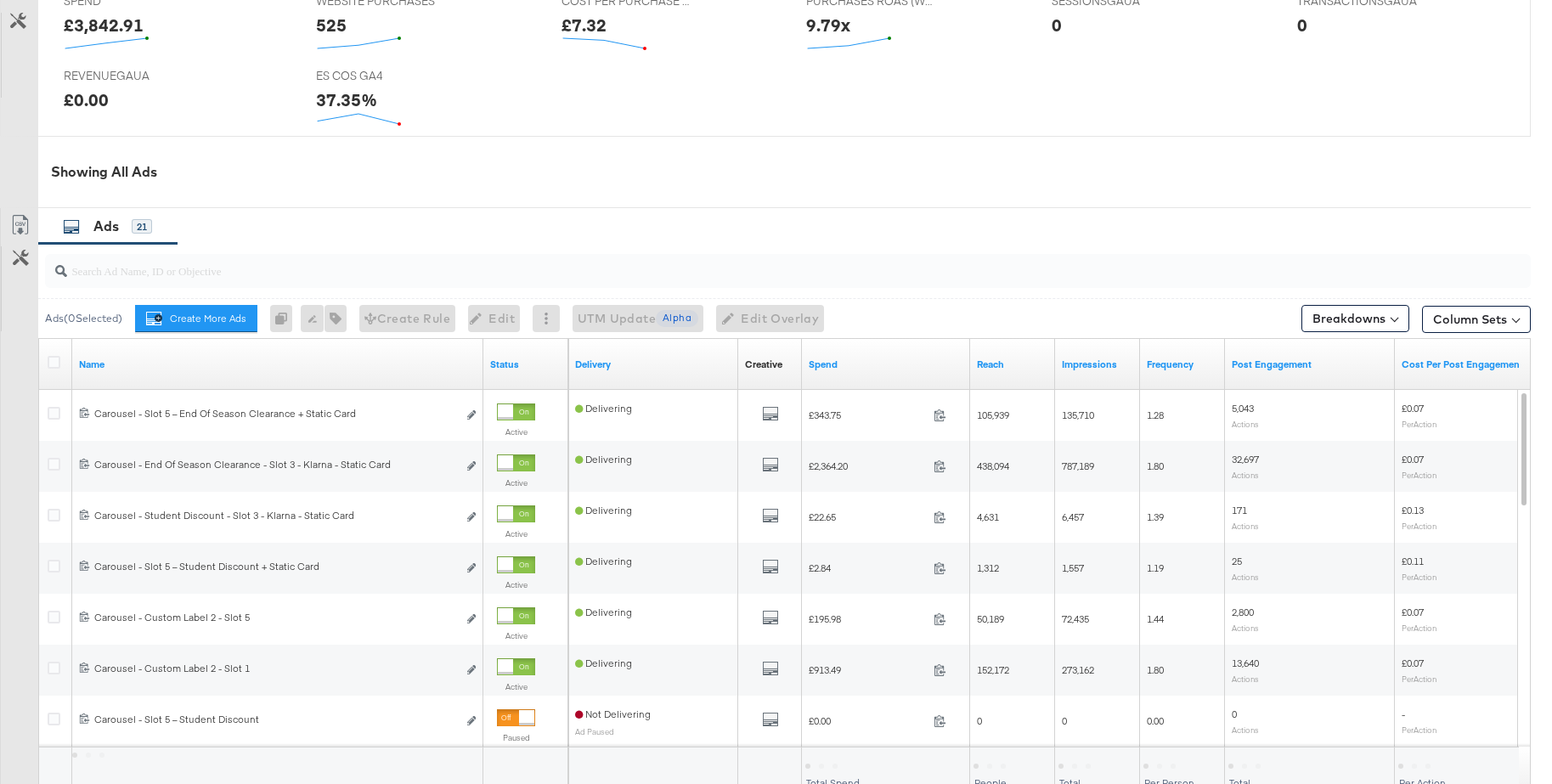
scroll to position [847, 0]
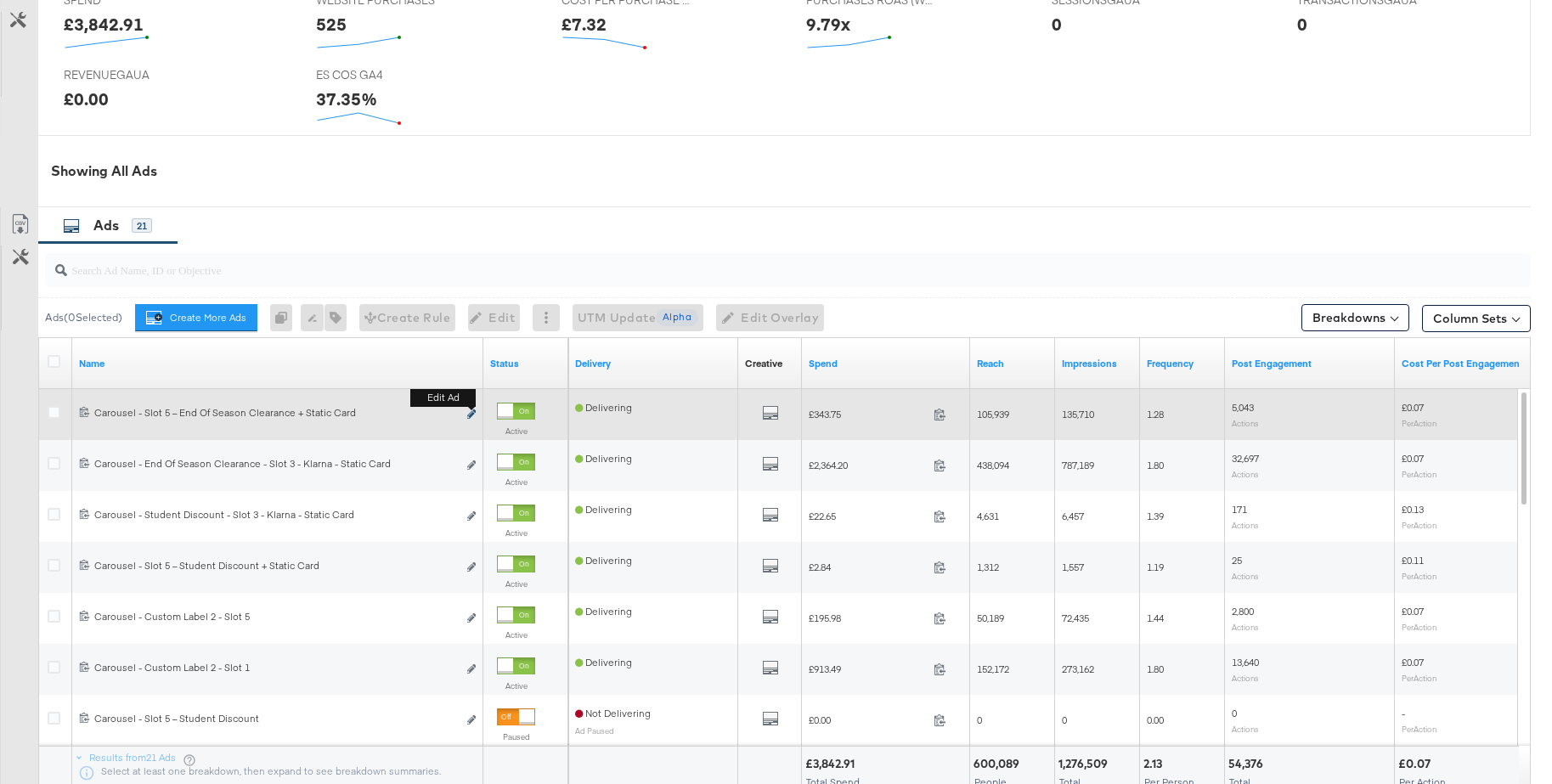
click at [468, 414] on icon "link" at bounding box center [471, 414] width 9 height 10
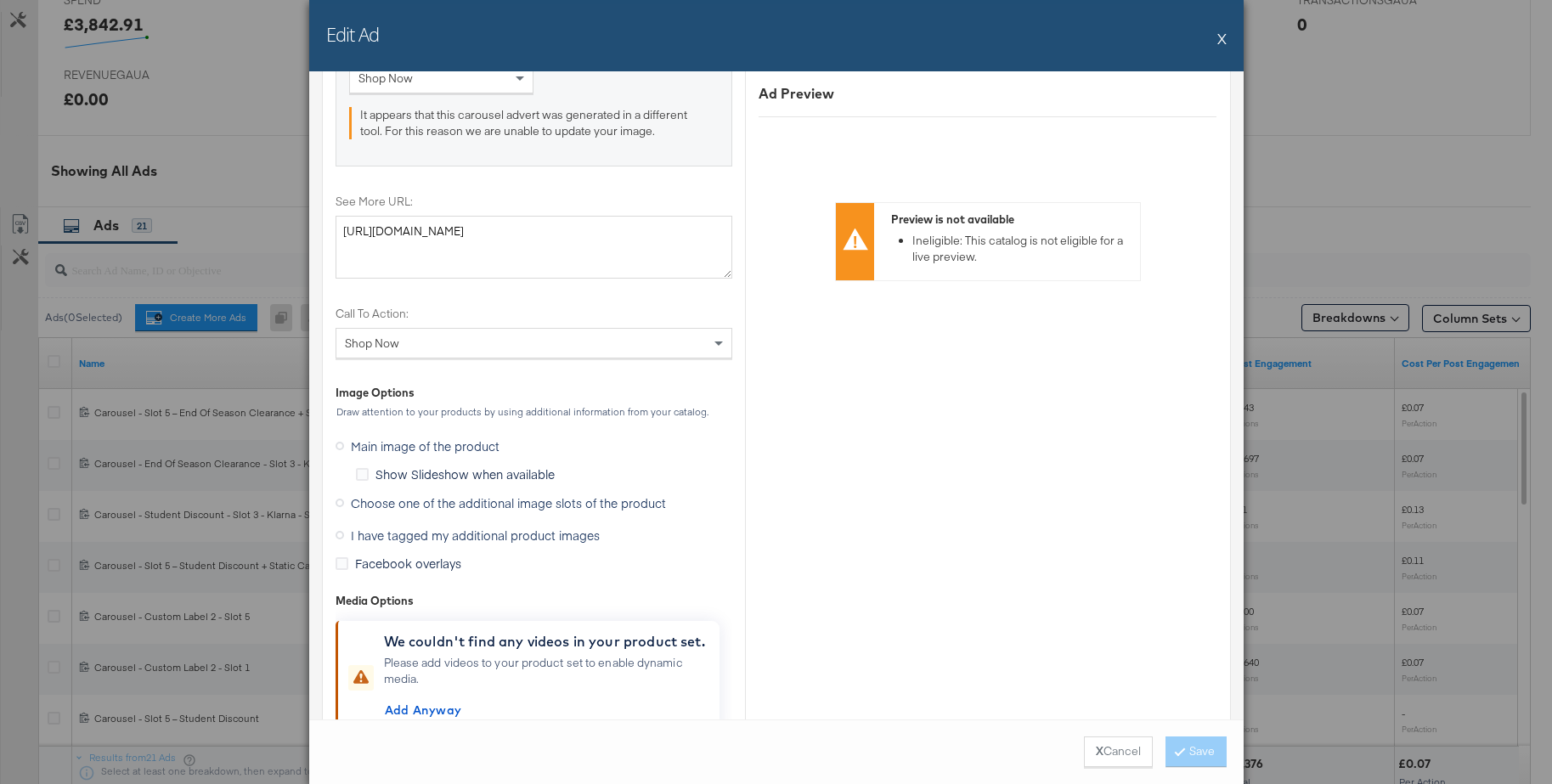
scroll to position [1950, 0]
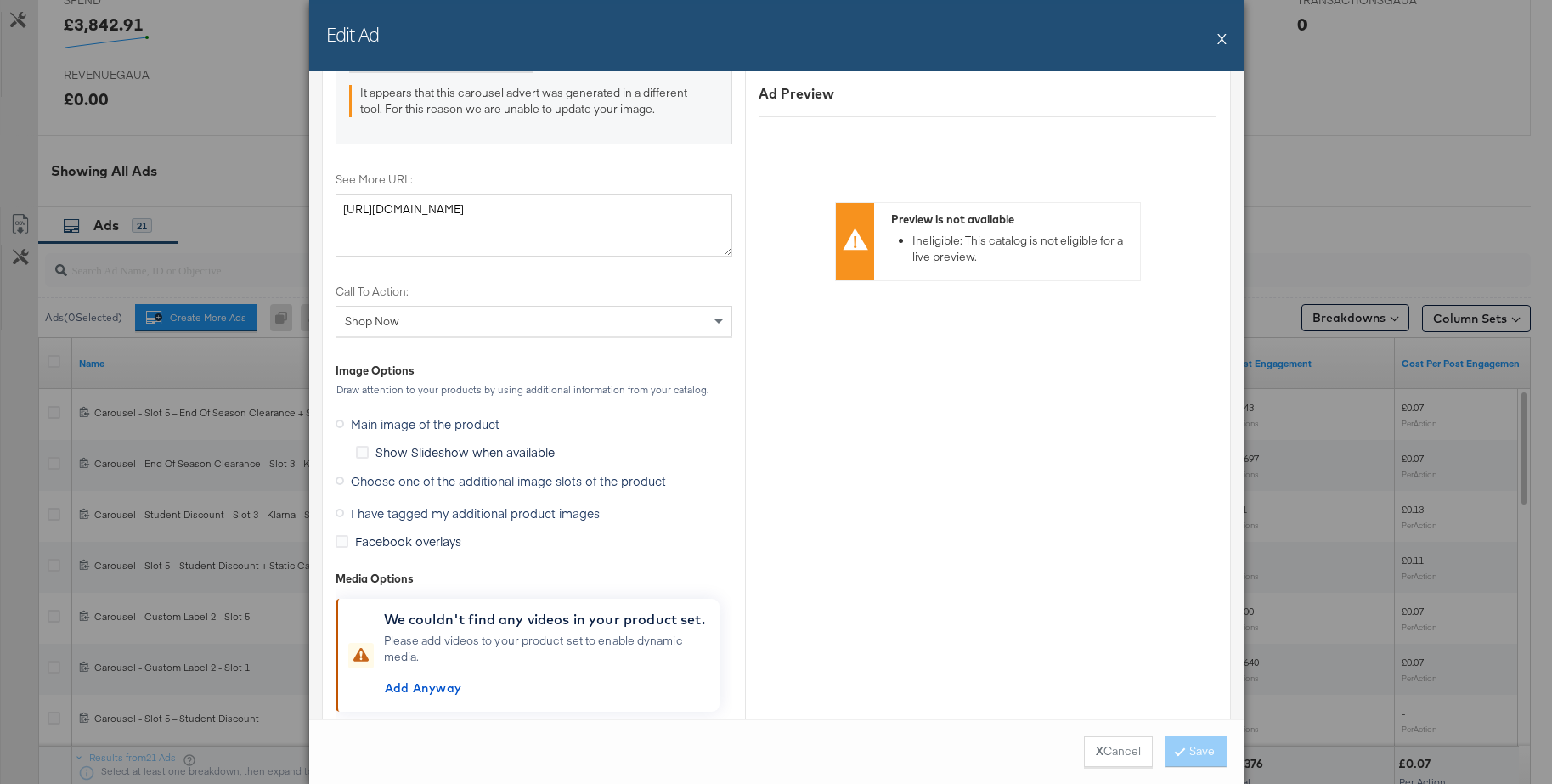
click at [1222, 37] on button "X" at bounding box center [1222, 38] width 10 height 34
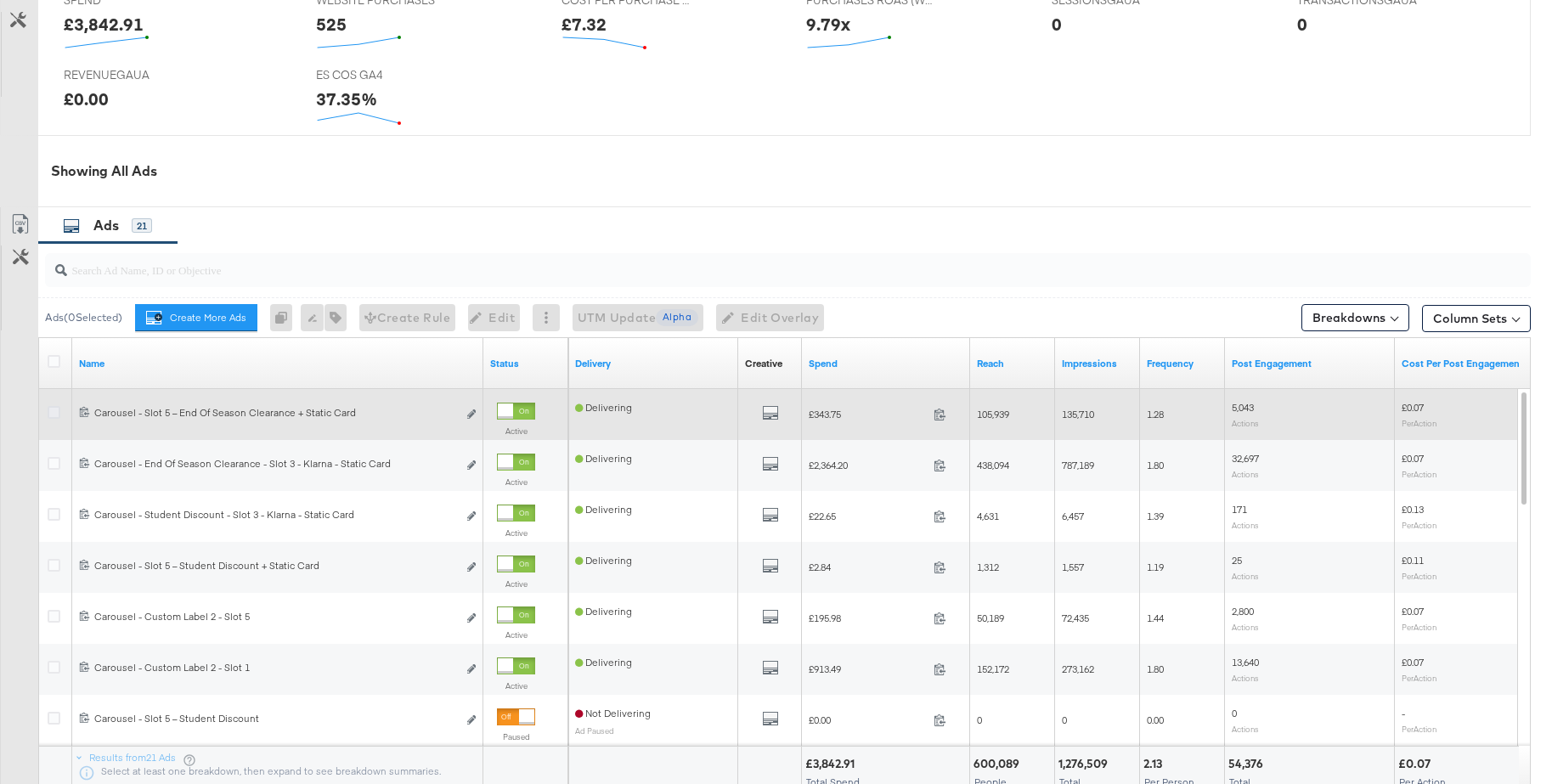
click at [53, 414] on icon at bounding box center [54, 411] width 13 height 13
click at [0, 0] on input "checkbox" at bounding box center [0, 0] width 0 height 0
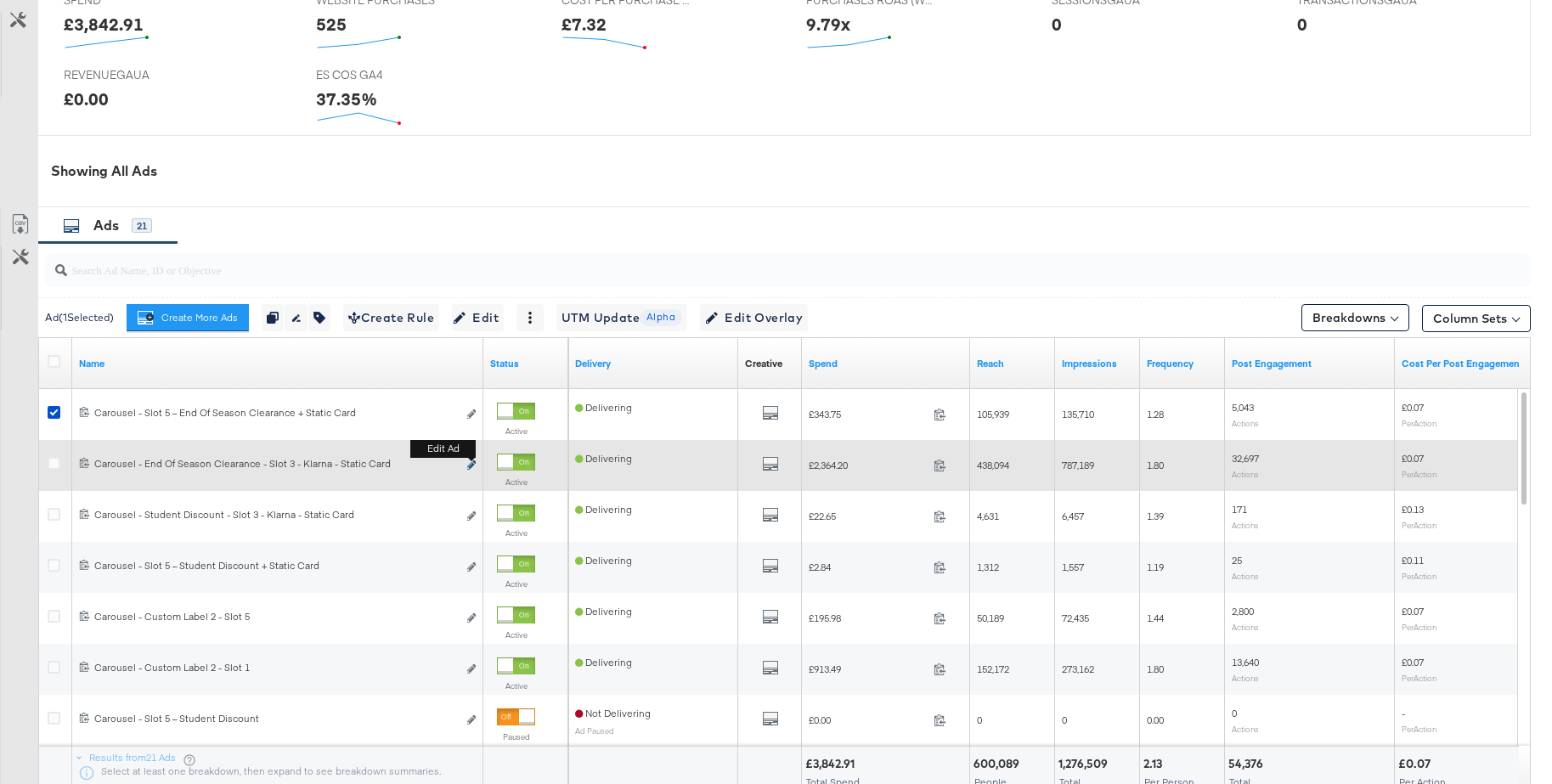
click at [473, 461] on button "Edit ad" at bounding box center [471, 466] width 10 height 18
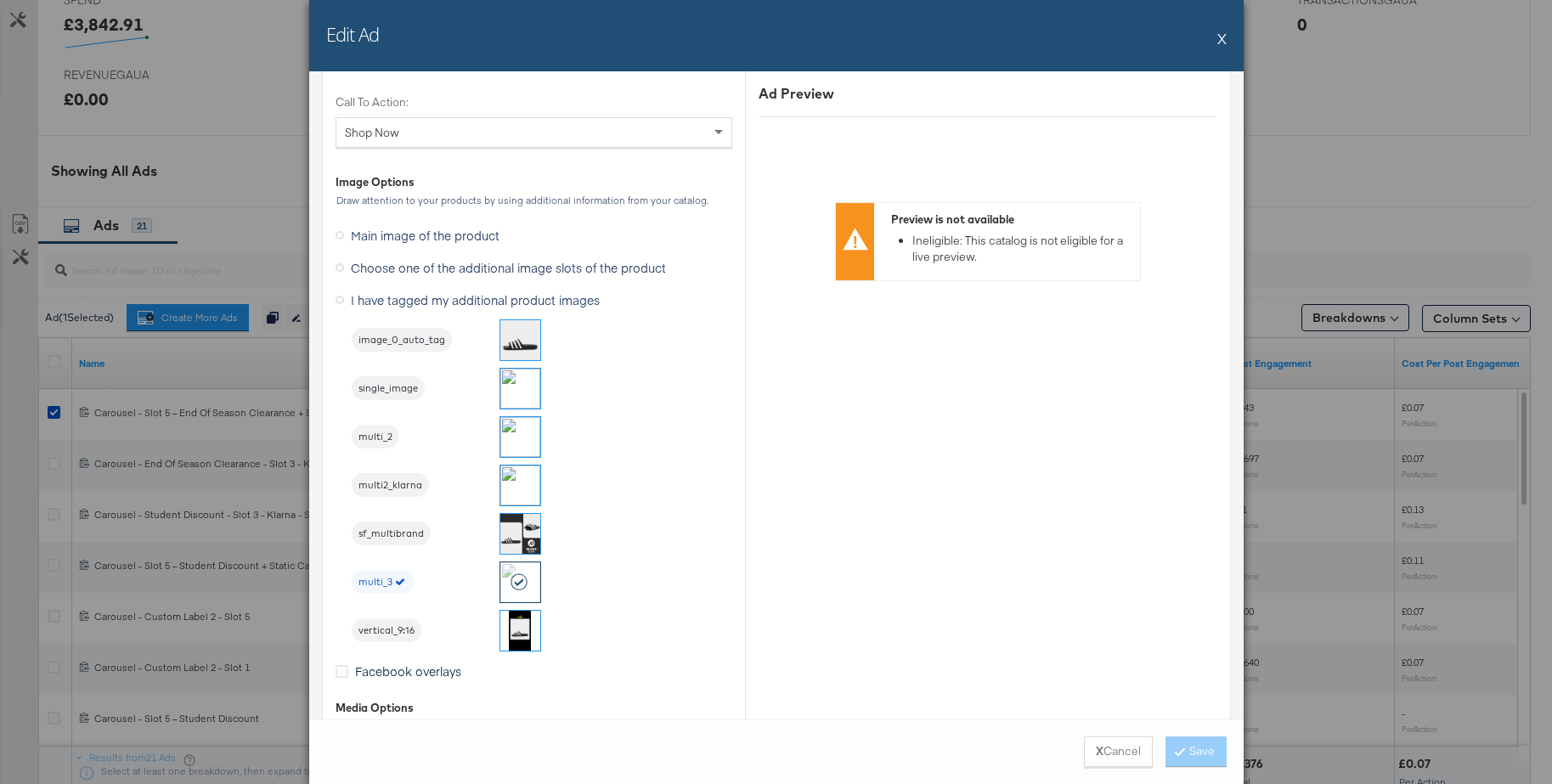
scroll to position [1976, 0]
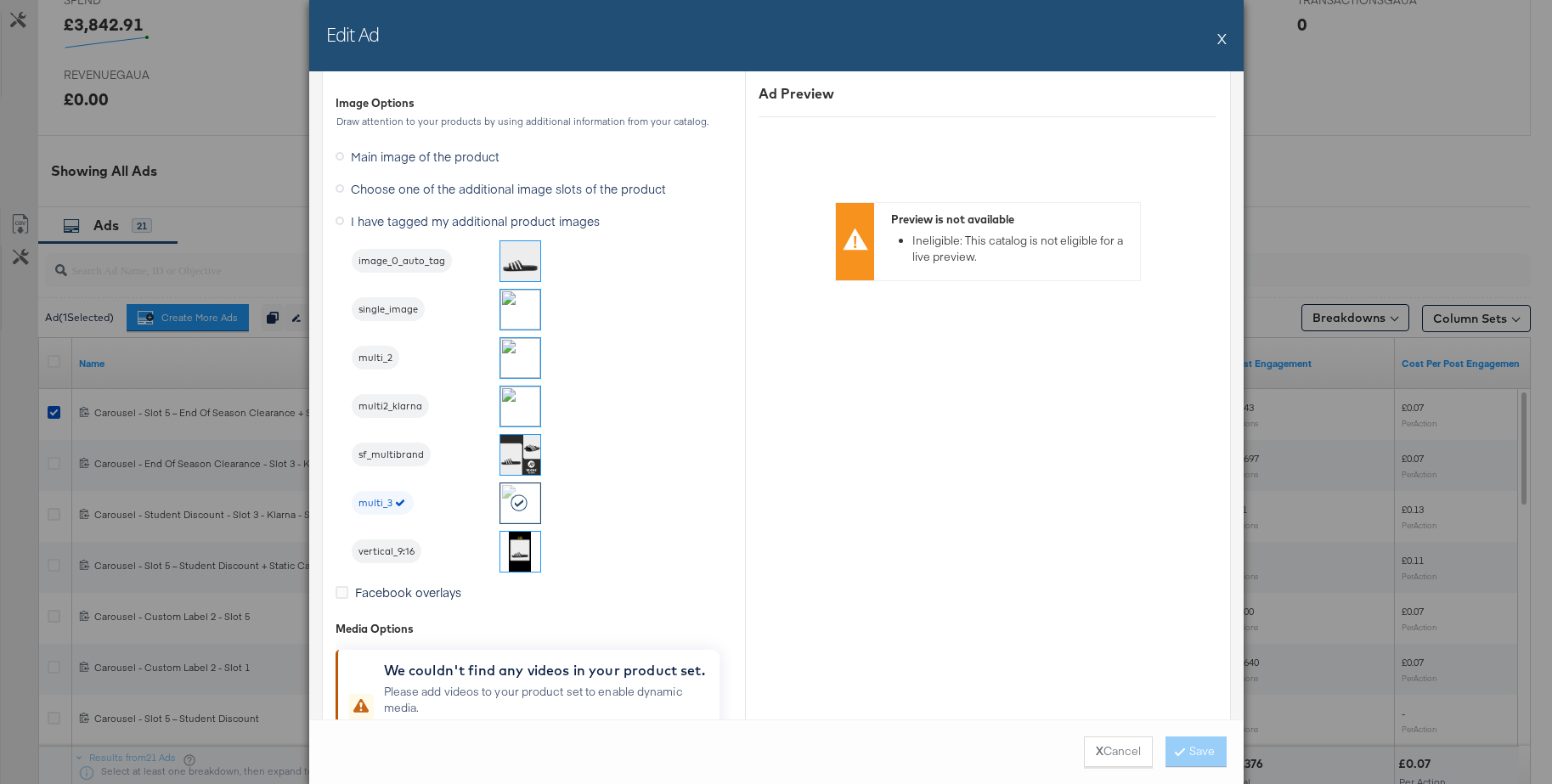
click at [1222, 39] on button "X" at bounding box center [1222, 38] width 10 height 34
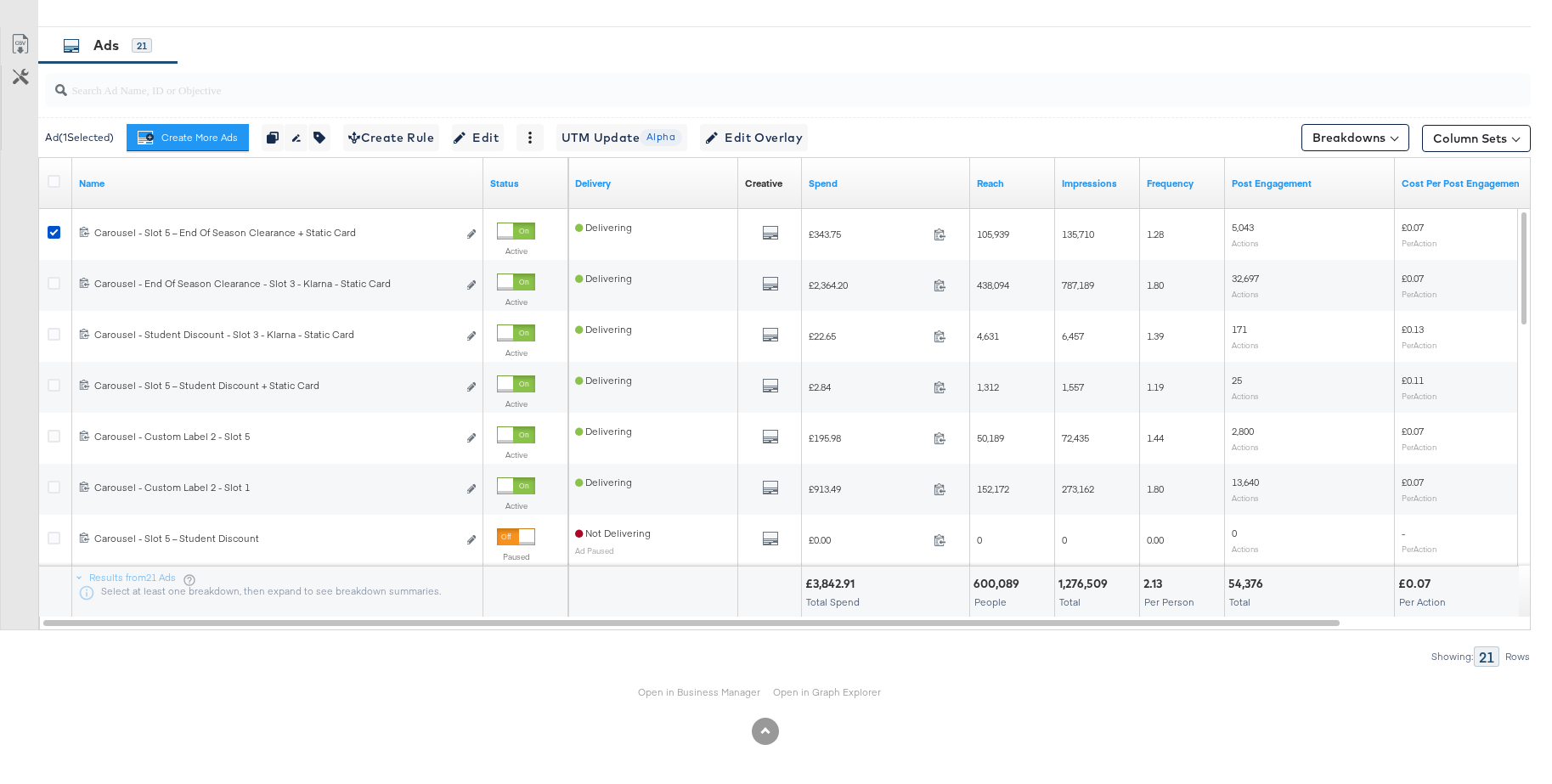
scroll to position [1026, 0]
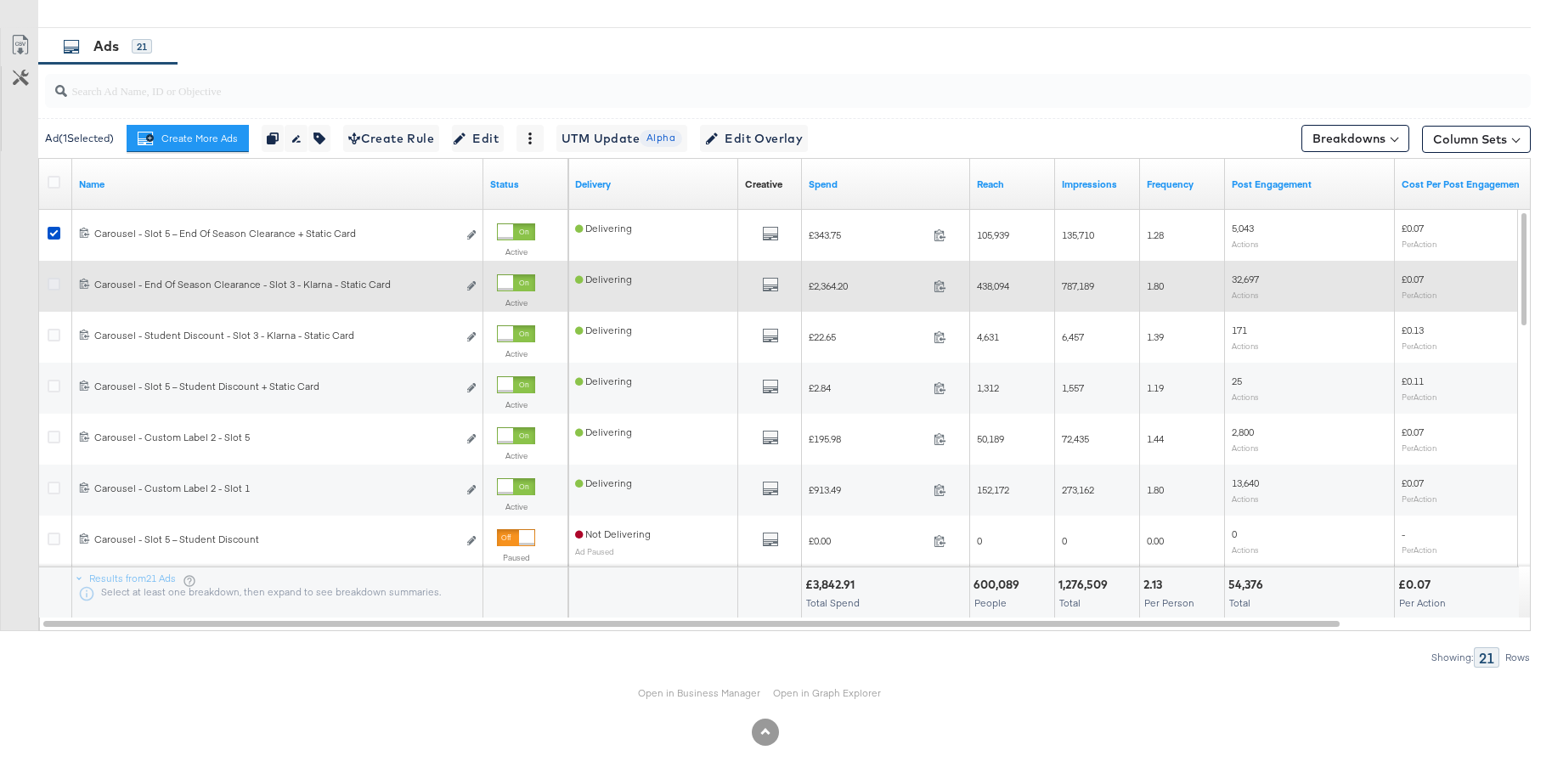
click at [49, 284] on icon at bounding box center [54, 283] width 13 height 13
click at [0, 0] on input "checkbox" at bounding box center [0, 0] width 0 height 0
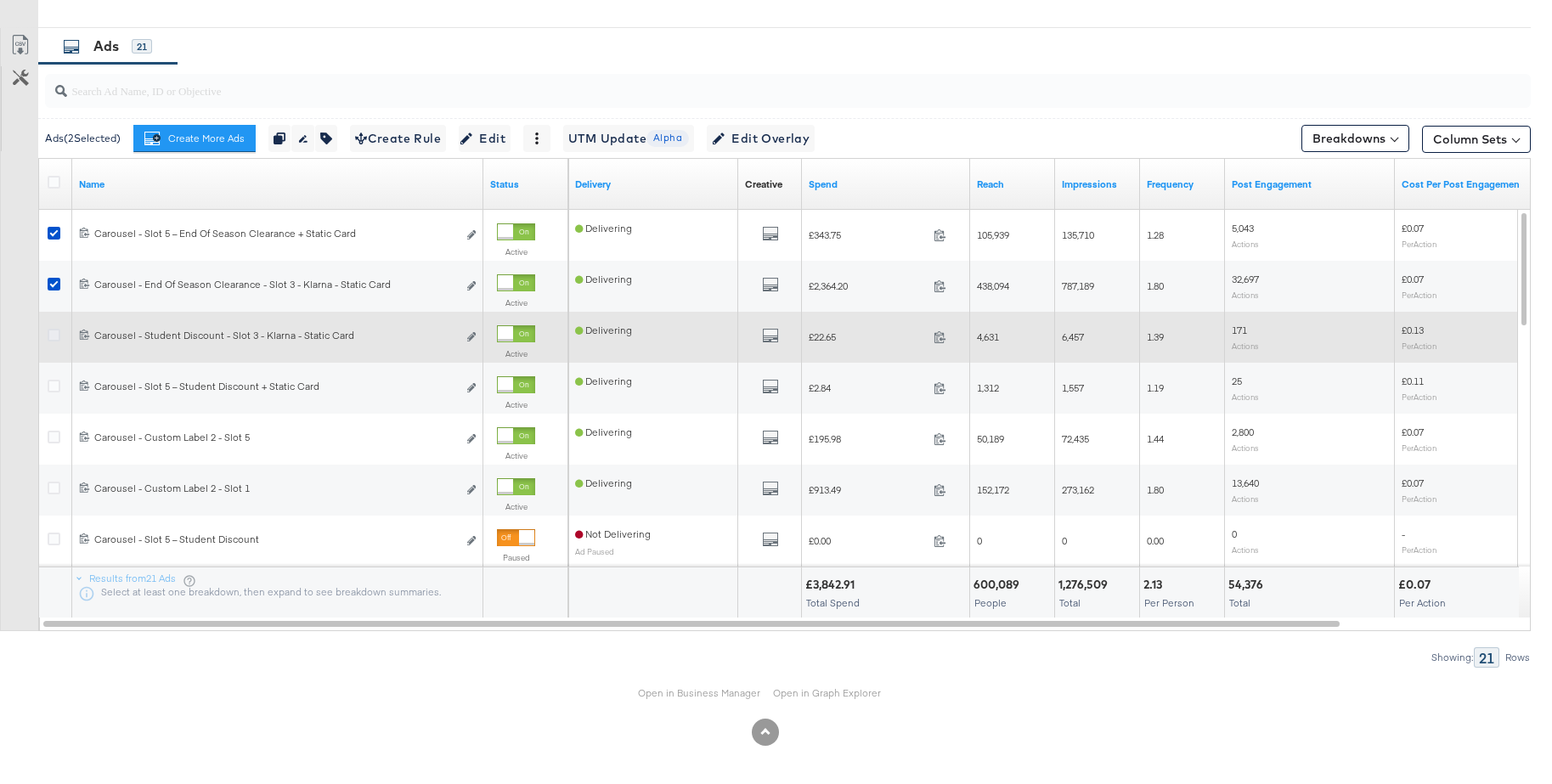
click at [50, 338] on icon at bounding box center [54, 335] width 13 height 13
click at [0, 0] on input "checkbox" at bounding box center [0, 0] width 0 height 0
click at [473, 332] on button "Edit ad" at bounding box center [471, 338] width 10 height 18
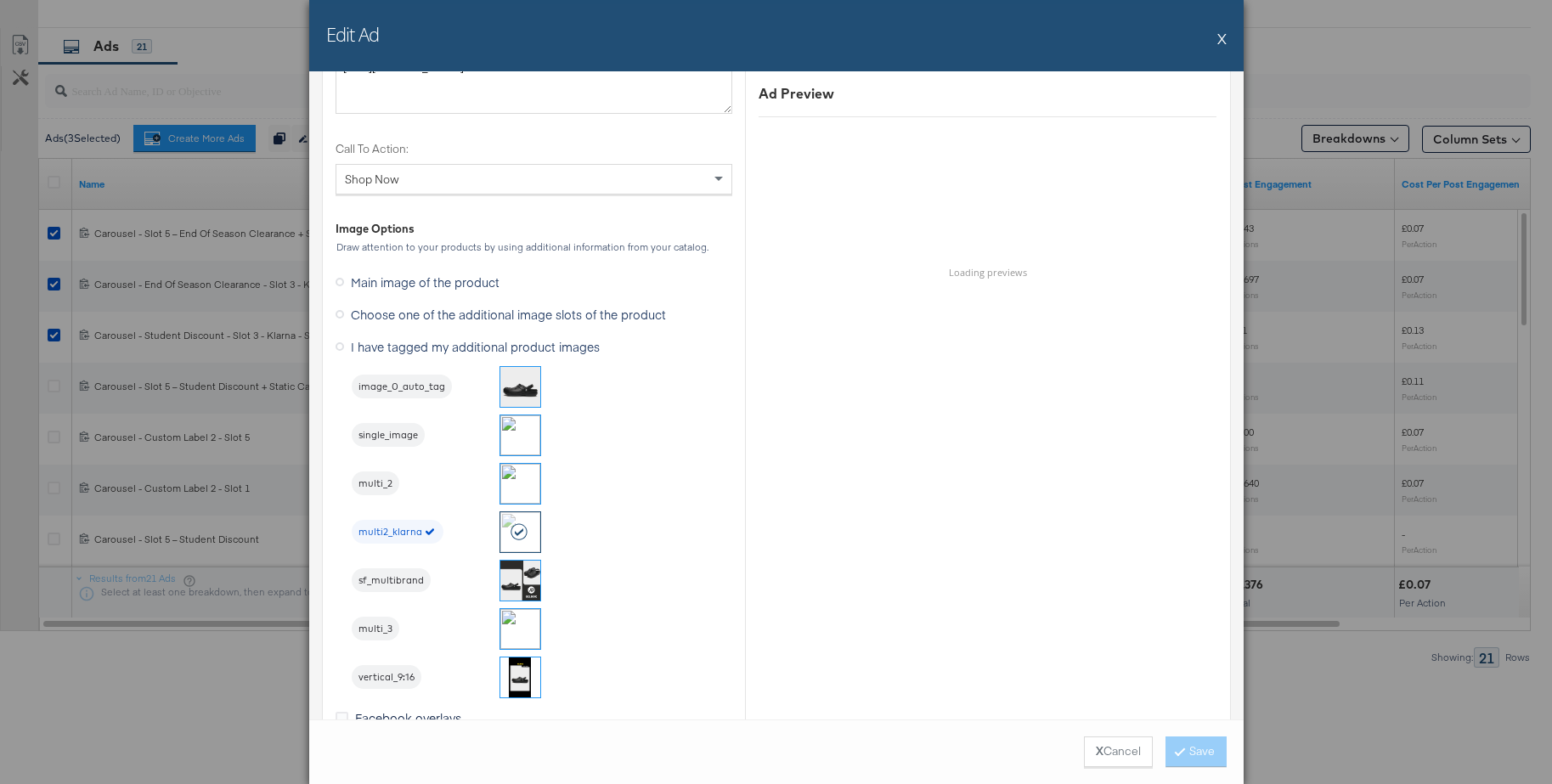
scroll to position [1852, 0]
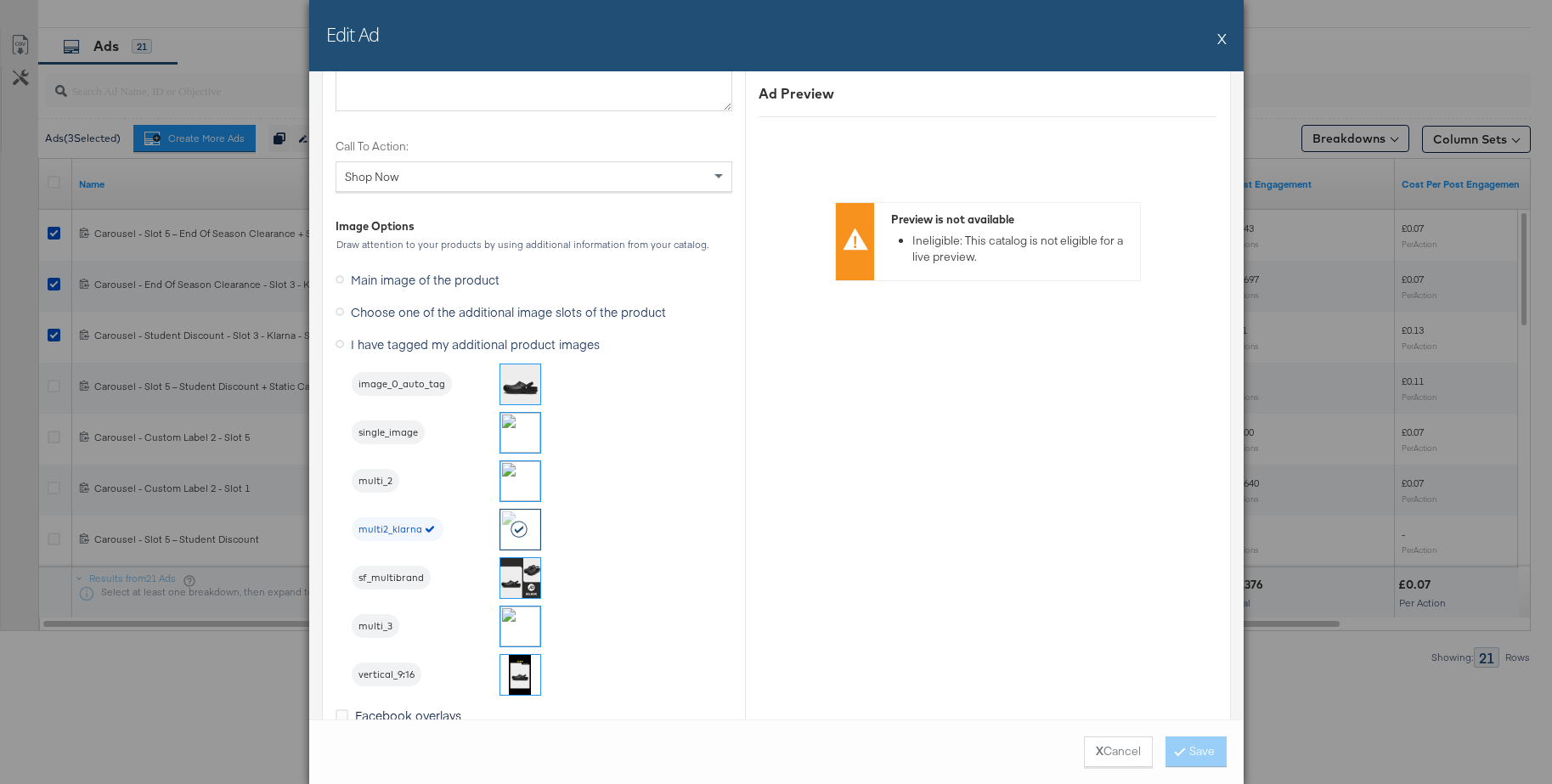
click at [1225, 37] on button "X" at bounding box center [1222, 38] width 10 height 34
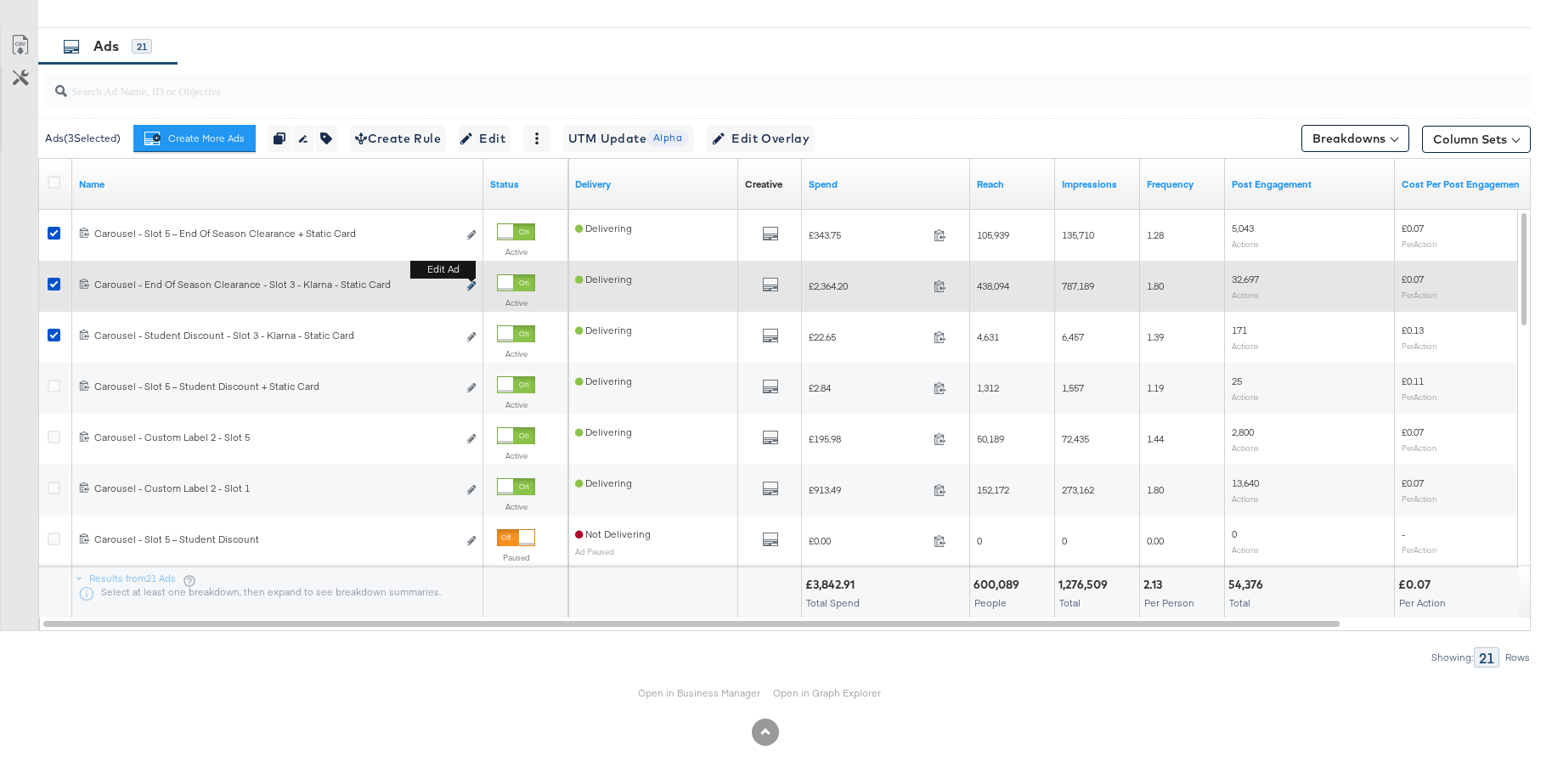
click at [471, 286] on icon "link" at bounding box center [471, 286] width 9 height 10
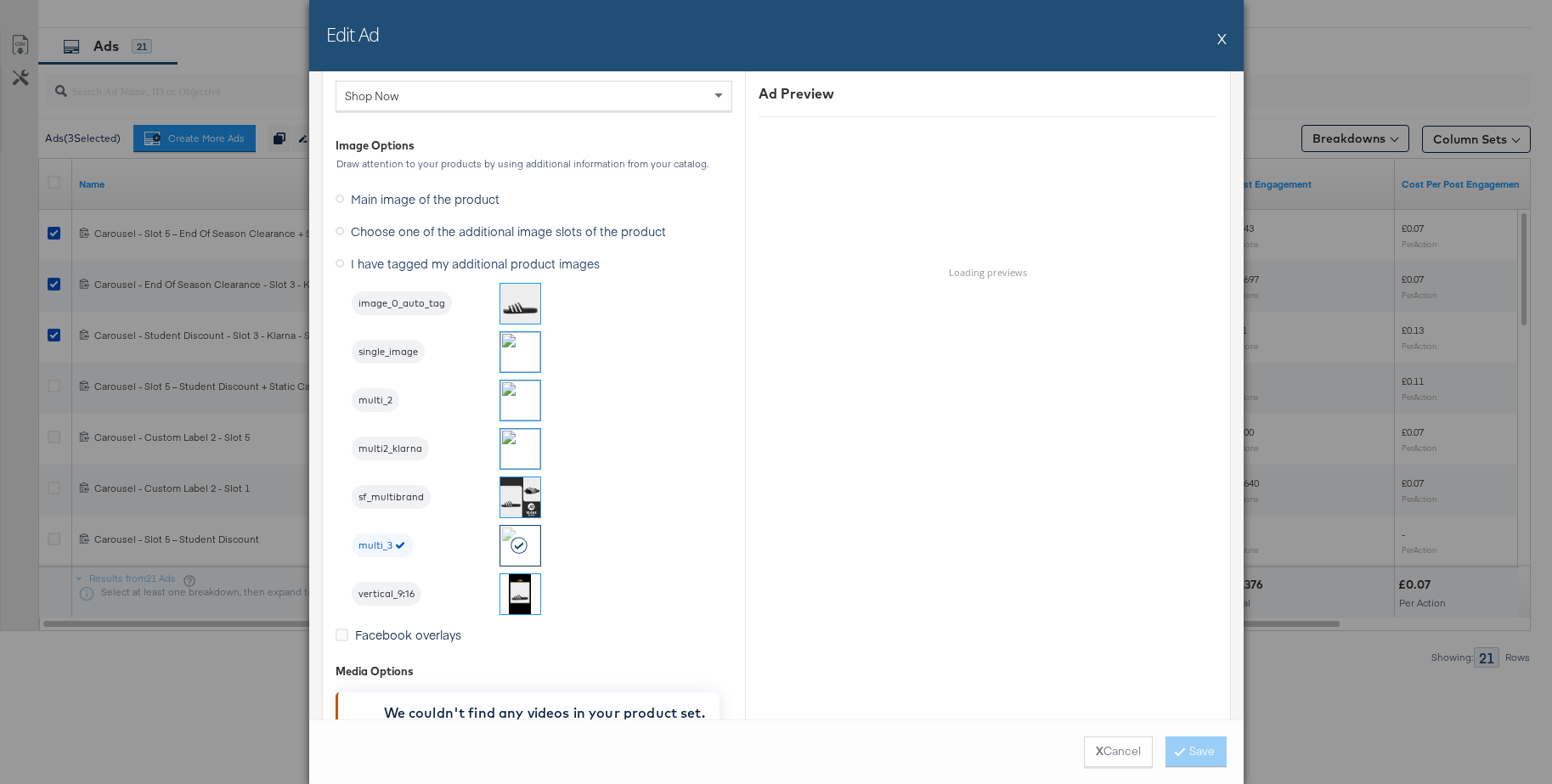
scroll to position [1983, 0]
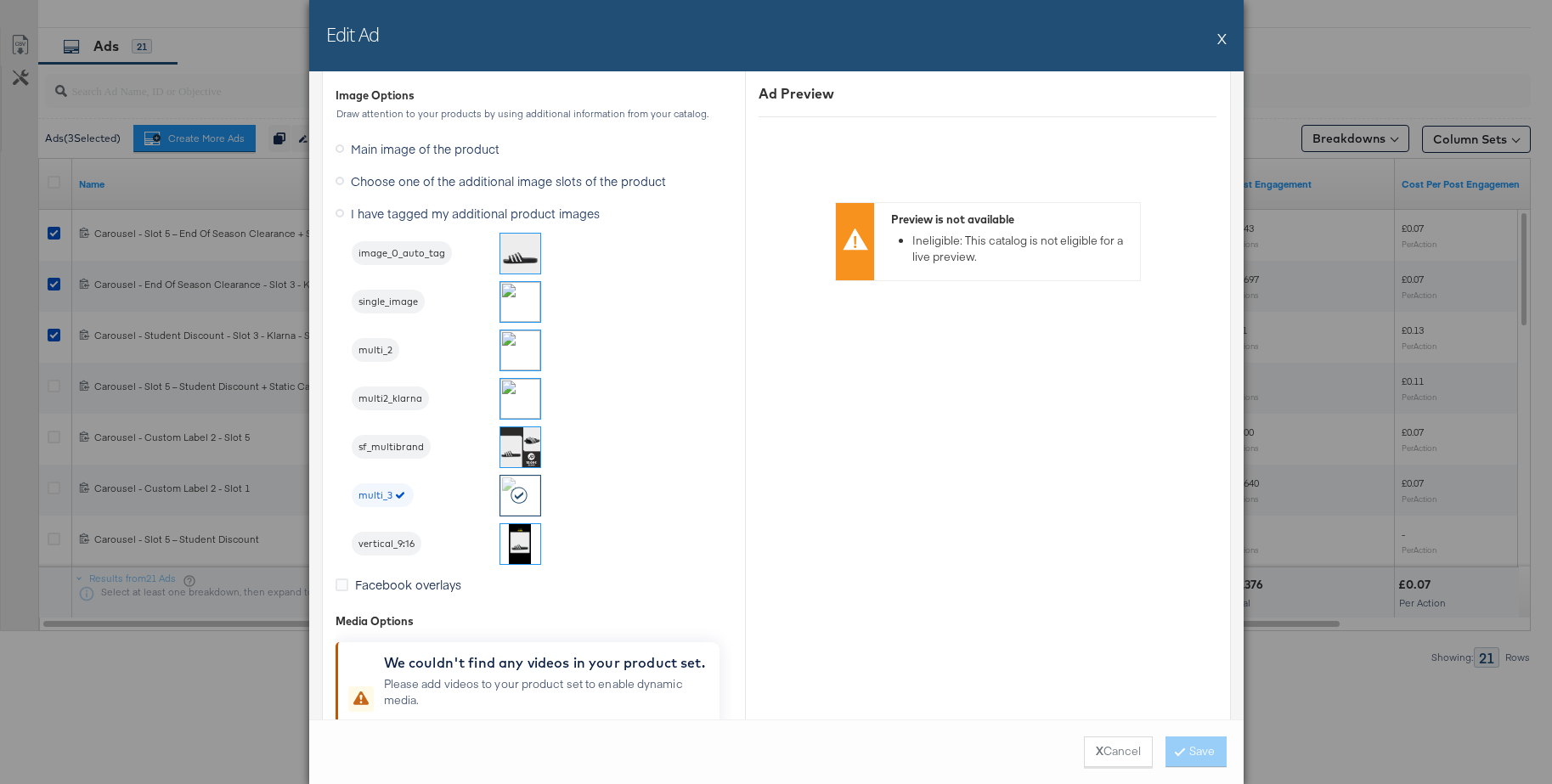
click at [524, 402] on img at bounding box center [520, 398] width 40 height 40
click at [1194, 746] on button "Save" at bounding box center [1195, 751] width 61 height 30
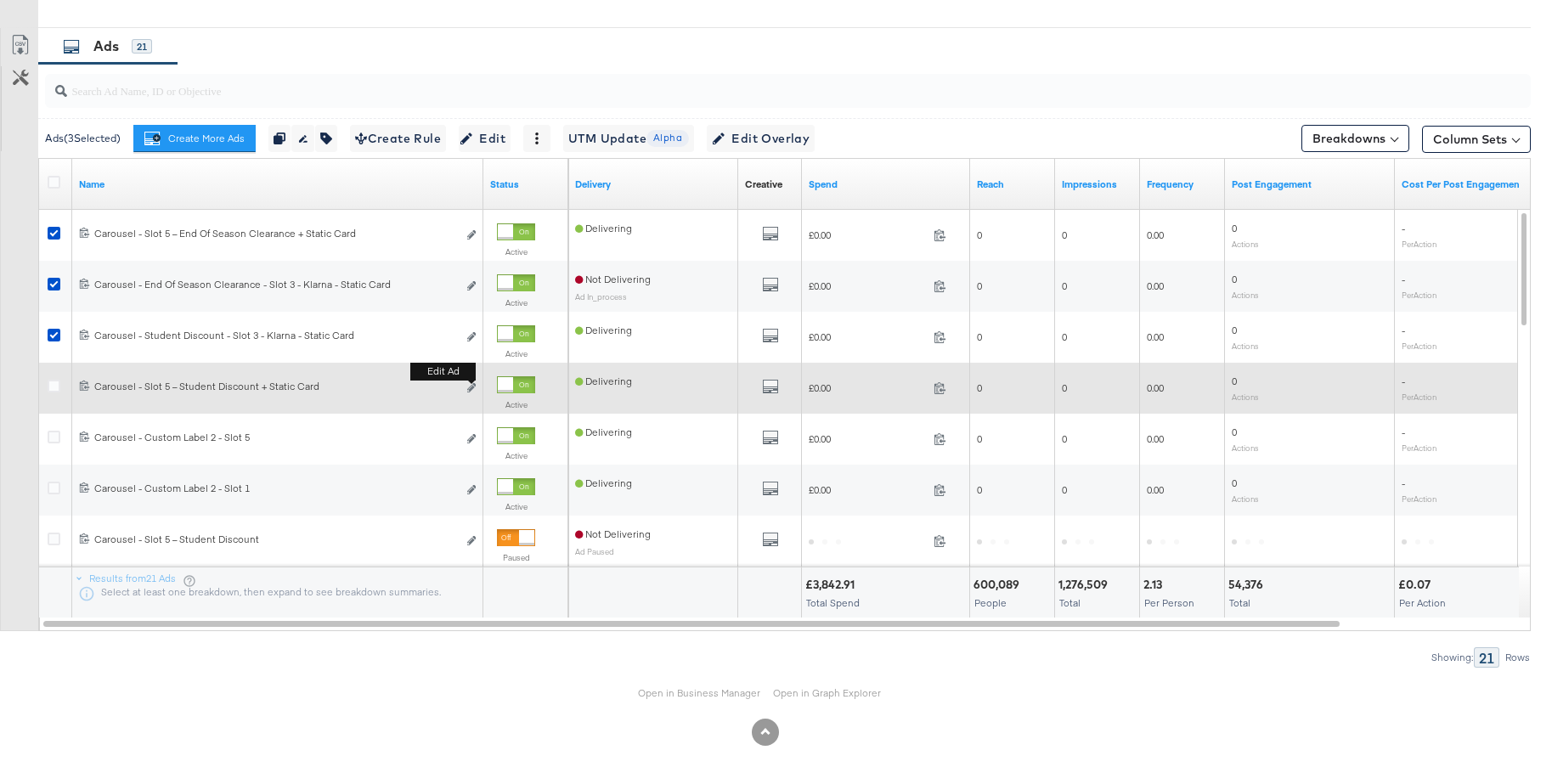
click at [476, 384] on button "Edit ad" at bounding box center [471, 388] width 10 height 18
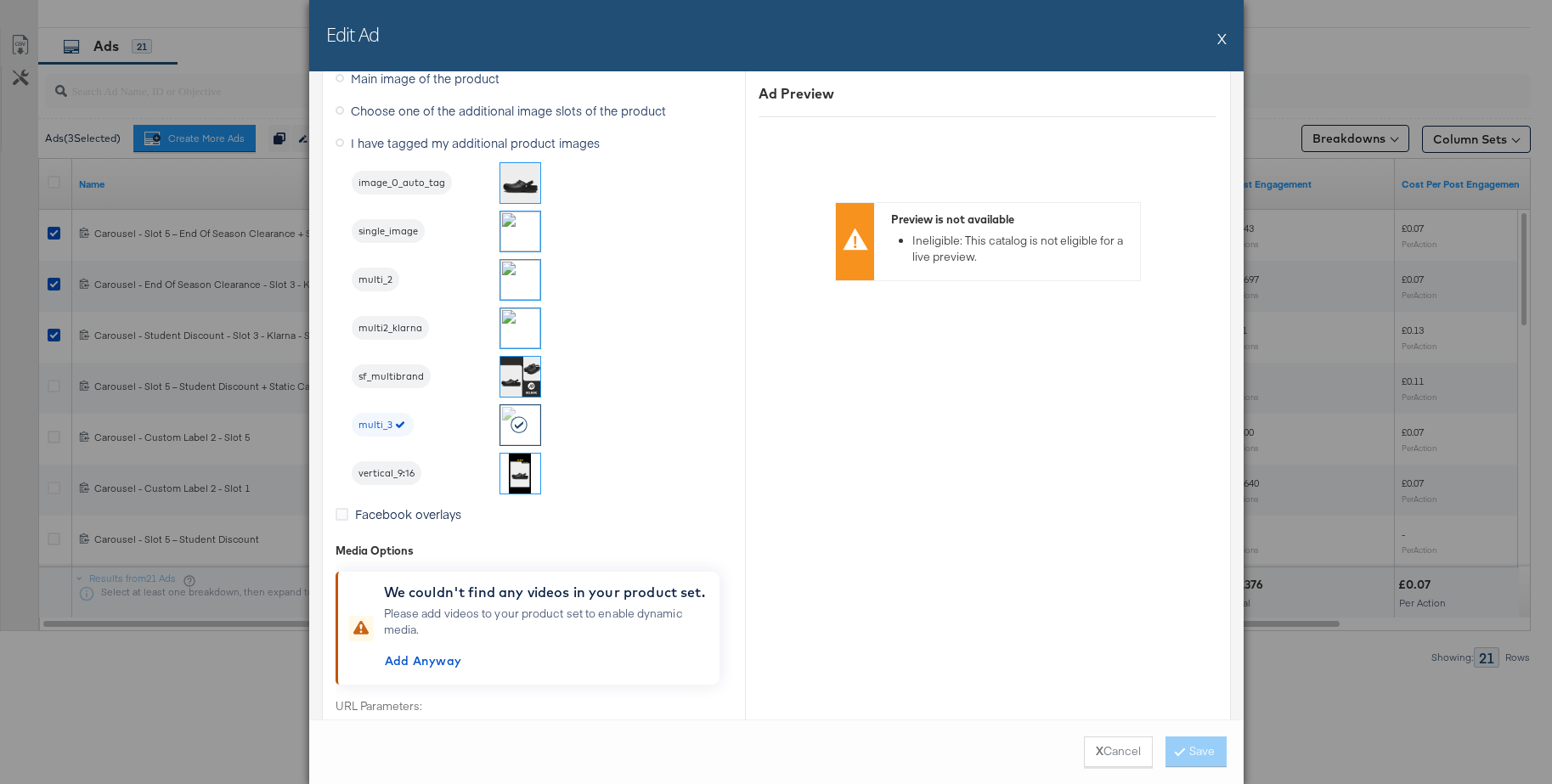
scroll to position [2136, 0]
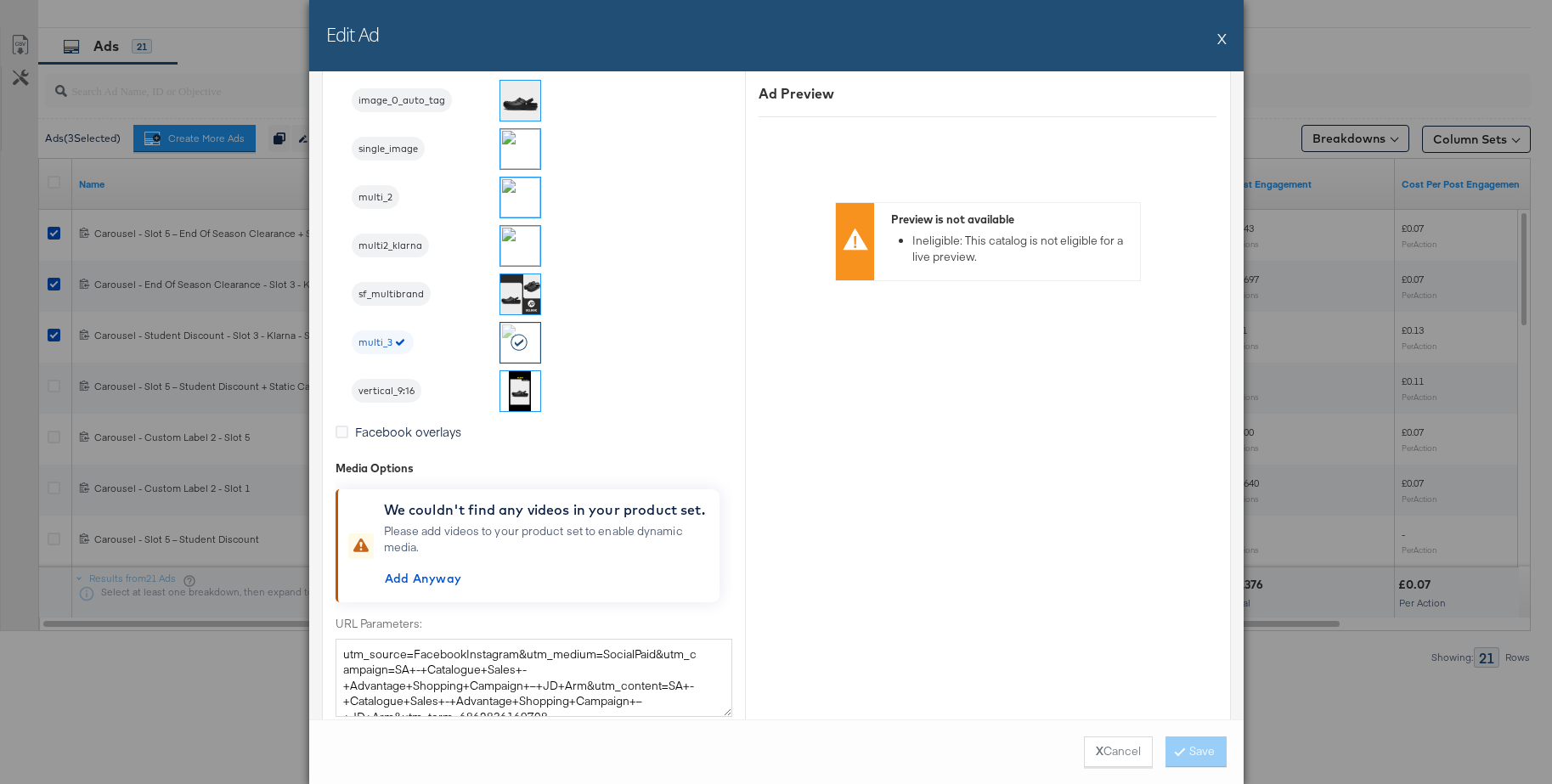
drag, startPoint x: 1111, startPoint y: 757, endPoint x: 1066, endPoint y: 742, distance: 47.4
click at [1110, 756] on button "X Cancel" at bounding box center [1118, 751] width 69 height 30
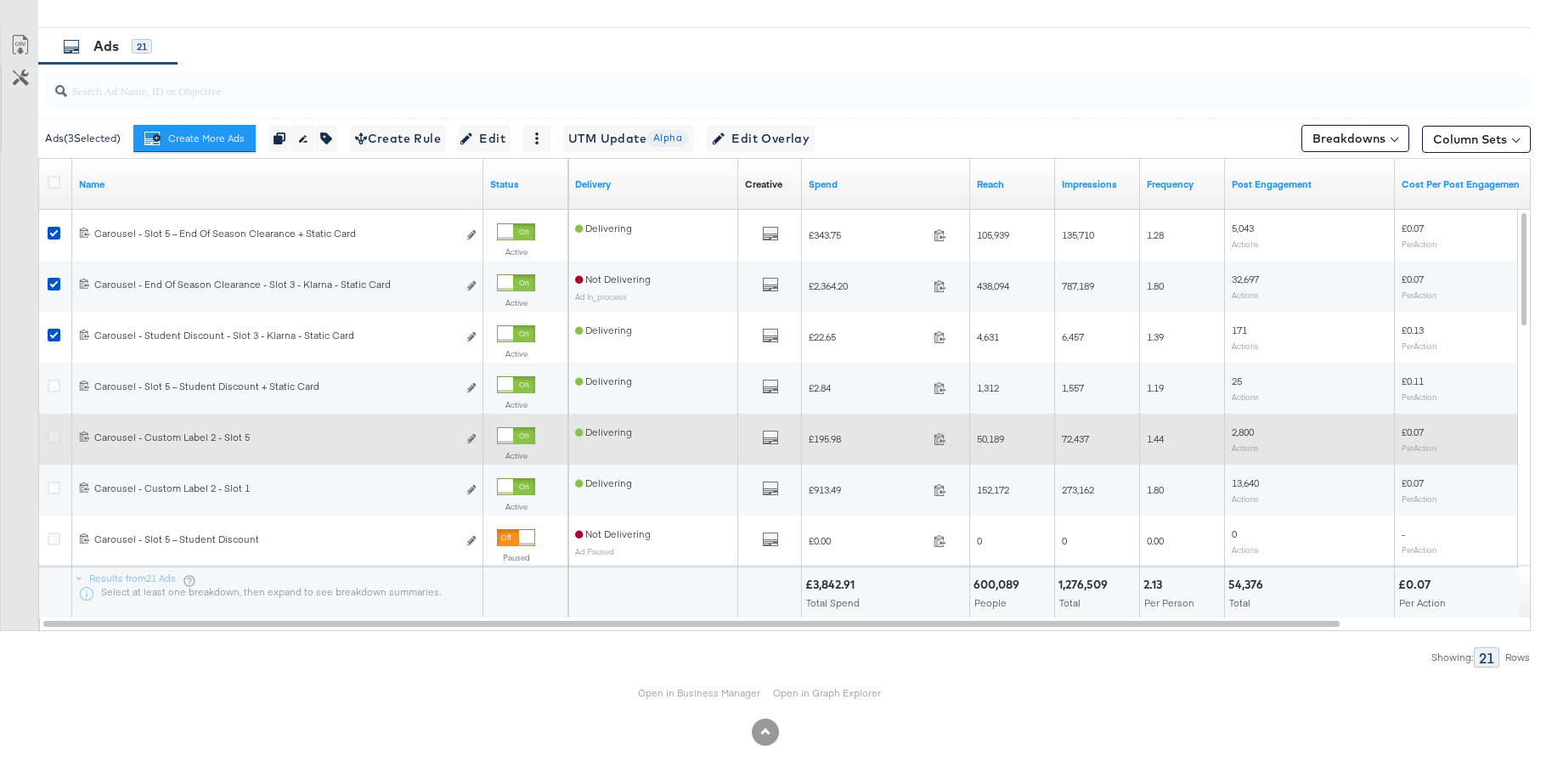
click at [53, 436] on icon at bounding box center [54, 437] width 13 height 13
click at [0, 0] on input "checkbox" at bounding box center [0, 0] width 0 height 0
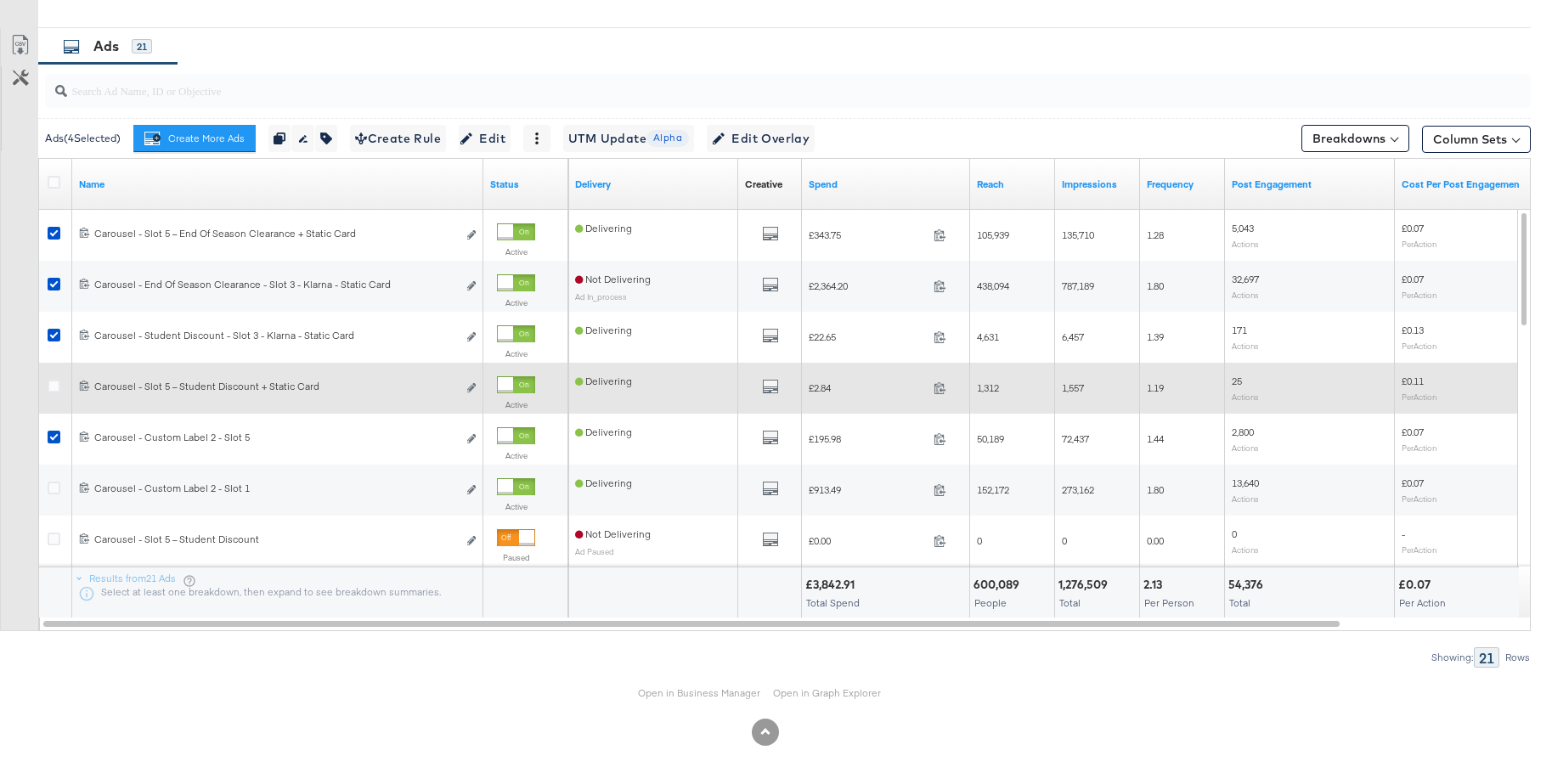
drag, startPoint x: 55, startPoint y: 490, endPoint x: 53, endPoint y: 397, distance: 93.0
click at [55, 490] on icon at bounding box center [54, 487] width 13 height 13
click at [0, 0] on input "checkbox" at bounding box center [0, 0] width 0 height 0
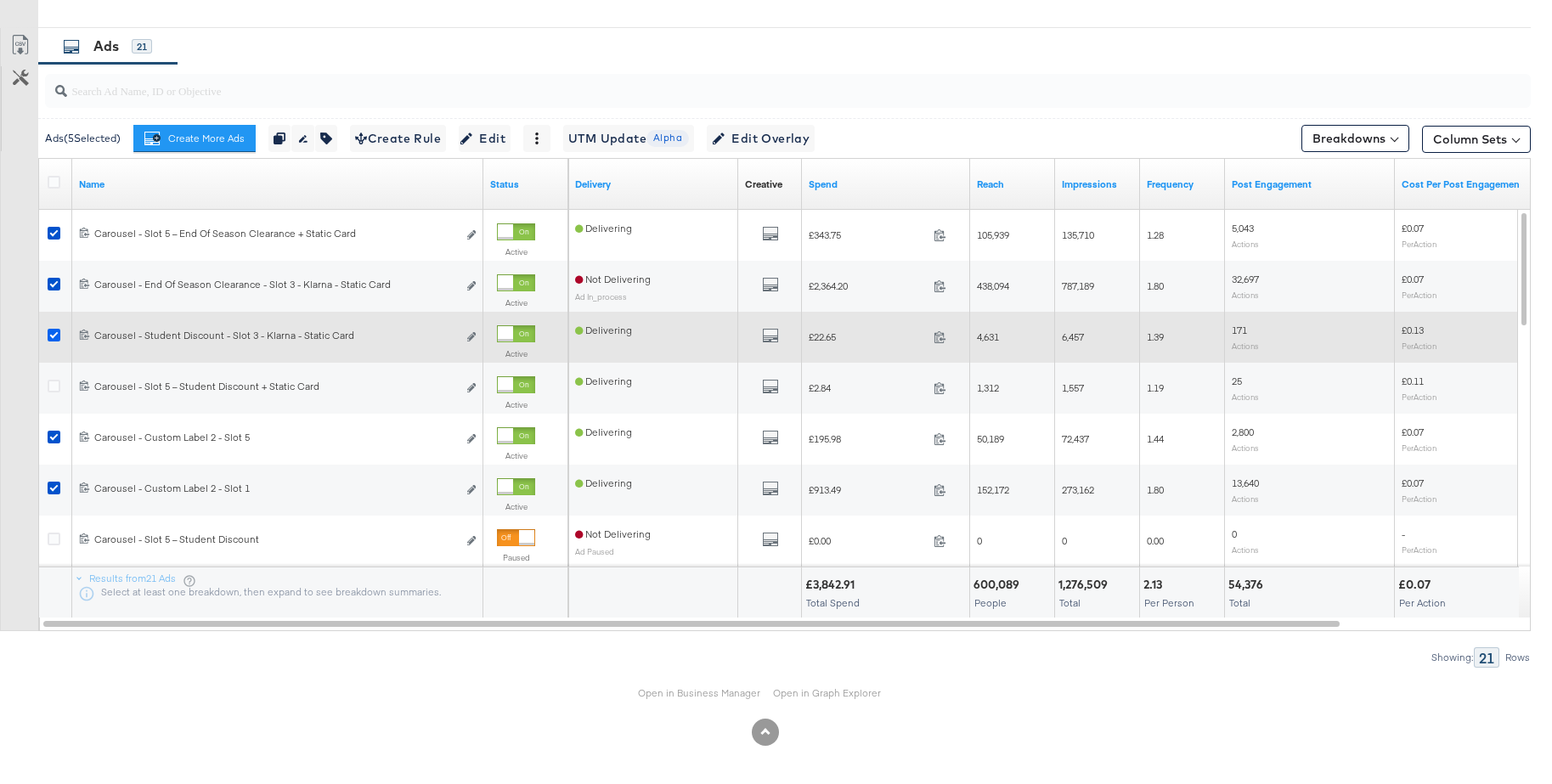
click at [55, 333] on icon at bounding box center [54, 335] width 13 height 13
click at [0, 0] on input "checkbox" at bounding box center [0, 0] width 0 height 0
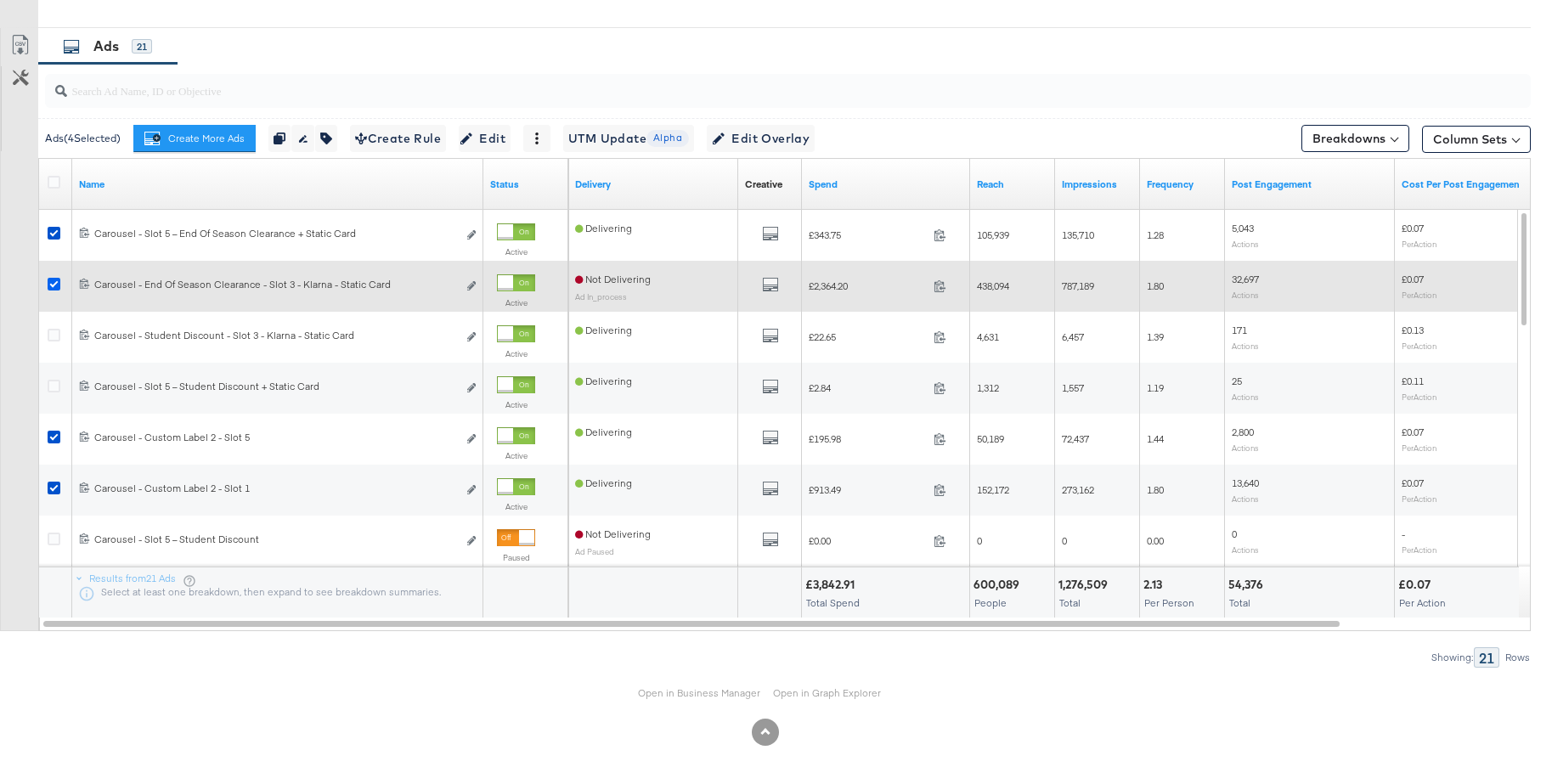
click at [53, 285] on icon at bounding box center [54, 283] width 13 height 13
click at [0, 0] on input "checkbox" at bounding box center [0, 0] width 0 height 0
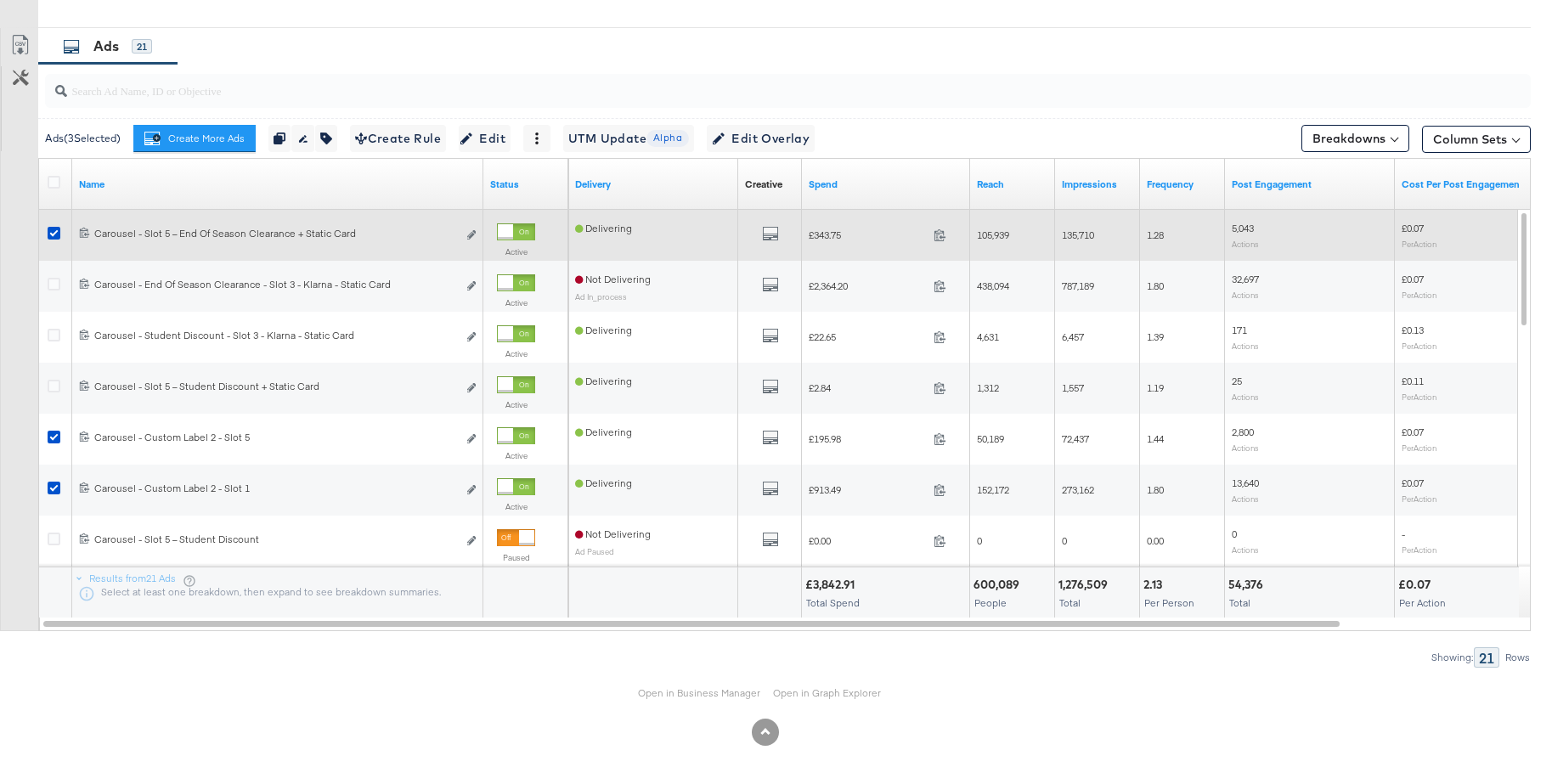
drag, startPoint x: 56, startPoint y: 231, endPoint x: 74, endPoint y: 238, distance: 19.3
click at [56, 231] on icon at bounding box center [54, 232] width 13 height 13
click at [0, 0] on input "checkbox" at bounding box center [0, 0] width 0 height 0
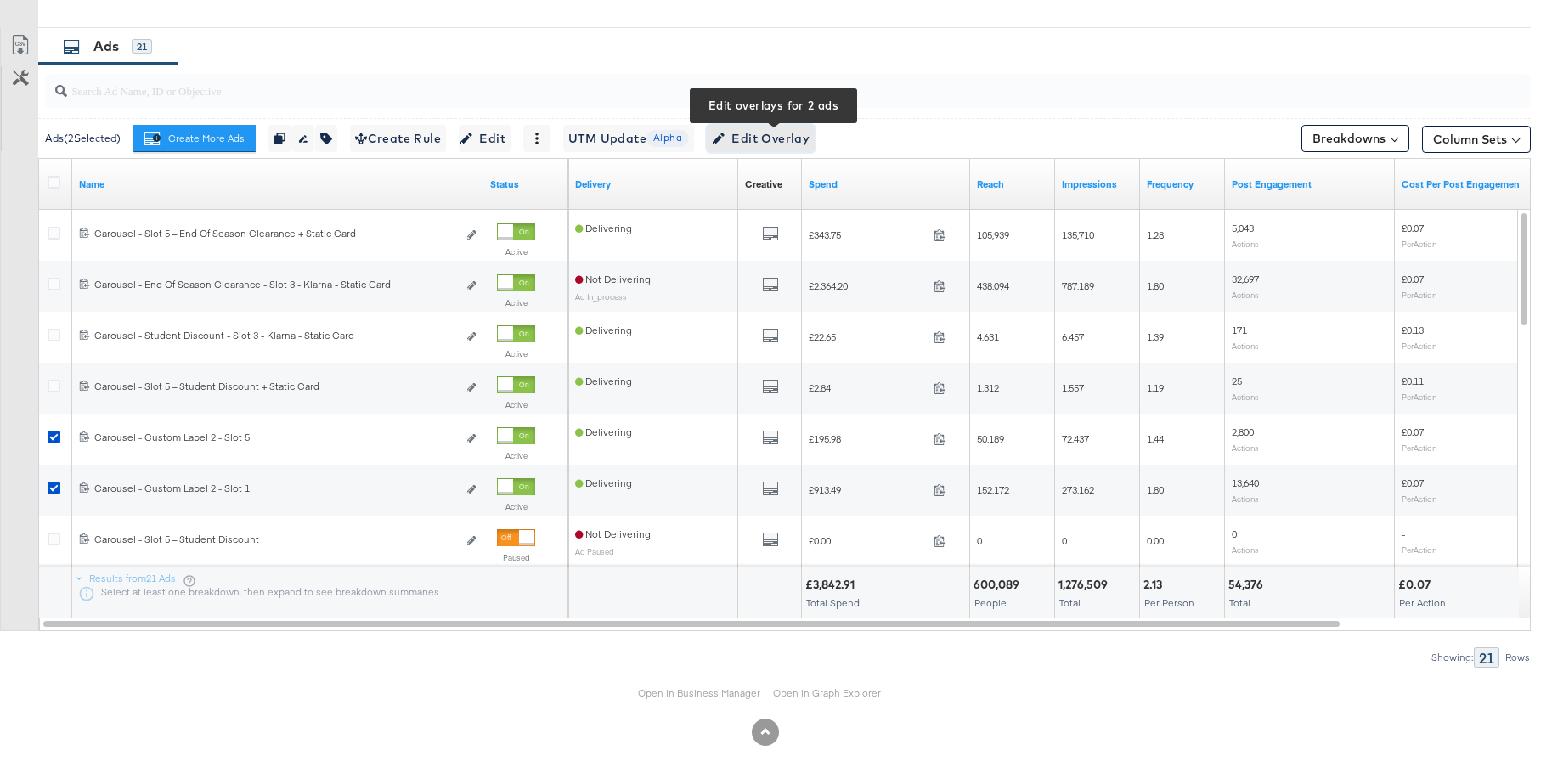
click at [763, 143] on span "Edit Overlay Edit overlays for 2 ads" at bounding box center [760, 139] width 97 height 21
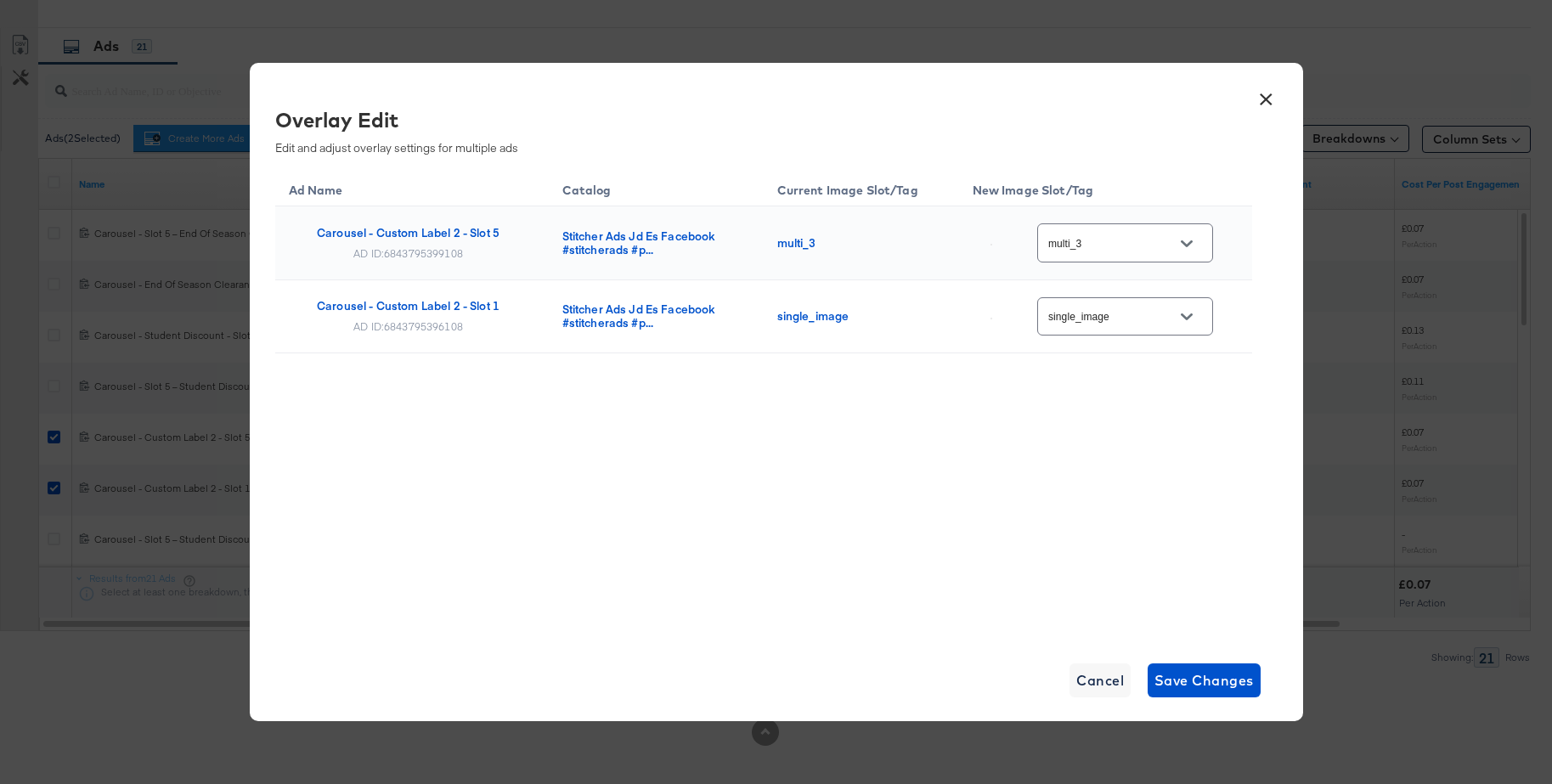
click at [1265, 94] on button "×" at bounding box center [1266, 94] width 30 height 30
